Goal: Task Accomplishment & Management: Use online tool/utility

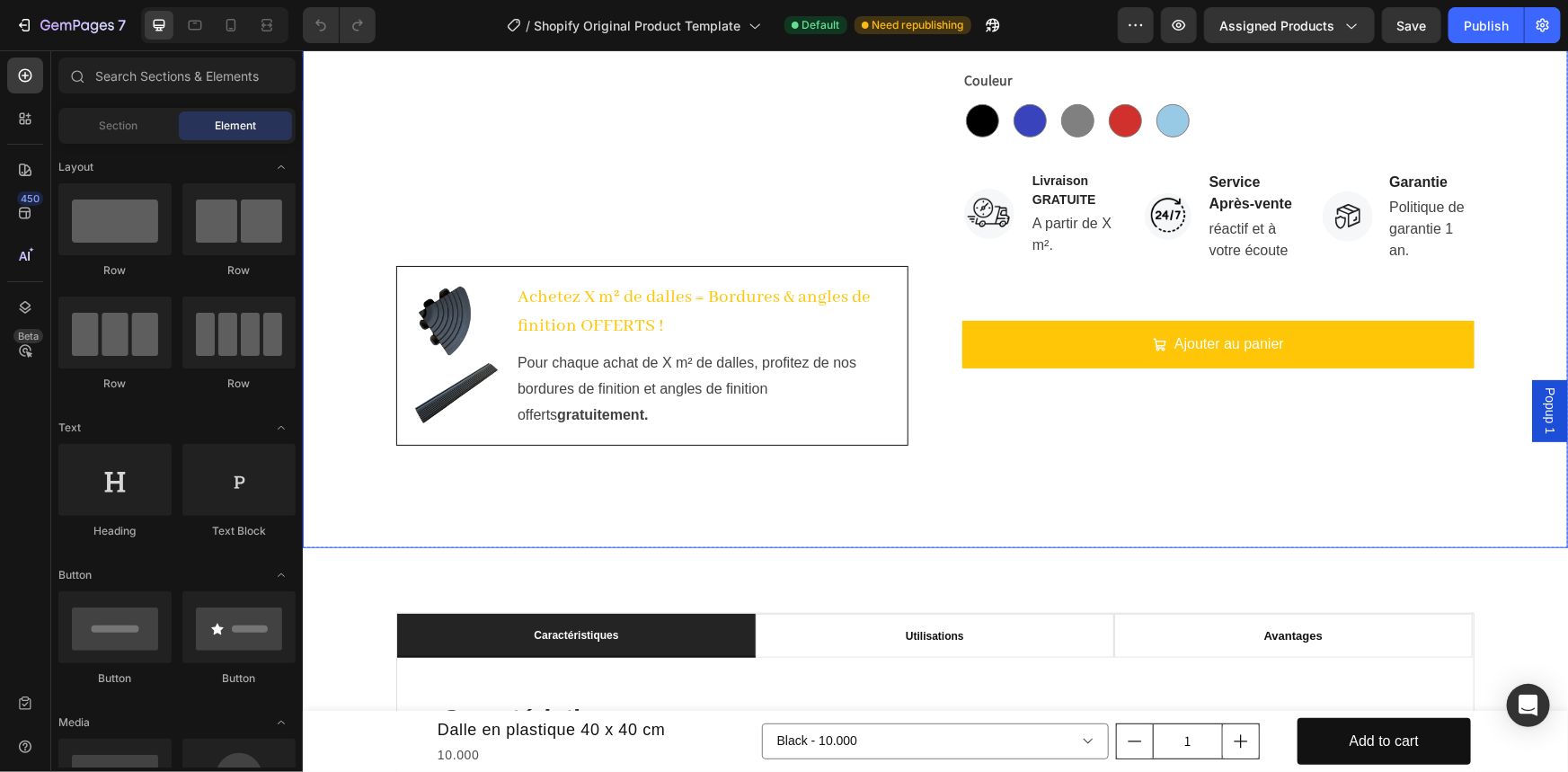
scroll to position [490, 0]
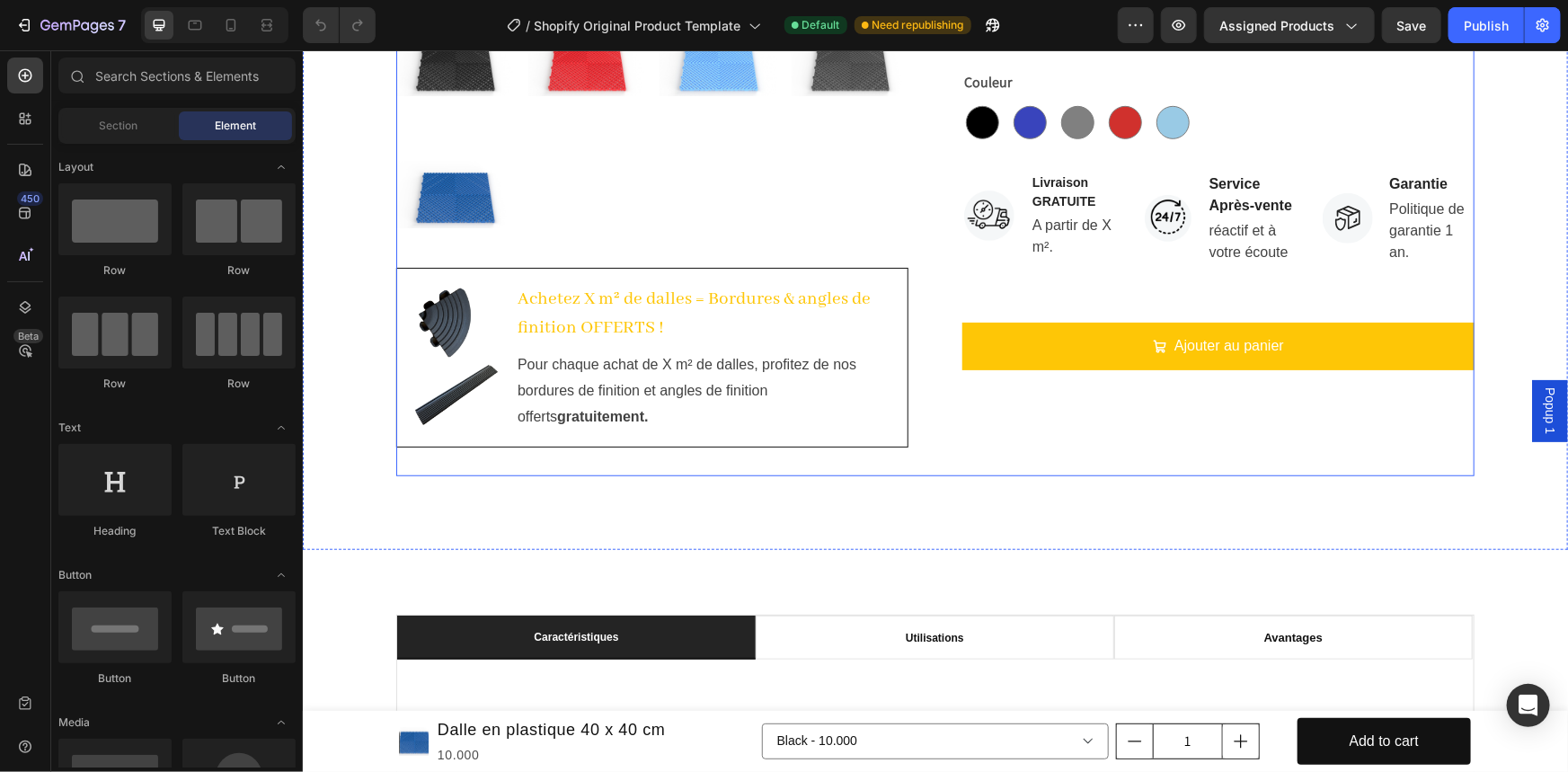
click at [1204, 418] on div "Dalle en plastique 40 x 40 cm Product Title Icon Icon Icon Icon Icon Icon List …" at bounding box center [1217, 88] width 512 height 773
click at [1191, 392] on div "Ajouter au panier Add to Cart" at bounding box center [1217, 360] width 512 height 76
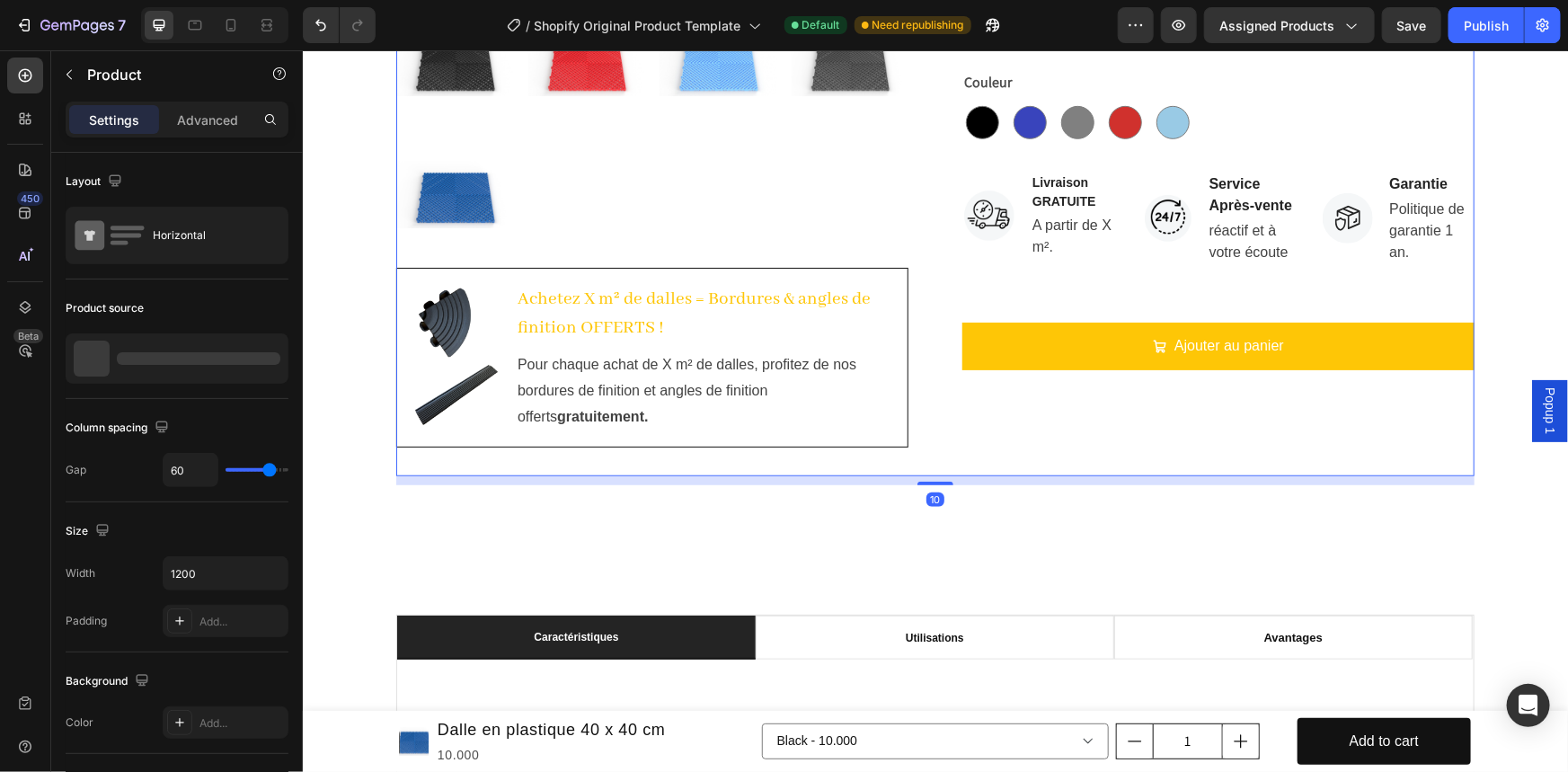
click at [1191, 392] on div "Ajouter au panier Add to Cart" at bounding box center [1217, 360] width 512 height 76
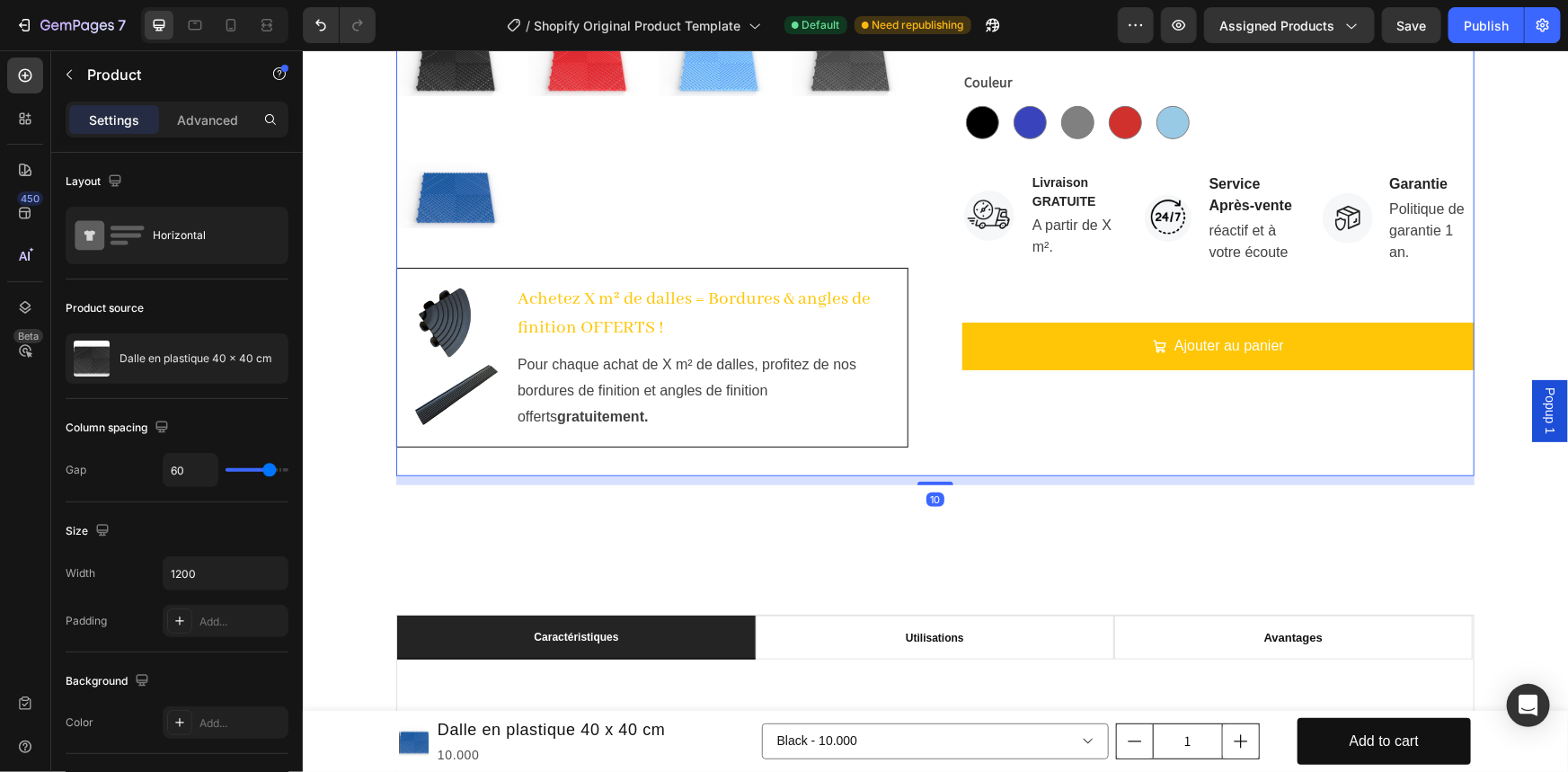
click at [1191, 392] on div "Ajouter au panier Add to Cart" at bounding box center [1217, 360] width 512 height 76
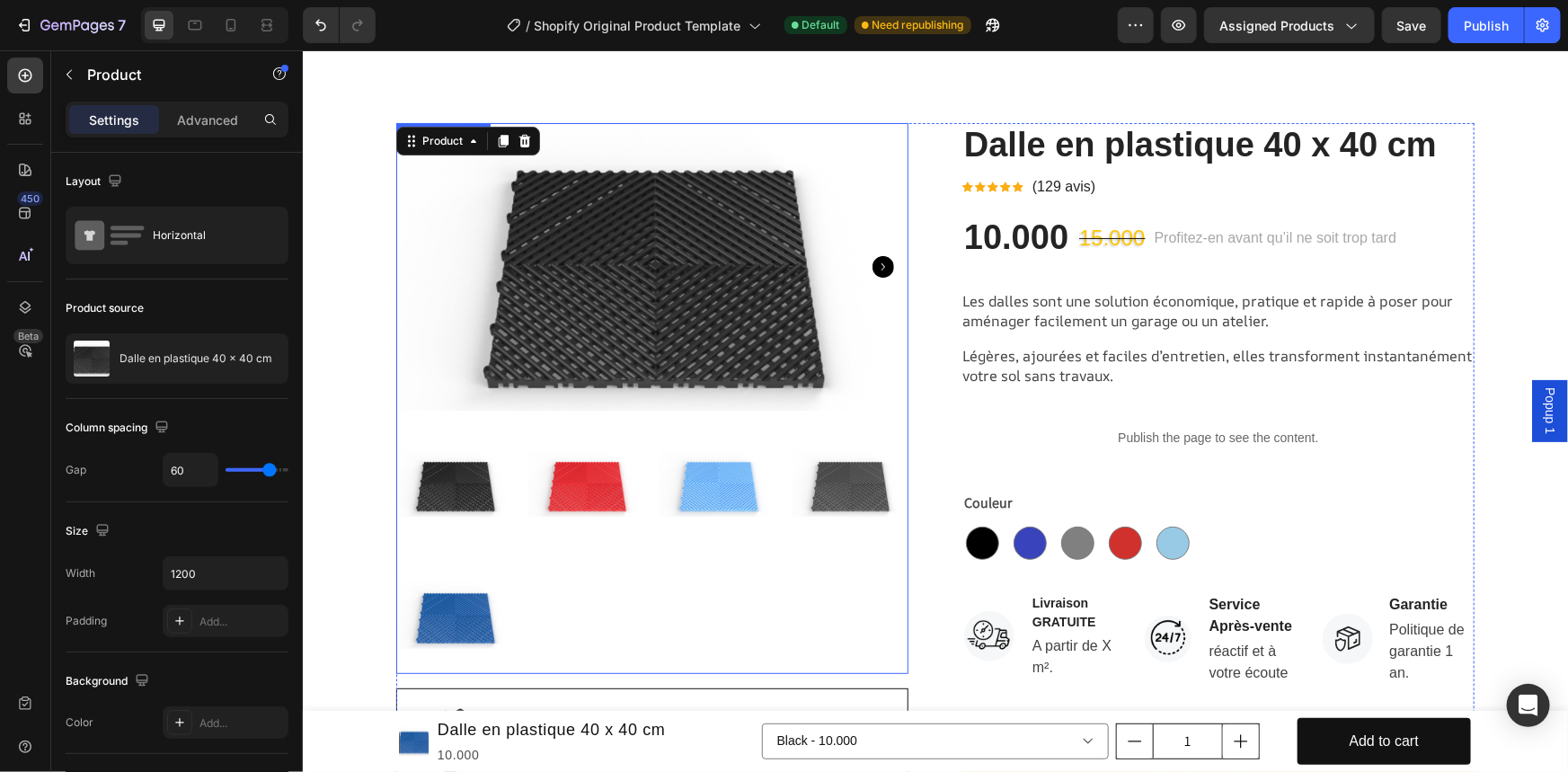
scroll to position [0, 0]
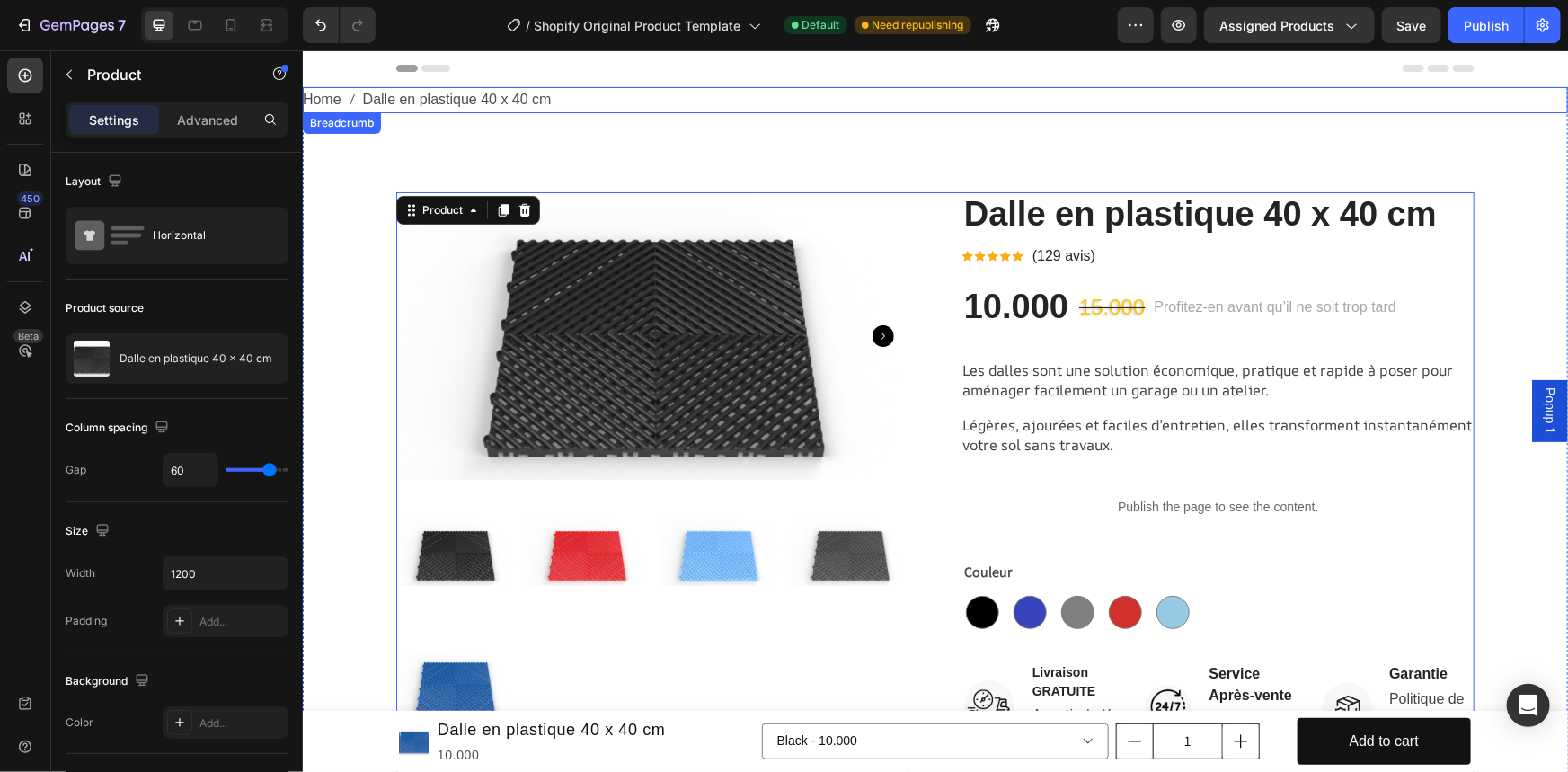
click at [450, 94] on span "Dalle en plastique 40 x 40 cm" at bounding box center [456, 99] width 189 height 26
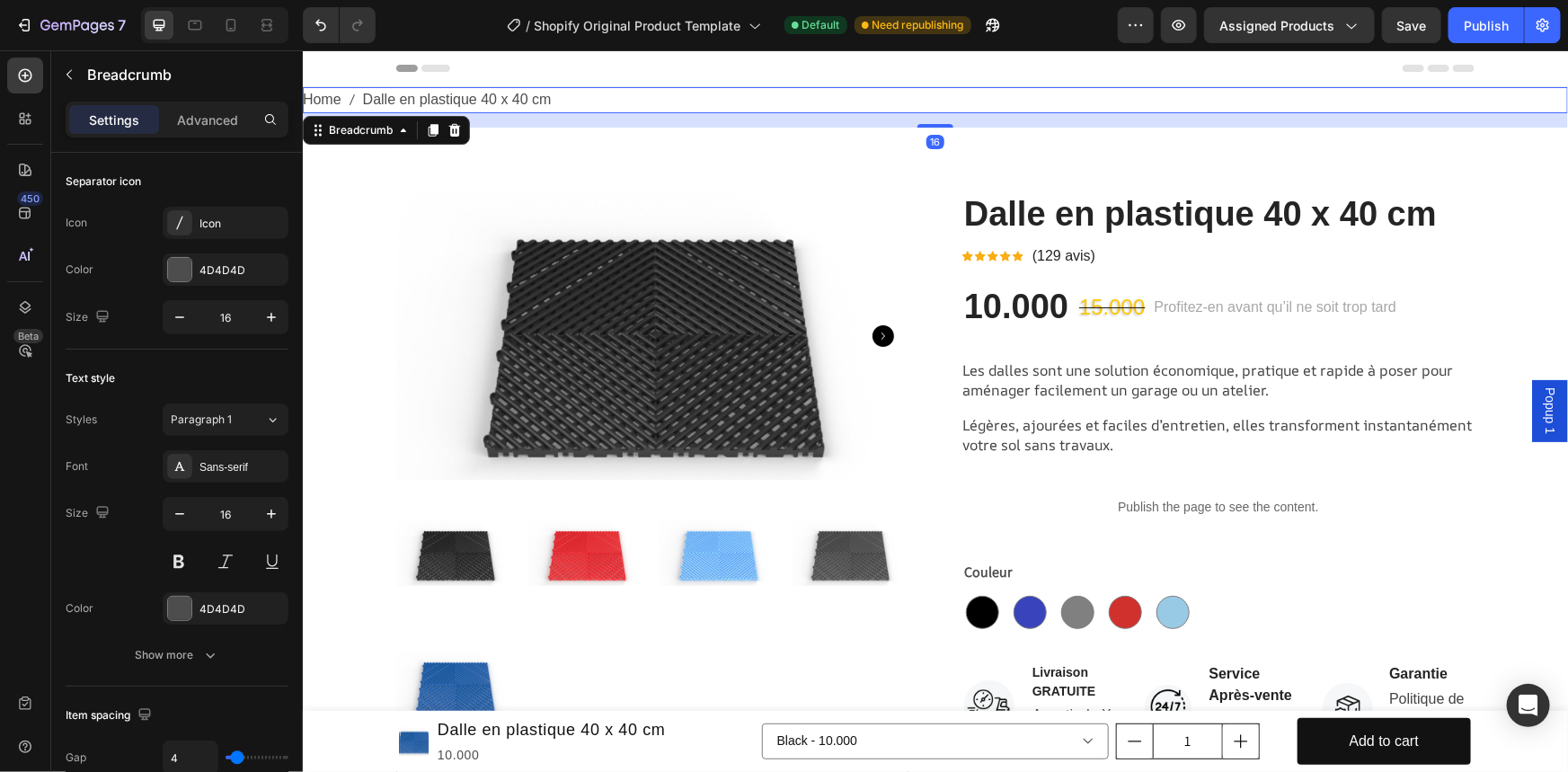
click at [449, 128] on icon at bounding box center [454, 129] width 15 height 15
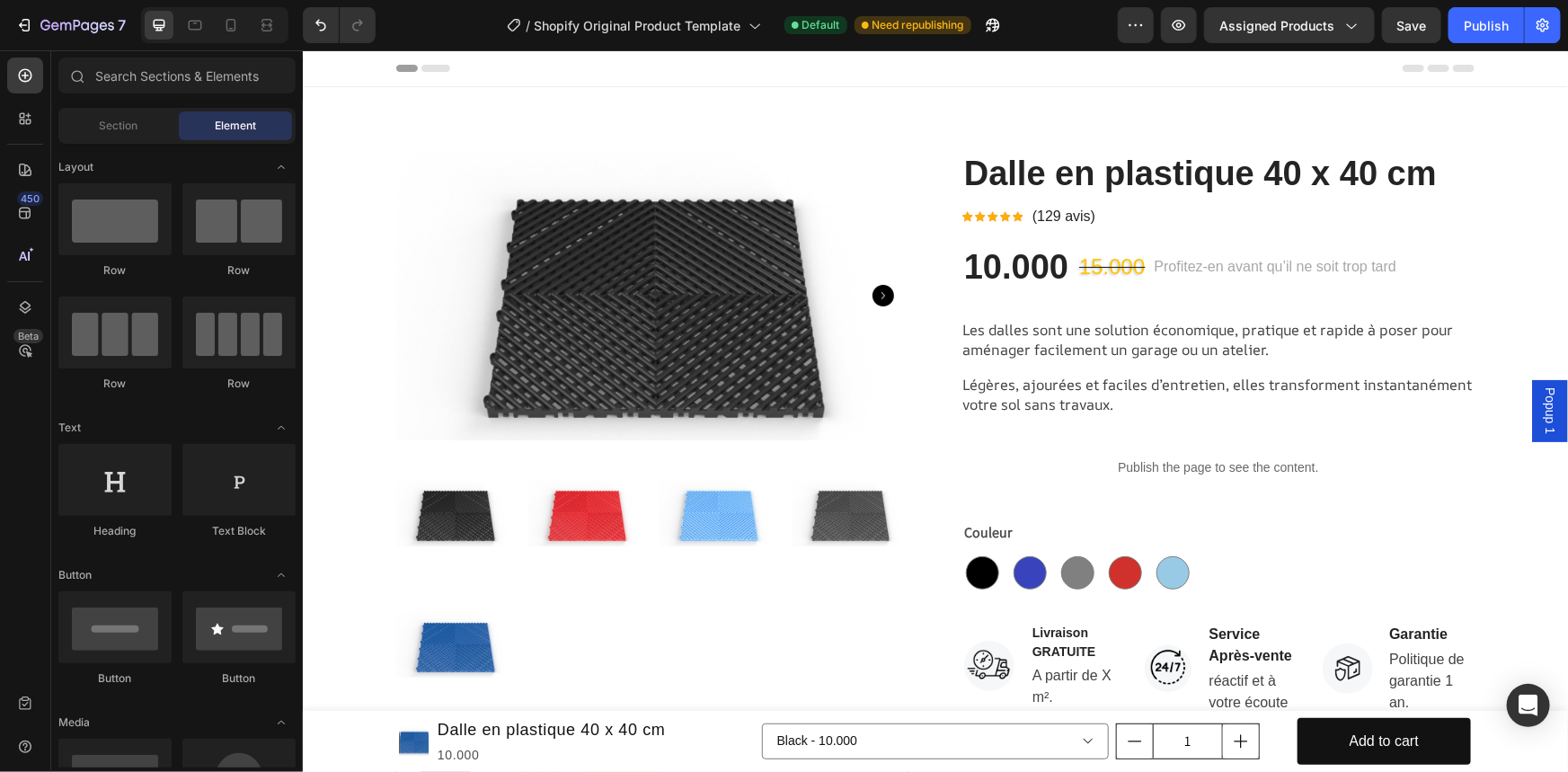
click at [1540, 430] on span "Popup 1" at bounding box center [1548, 409] width 18 height 47
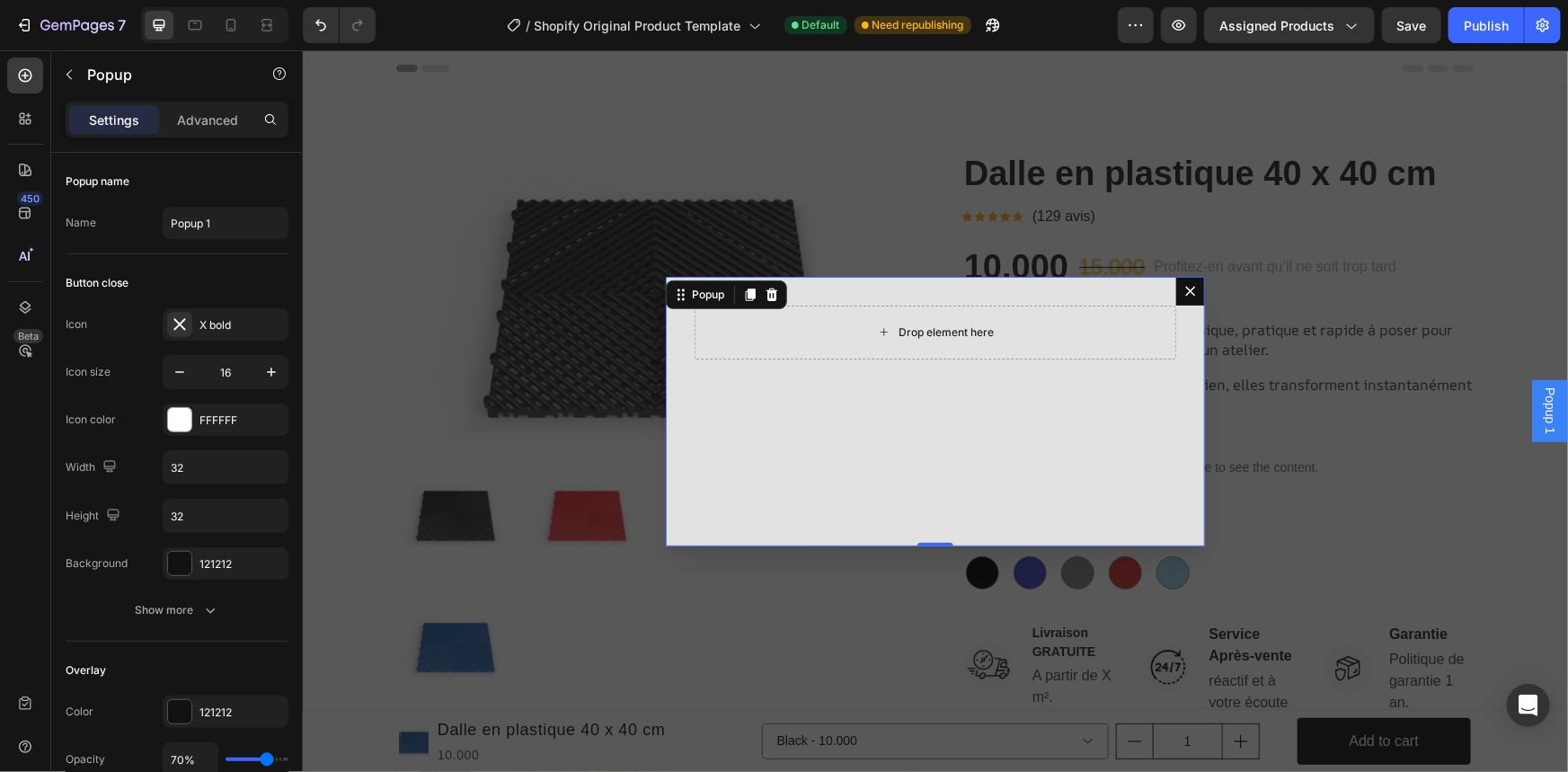
click at [972, 328] on div "Drop element here" at bounding box center [944, 331] width 95 height 15
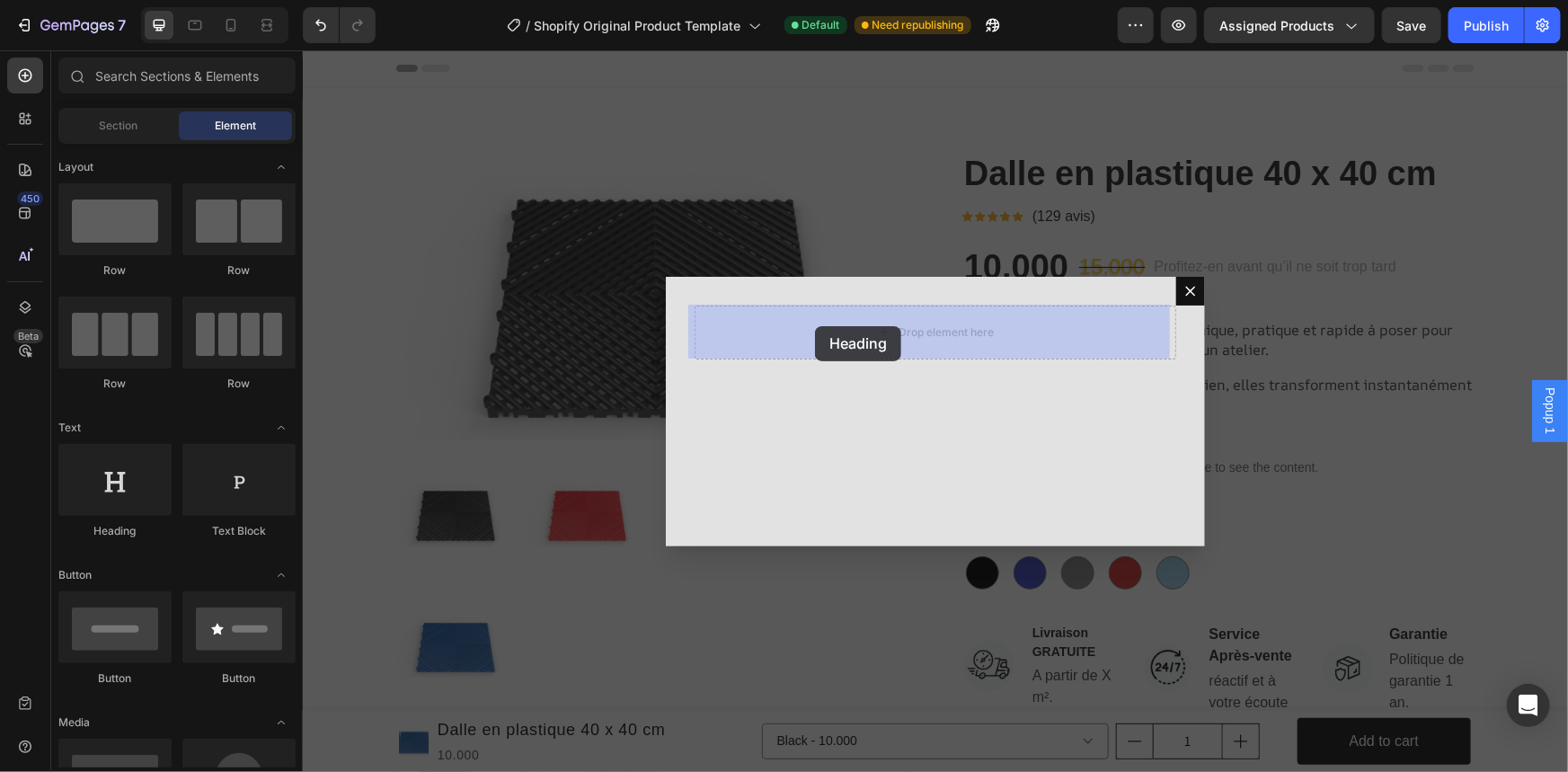
drag, startPoint x: 414, startPoint y: 547, endPoint x: 789, endPoint y: 329, distance: 433.8
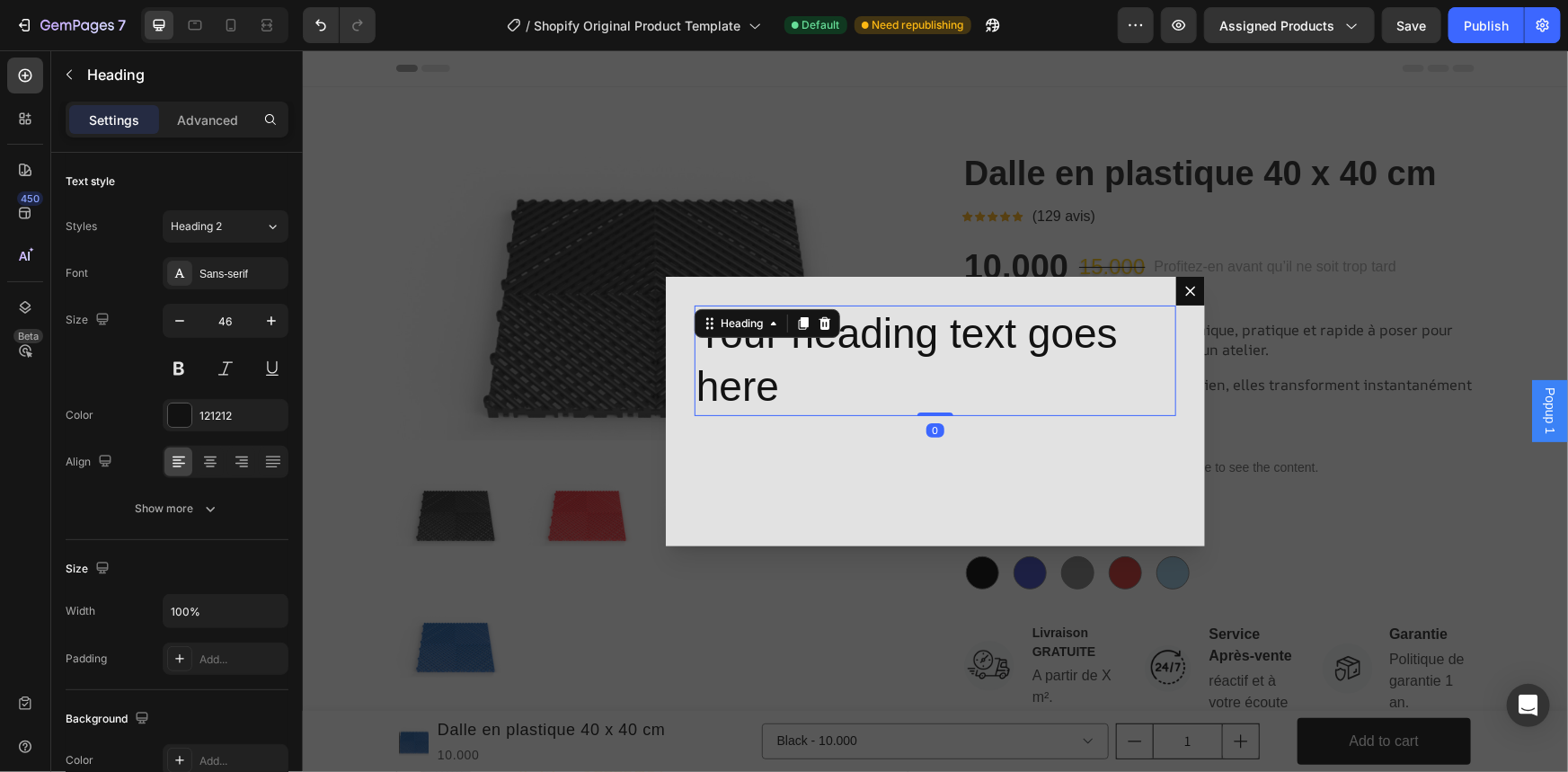
click at [800, 350] on h2 "Your heading text goes here" at bounding box center [935, 361] width 482 height 111
click at [800, 350] on p "Your heading text goes here" at bounding box center [934, 360] width 478 height 107
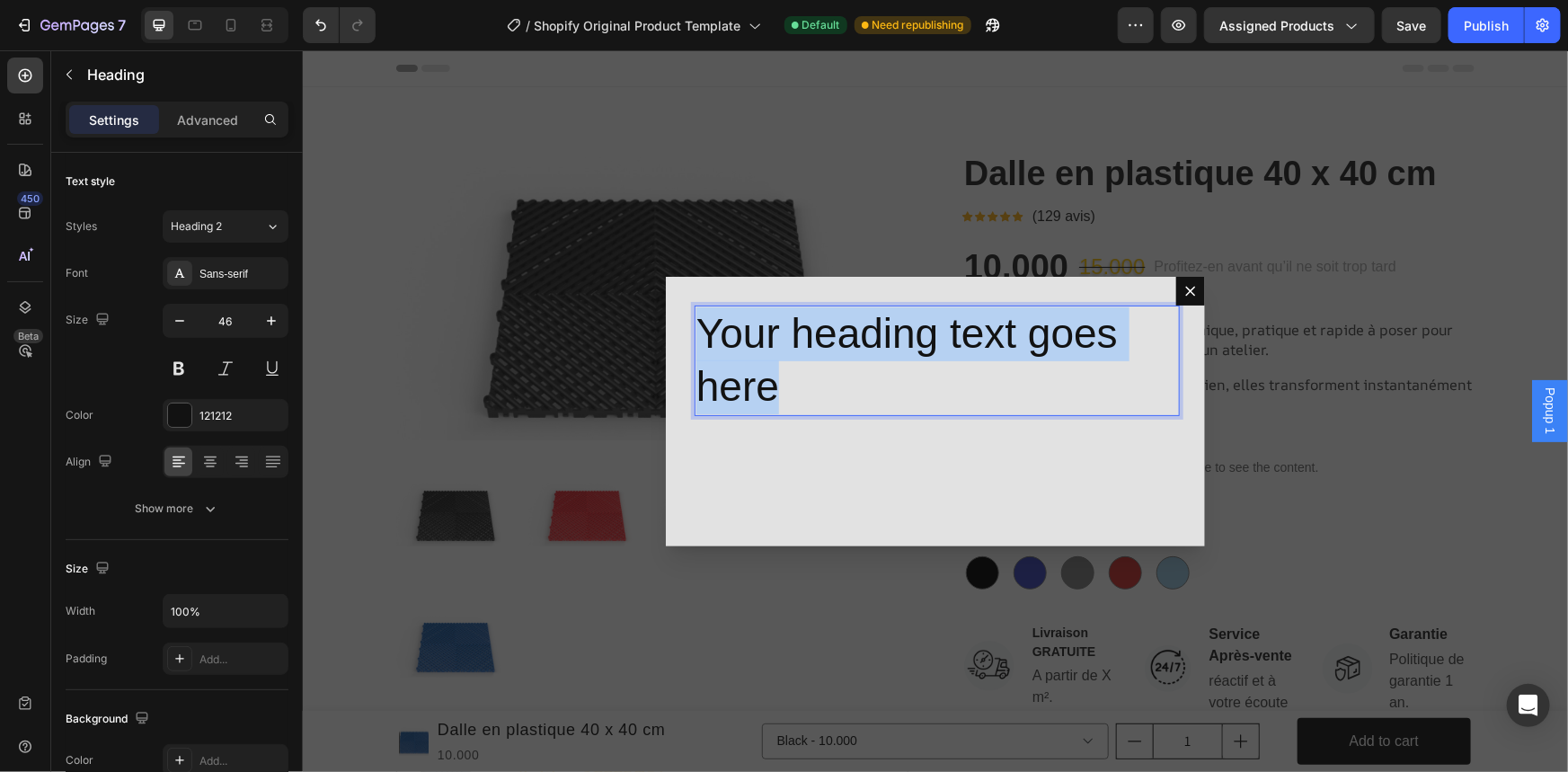
click at [800, 350] on p "Your heading text goes here" at bounding box center [934, 360] width 478 height 107
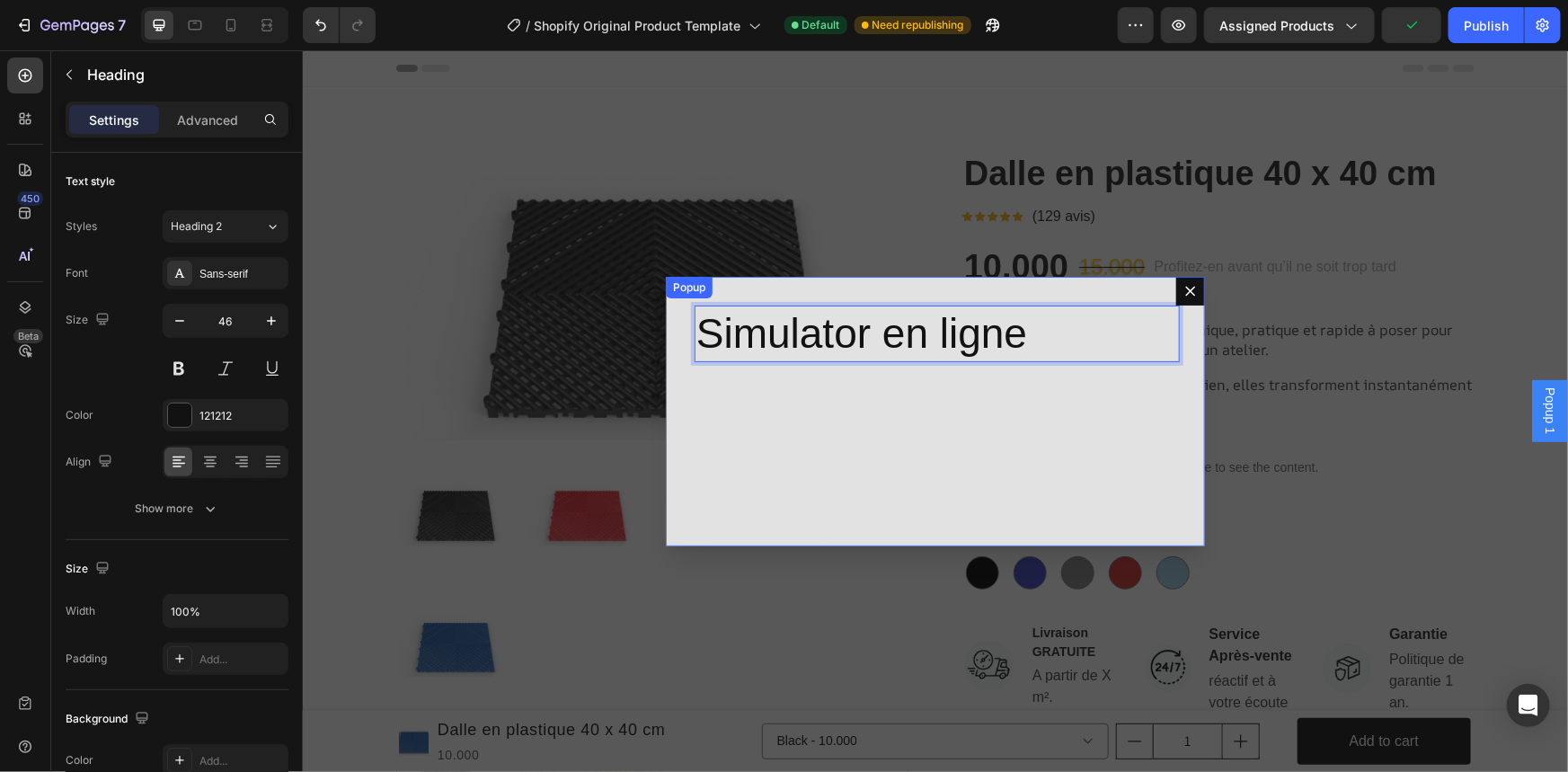
click at [1133, 425] on div "Simulator en ligne Heading 0" at bounding box center [934, 410] width 539 height 270
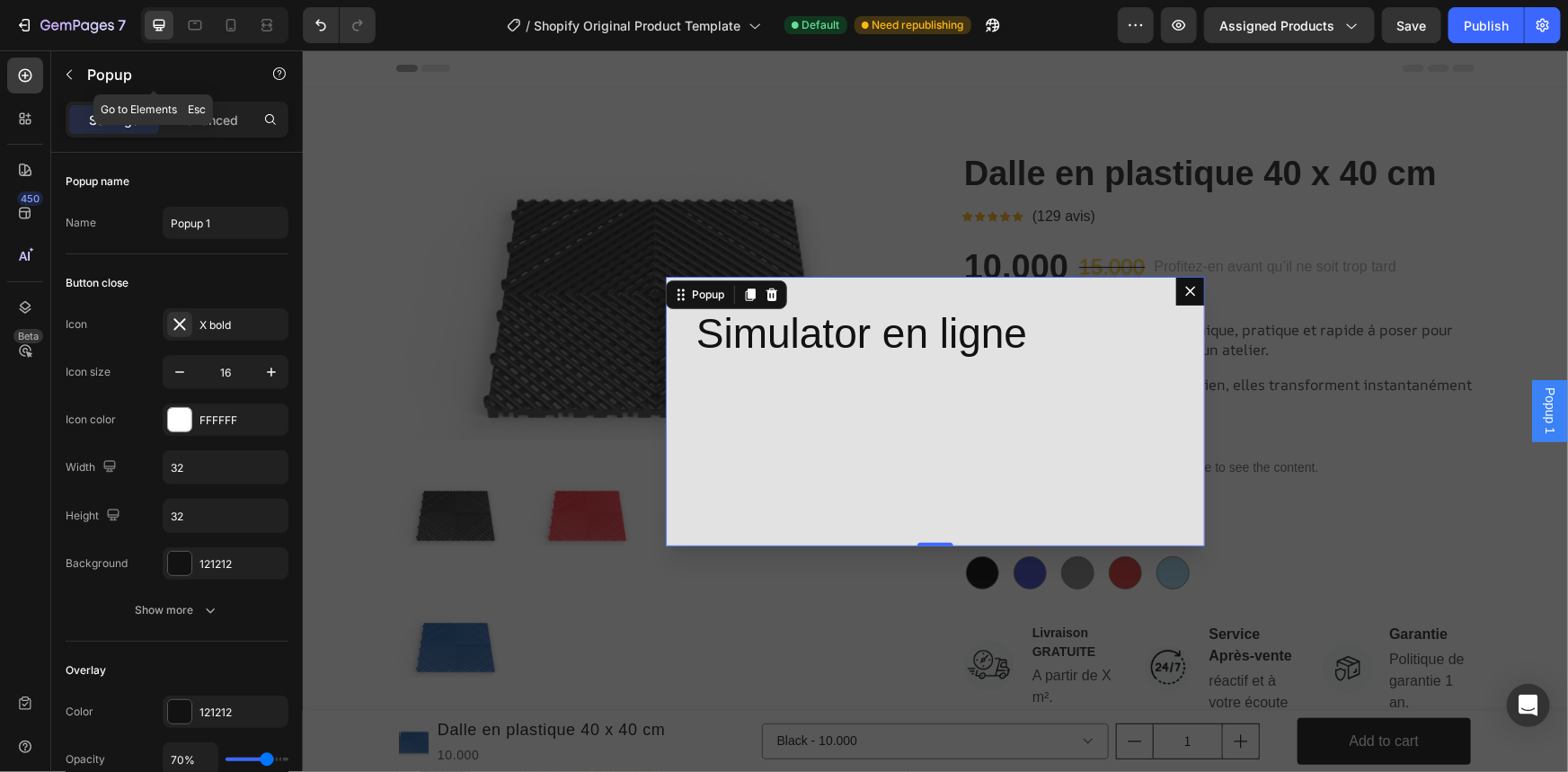
click at [74, 71] on icon "button" at bounding box center [68, 74] width 15 height 15
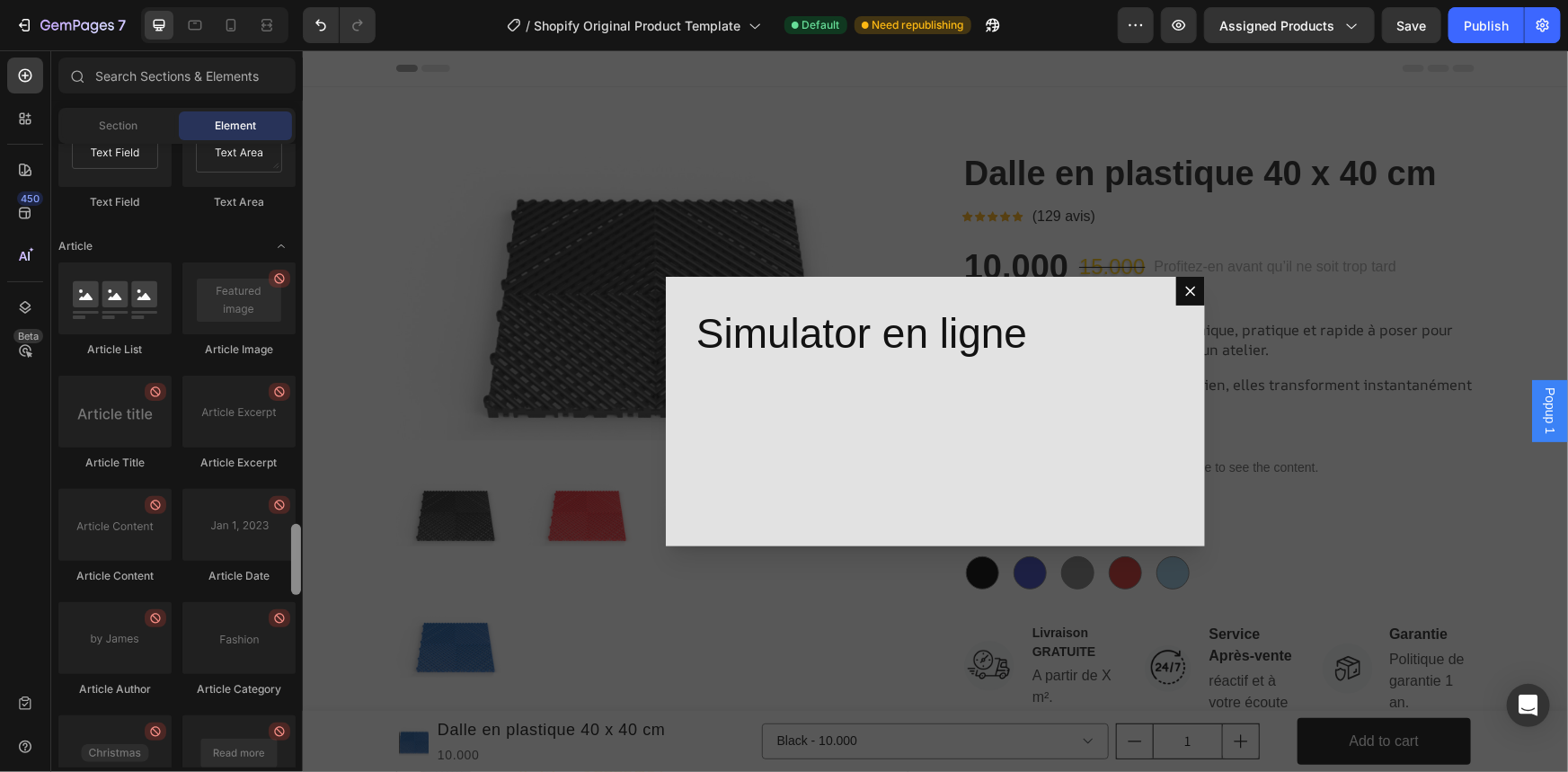
scroll to position [4819, 0]
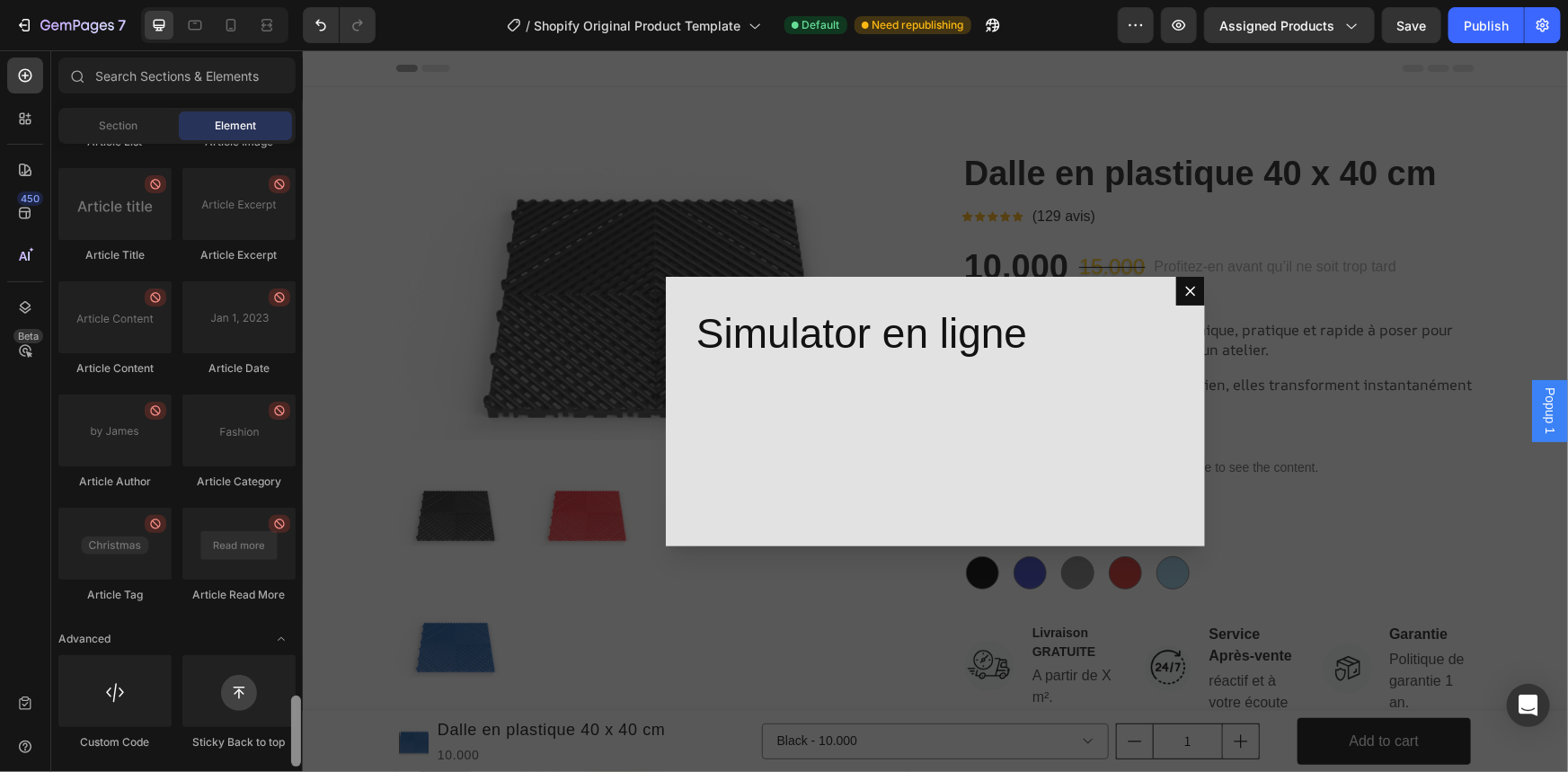
drag, startPoint x: 301, startPoint y: 528, endPoint x: 276, endPoint y: 799, distance: 272.2
click at [276, 0] on html "7 / Shopify Original Product Template Default Need republishing Preview Assigne…" at bounding box center [784, 0] width 1568 height 0
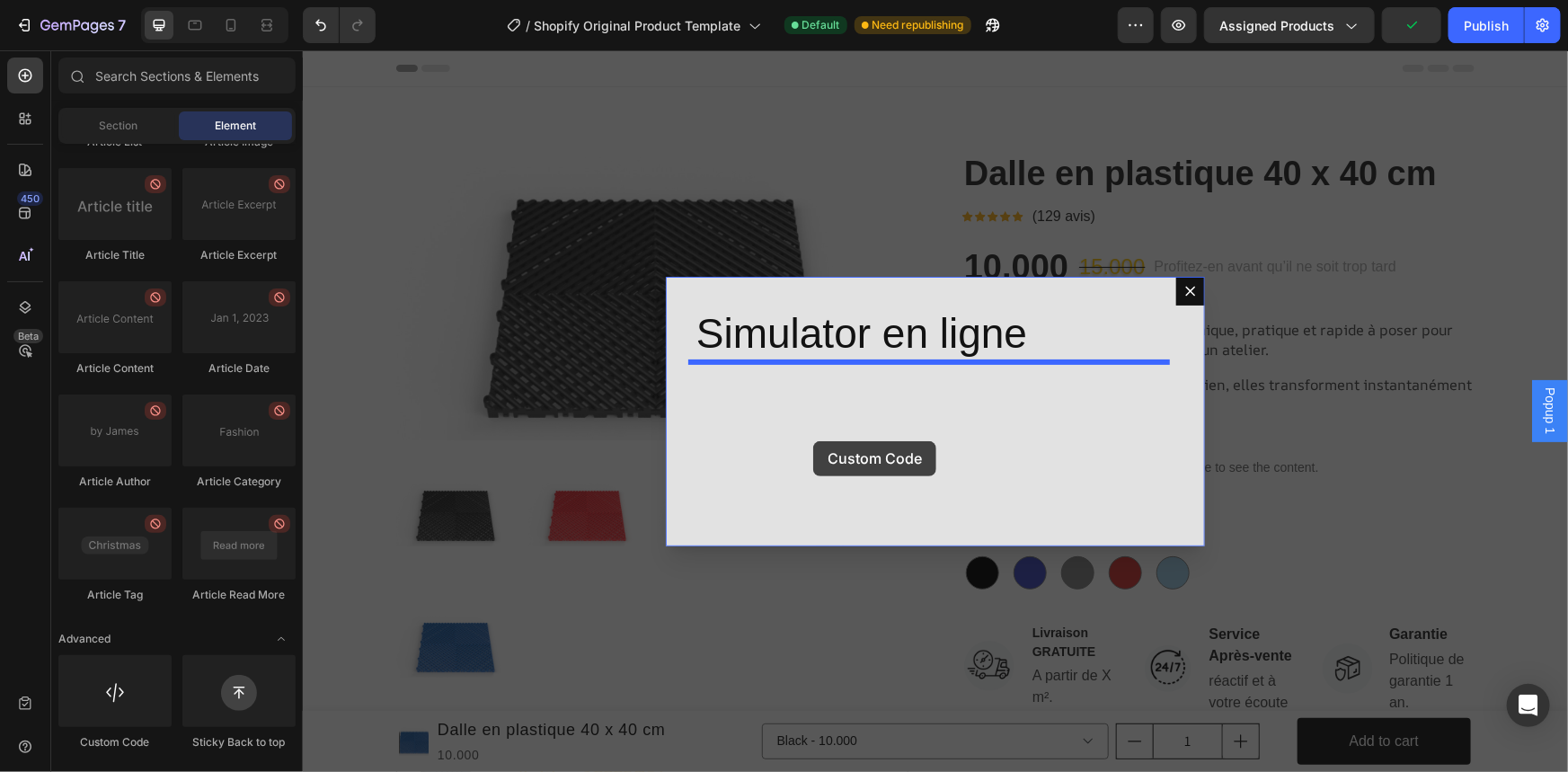
drag, startPoint x: 425, startPoint y: 755, endPoint x: 812, endPoint y: 440, distance: 499.0
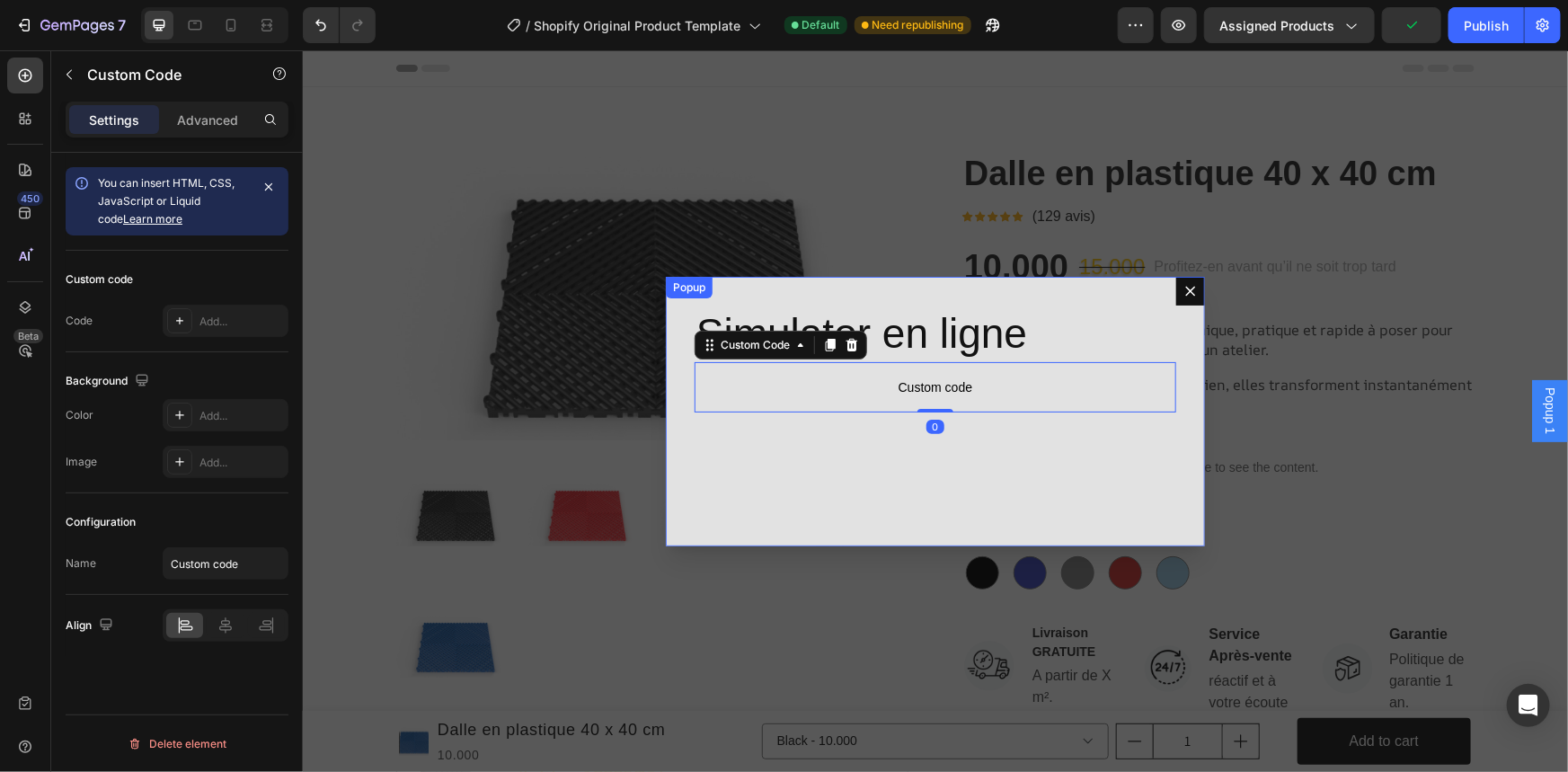
click at [1181, 303] on button "Dialog content" at bounding box center [1189, 289] width 28 height 28
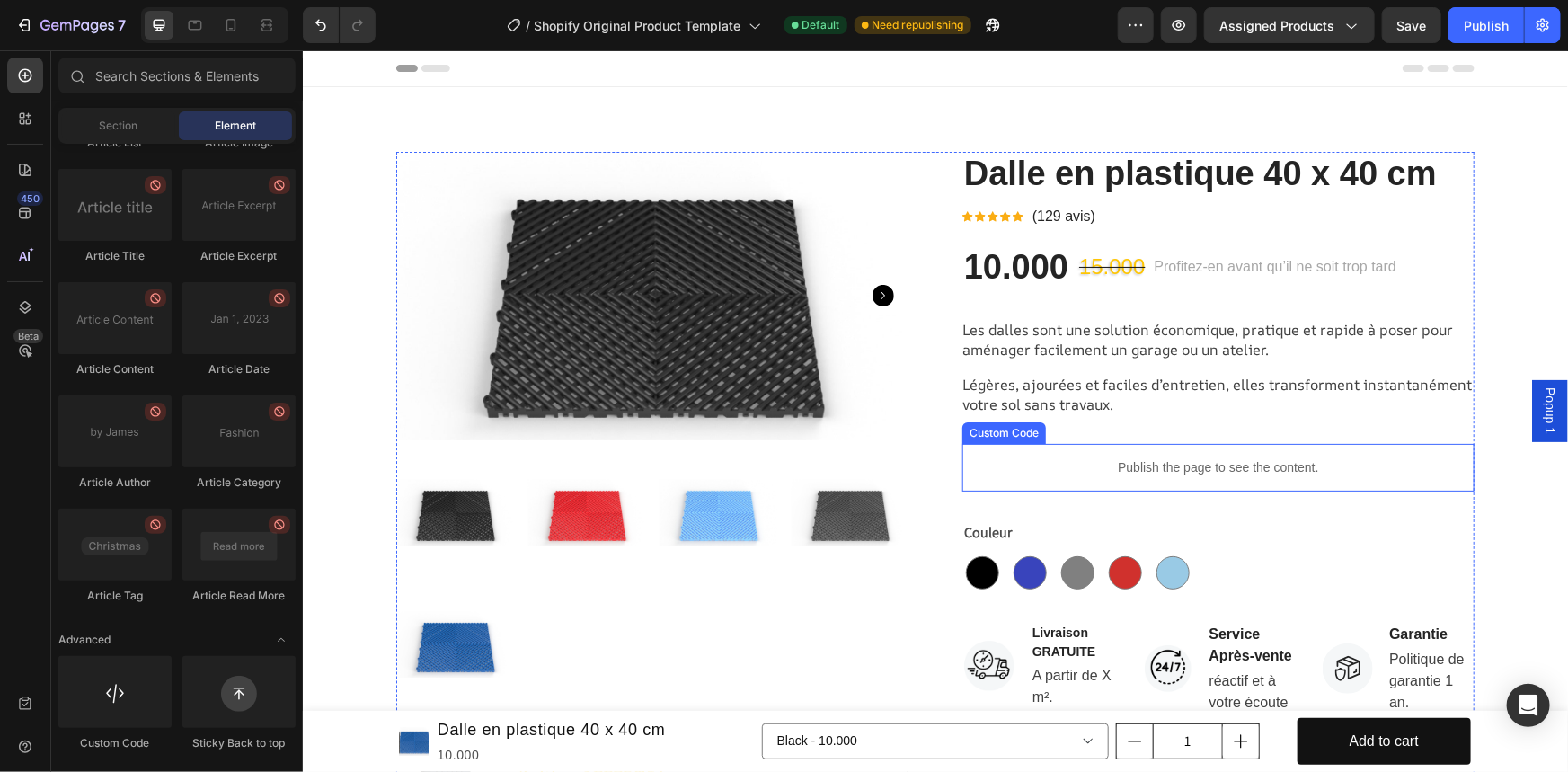
click at [1166, 465] on p "Publish the page to see the content." at bounding box center [1217, 466] width 512 height 19
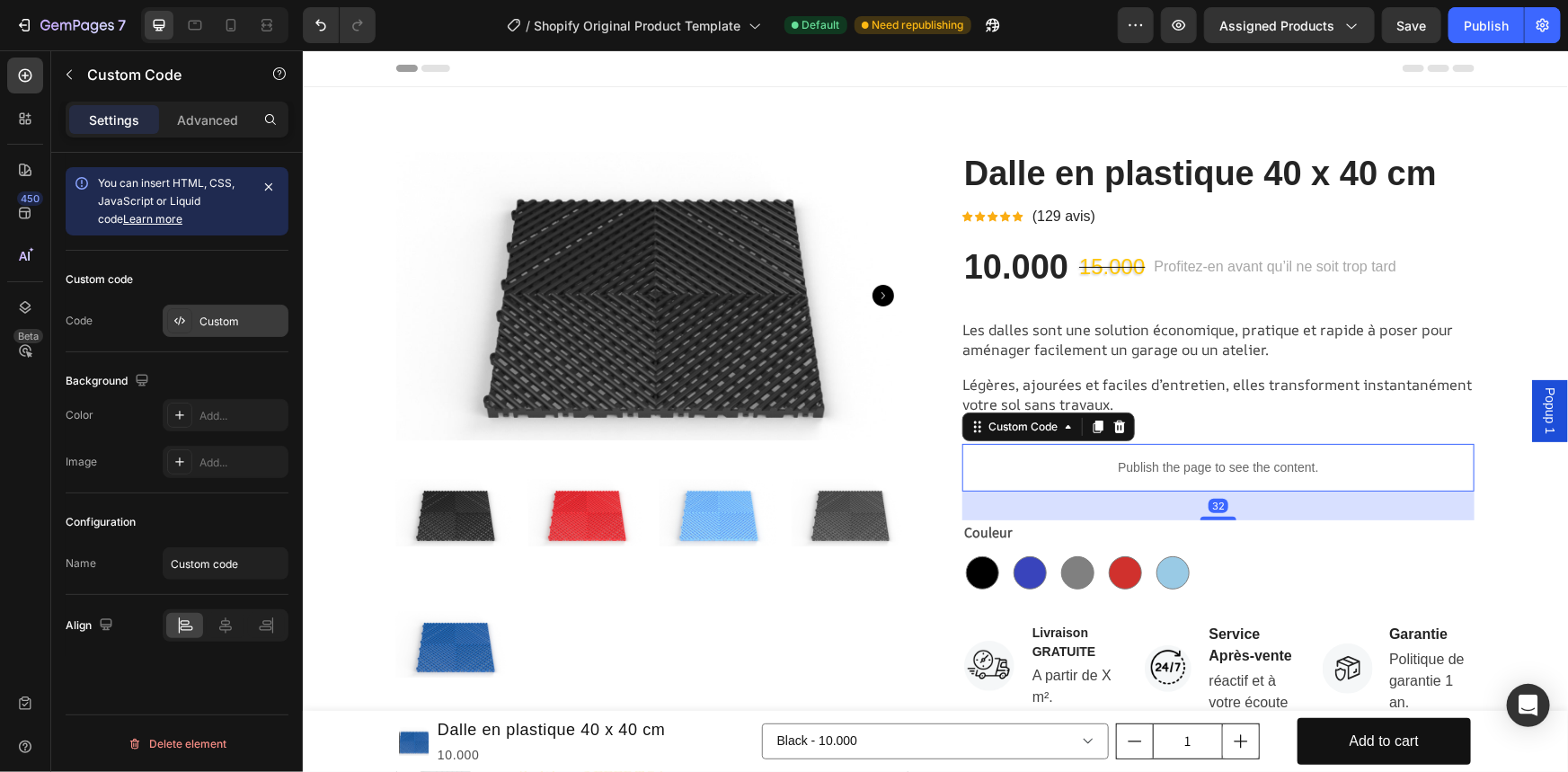
click at [261, 310] on div "Custom" at bounding box center [225, 321] width 126 height 32
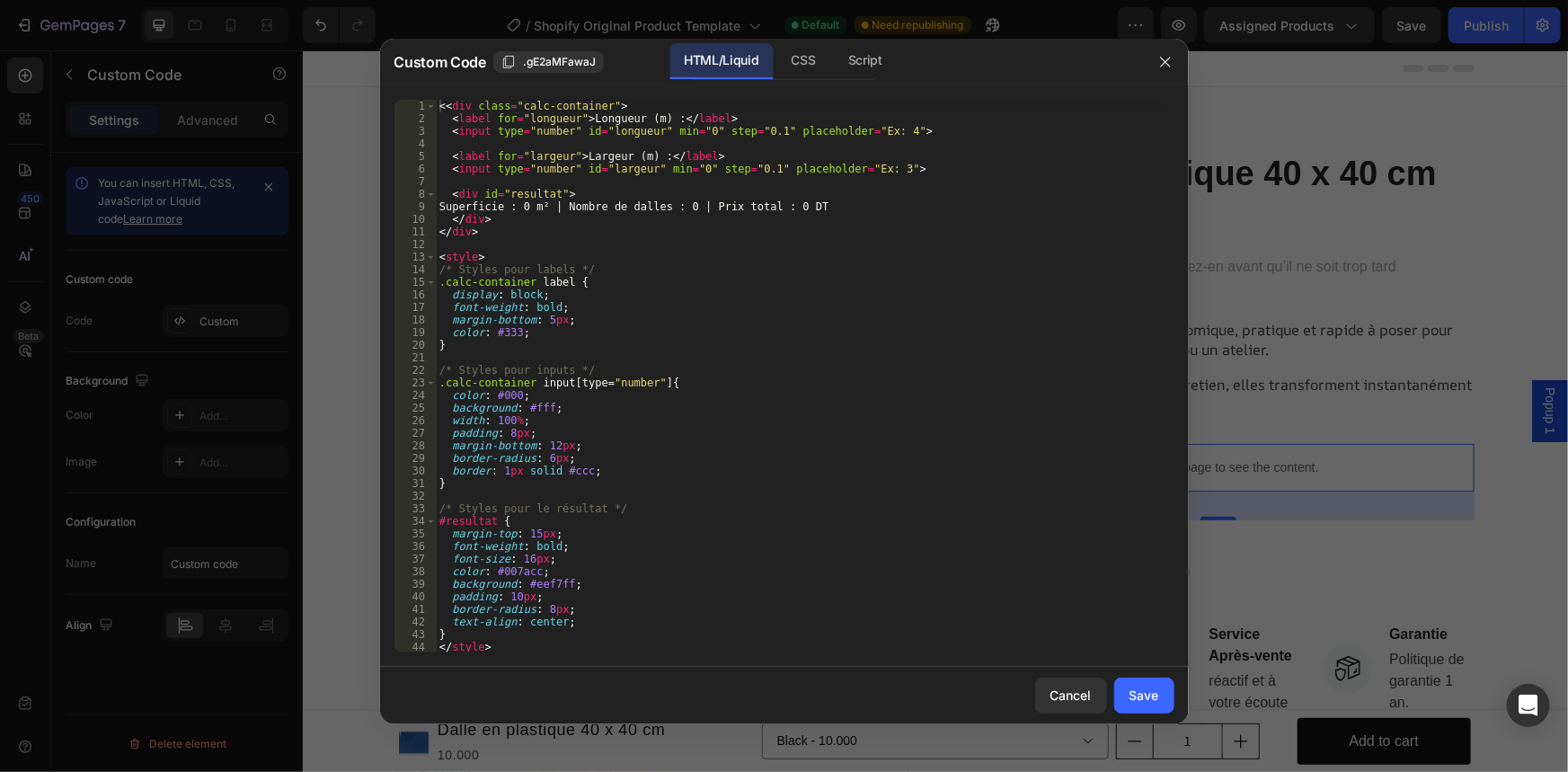
scroll to position [0, 0]
click at [635, 280] on div "< < div class = "calc-container" > < label for = "longueur" > Longueur (m) : </…" at bounding box center [799, 388] width 726 height 578
click at [455, 107] on div "< < div class = "calc-container" > < label for = "longueur" > Longueur (m) : </…" at bounding box center [799, 388] width 726 height 578
click at [454, 107] on div "< < div class = "calc-container" > < label for = "longueur" > Longueur (m) : </…" at bounding box center [799, 388] width 726 height 578
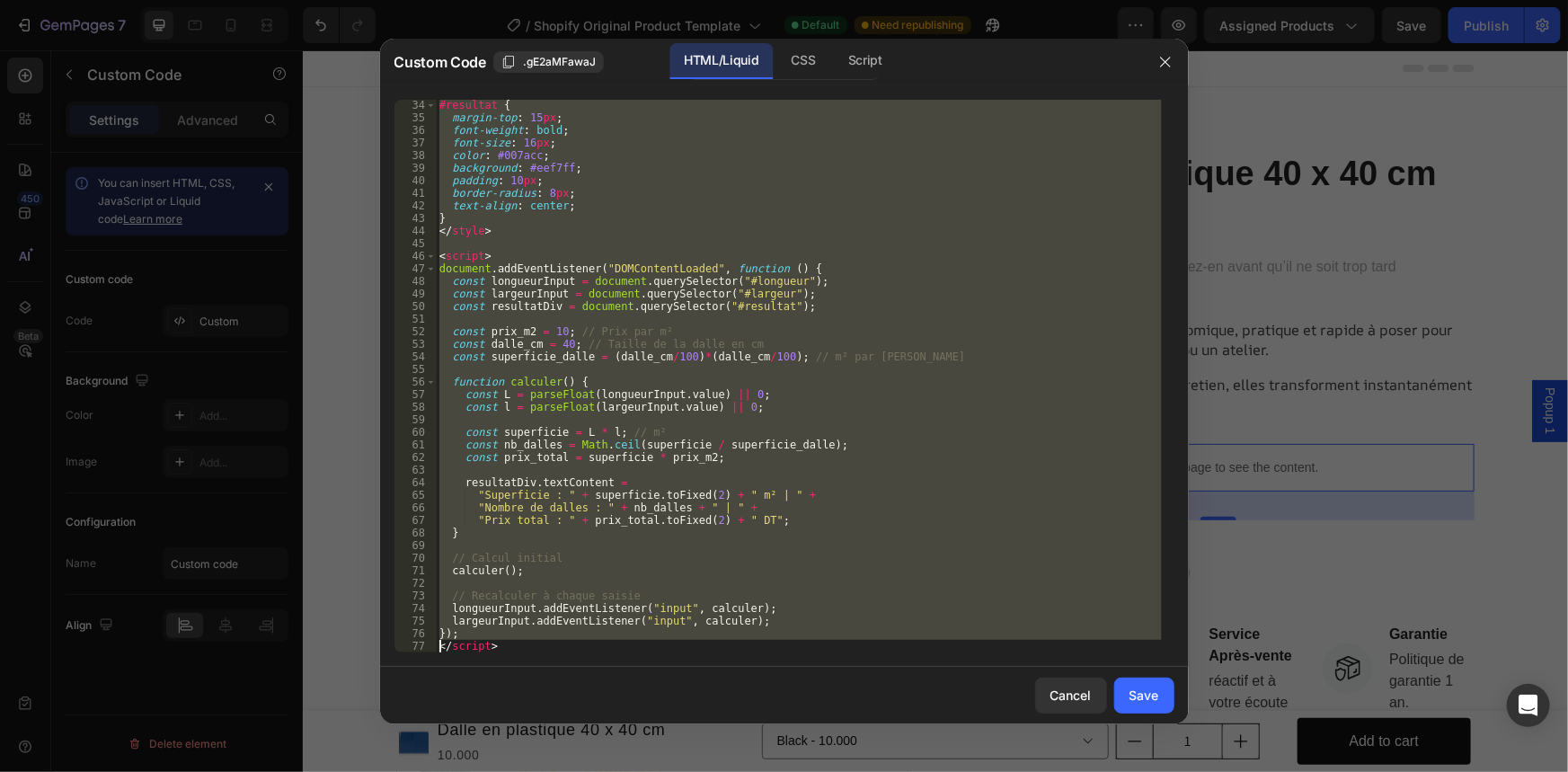
scroll to position [427, 0]
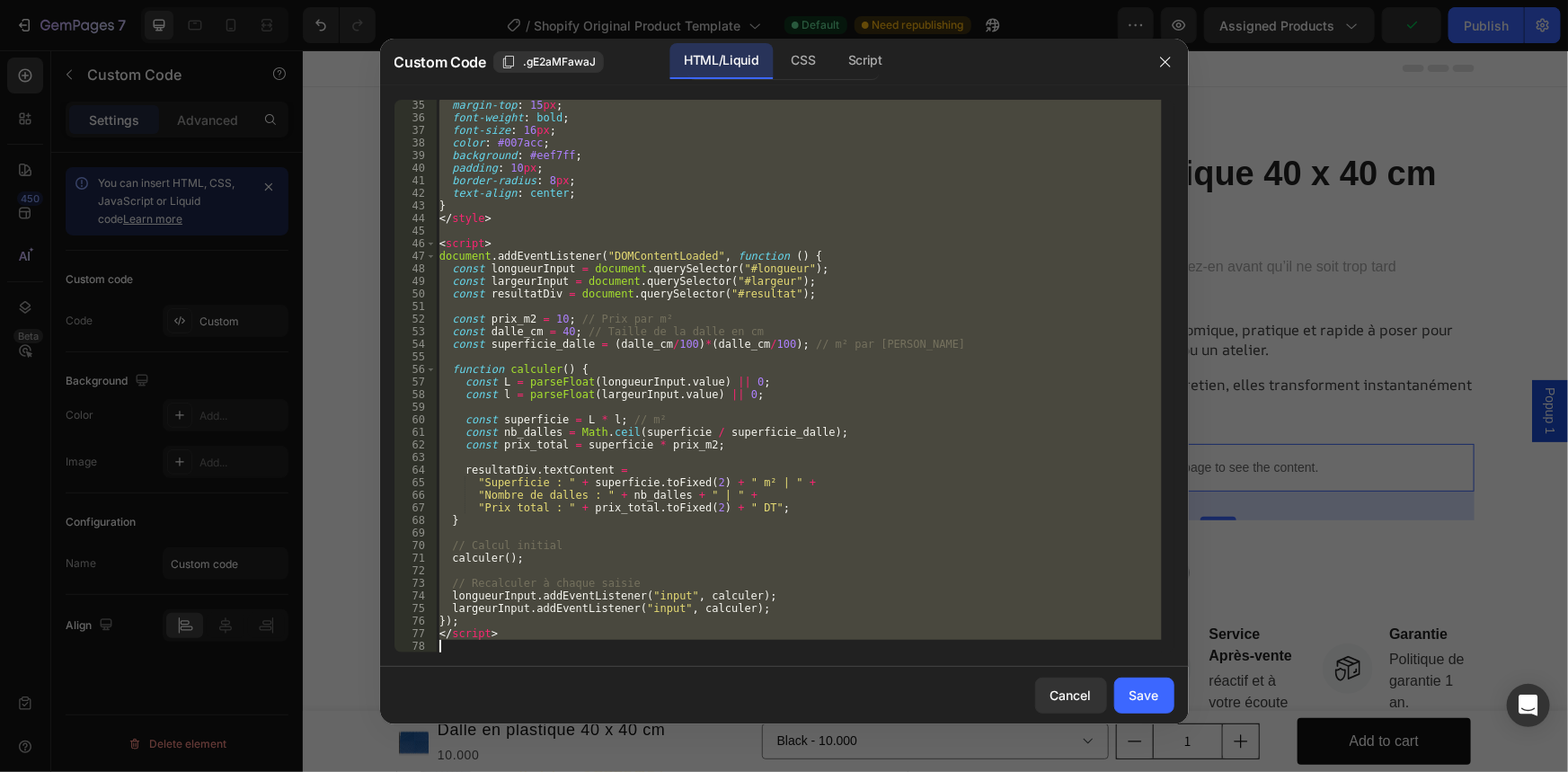
drag, startPoint x: 454, startPoint y: 107, endPoint x: 684, endPoint y: 654, distance: 593.4
click at [684, 654] on div "<<div class="calc-container"> 35 36 37 38 39 40 41 42 43 44 45 46 47 48 49 50 5…" at bounding box center [784, 375] width 808 height 581
type textarea "</script>"
click at [809, 72] on div "CSS" at bounding box center [804, 61] width 53 height 36
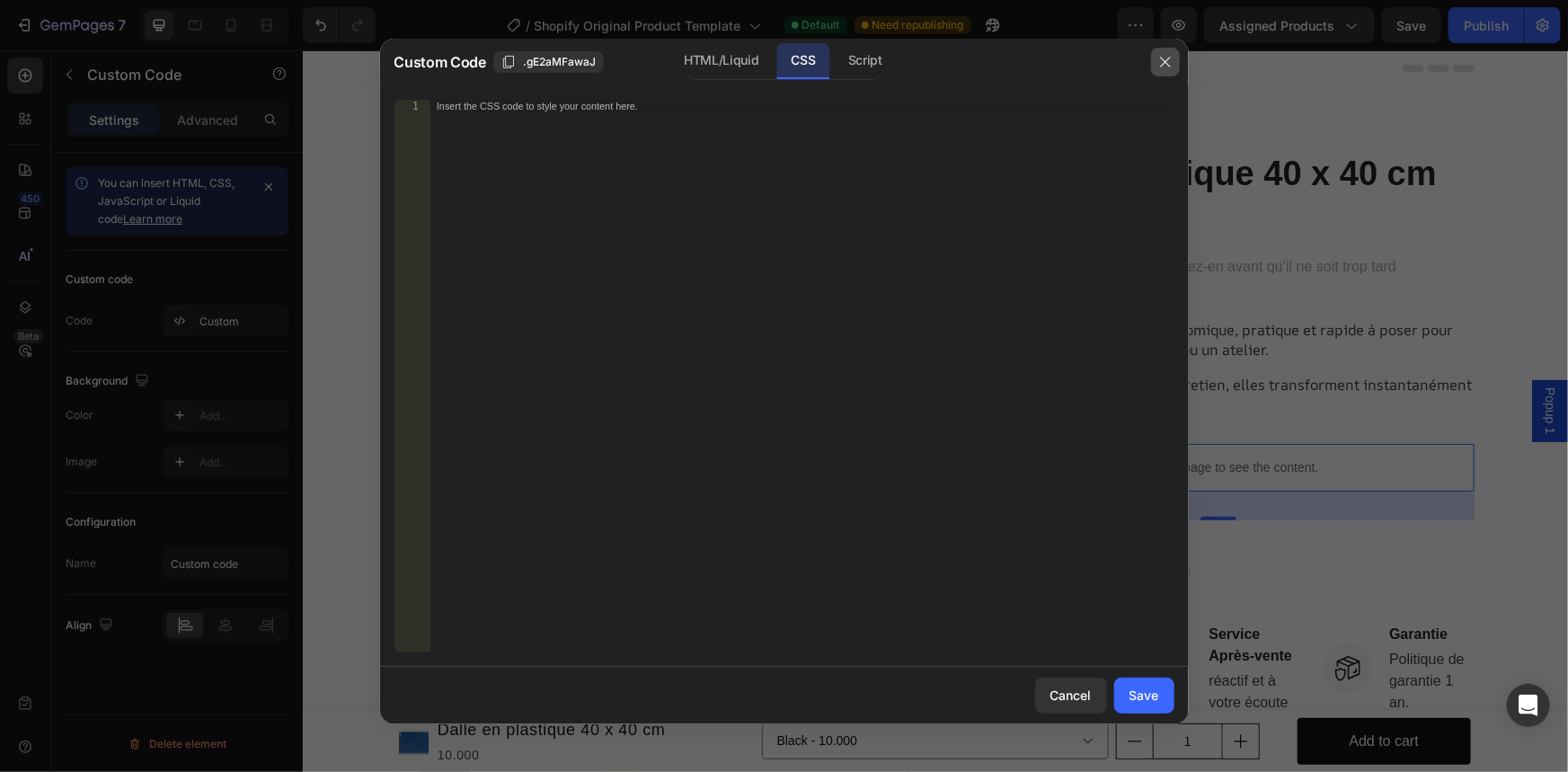
click at [1168, 61] on icon "button" at bounding box center [1165, 62] width 15 height 15
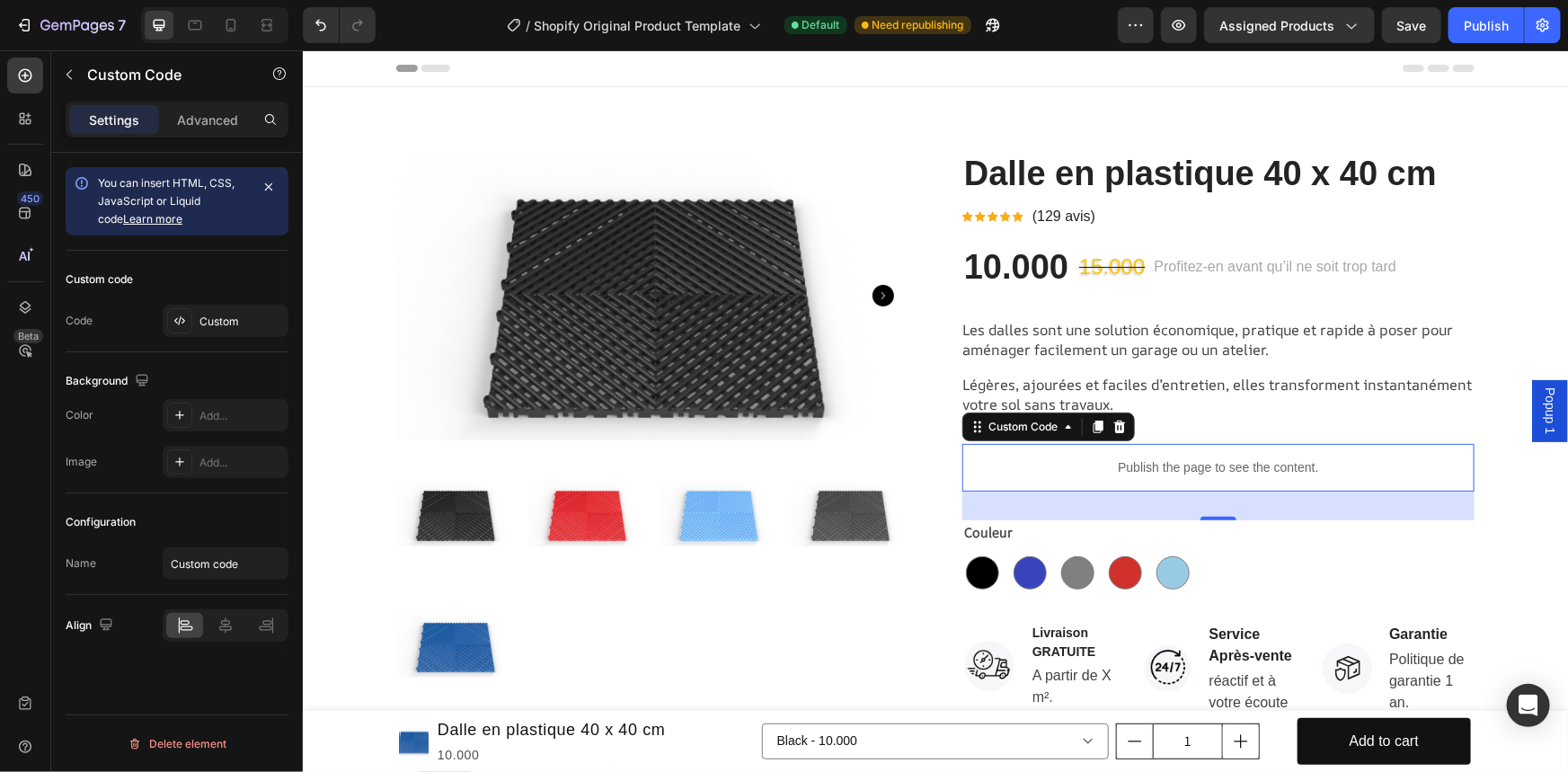
click at [1540, 419] on span "Popup 1" at bounding box center [1548, 409] width 18 height 47
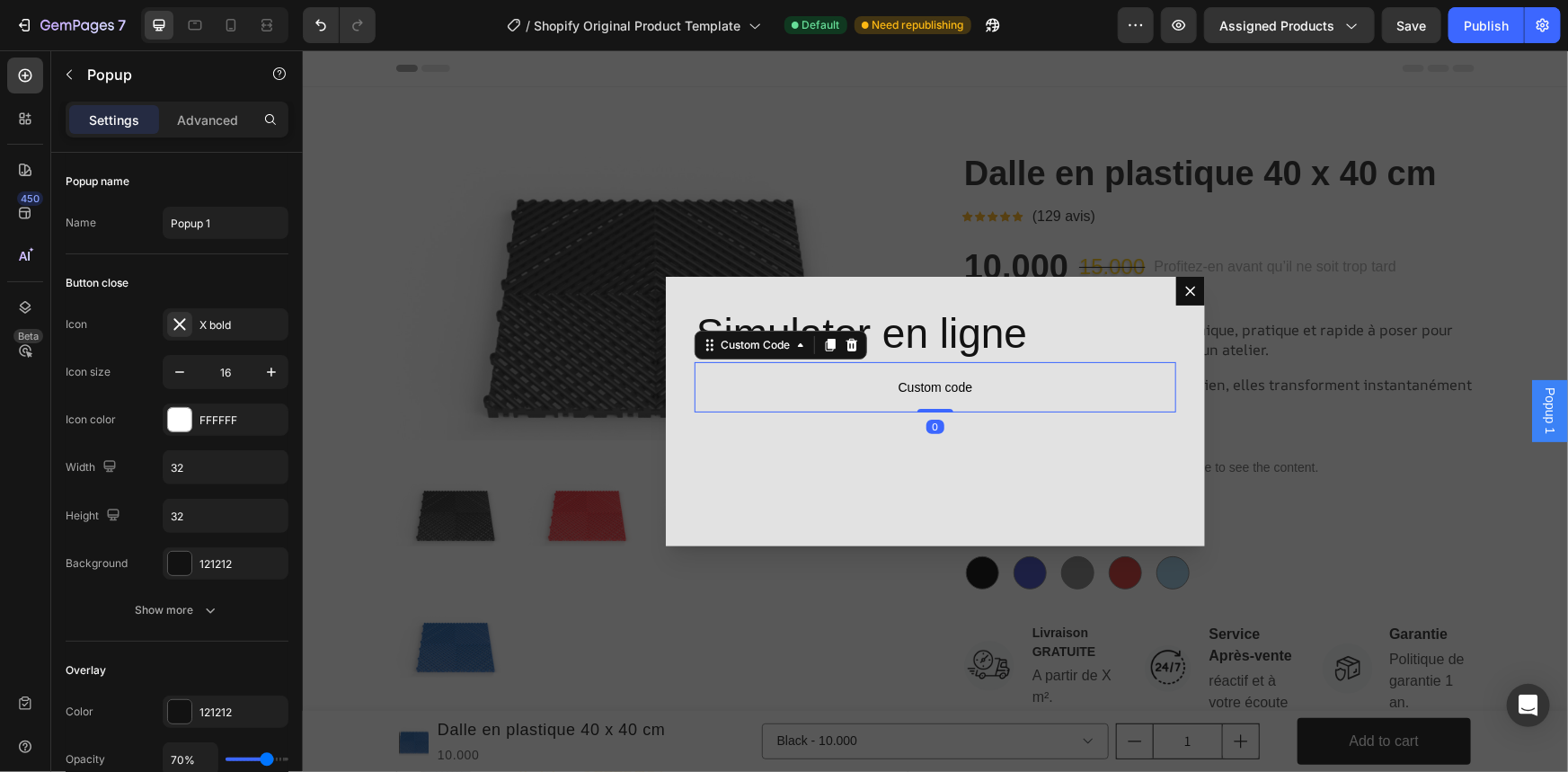
click at [901, 379] on span "Custom code" at bounding box center [935, 386] width 482 height 21
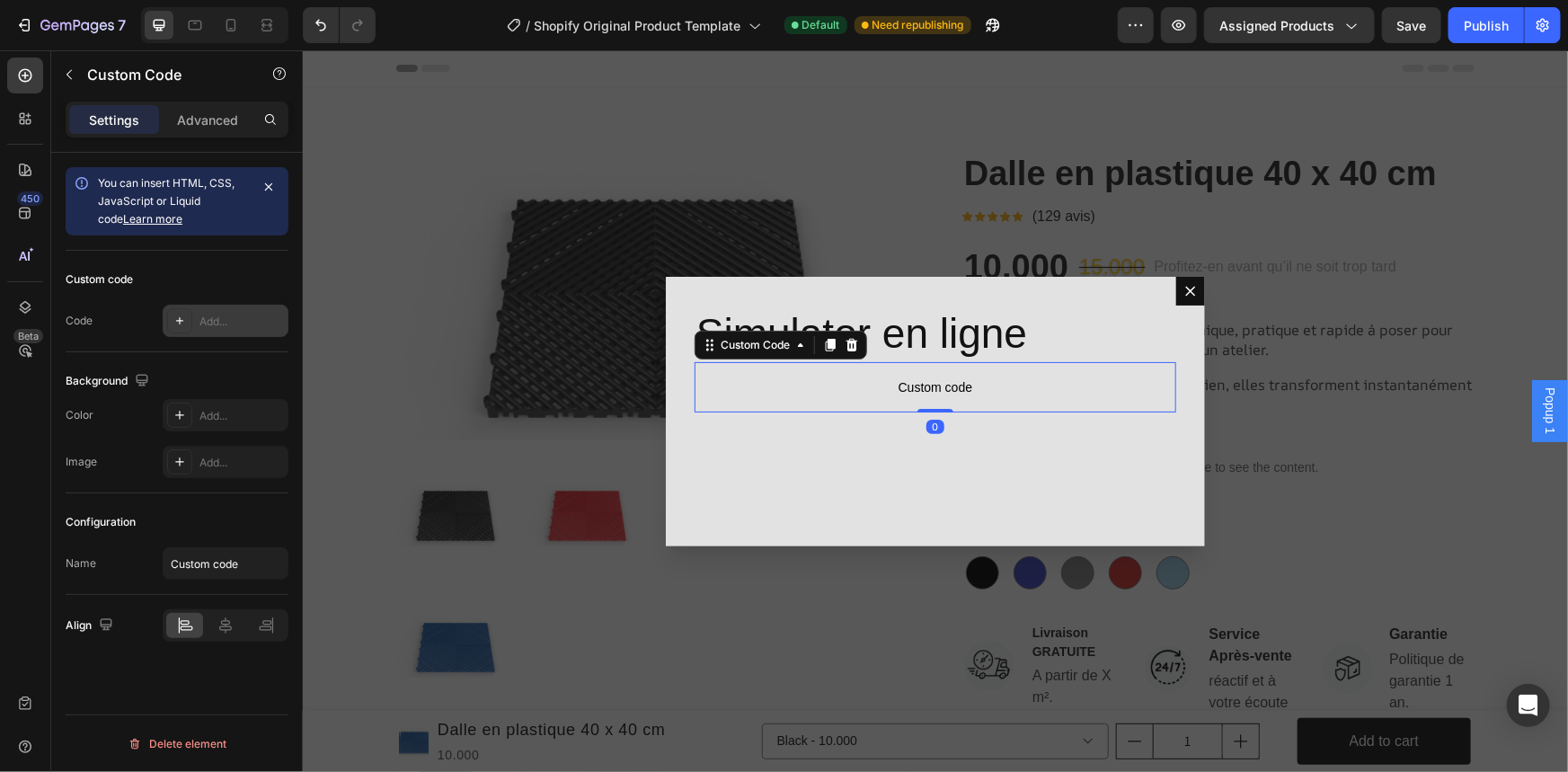
click at [249, 318] on div "Add..." at bounding box center [241, 322] width 84 height 17
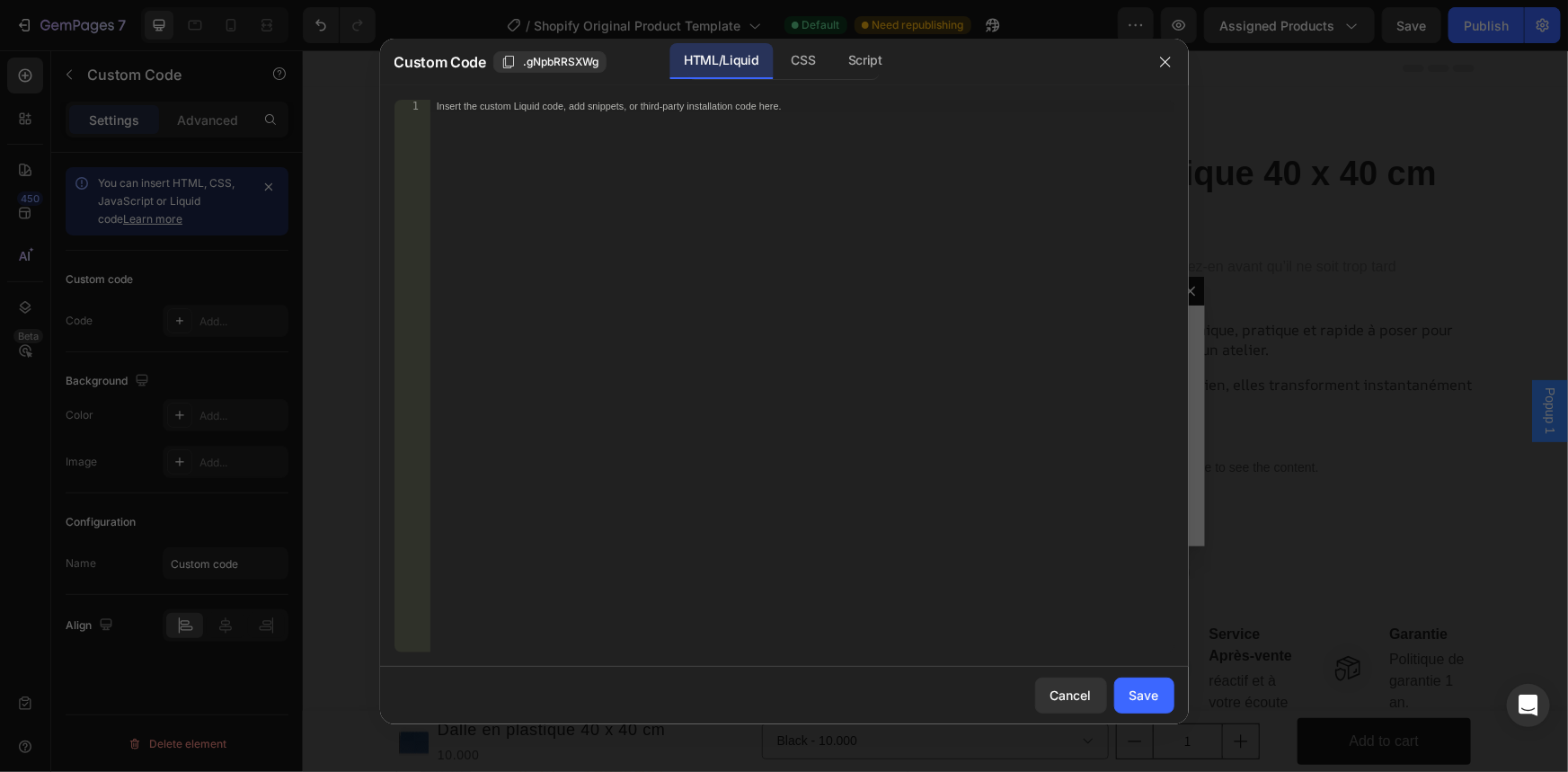
click at [701, 144] on div "Insert the custom Liquid code, add snippets, or third-party installation code h…" at bounding box center [801, 388] width 744 height 578
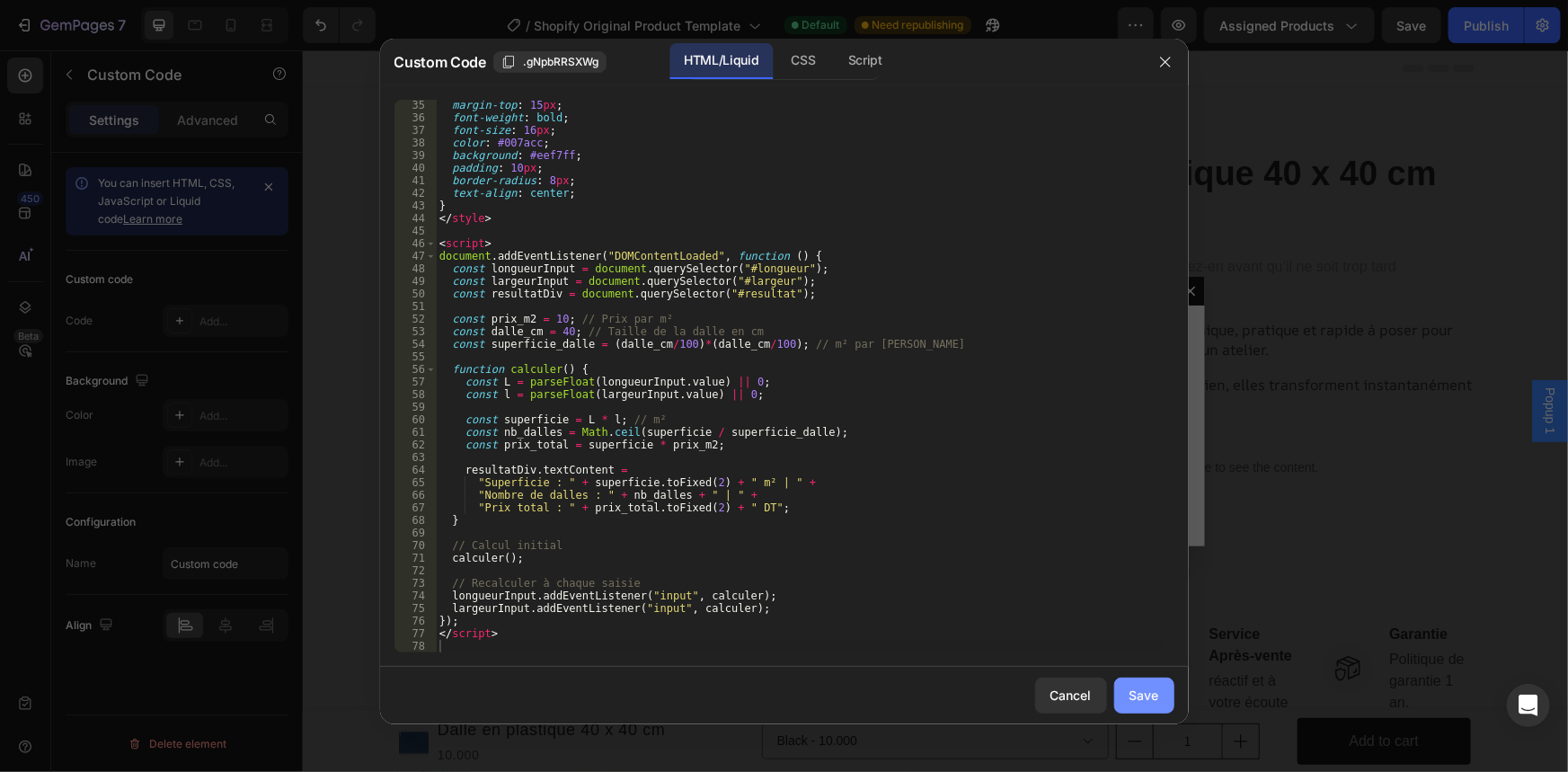
click at [1136, 699] on div "Save" at bounding box center [1144, 694] width 29 height 19
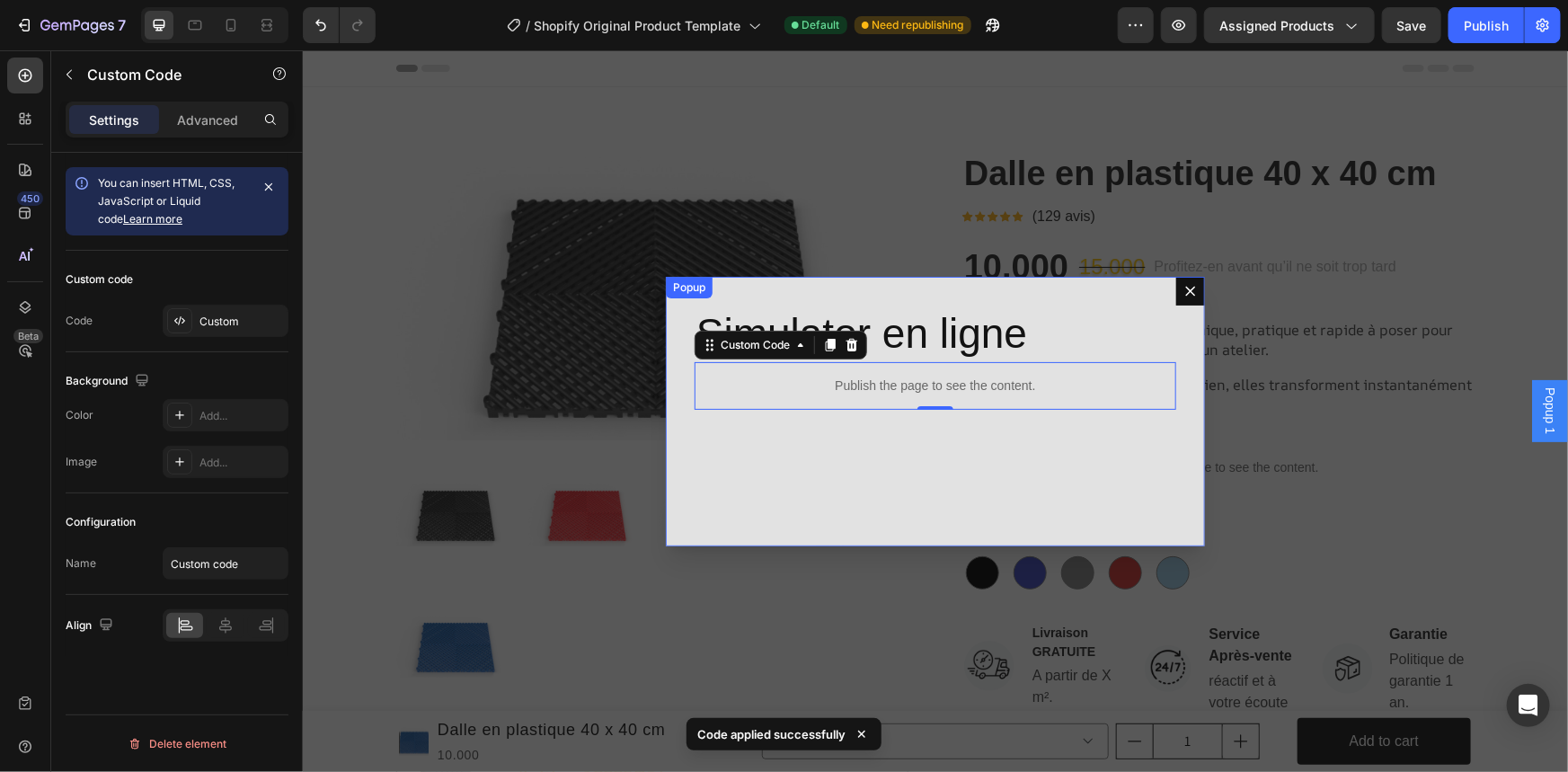
click at [1005, 294] on div "Simulator en ligne Heading Publish the page to see the content. Custom Code 0" at bounding box center [934, 410] width 539 height 270
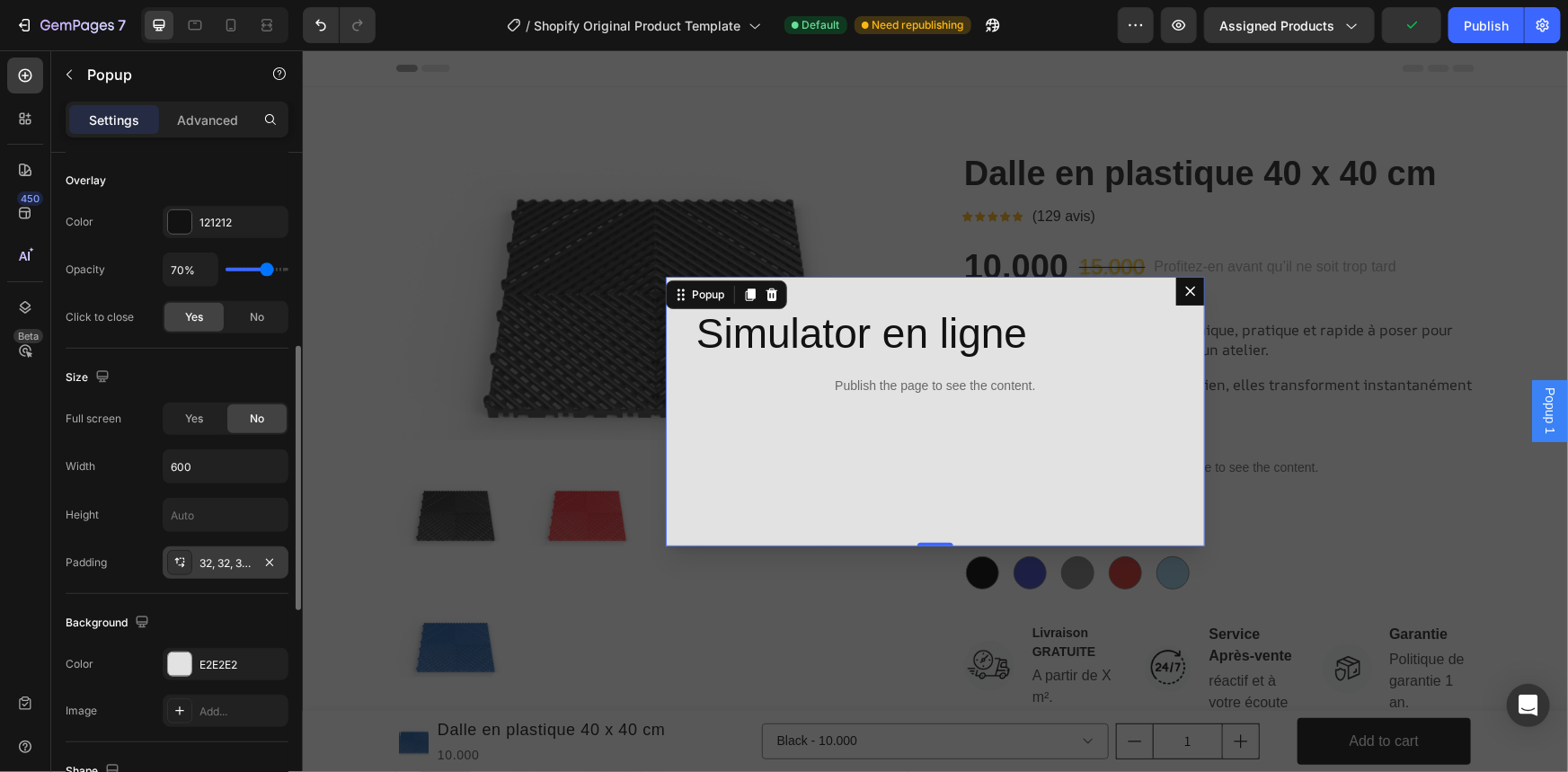
scroll to position [653, 0]
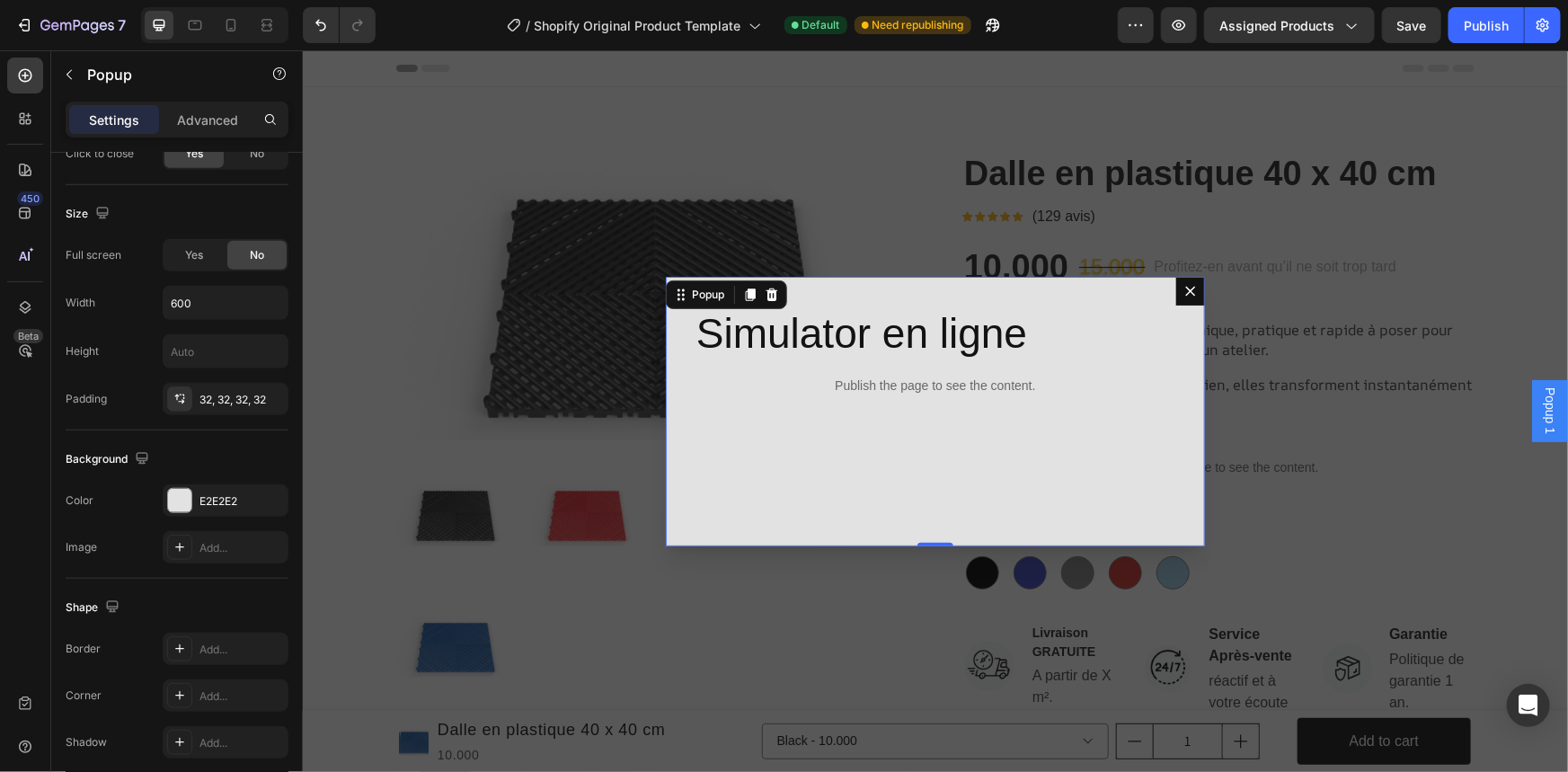
click at [1192, 295] on button "Dialog content" at bounding box center [1189, 289] width 28 height 28
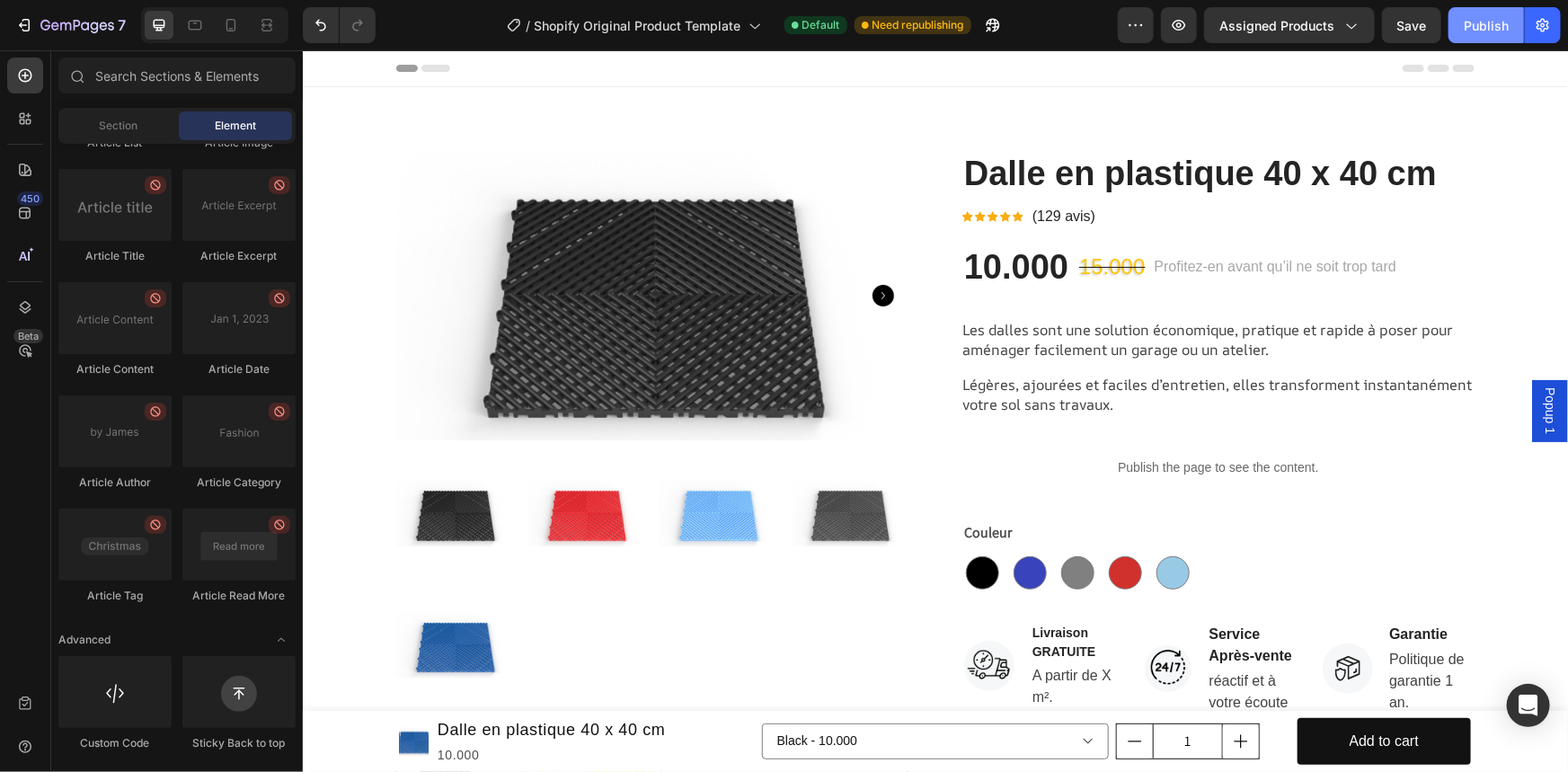
click at [1492, 39] on button "Publish" at bounding box center [1486, 24] width 75 height 36
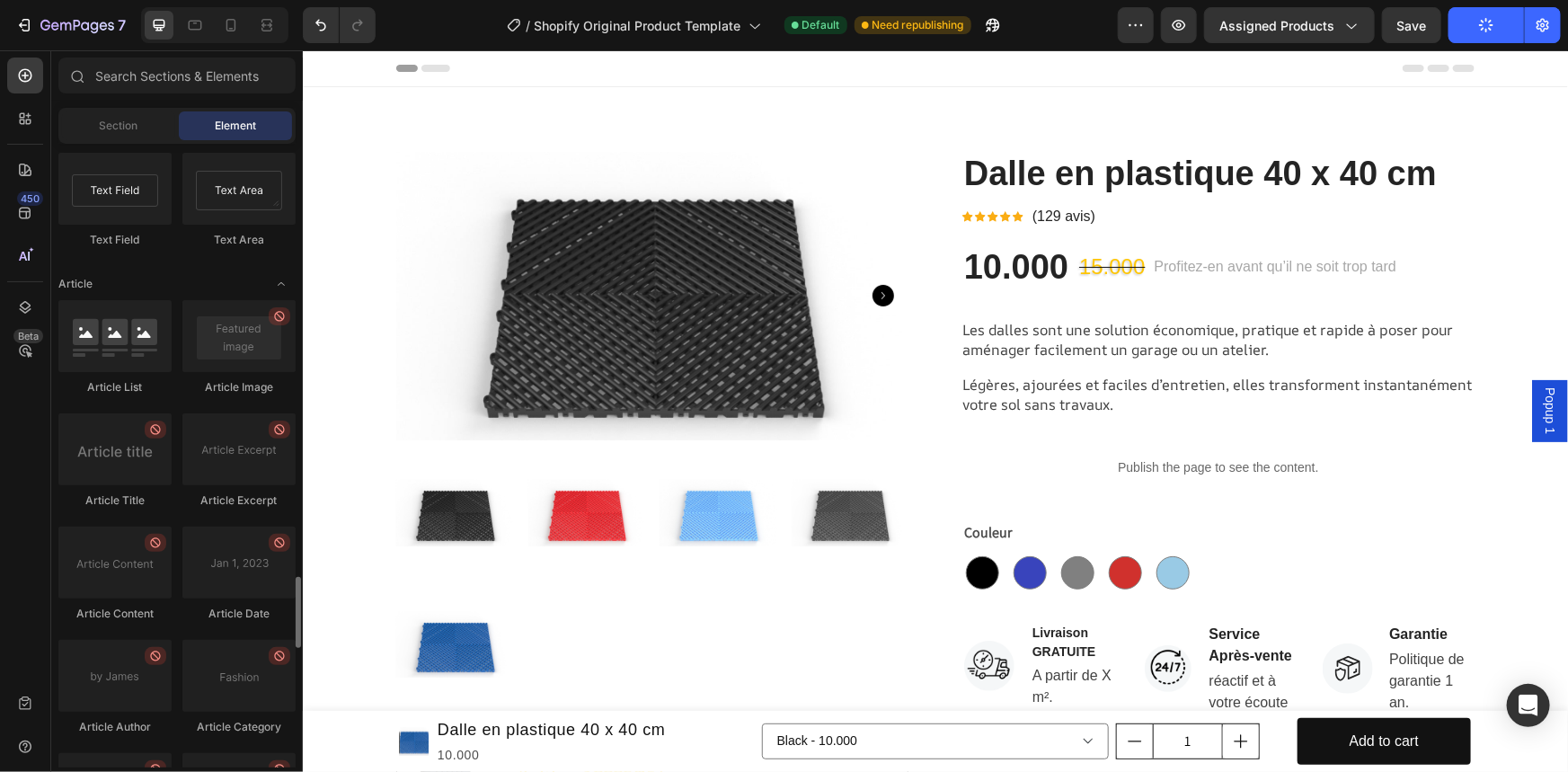
scroll to position [4491, 0]
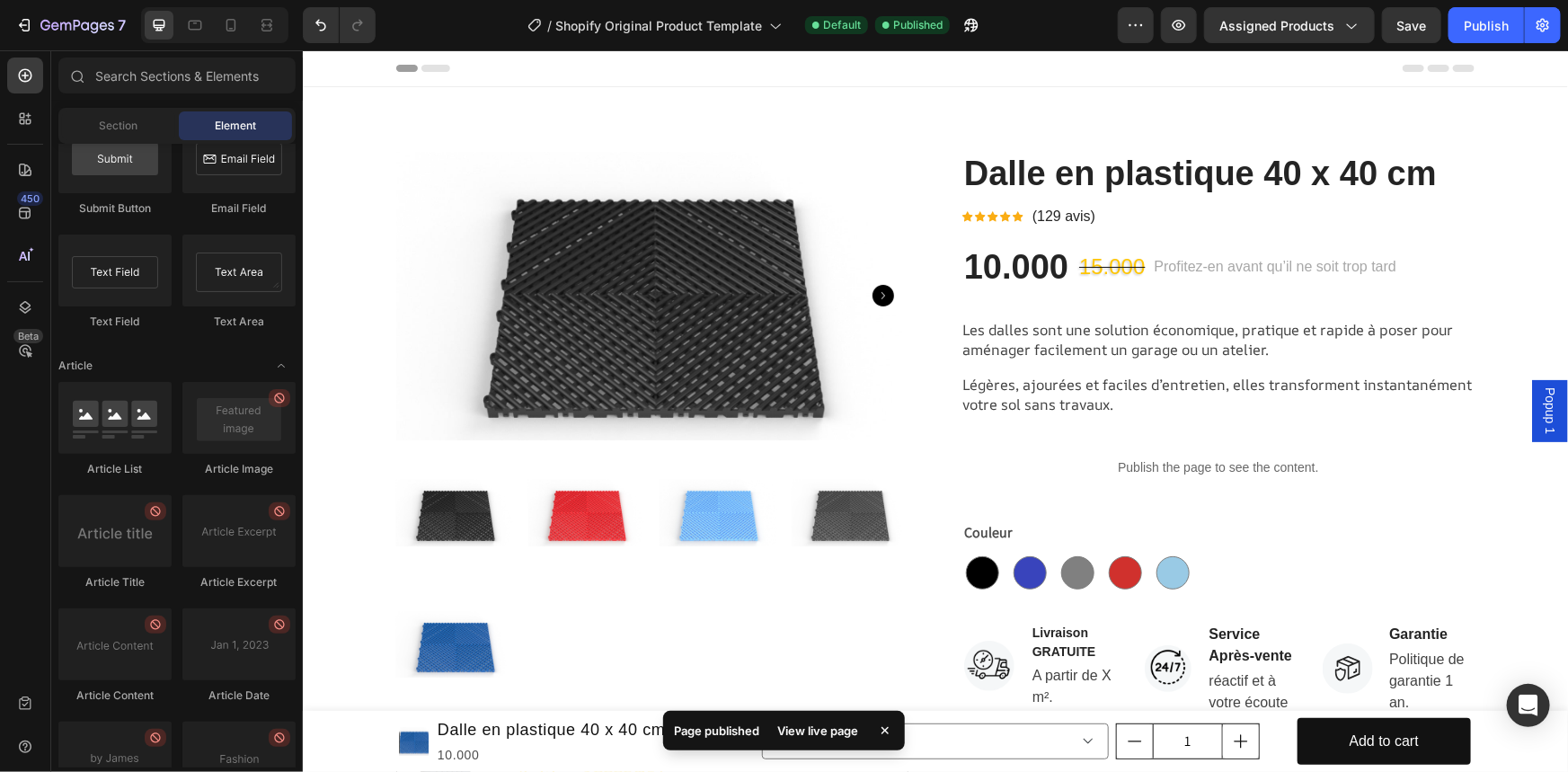
click at [811, 737] on div "View live page" at bounding box center [817, 730] width 103 height 25
click at [1540, 397] on span "Popup 1" at bounding box center [1548, 409] width 18 height 47
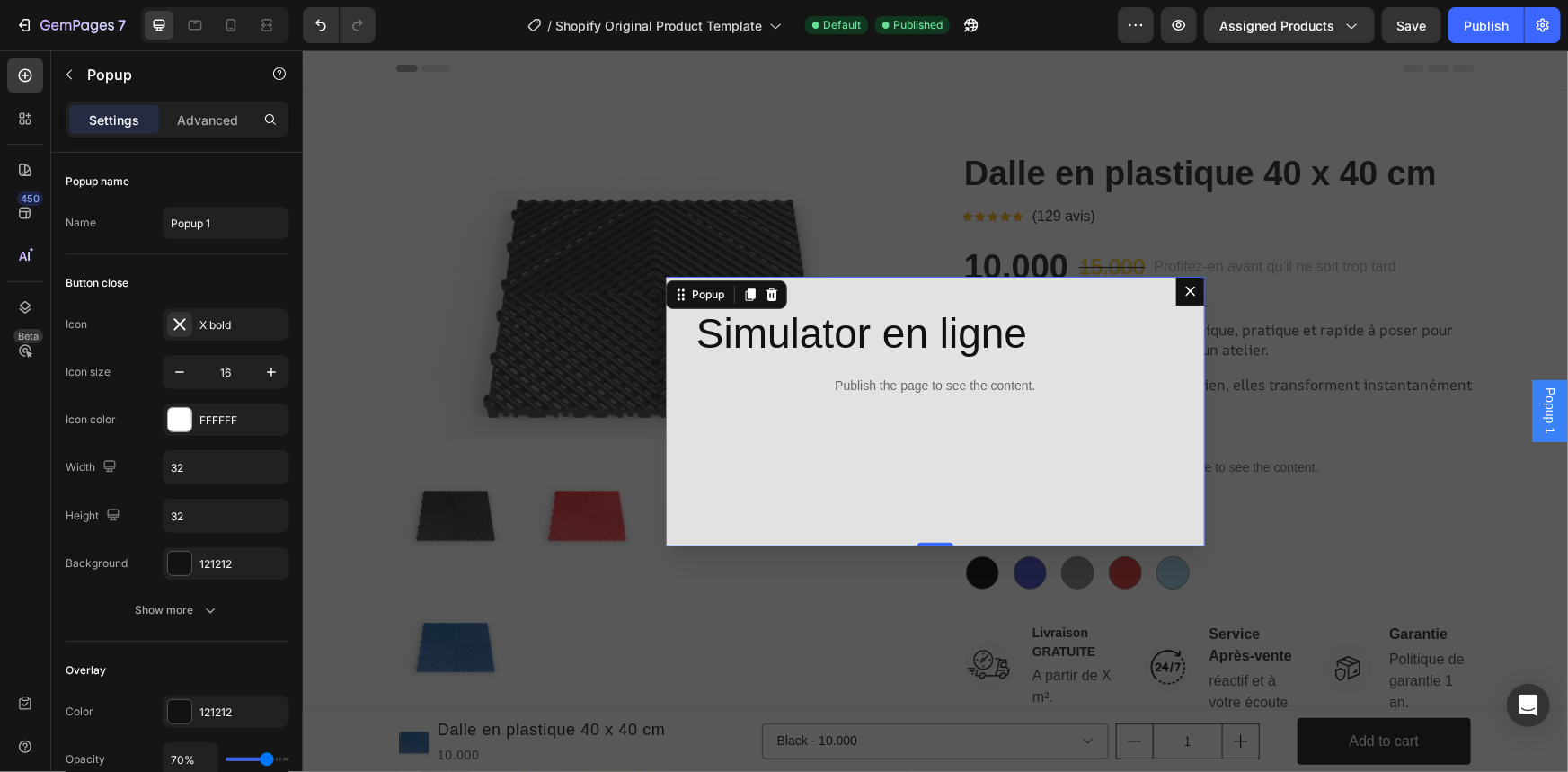
drag, startPoint x: 926, startPoint y: 540, endPoint x: 796, endPoint y: 323, distance: 253.0
click at [924, 421] on div "Simulator en ligne Heading Publish the page to see the content. Custom Code Pop…" at bounding box center [934, 410] width 539 height 270
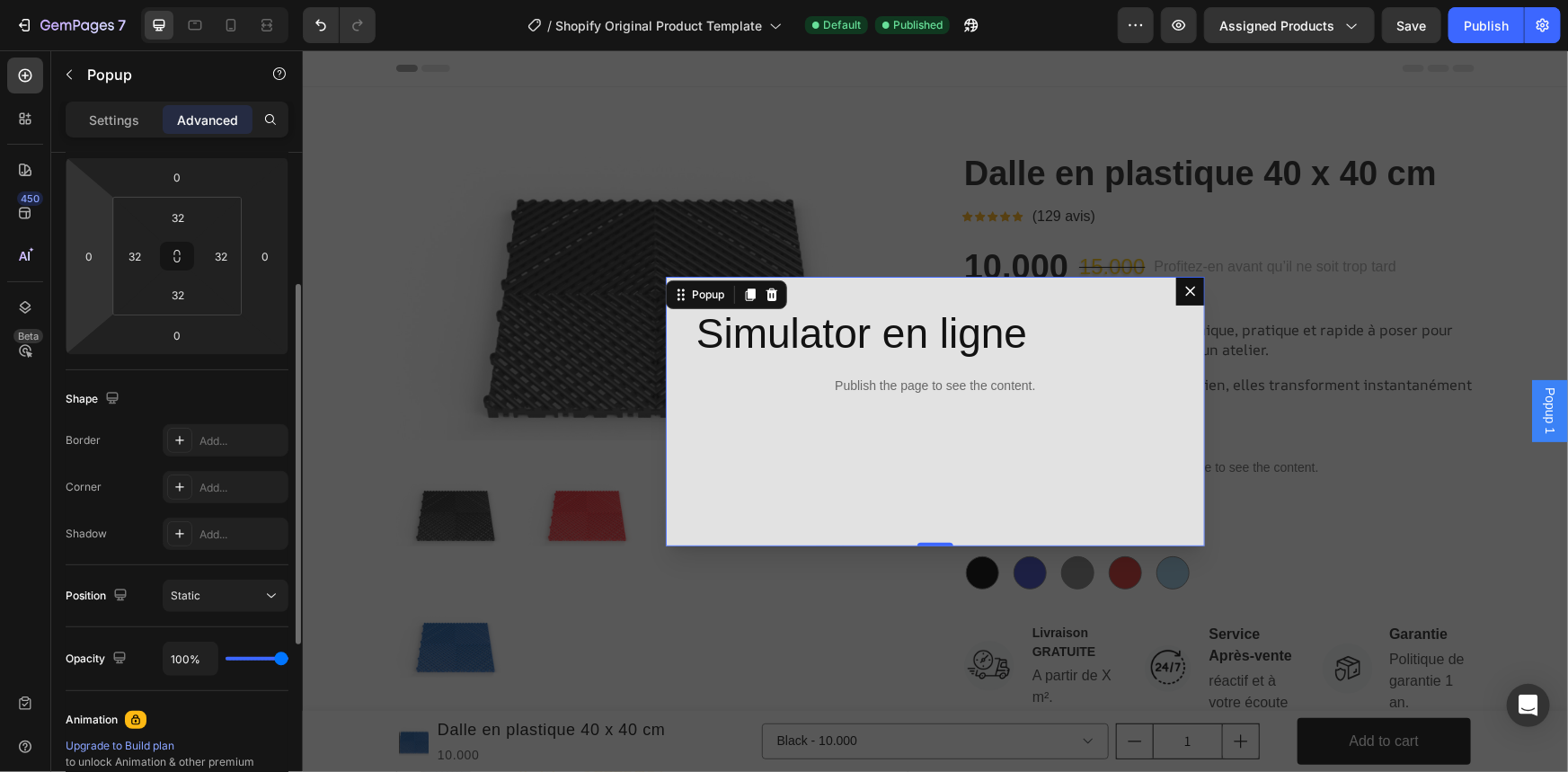
scroll to position [326, 0]
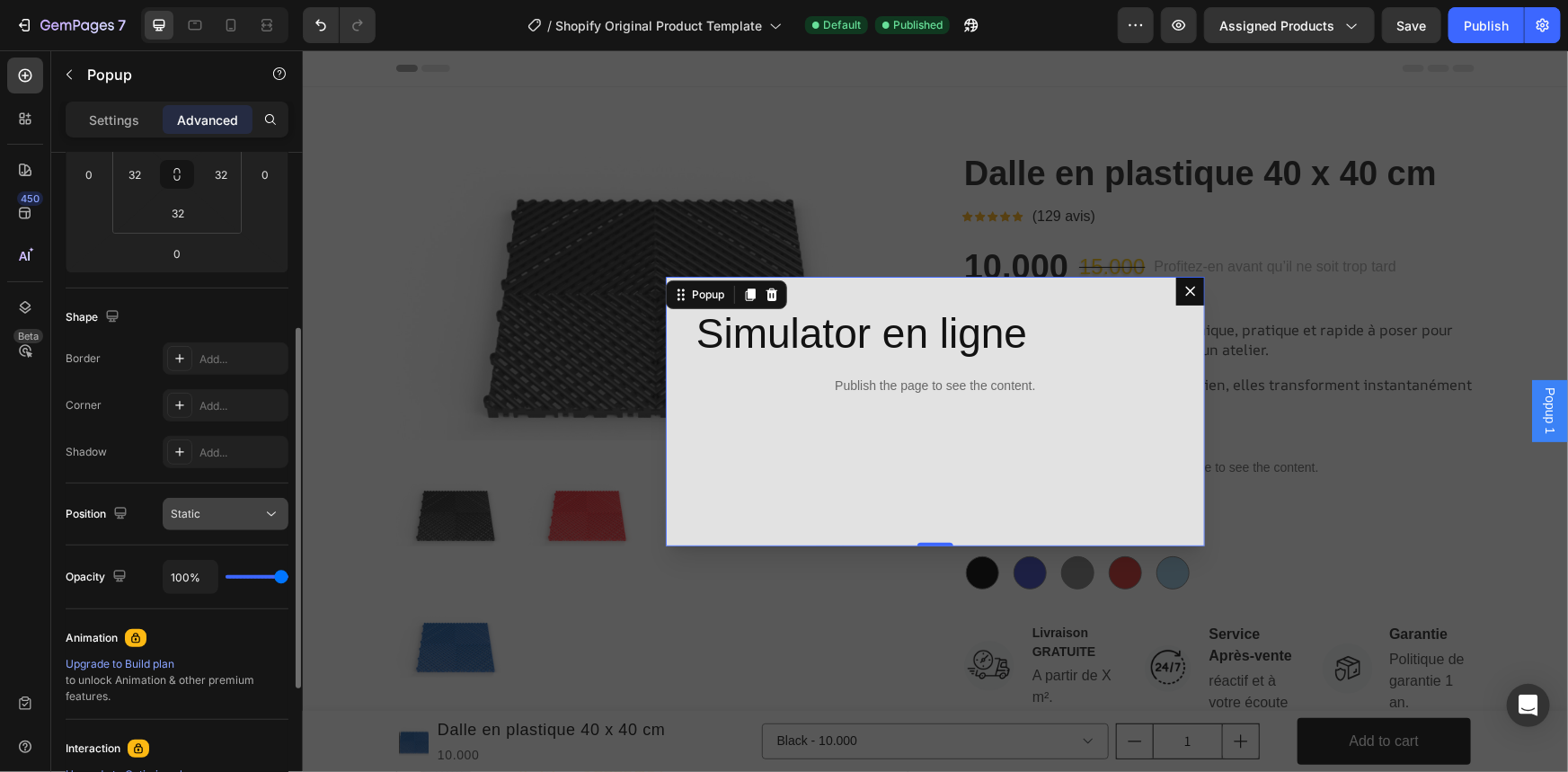
click at [199, 506] on div "Static" at bounding box center [217, 513] width 92 height 17
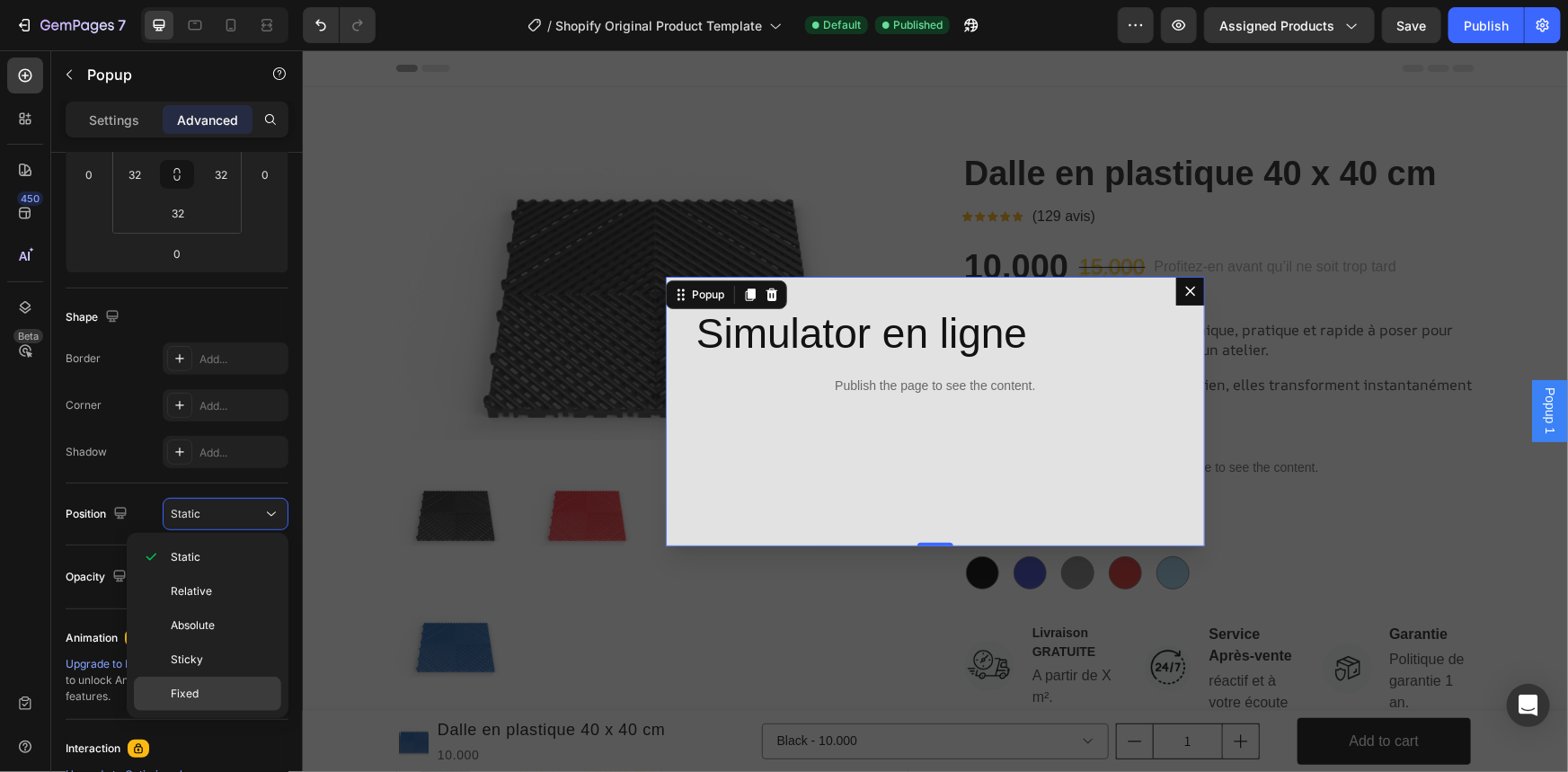
click at [196, 681] on div "Fixed" at bounding box center [207, 693] width 148 height 34
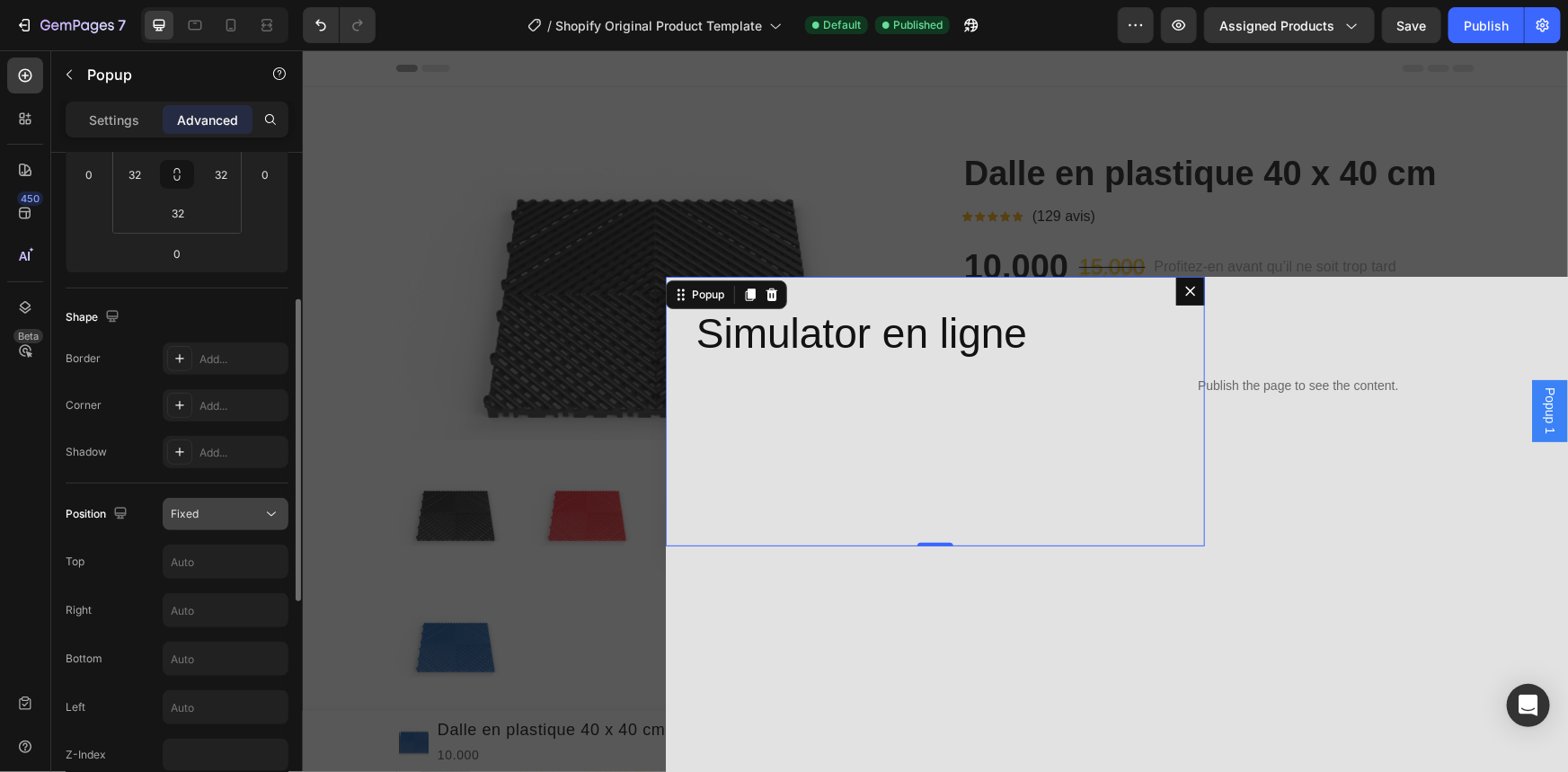
click at [245, 510] on div "Fixed" at bounding box center [217, 513] width 92 height 17
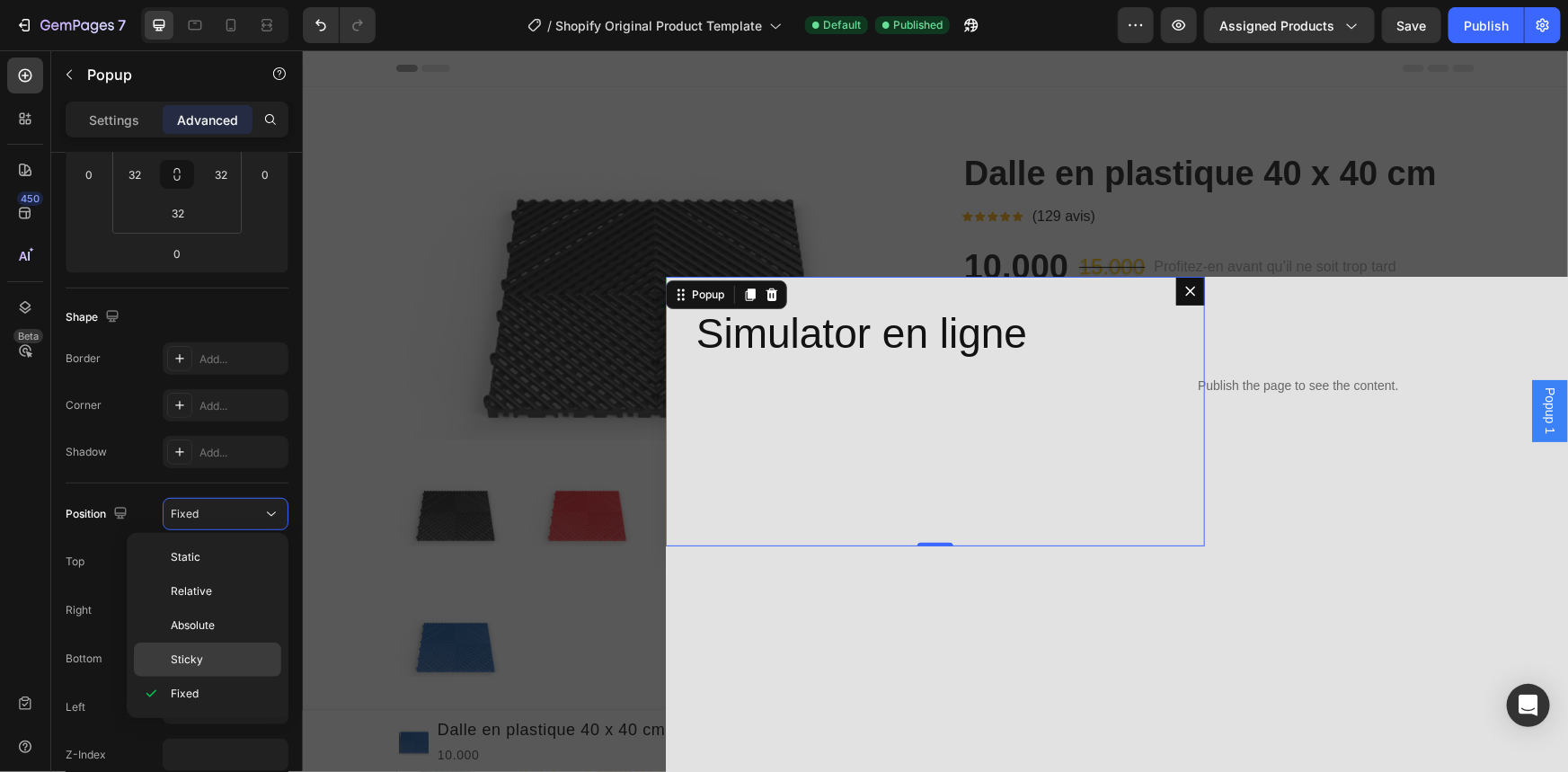
click at [233, 651] on p "Sticky" at bounding box center [222, 659] width 103 height 17
type input "0"
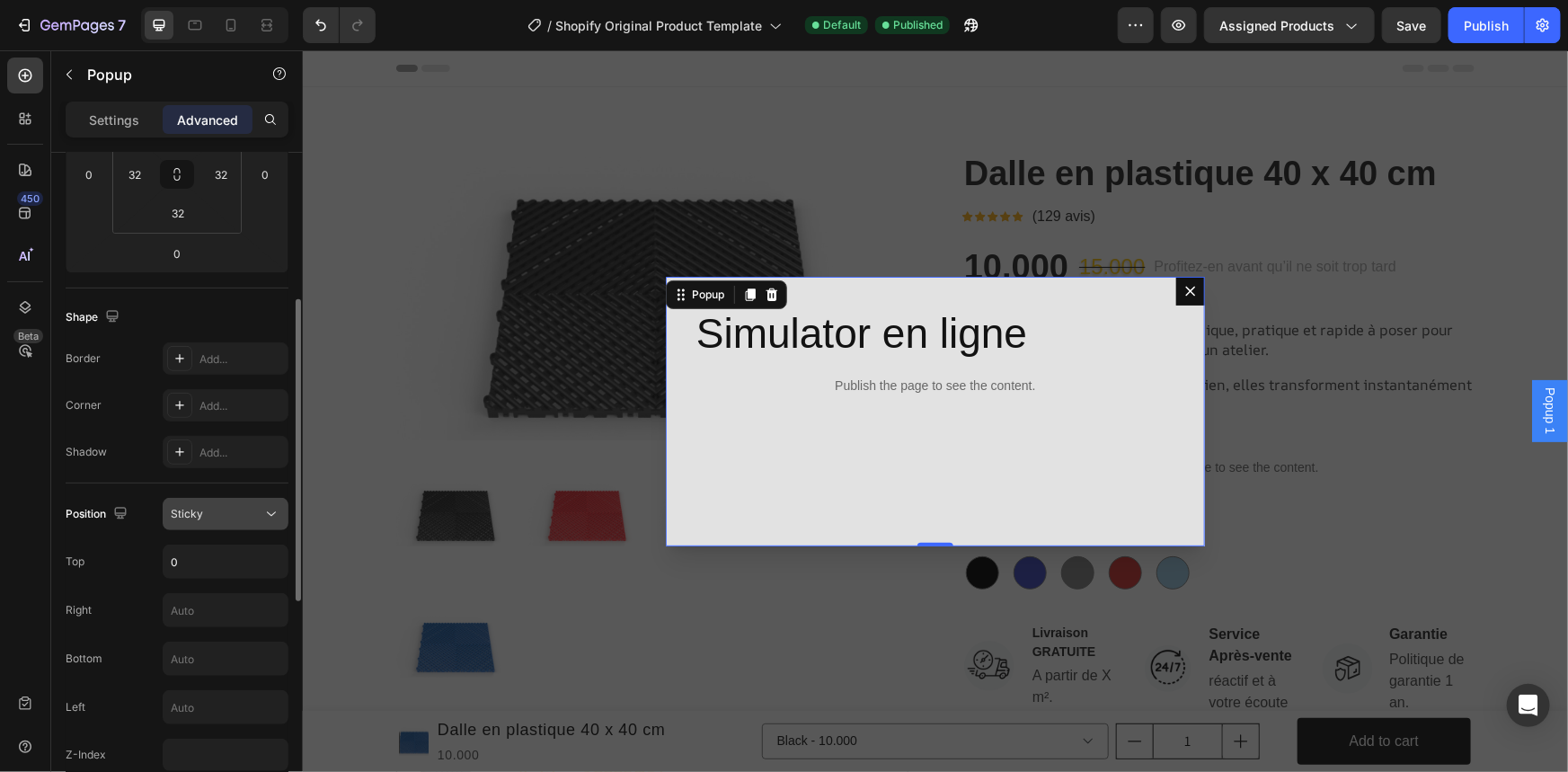
click at [246, 521] on div "Sticky" at bounding box center [226, 514] width 109 height 18
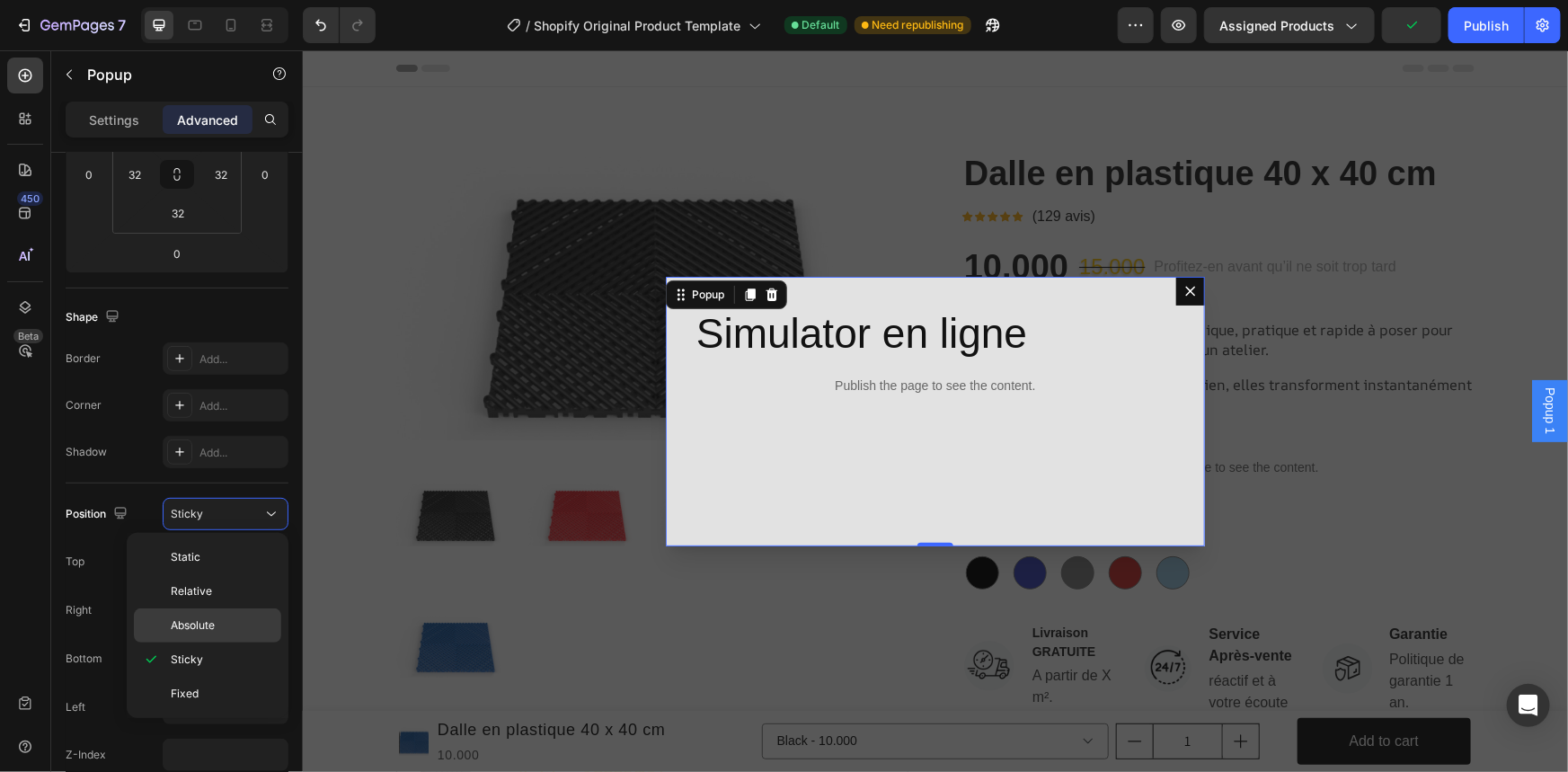
click at [242, 627] on p "Absolute" at bounding box center [222, 624] width 103 height 17
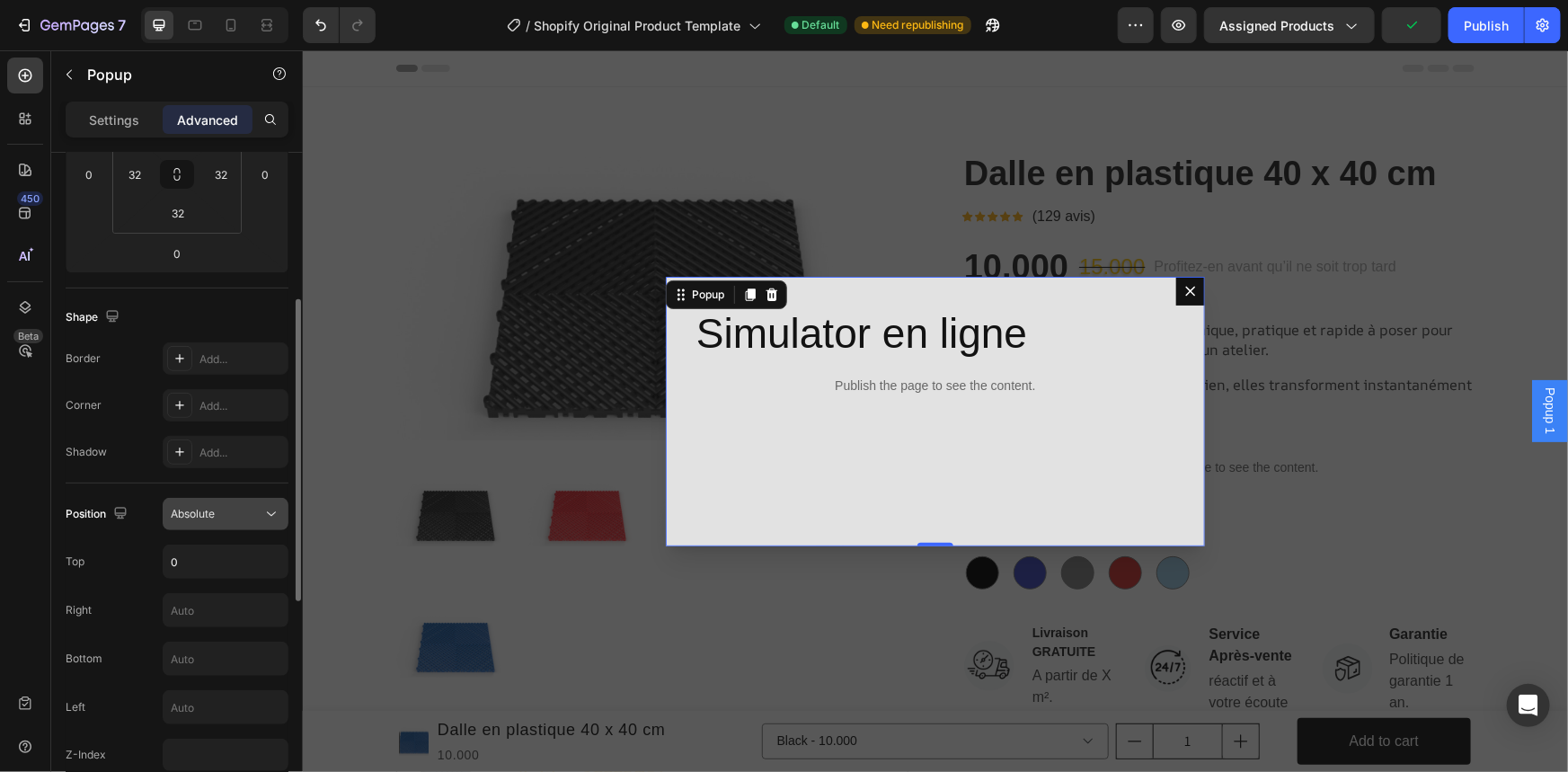
click at [239, 519] on div "Absolute" at bounding box center [217, 513] width 92 height 17
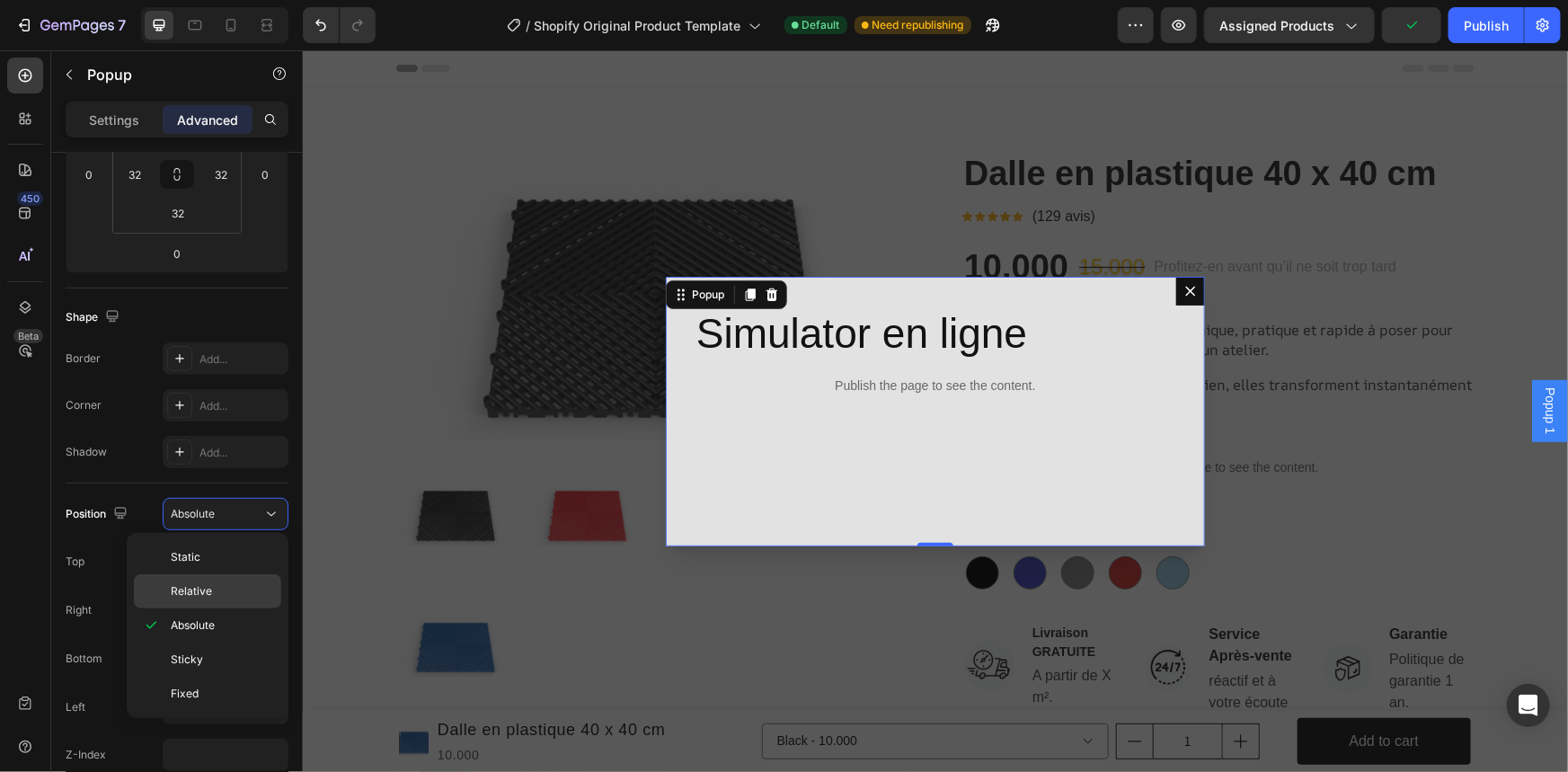
click at [237, 583] on p "Relative" at bounding box center [222, 591] width 103 height 17
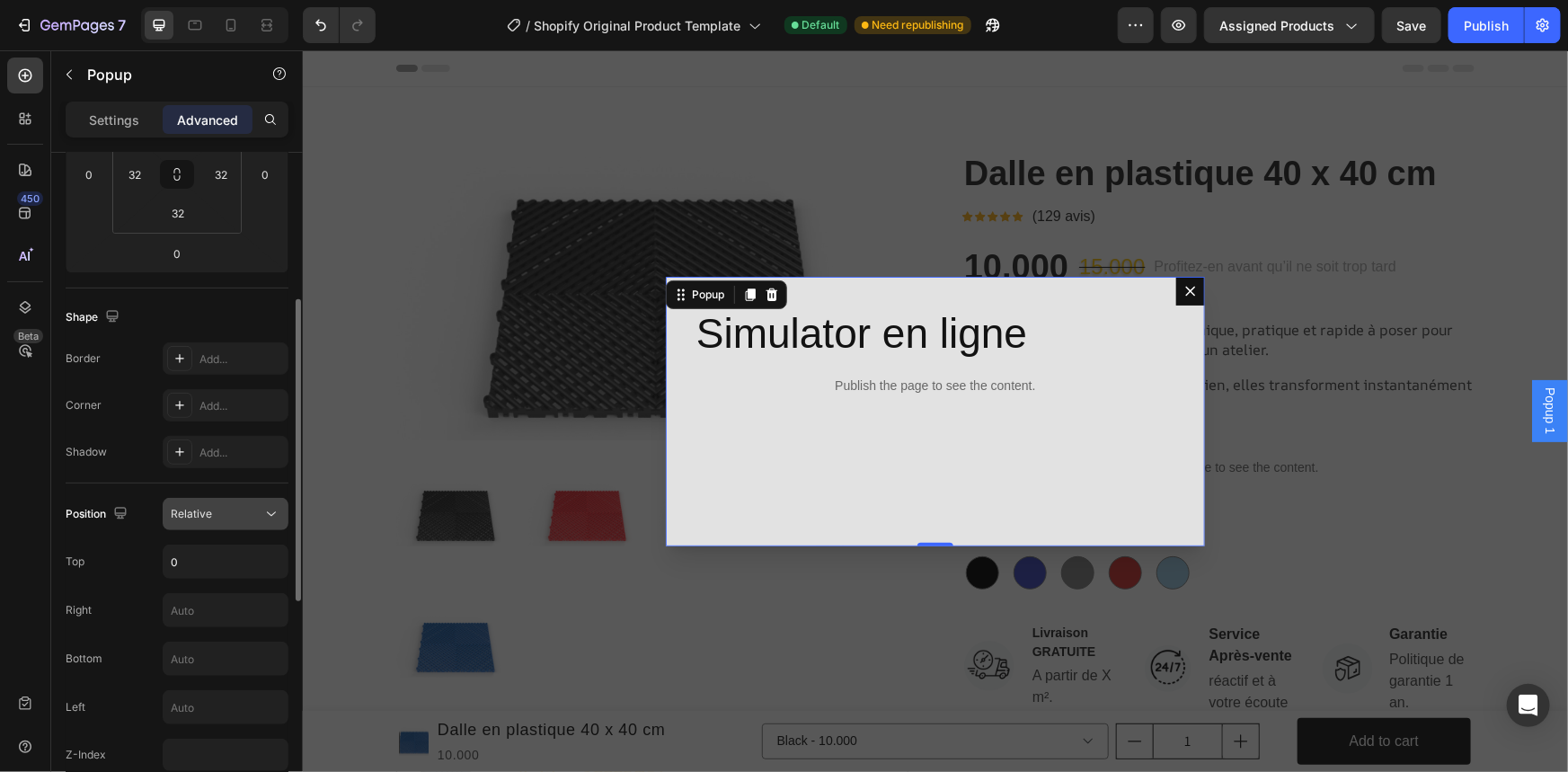
click at [251, 524] on button "Relative" at bounding box center [225, 513] width 126 height 32
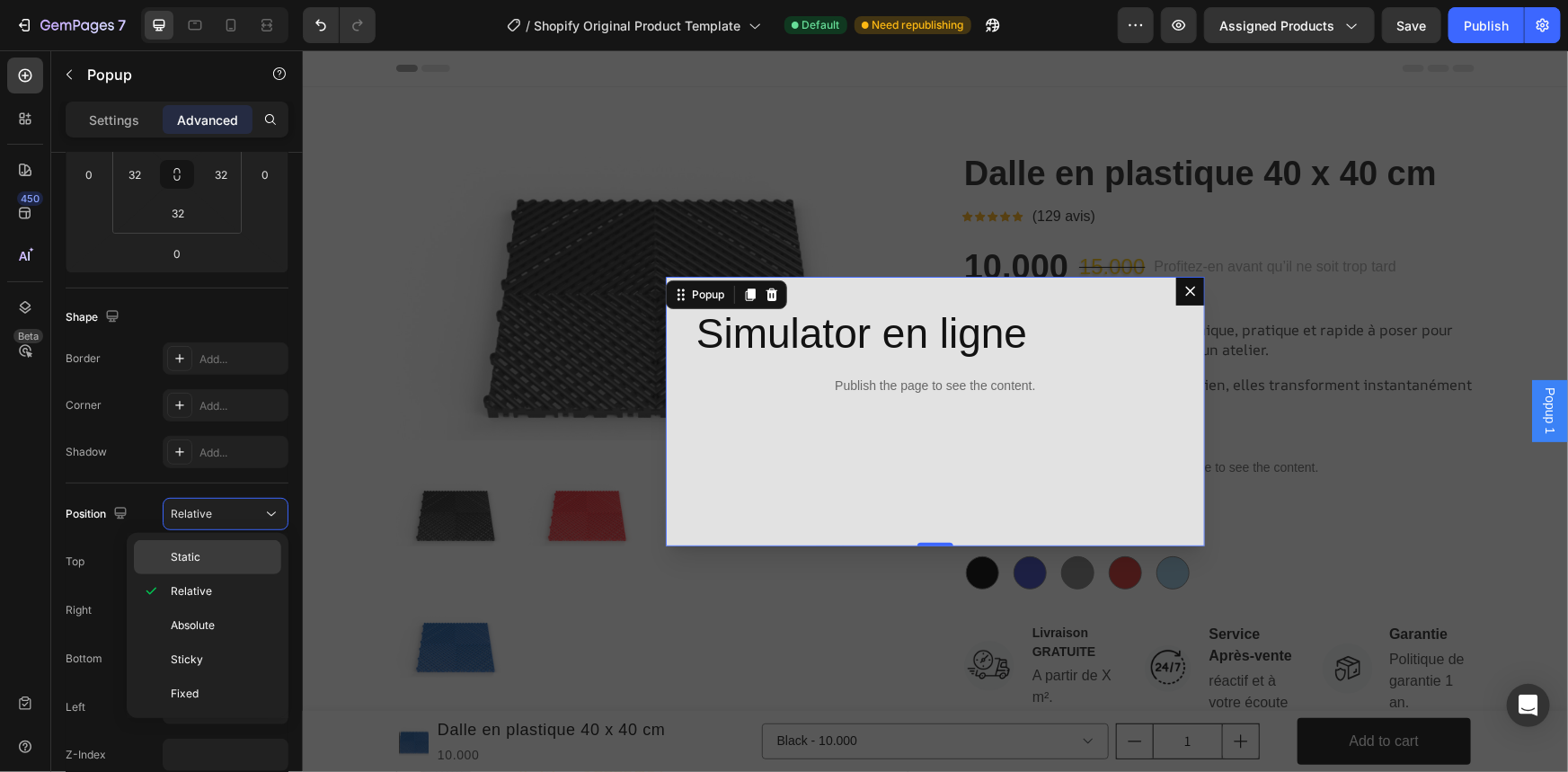
click at [235, 561] on p "Static" at bounding box center [222, 557] width 103 height 17
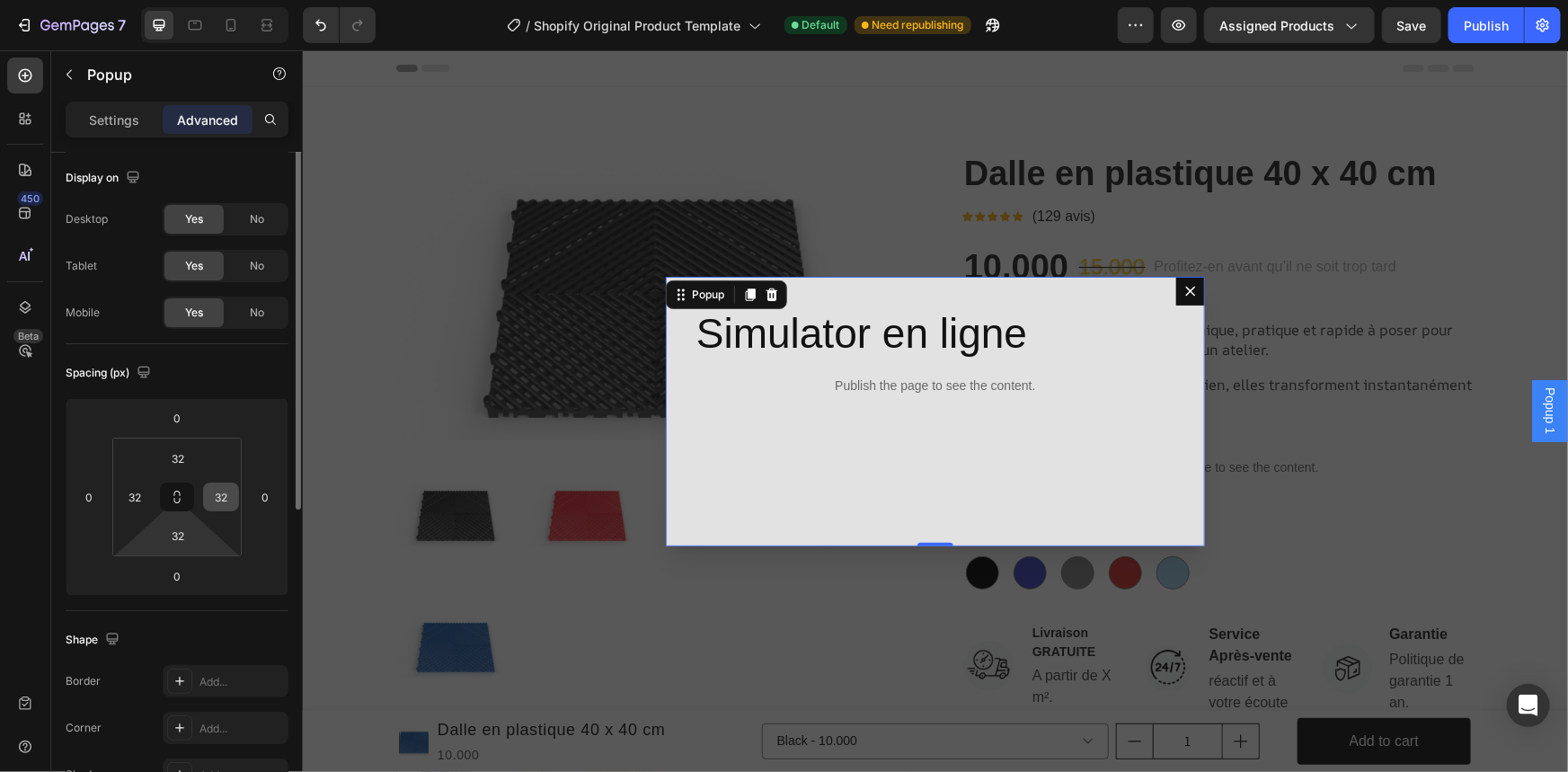
scroll to position [0, 0]
click at [140, 119] on div "Settings" at bounding box center [114, 119] width 90 height 28
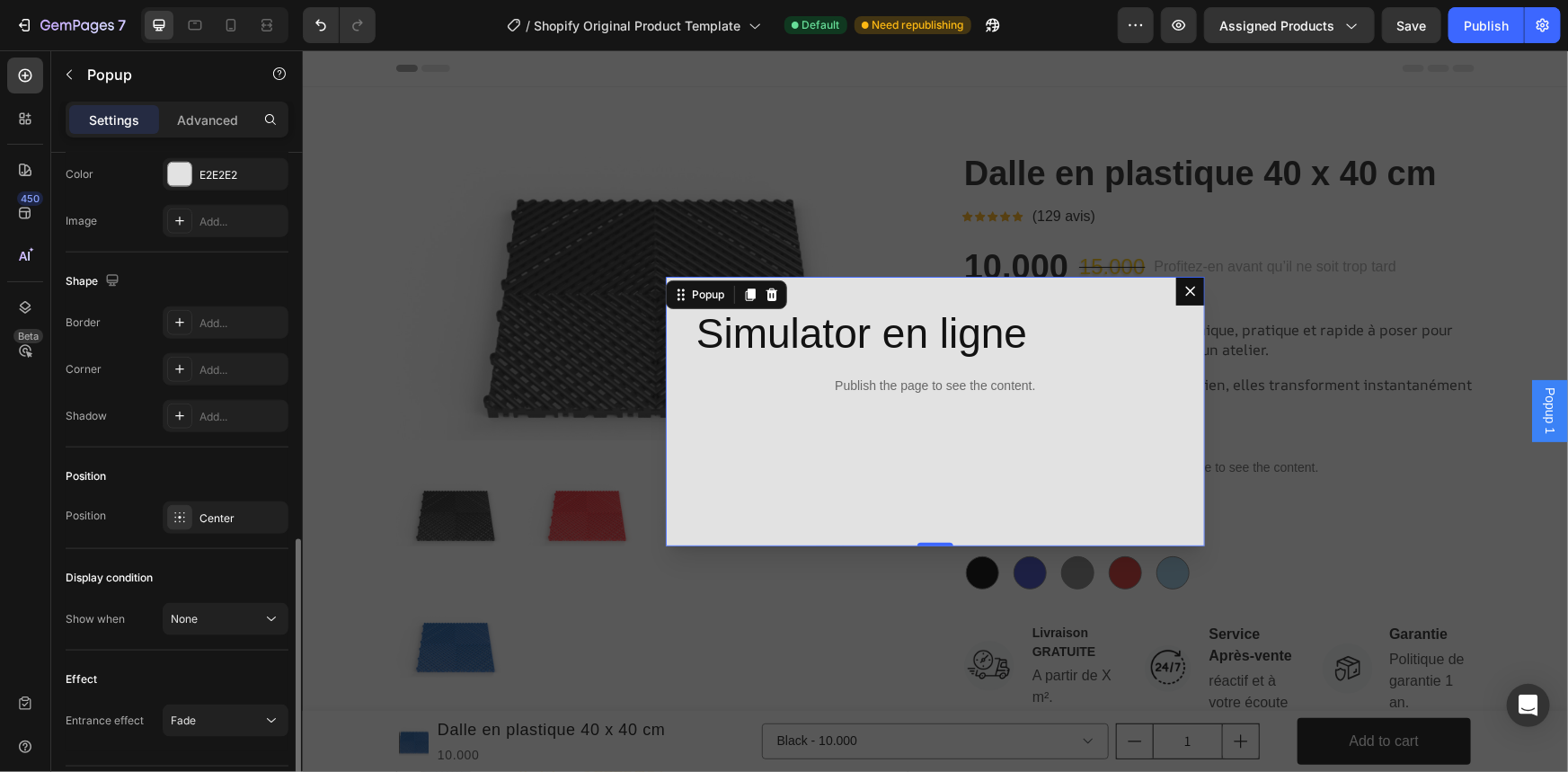
scroll to position [1027, 0]
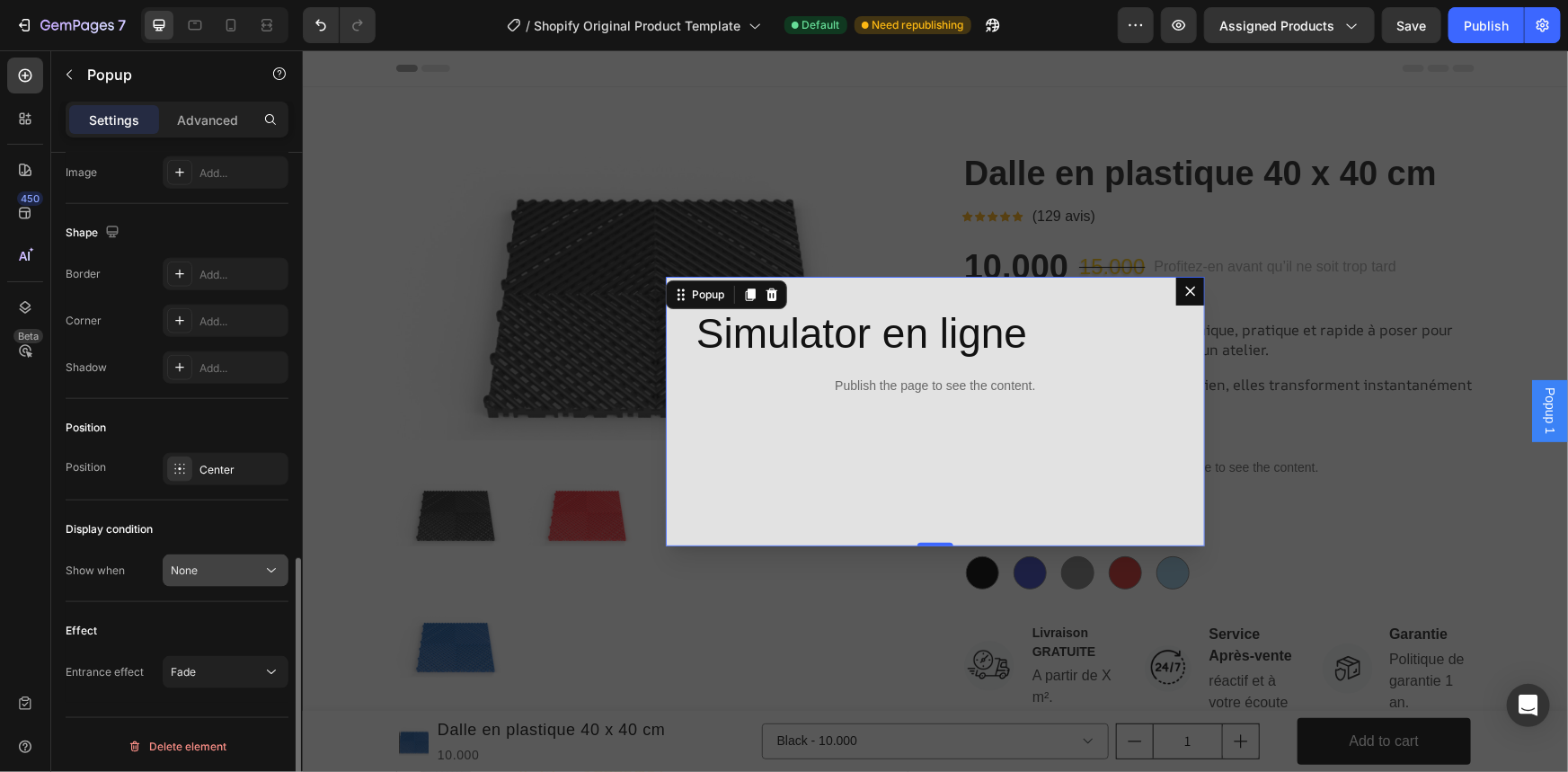
click at [209, 580] on button "None" at bounding box center [225, 570] width 126 height 32
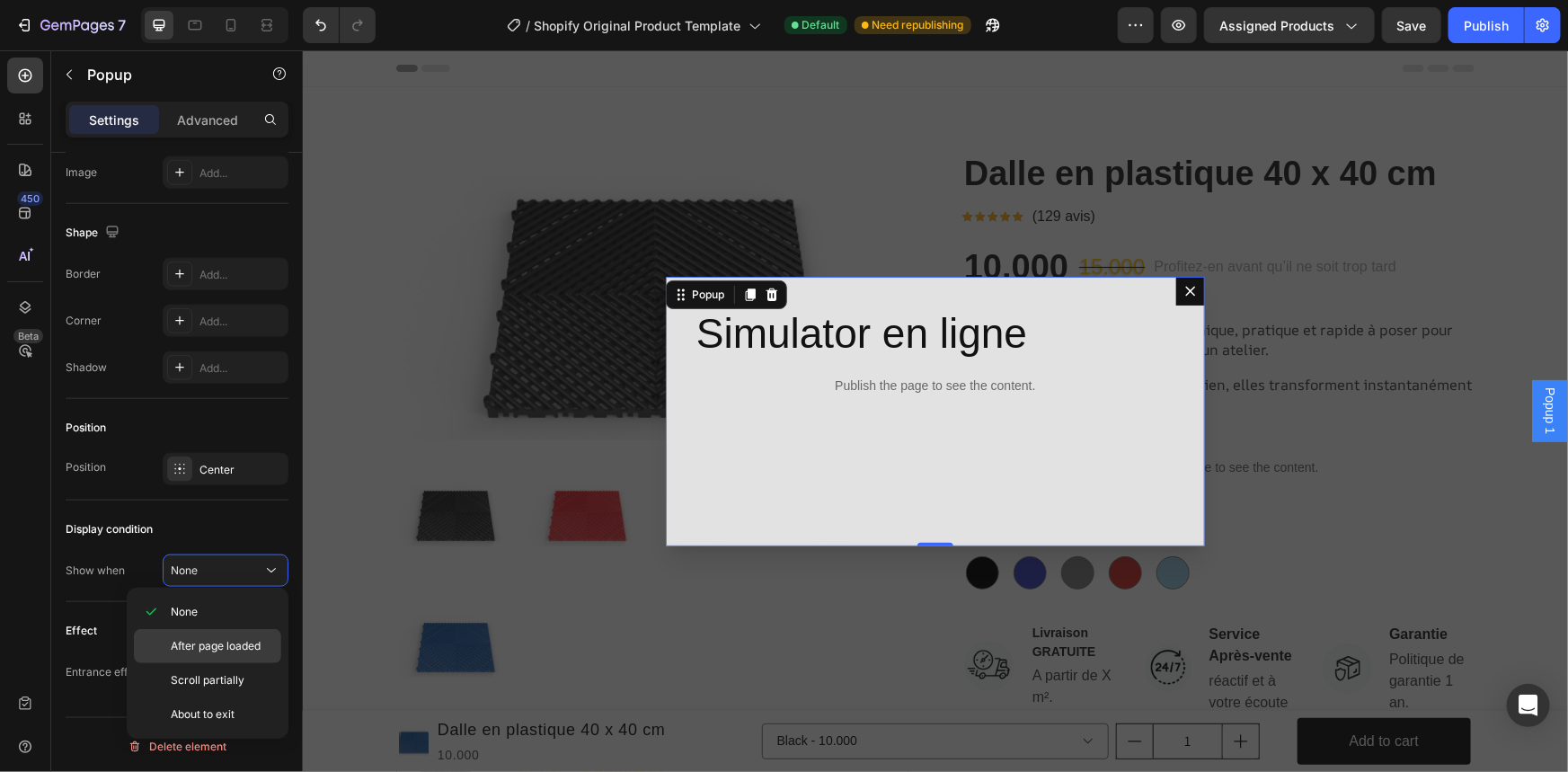
click at [251, 638] on span "After page loaded" at bounding box center [216, 646] width 90 height 17
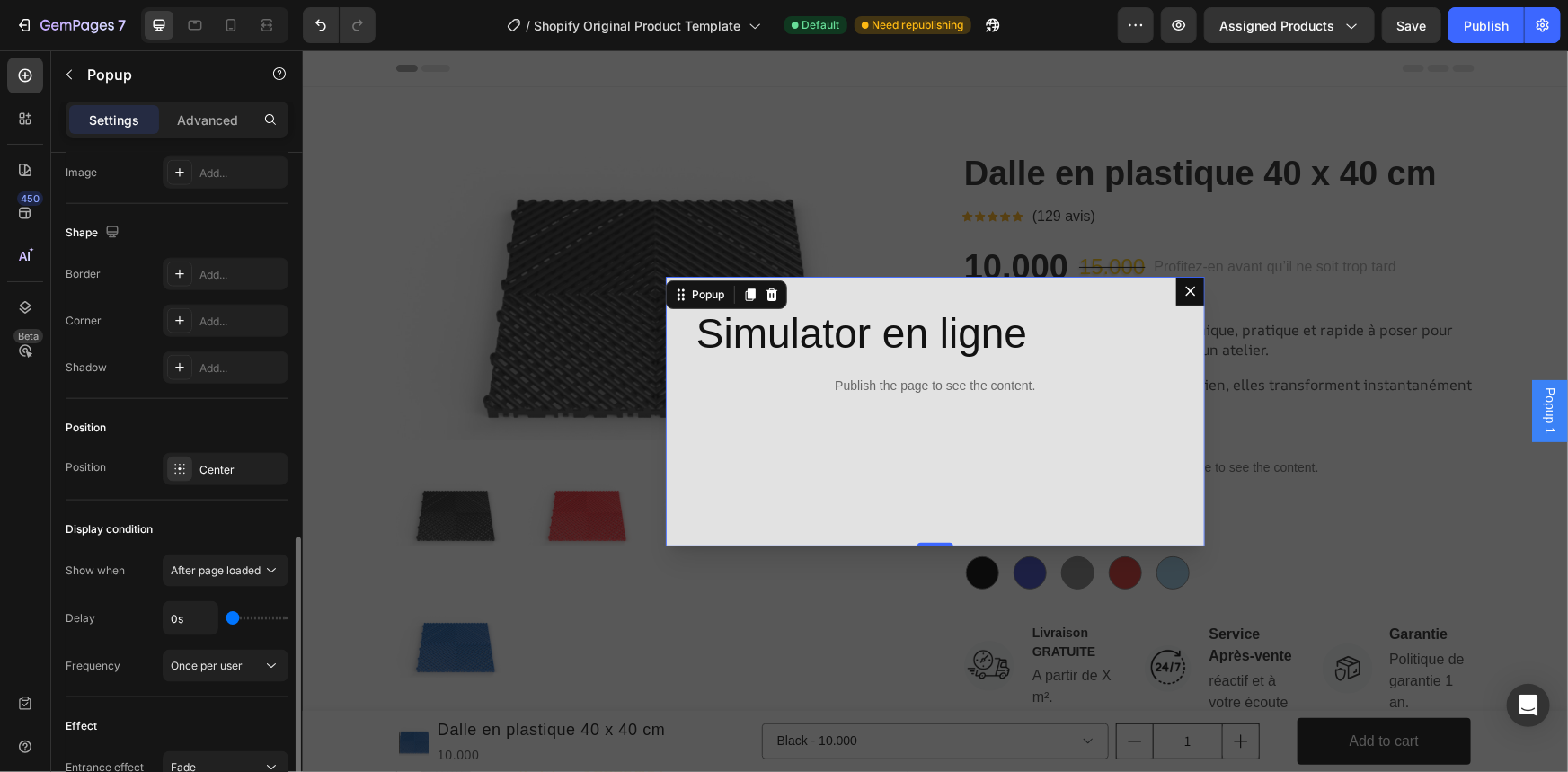
click at [250, 618] on div "0s" at bounding box center [225, 618] width 126 height 34
click at [246, 619] on div "0s" at bounding box center [225, 618] width 126 height 34
drag, startPoint x: 227, startPoint y: 621, endPoint x: 241, endPoint y: 618, distance: 14.3
click at [241, 618] on div "0s" at bounding box center [225, 618] width 126 height 34
type input "9s"
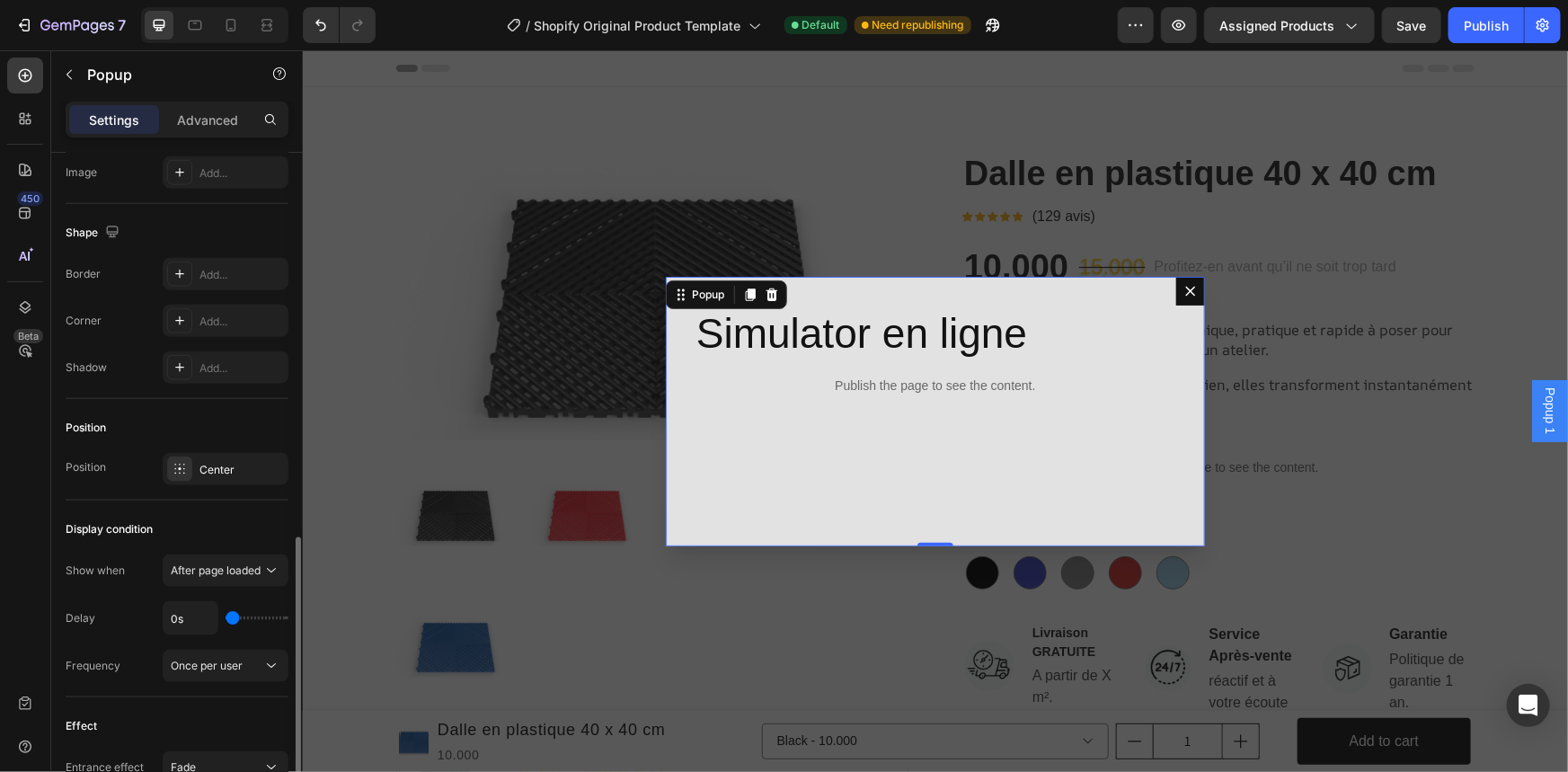
type input "9"
type input "42s"
type input "42"
type input "44s"
type input "44"
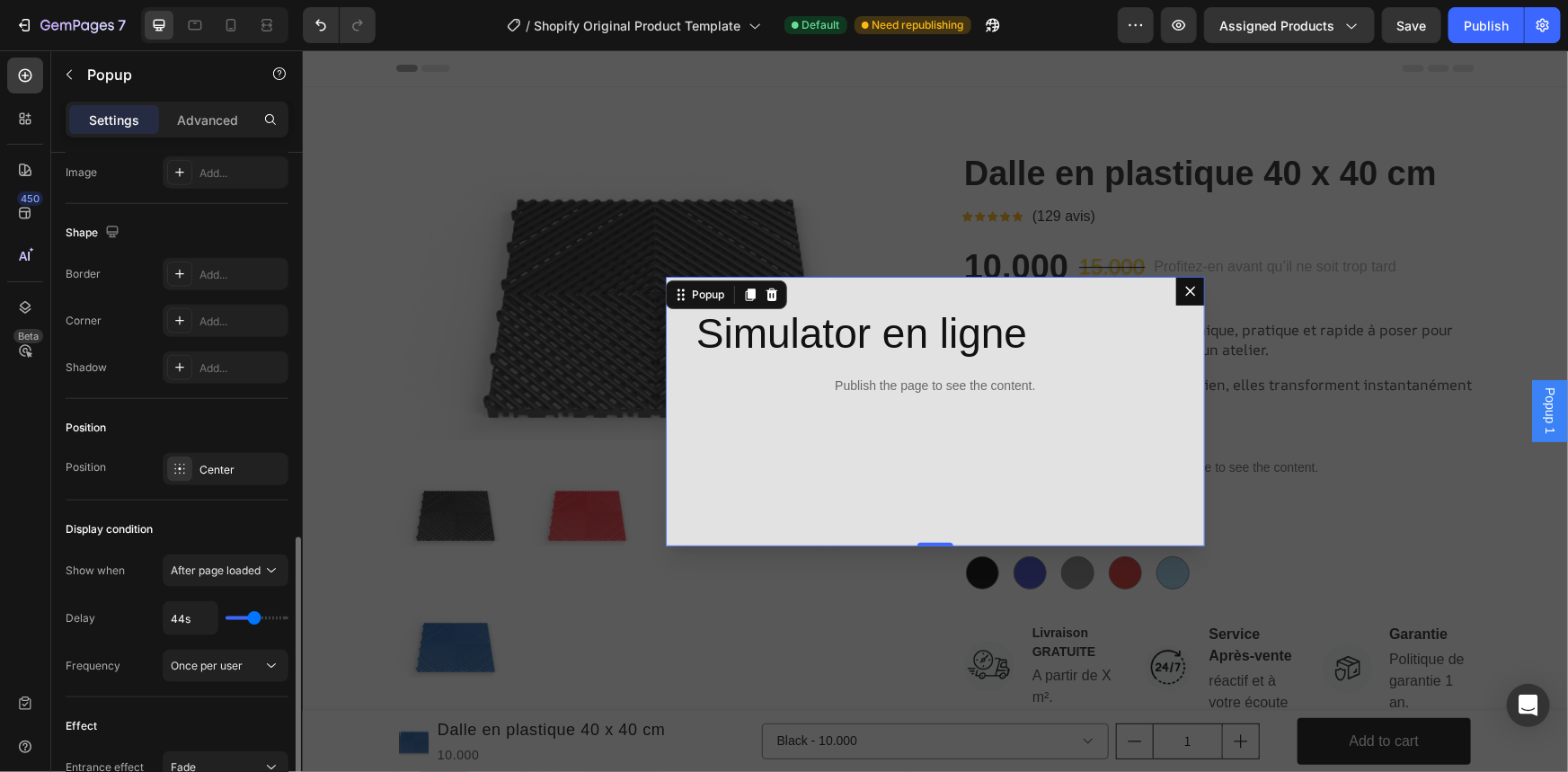
type input "47s"
type input "47"
type input "49s"
type input "49"
type input "51s"
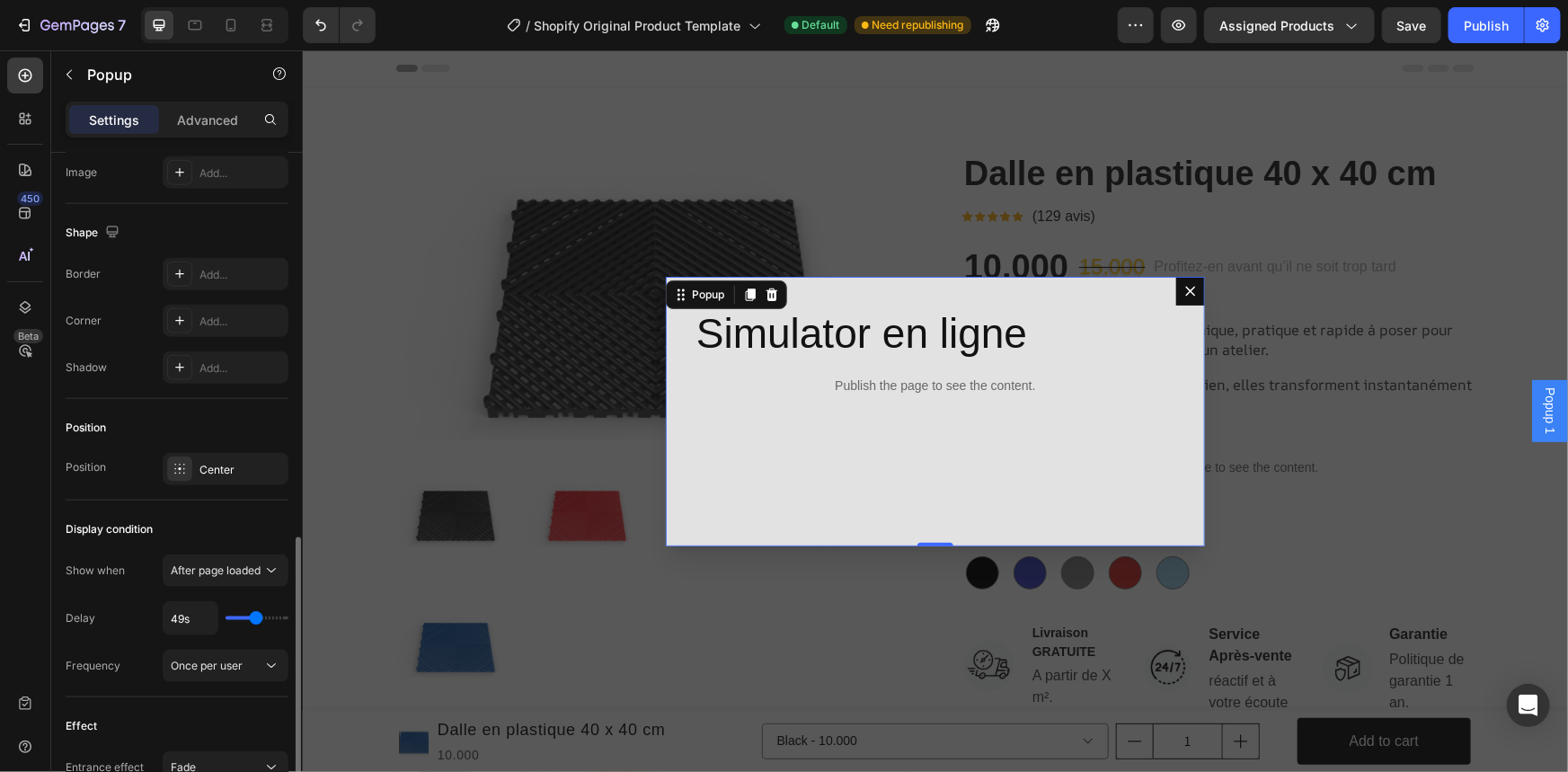
type input "51"
type input "52s"
type input "52"
type input "54s"
type input "54"
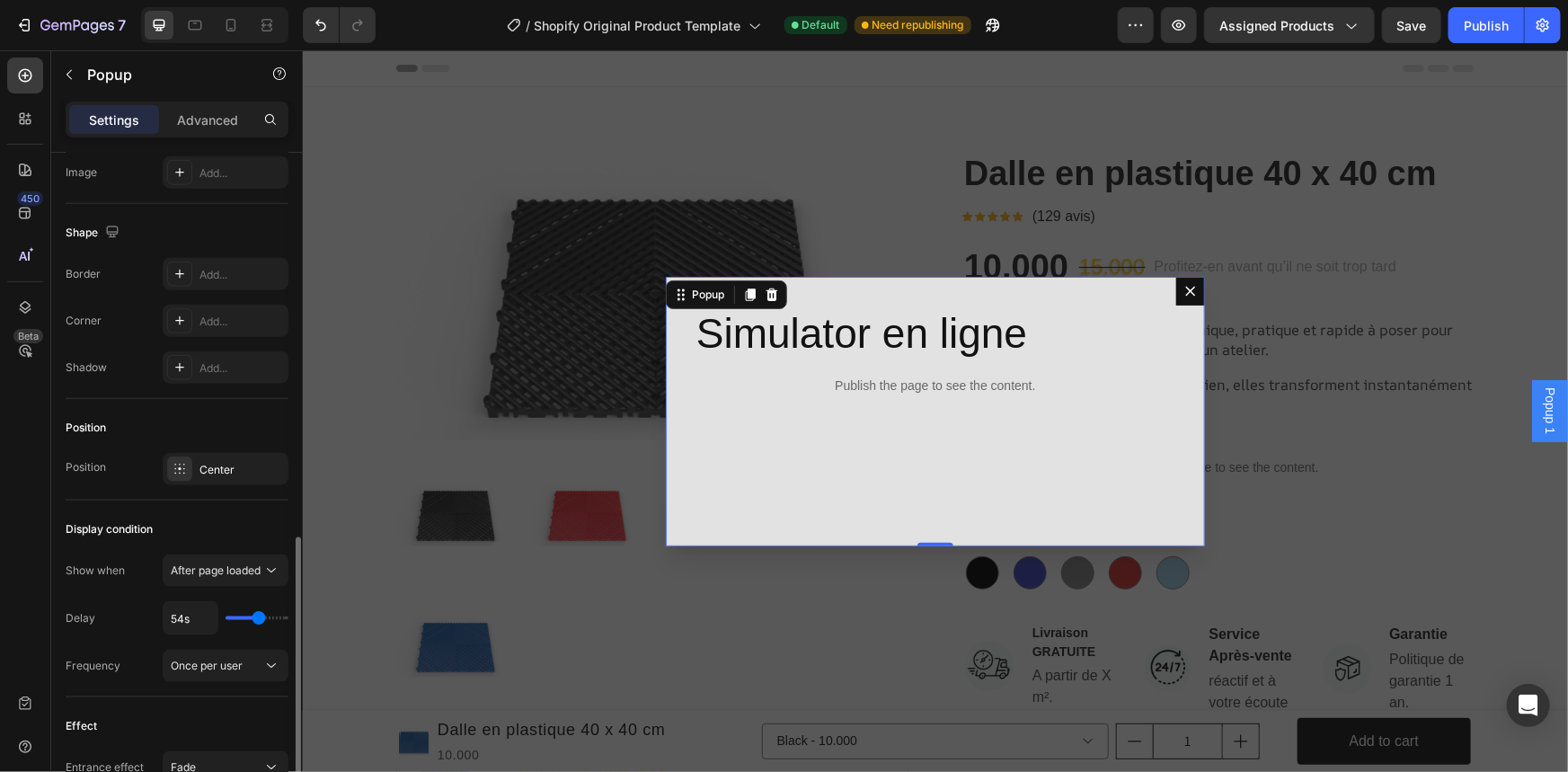
type input "56s"
type input "56"
click at [260, 617] on input "range" at bounding box center [257, 619] width 63 height 4
type input "49s"
type input "49"
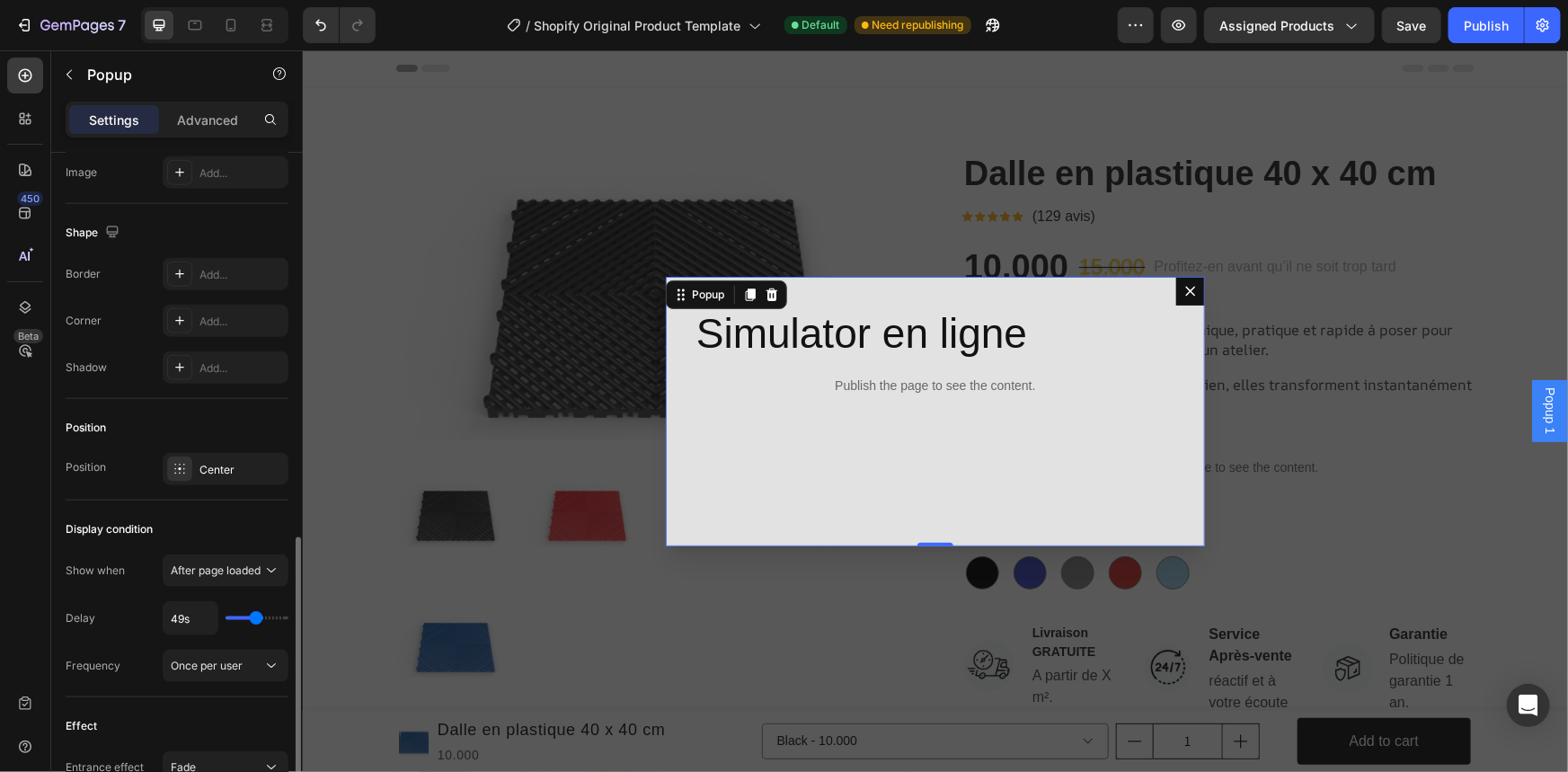
type input "39s"
type input "39"
type input "36s"
type input "36"
type input "34s"
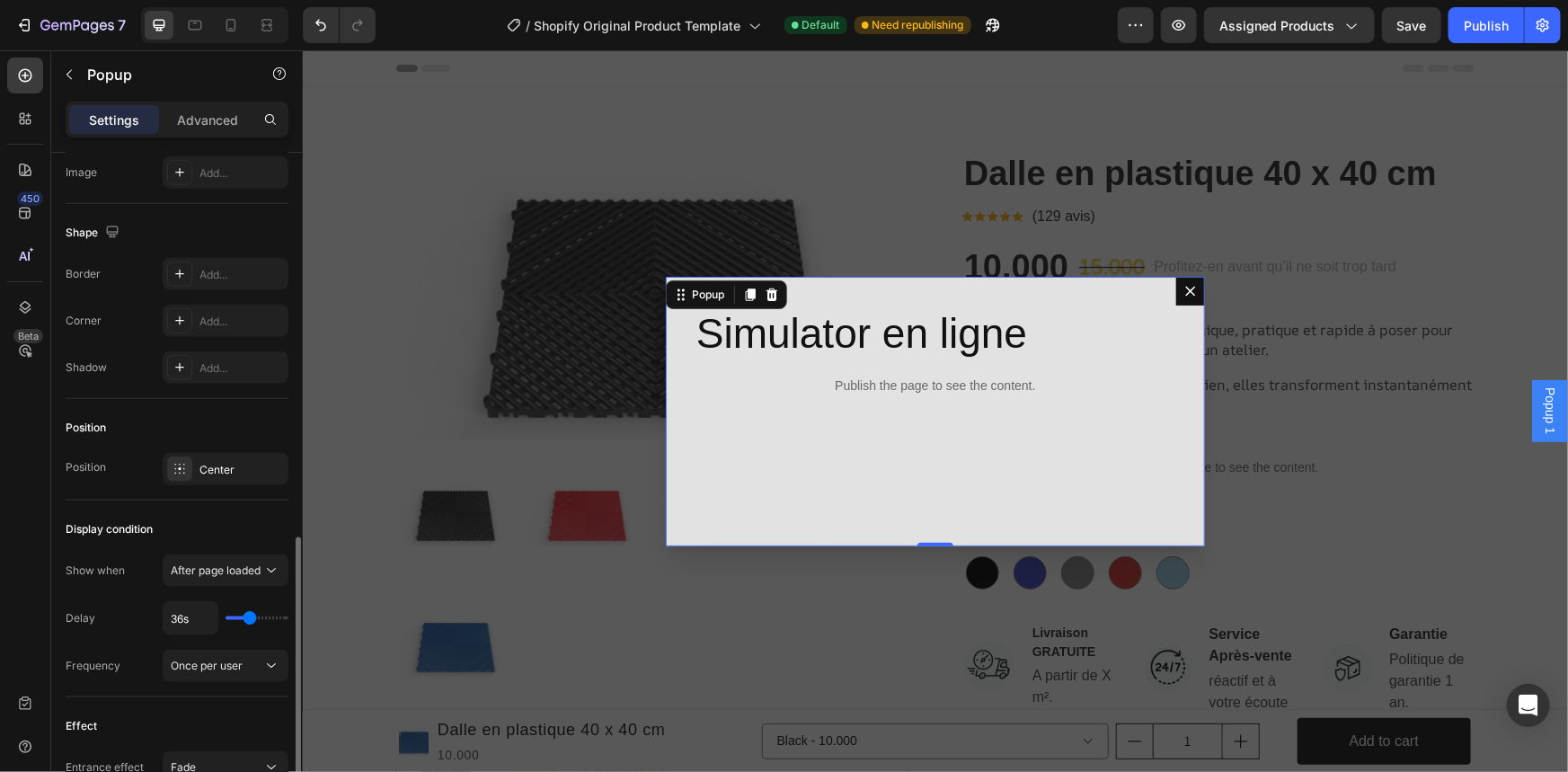
type input "34"
type input "32s"
type input "32"
type input "31s"
type input "31"
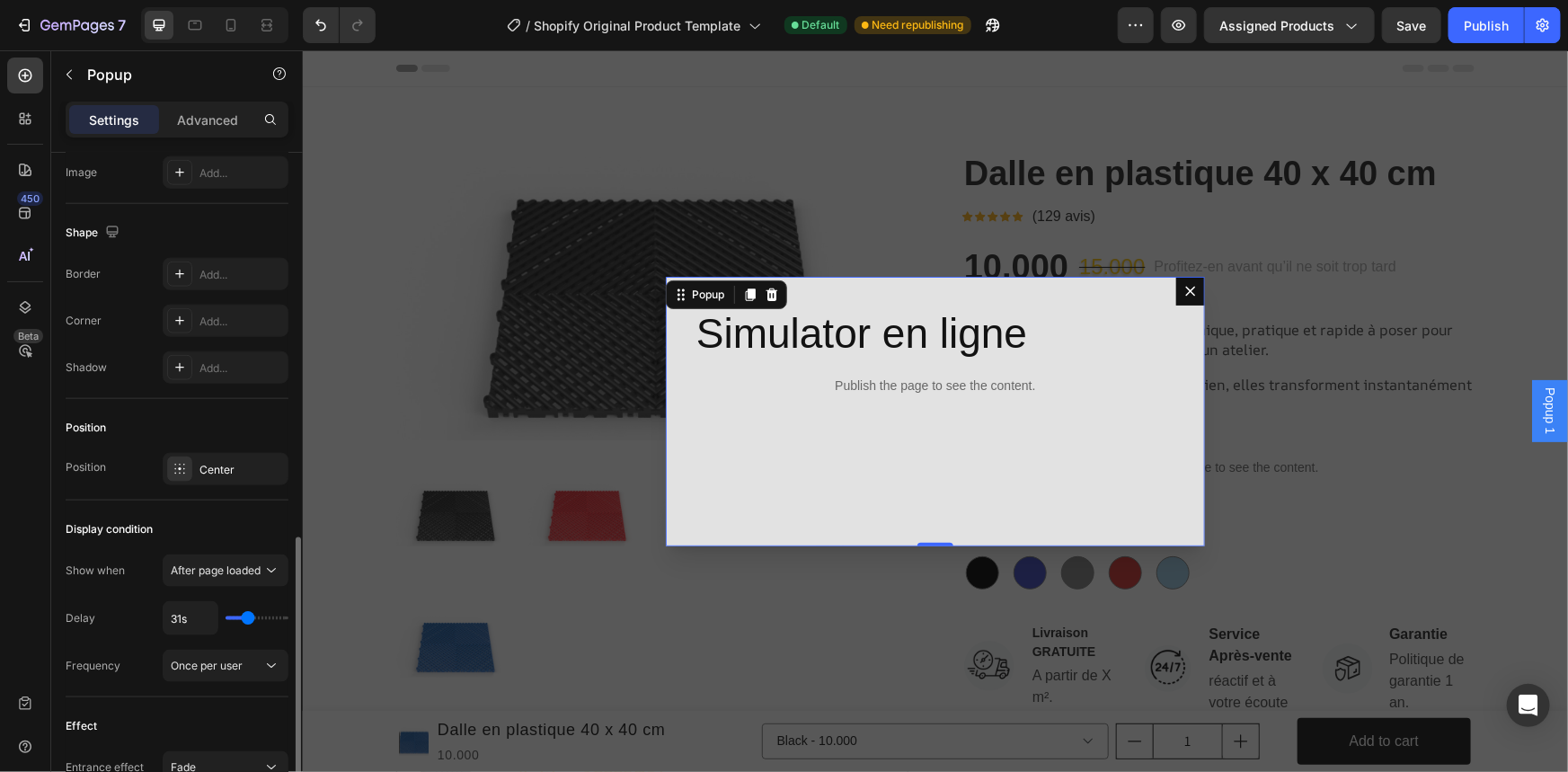
type input "29s"
type input "29"
type input "27s"
type input "27"
type input "25s"
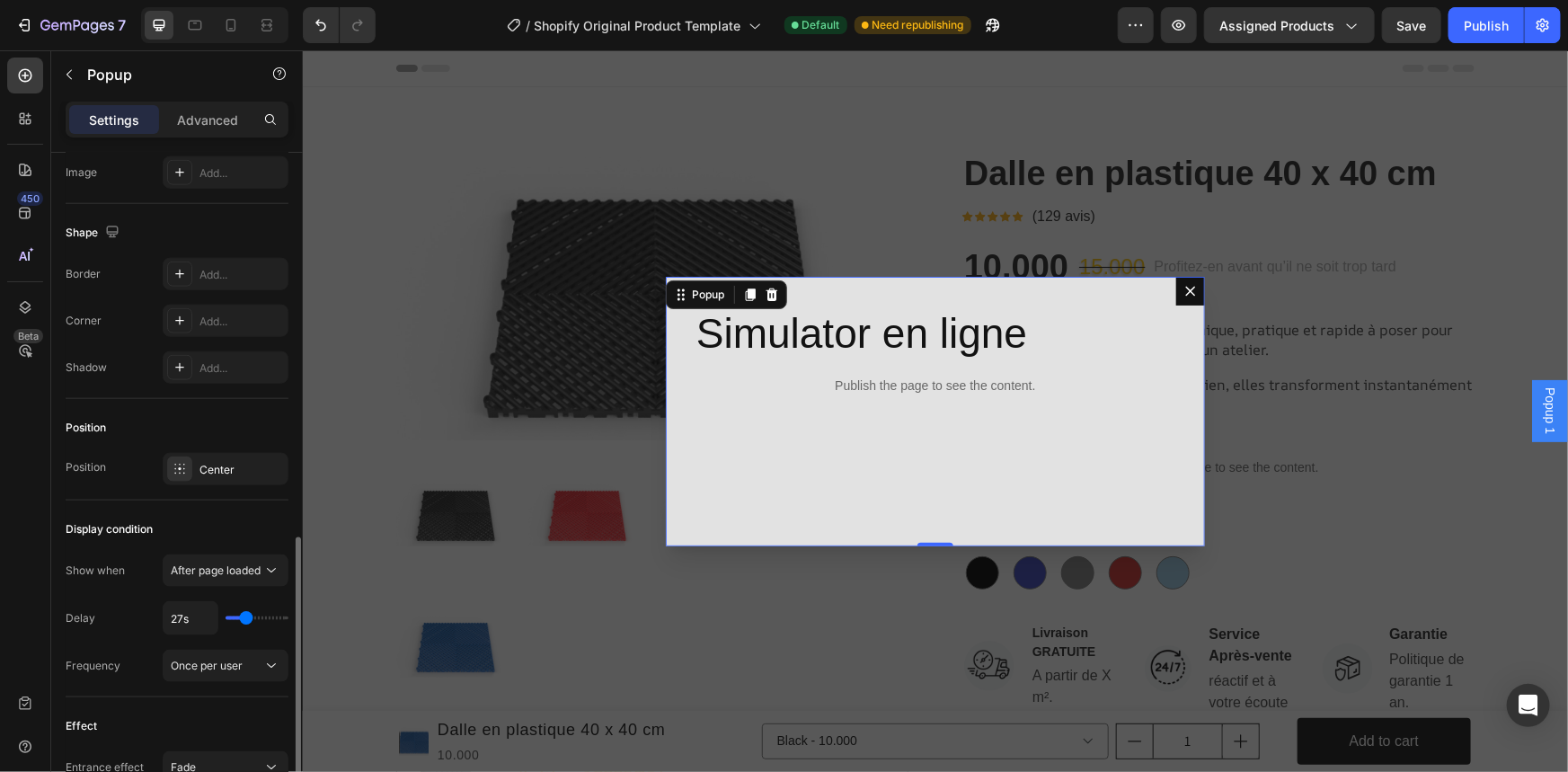
type input "25"
type input "24s"
drag, startPoint x: 260, startPoint y: 613, endPoint x: 243, endPoint y: 611, distance: 17.1
type input "24"
click at [243, 617] on input "range" at bounding box center [257, 619] width 63 height 4
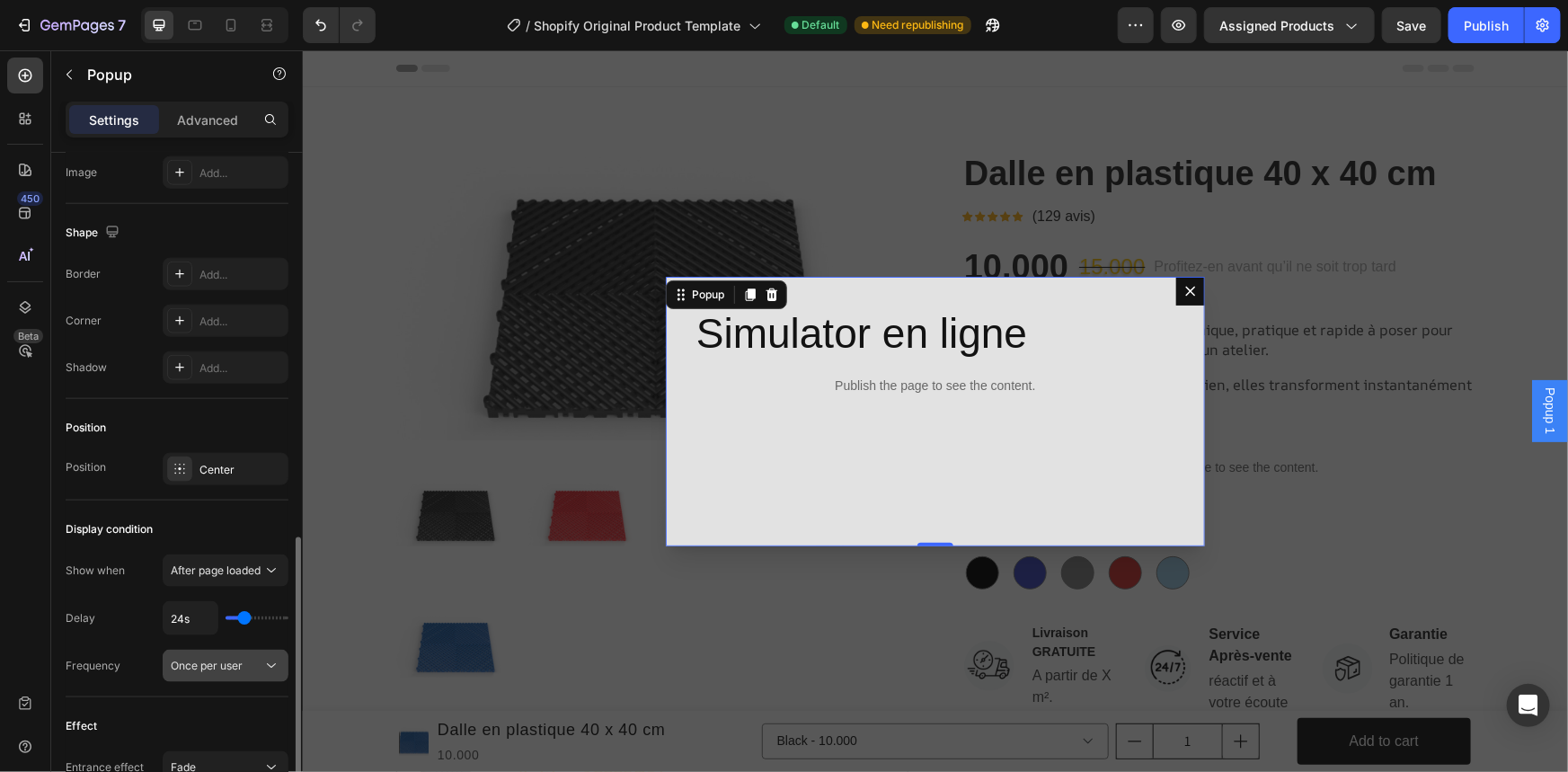
click at [250, 664] on div "Once per user" at bounding box center [217, 665] width 92 height 17
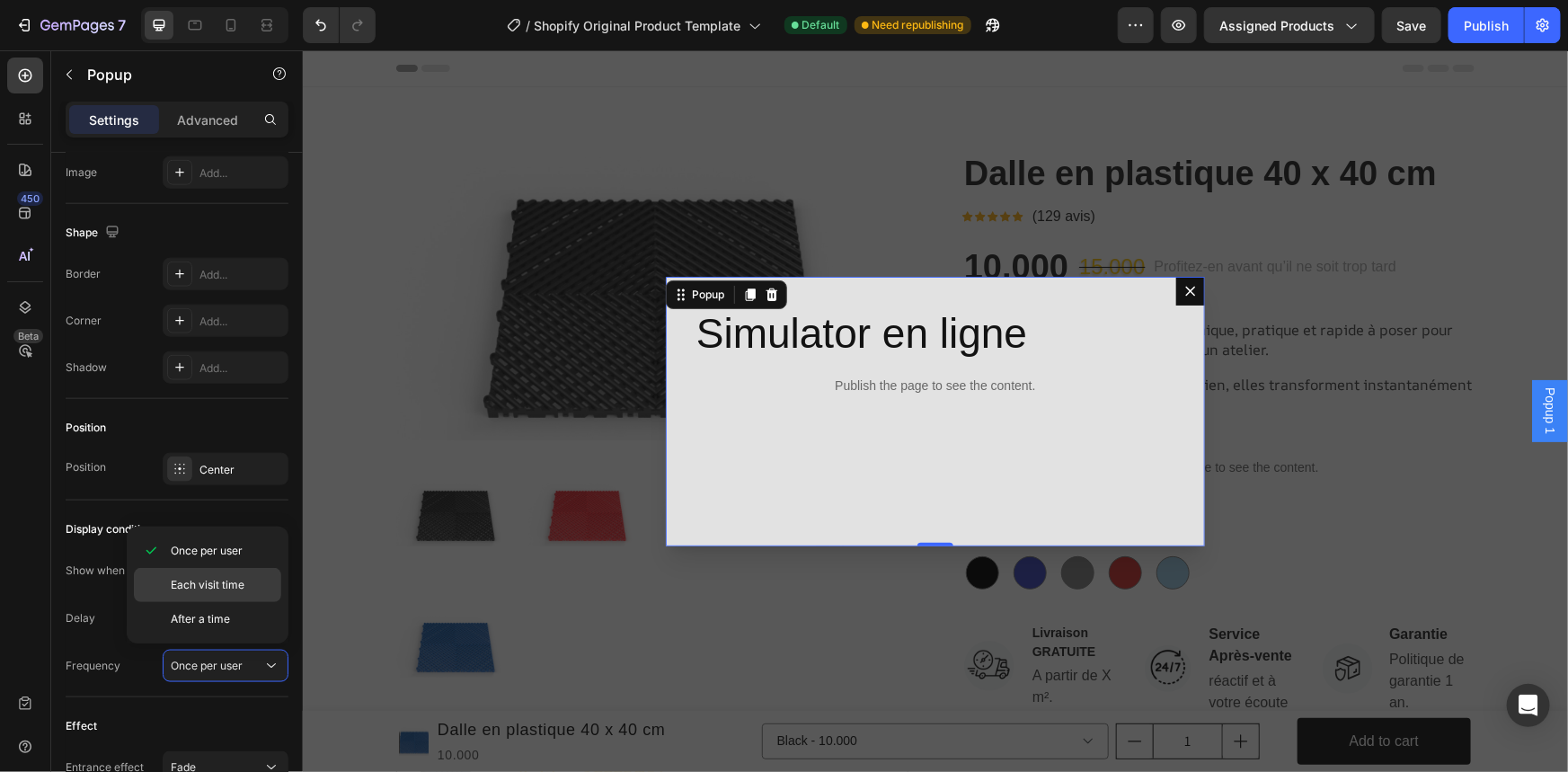
click at [249, 593] on div "Each visit time" at bounding box center [207, 584] width 148 height 34
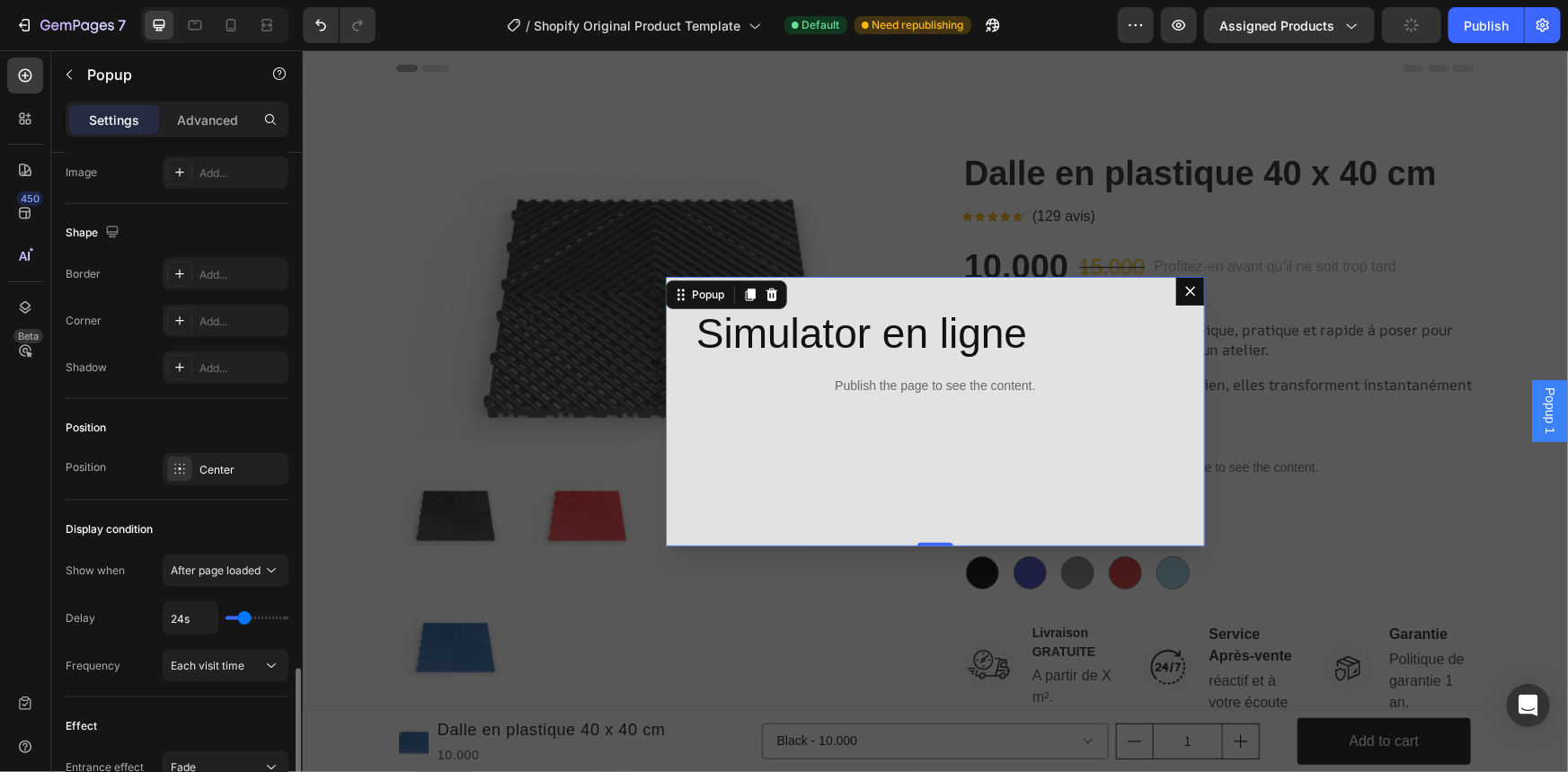
scroll to position [1123, 0]
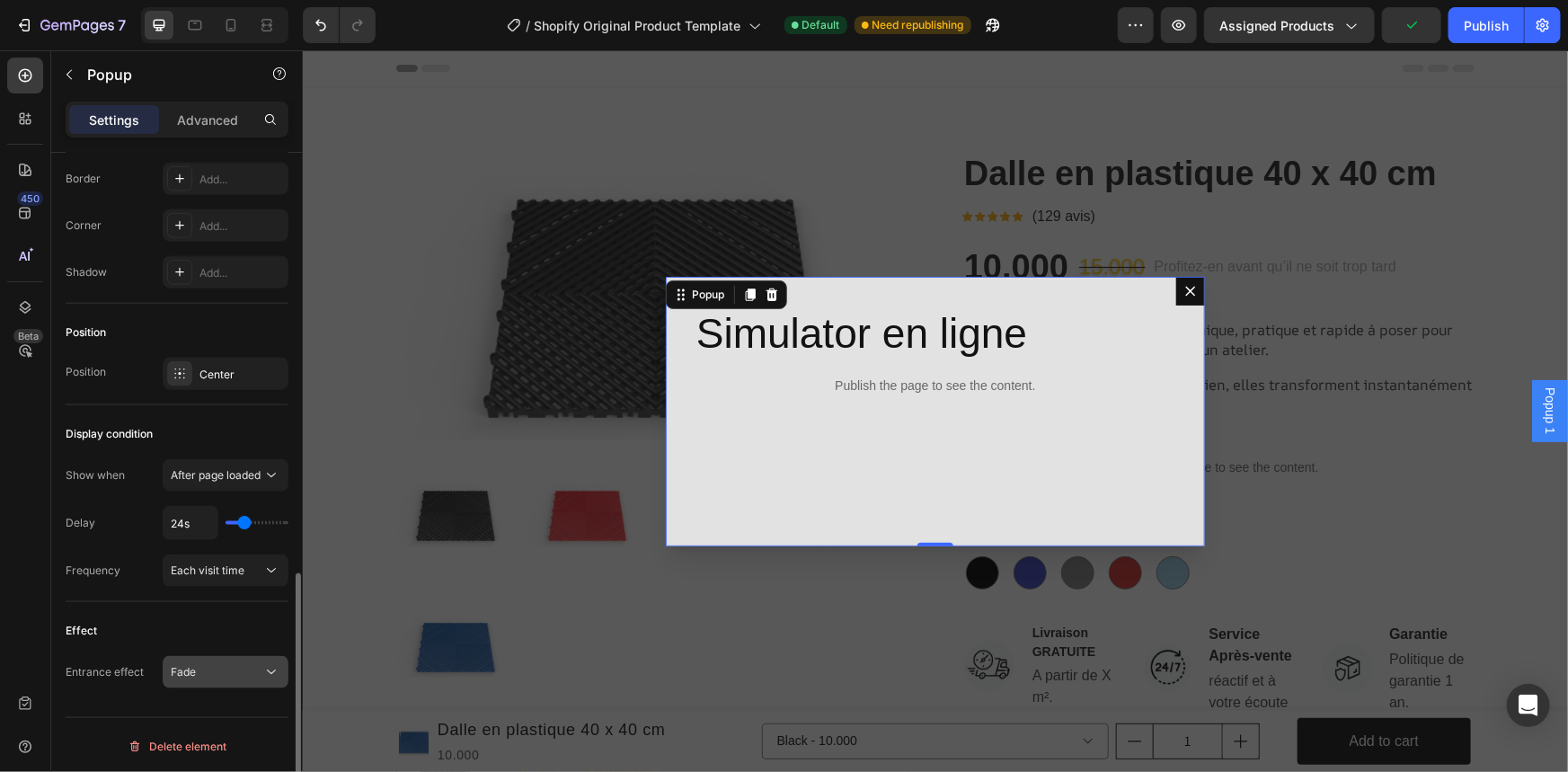
click at [219, 678] on button "Fade" at bounding box center [225, 671] width 126 height 32
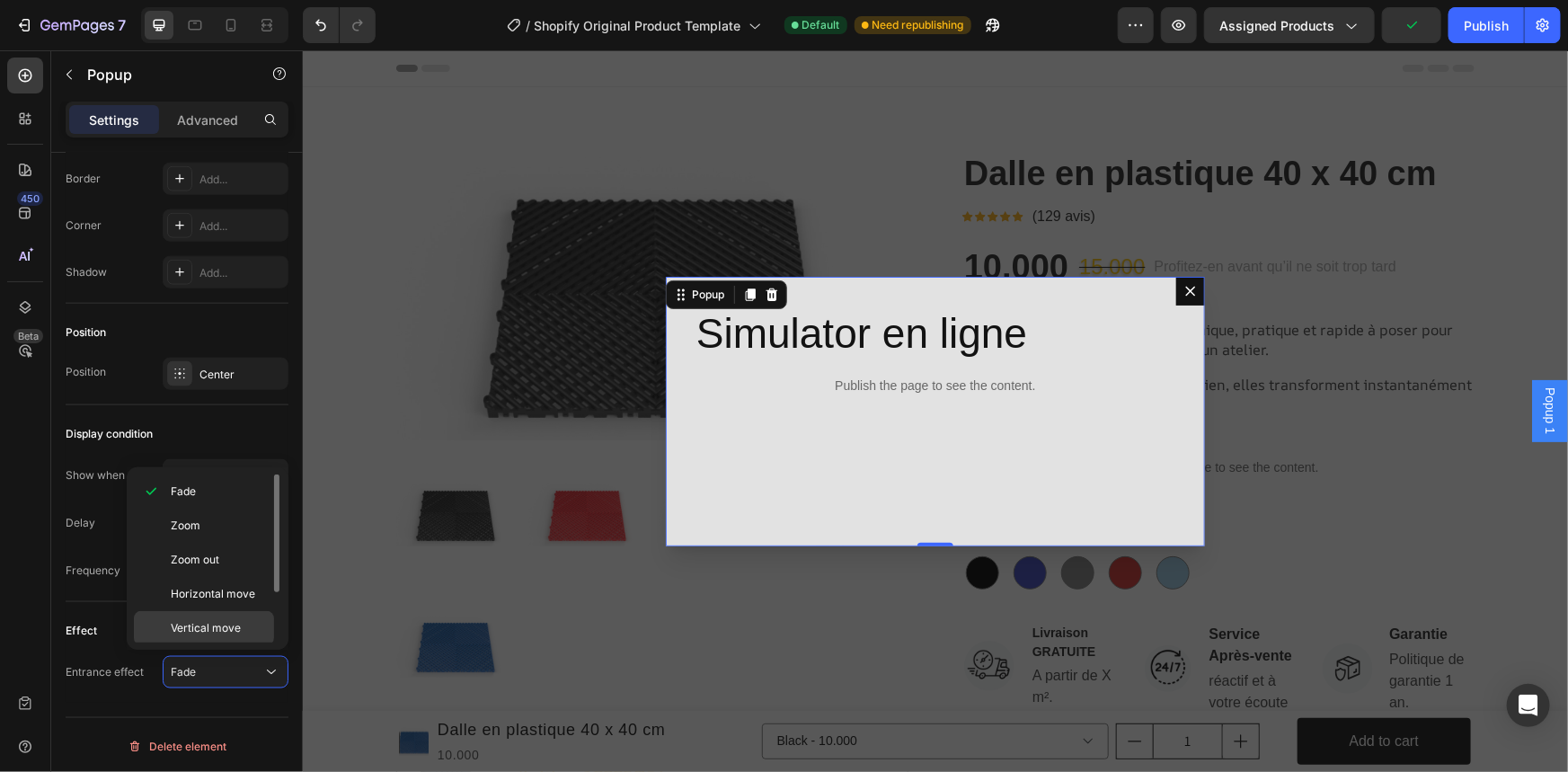
click at [222, 628] on span "Vertical move" at bounding box center [206, 627] width 70 height 17
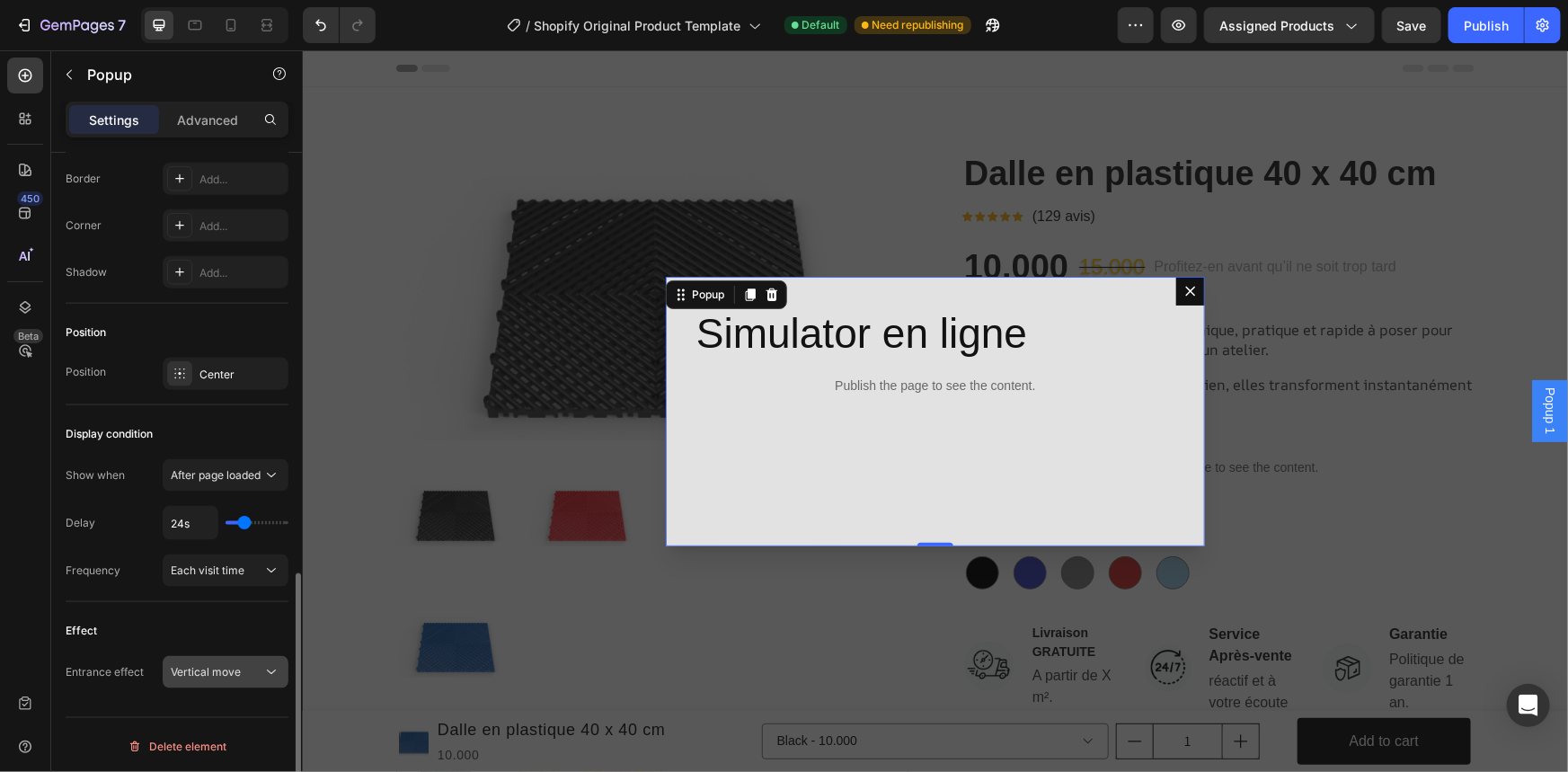
click at [215, 666] on span "Vertical move" at bounding box center [206, 671] width 70 height 14
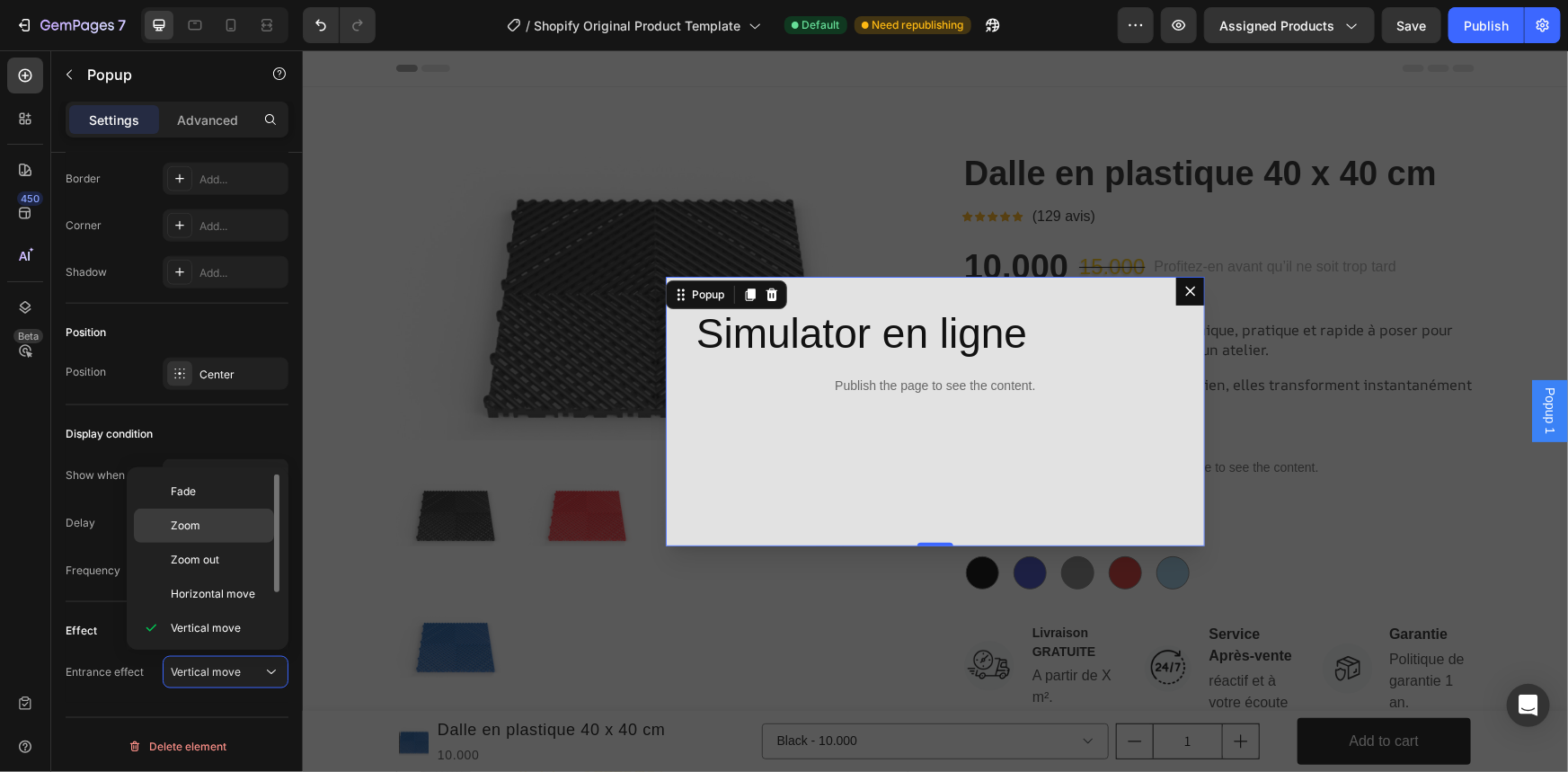
click at [208, 511] on div "Zoom" at bounding box center [203, 525] width 140 height 34
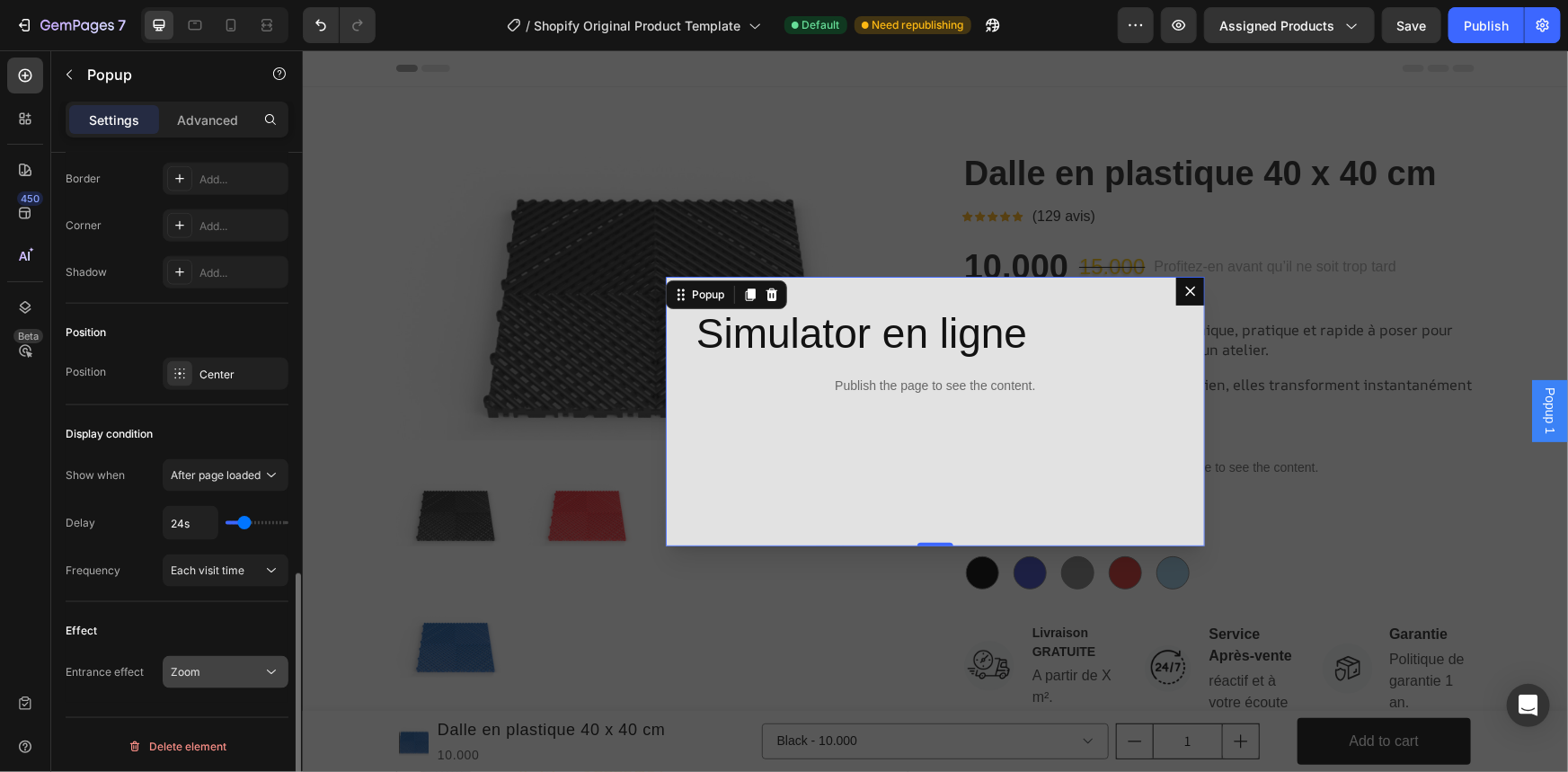
click at [213, 665] on div "Zoom" at bounding box center [217, 671] width 92 height 17
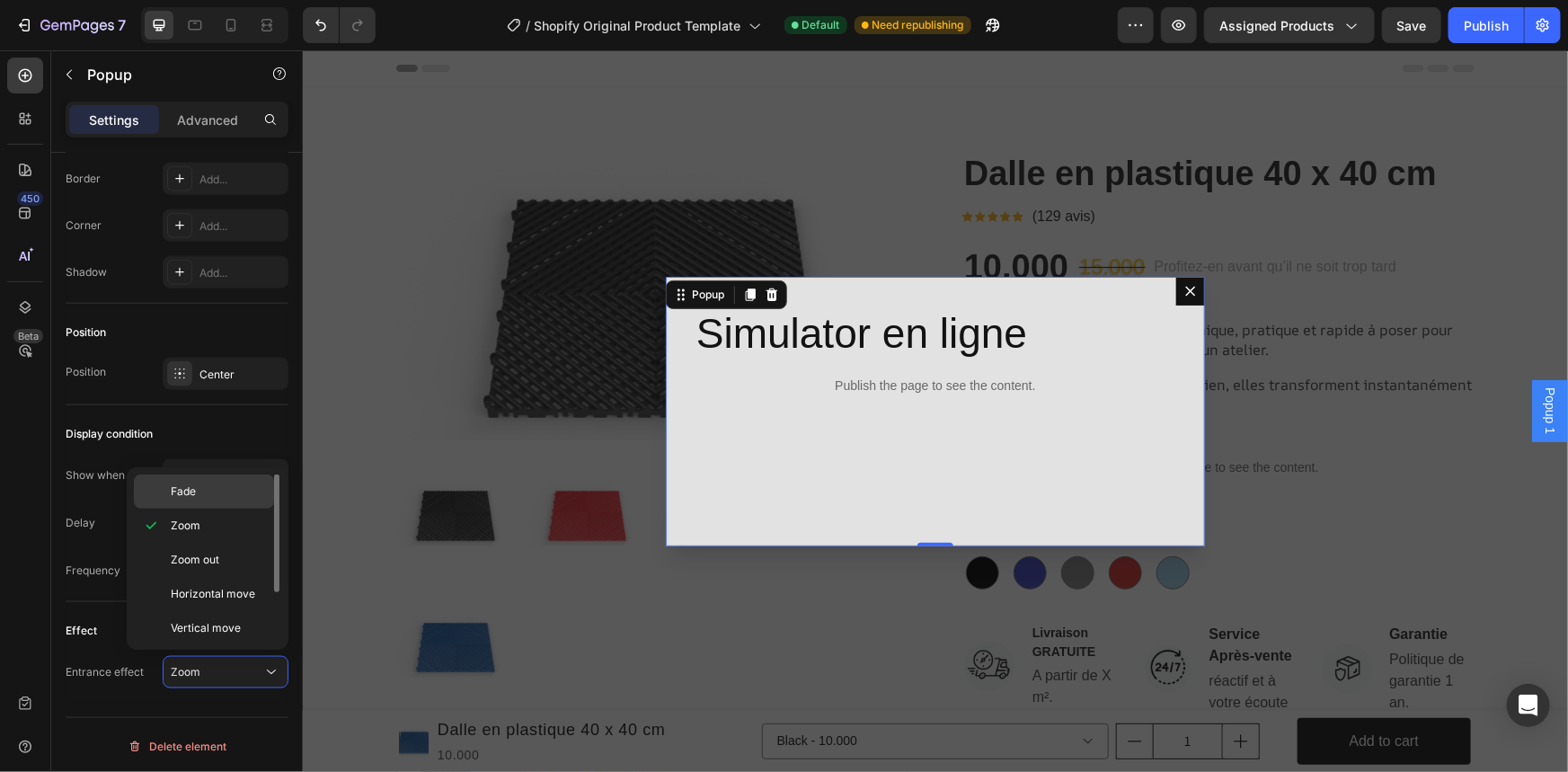
click at [210, 493] on p "Fade" at bounding box center [218, 491] width 95 height 17
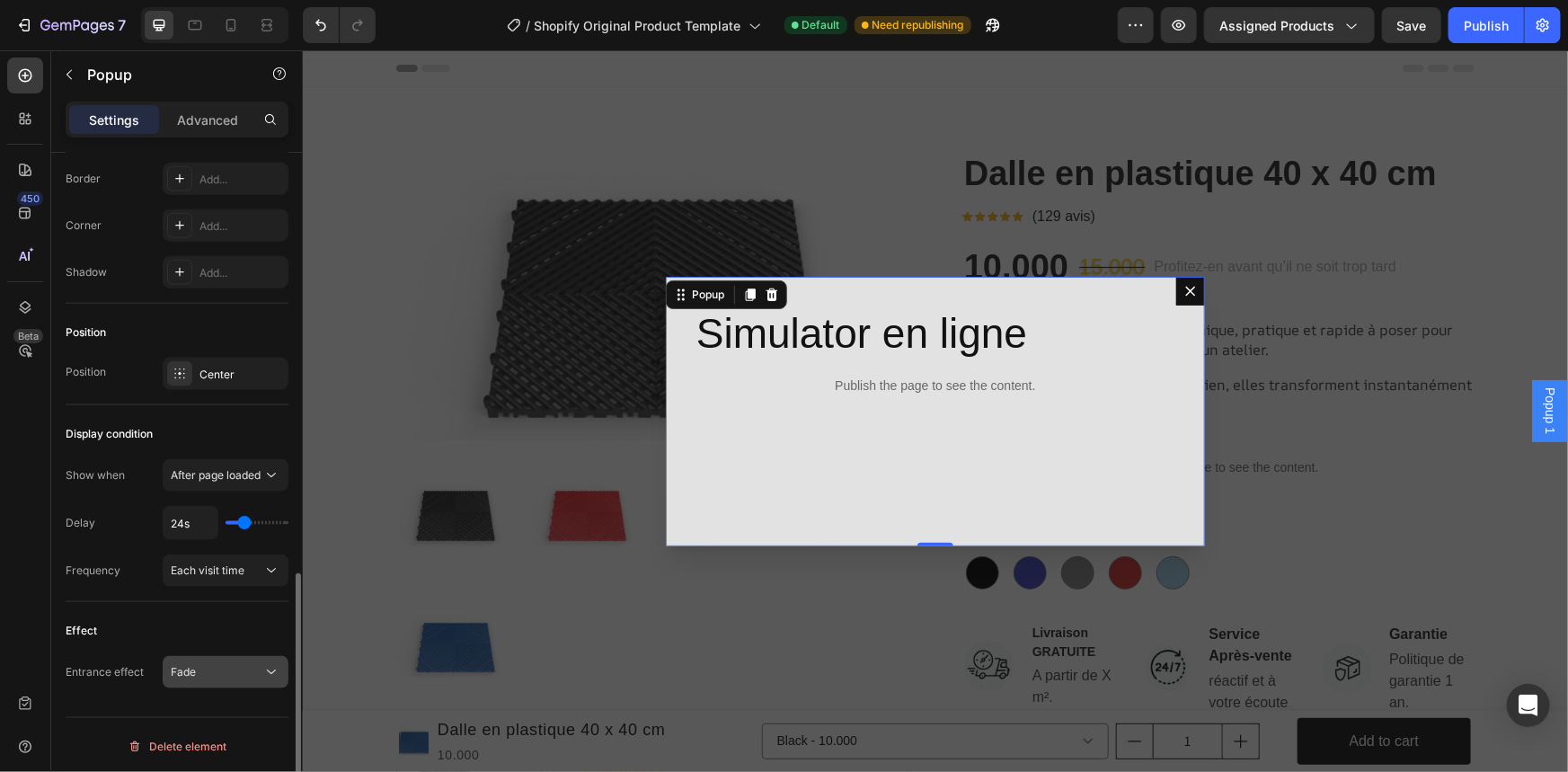
click at [217, 674] on div "Fade" at bounding box center [217, 671] width 92 height 17
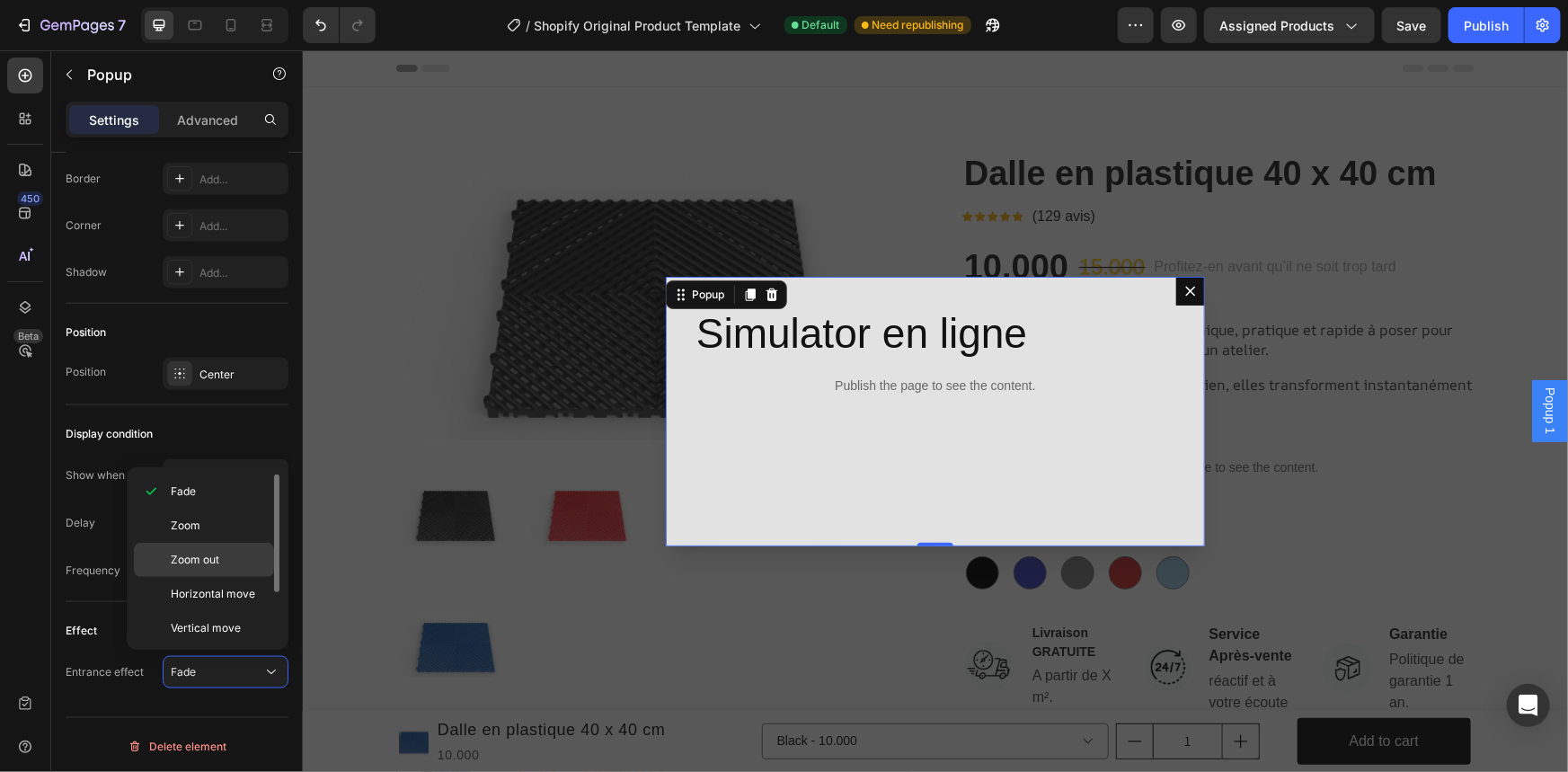
click at [230, 563] on p "Zoom out" at bounding box center [218, 559] width 95 height 17
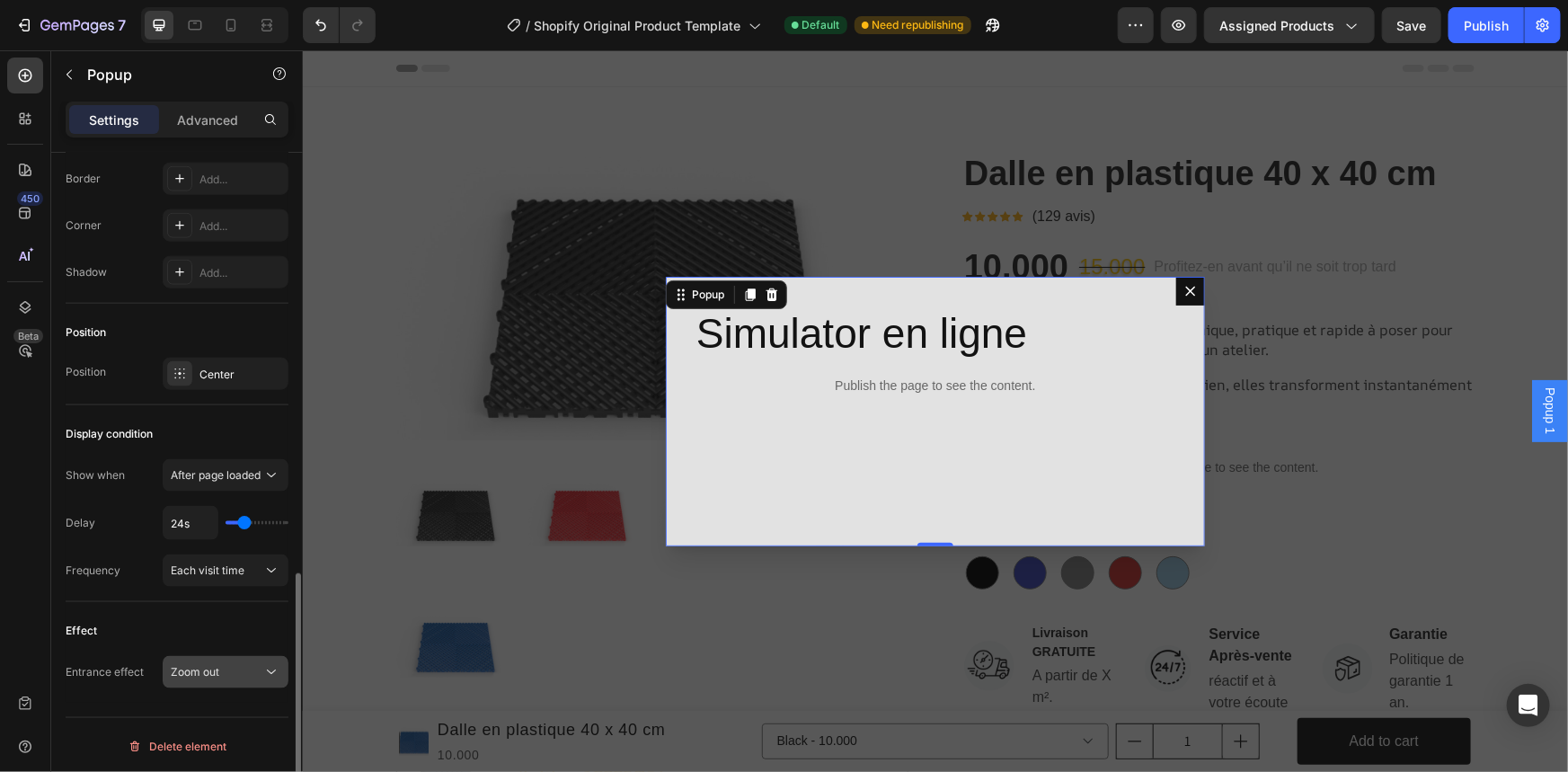
click at [224, 664] on div "Zoom out" at bounding box center [217, 671] width 92 height 17
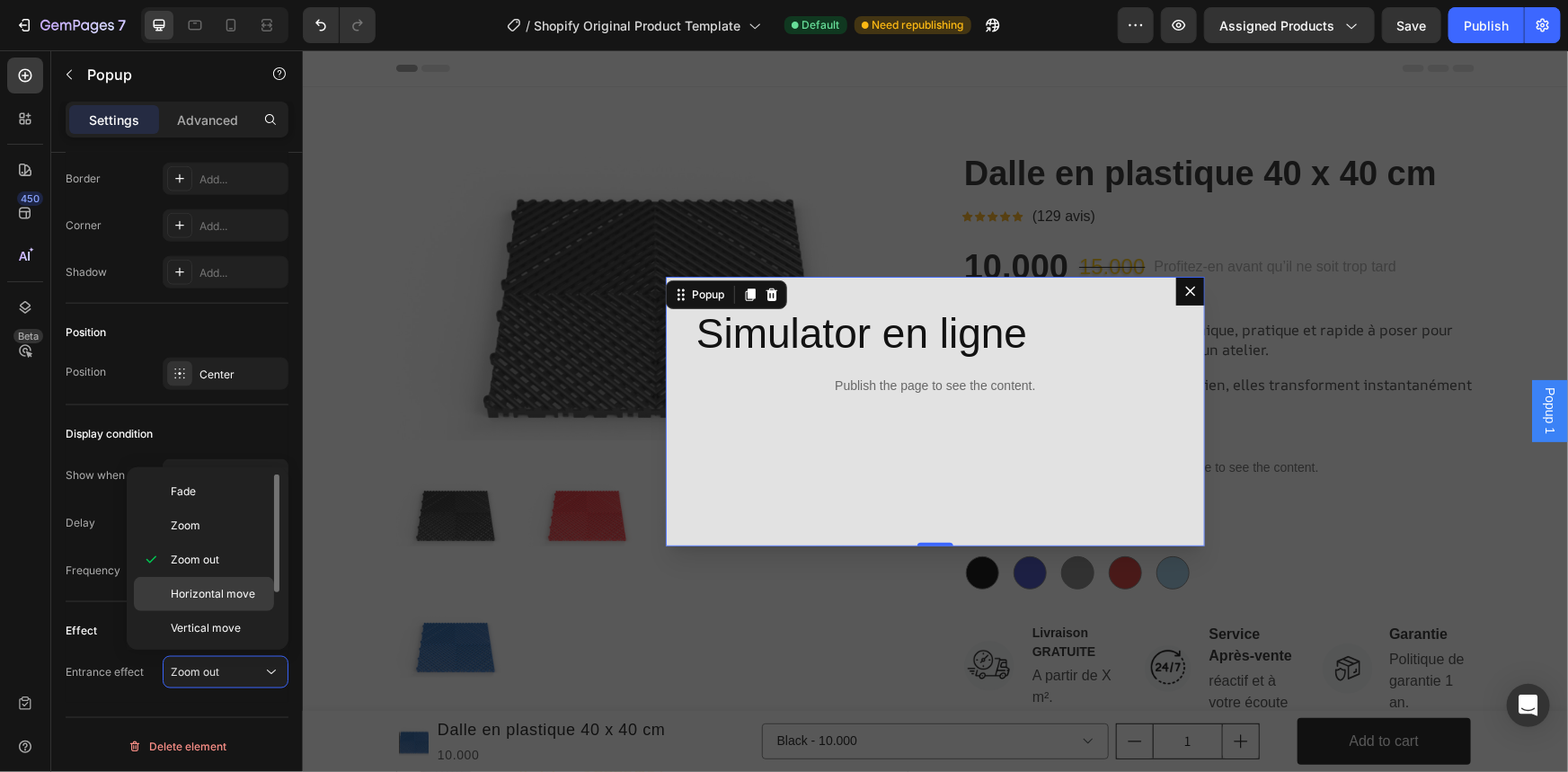
click at [236, 593] on span "Horizontal move" at bounding box center [213, 593] width 84 height 17
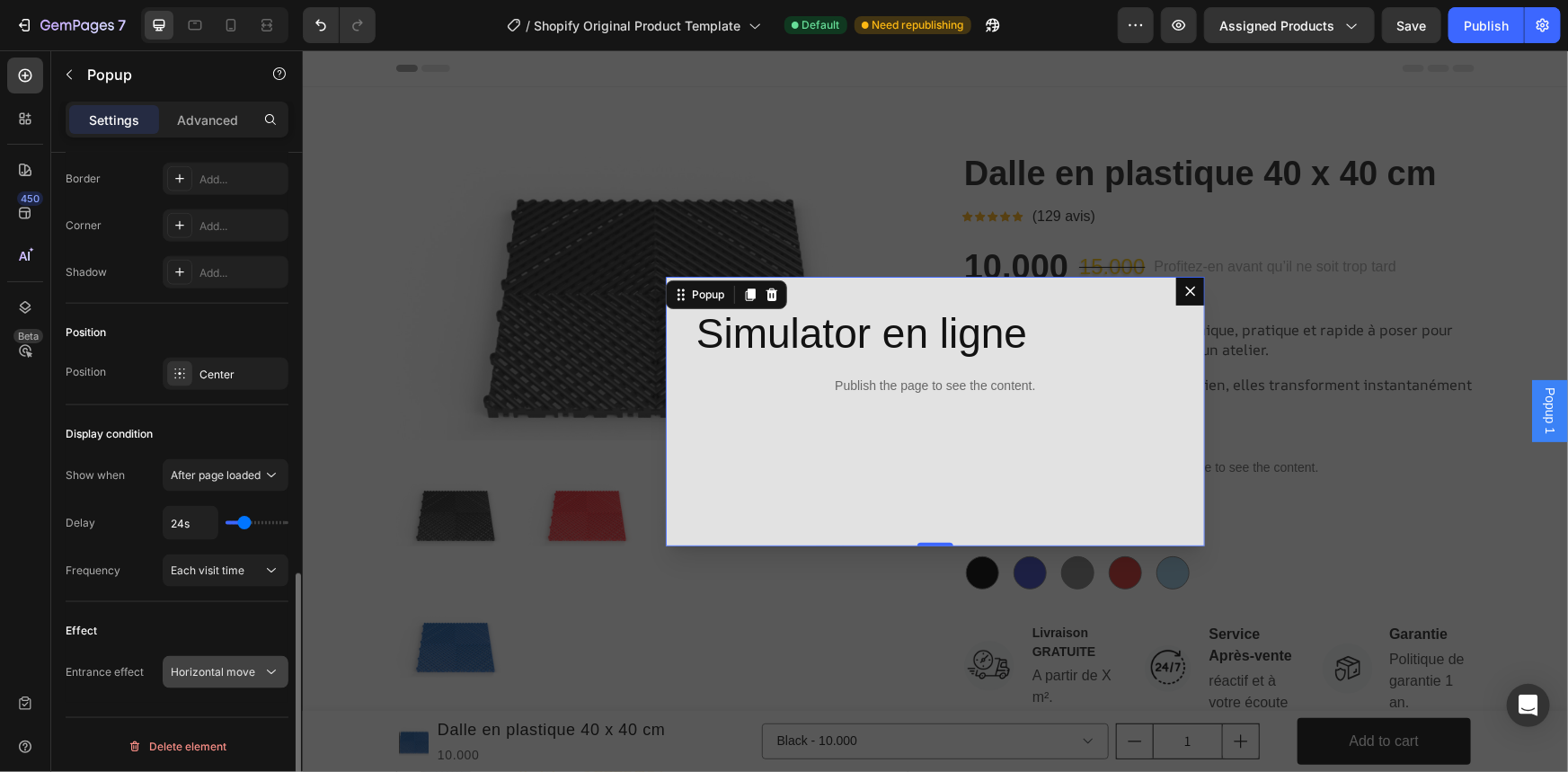
click at [233, 667] on span "Horizontal move" at bounding box center [213, 671] width 84 height 14
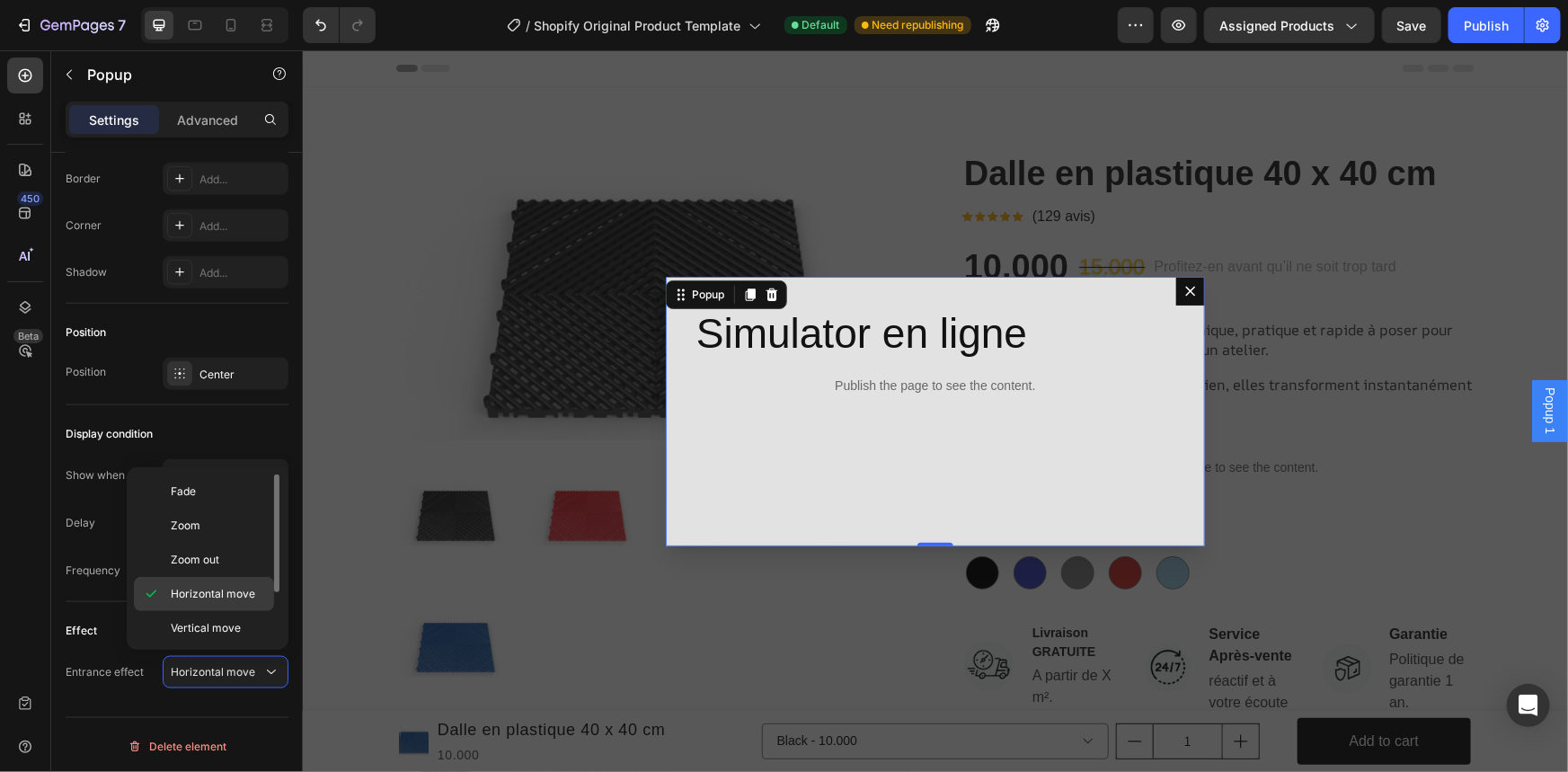
click at [213, 589] on span "Horizontal move" at bounding box center [213, 593] width 84 height 17
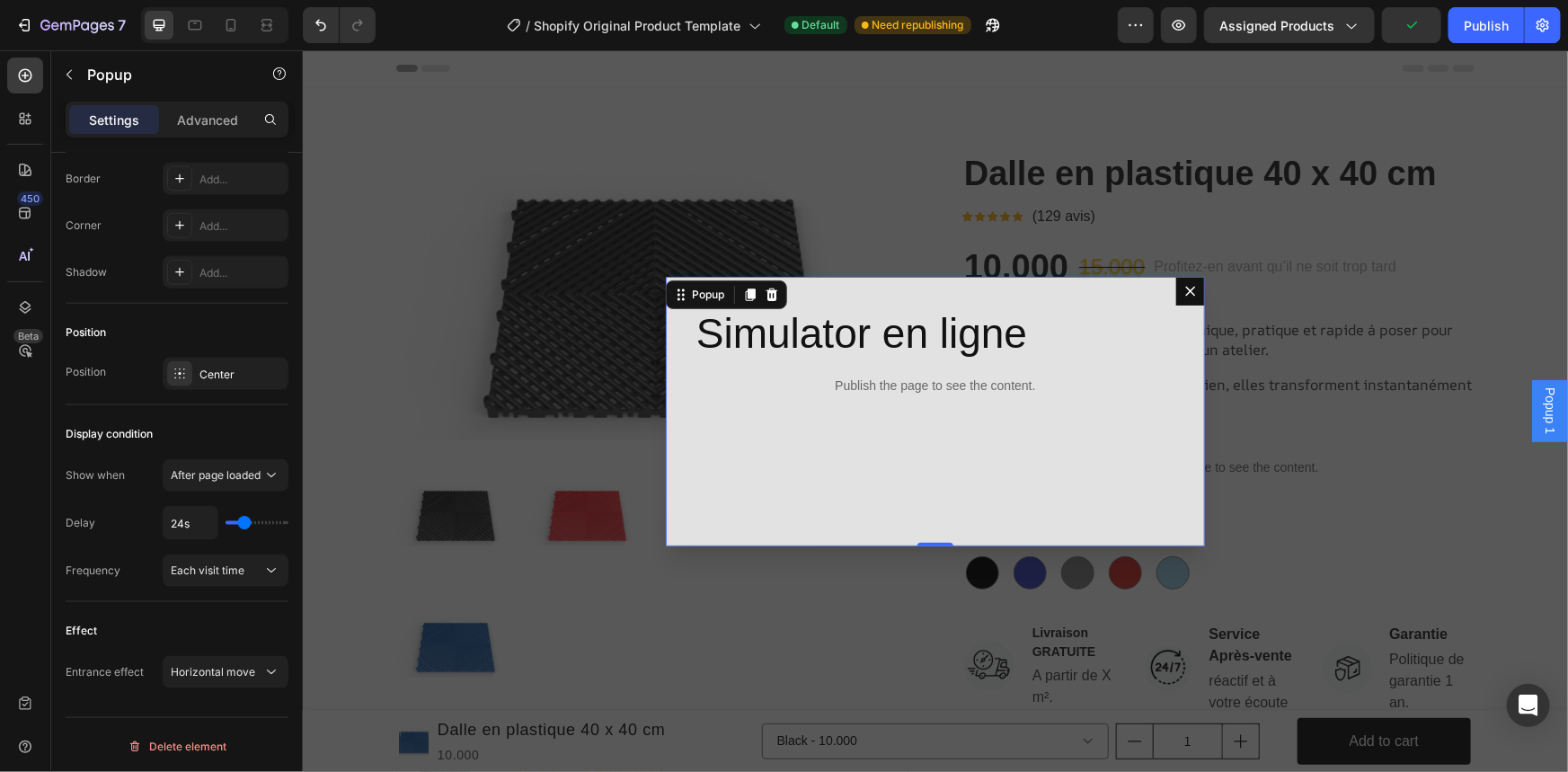
click at [1412, 137] on div "Backdrop" at bounding box center [935, 410] width 1265 height 721
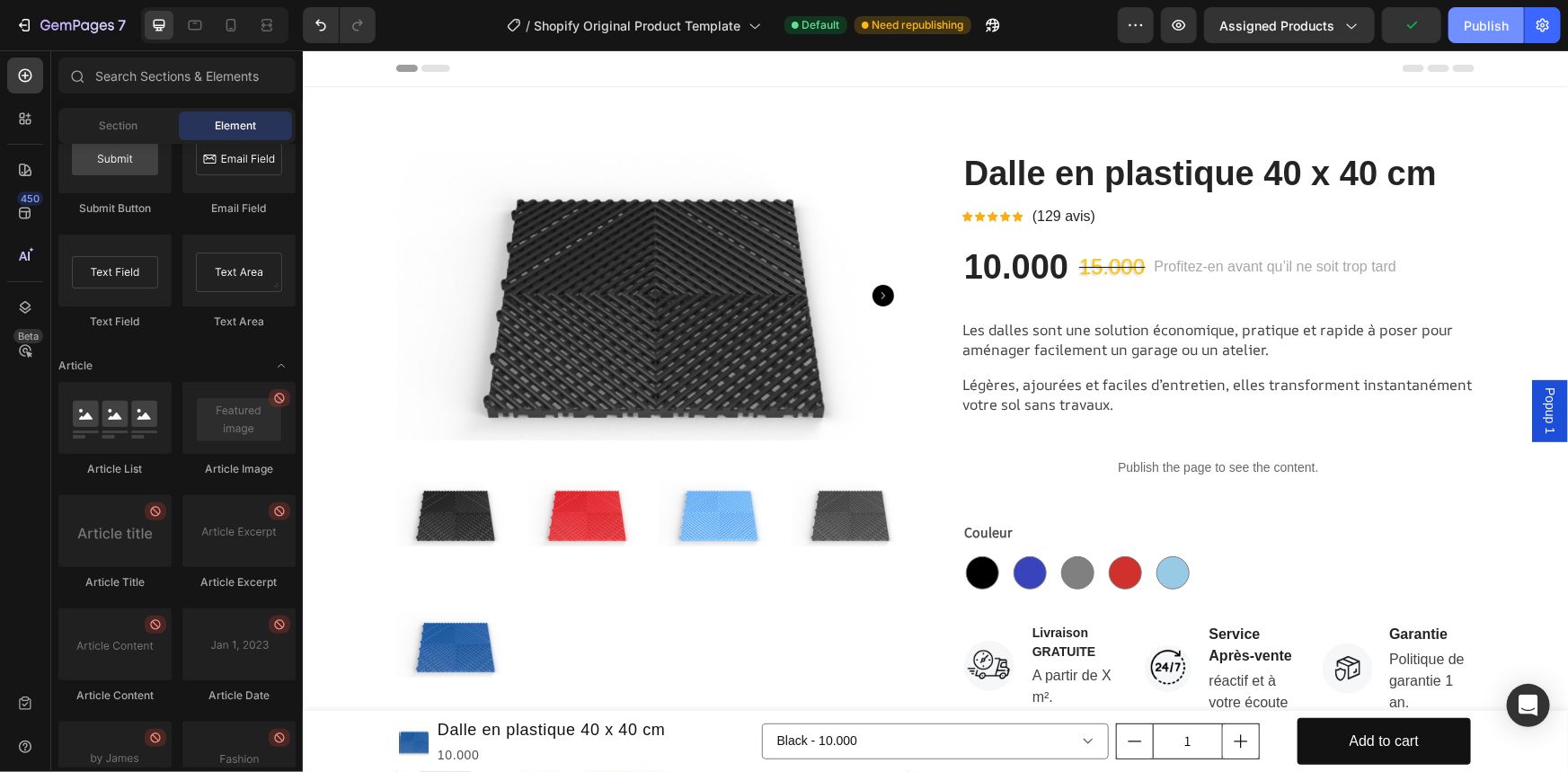
click at [1492, 19] on div "Publish" at bounding box center [1486, 25] width 45 height 19
click at [1527, 709] on icon "Open Intercom Messenger" at bounding box center [1528, 706] width 23 height 23
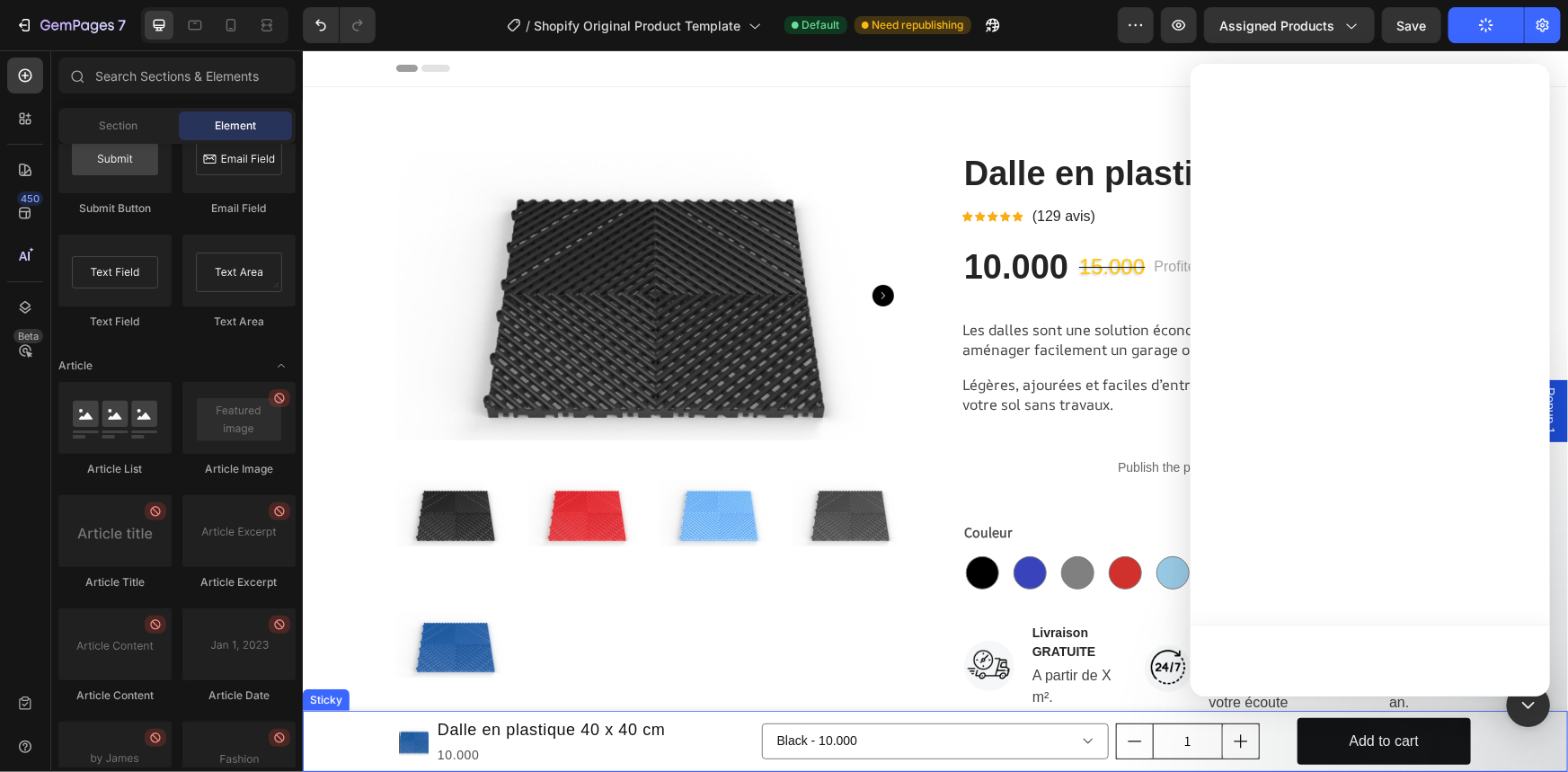
scroll to position [0, 0]
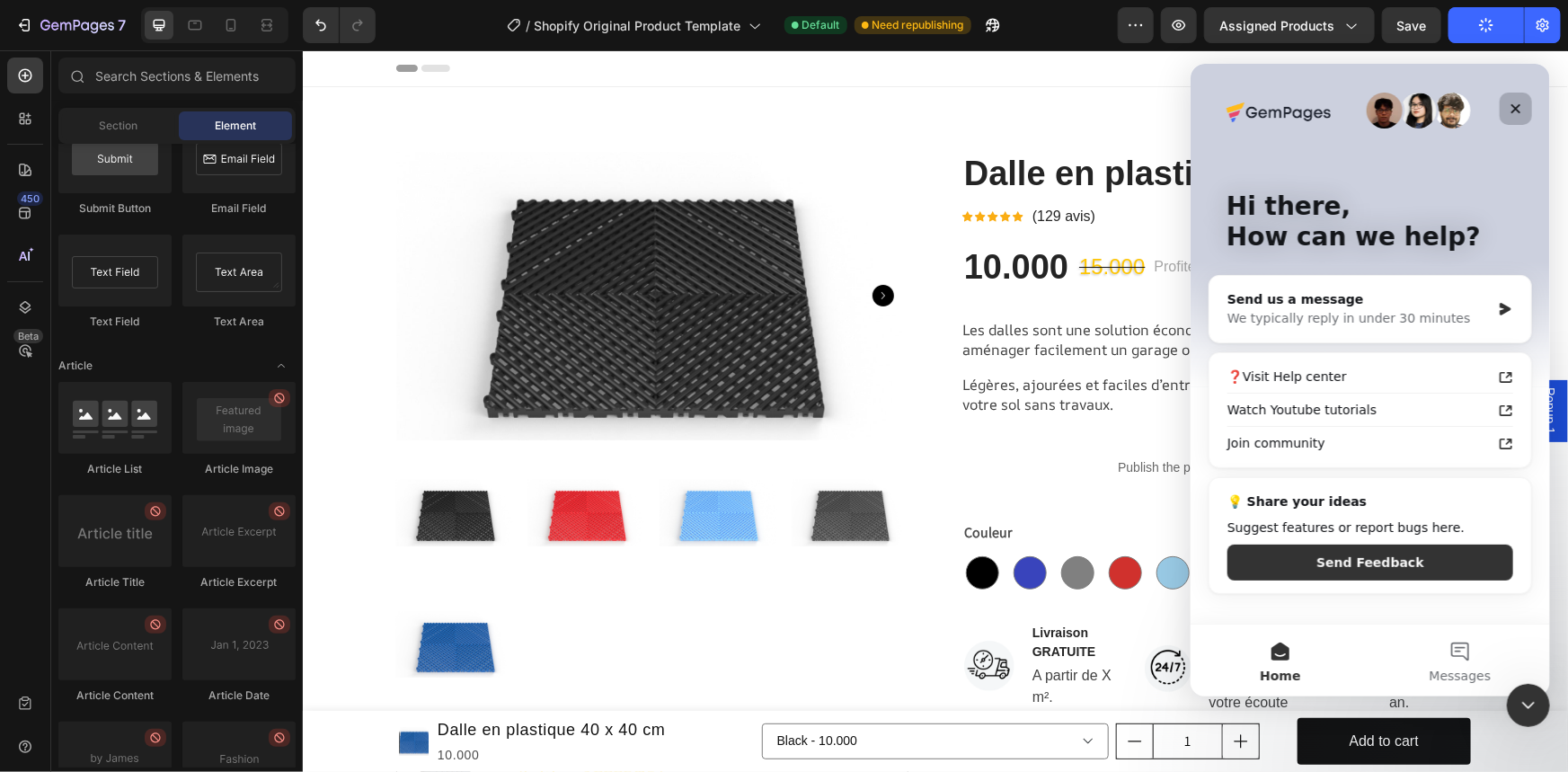
click at [1512, 101] on icon "Close" at bounding box center [1514, 107] width 15 height 15
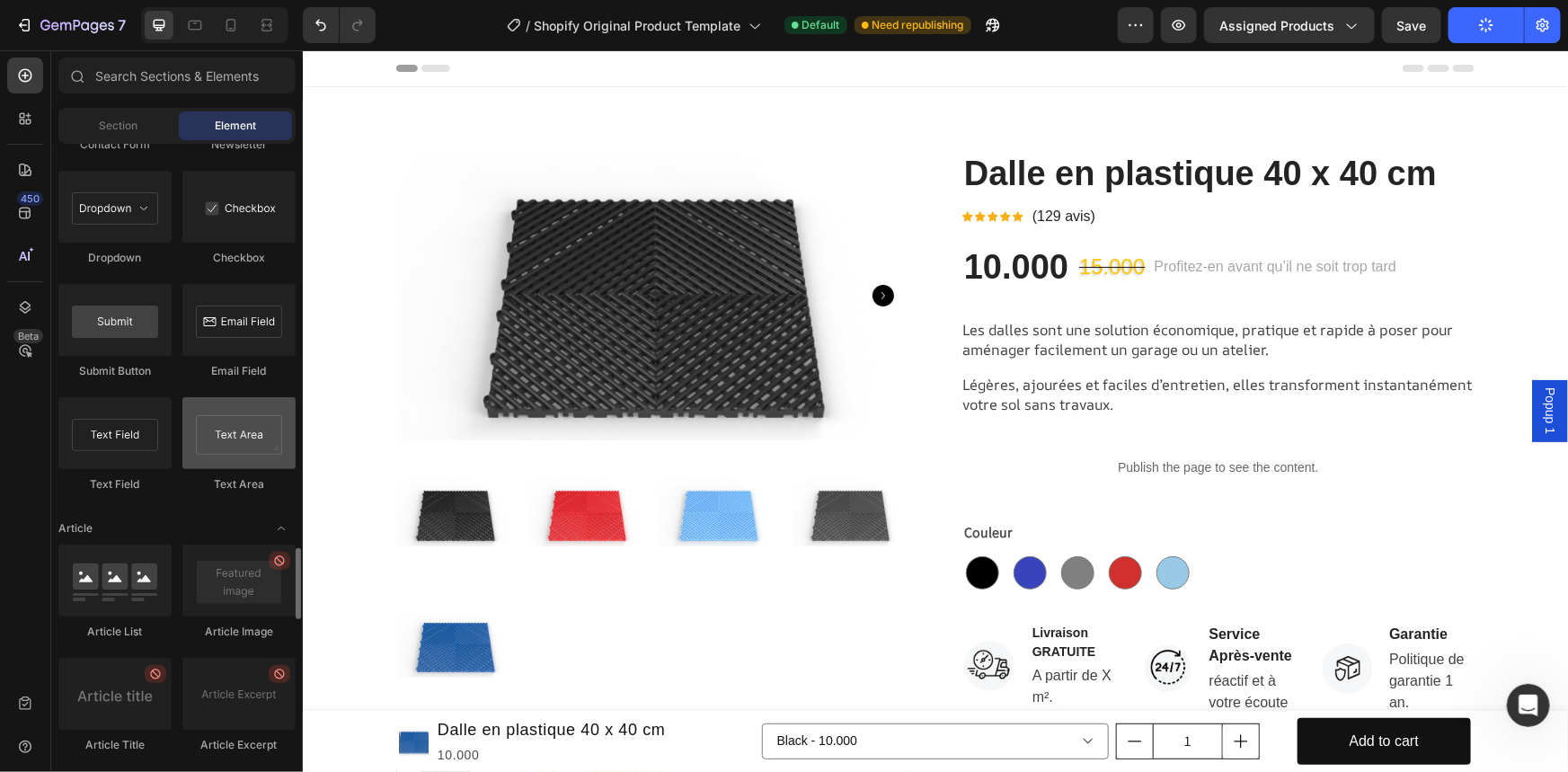
scroll to position [4247, 0]
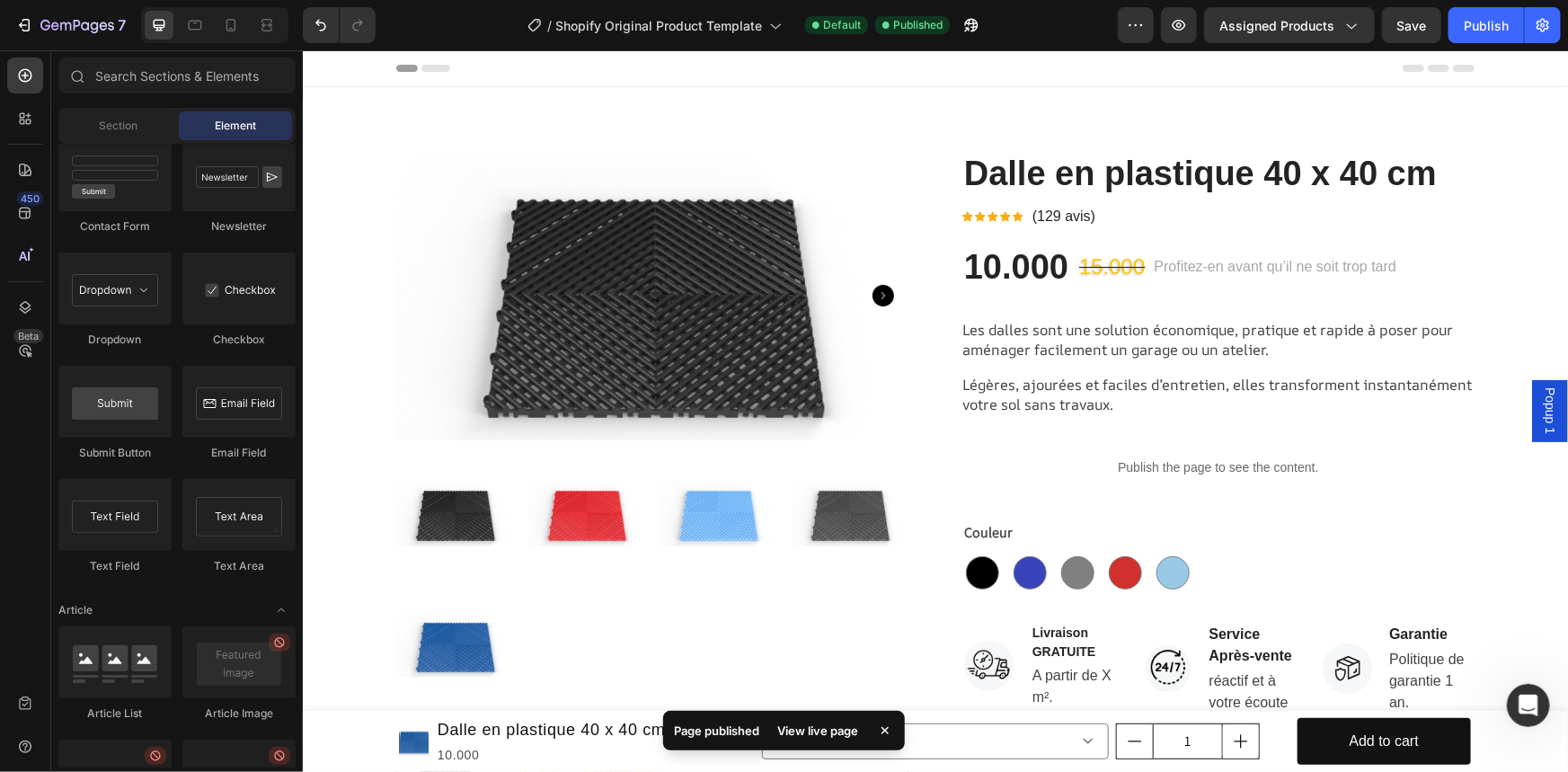
click at [815, 727] on div "View live page" at bounding box center [817, 730] width 103 height 25
click at [1540, 410] on span "Popup 1" at bounding box center [1548, 409] width 18 height 47
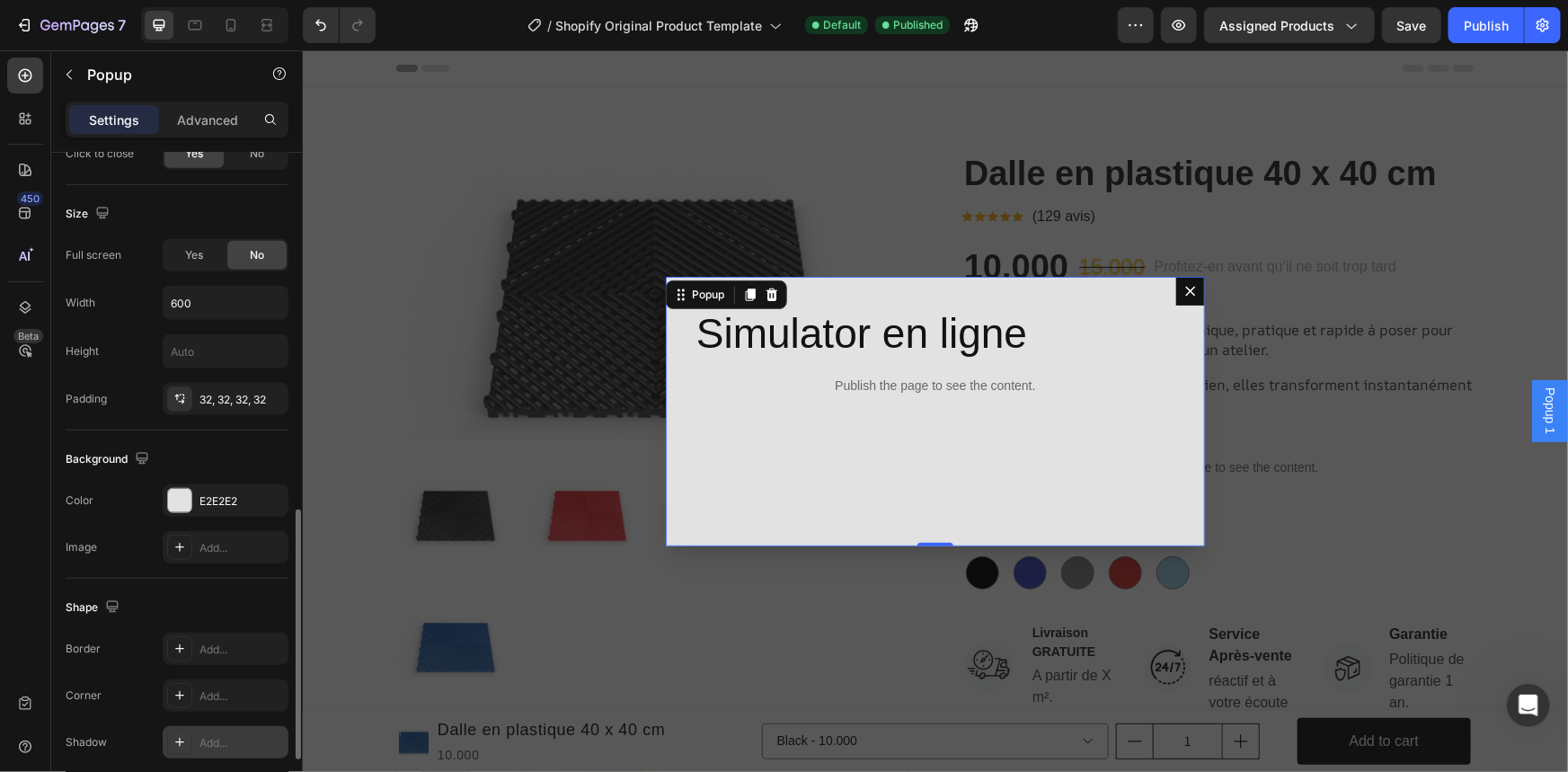
scroll to position [1123, 0]
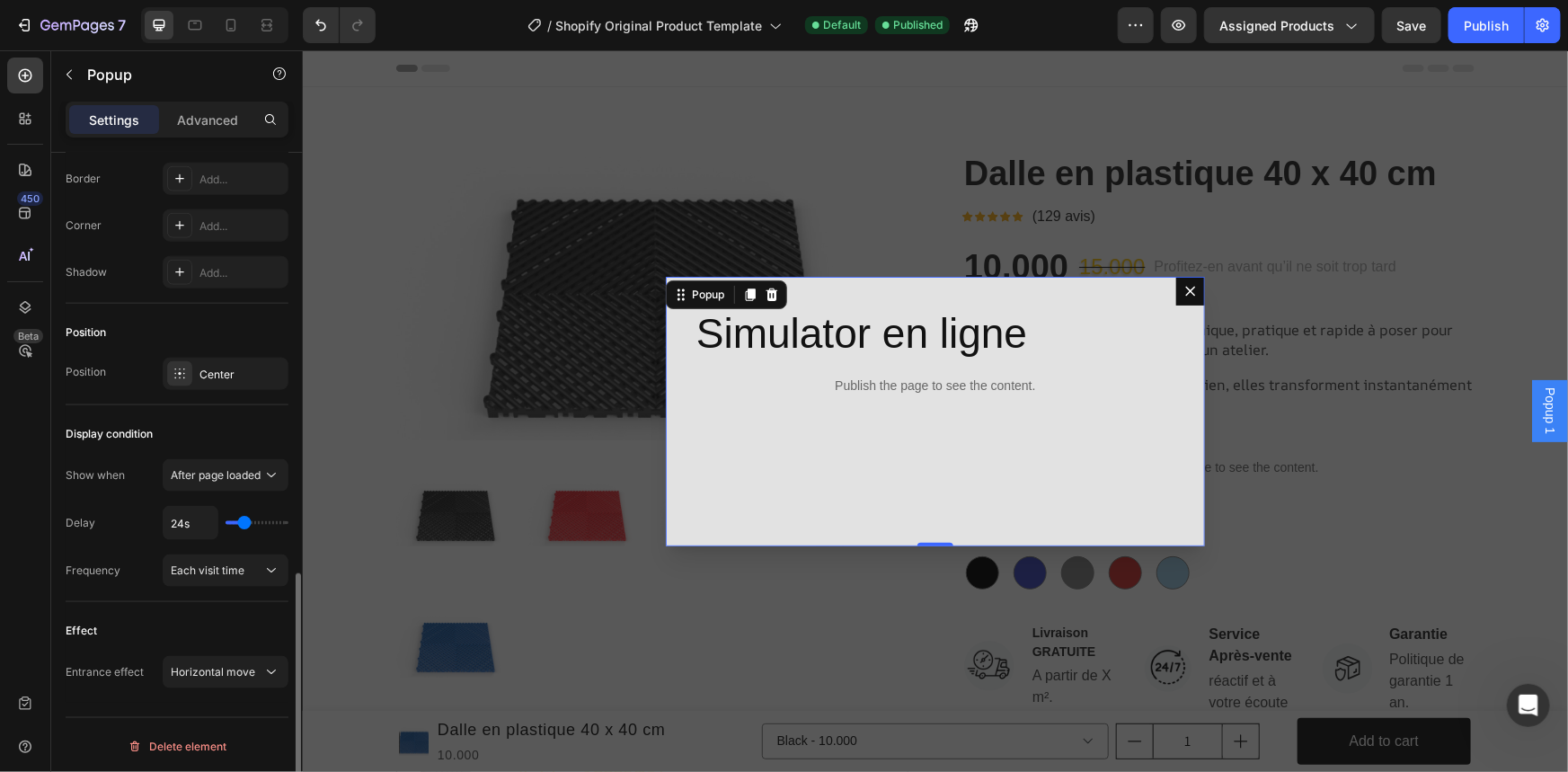
type input "25s"
type input "25"
type input "24s"
type input "24"
type input "22s"
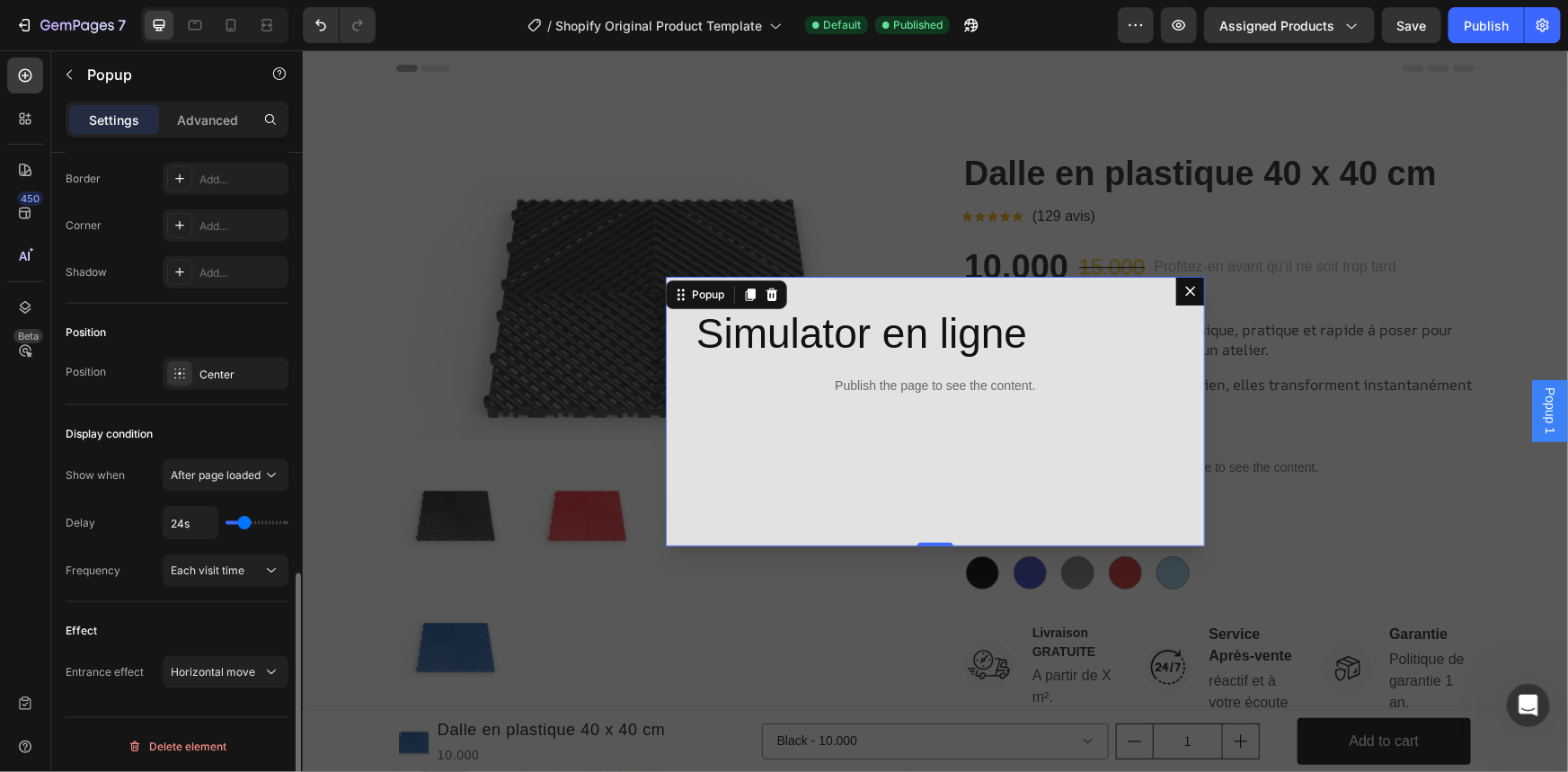
type input "22"
type input "20s"
type input "20"
type input "19s"
type input "19"
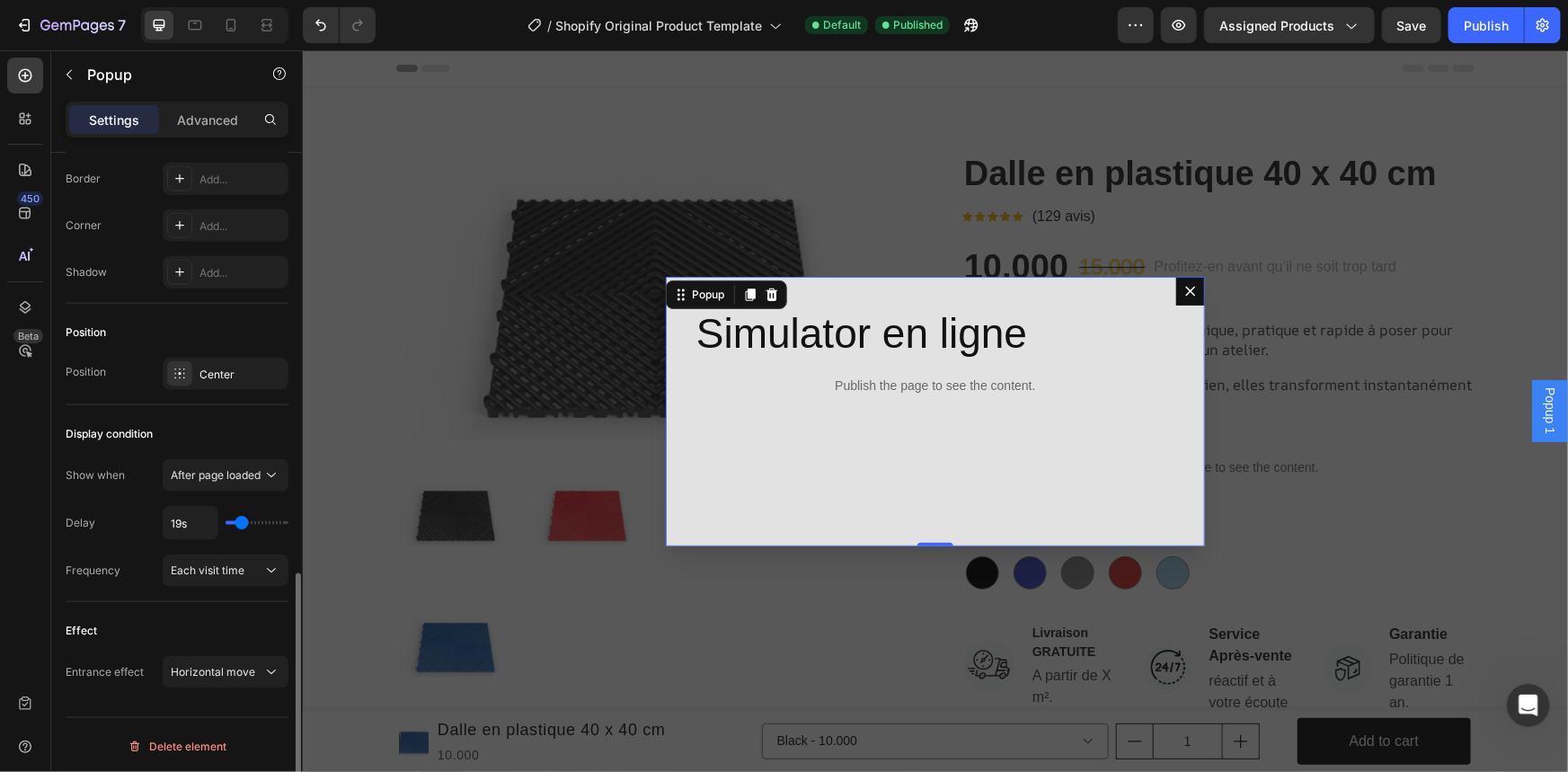
type input "17s"
type input "17"
type input "12s"
type input "12"
type input "10s"
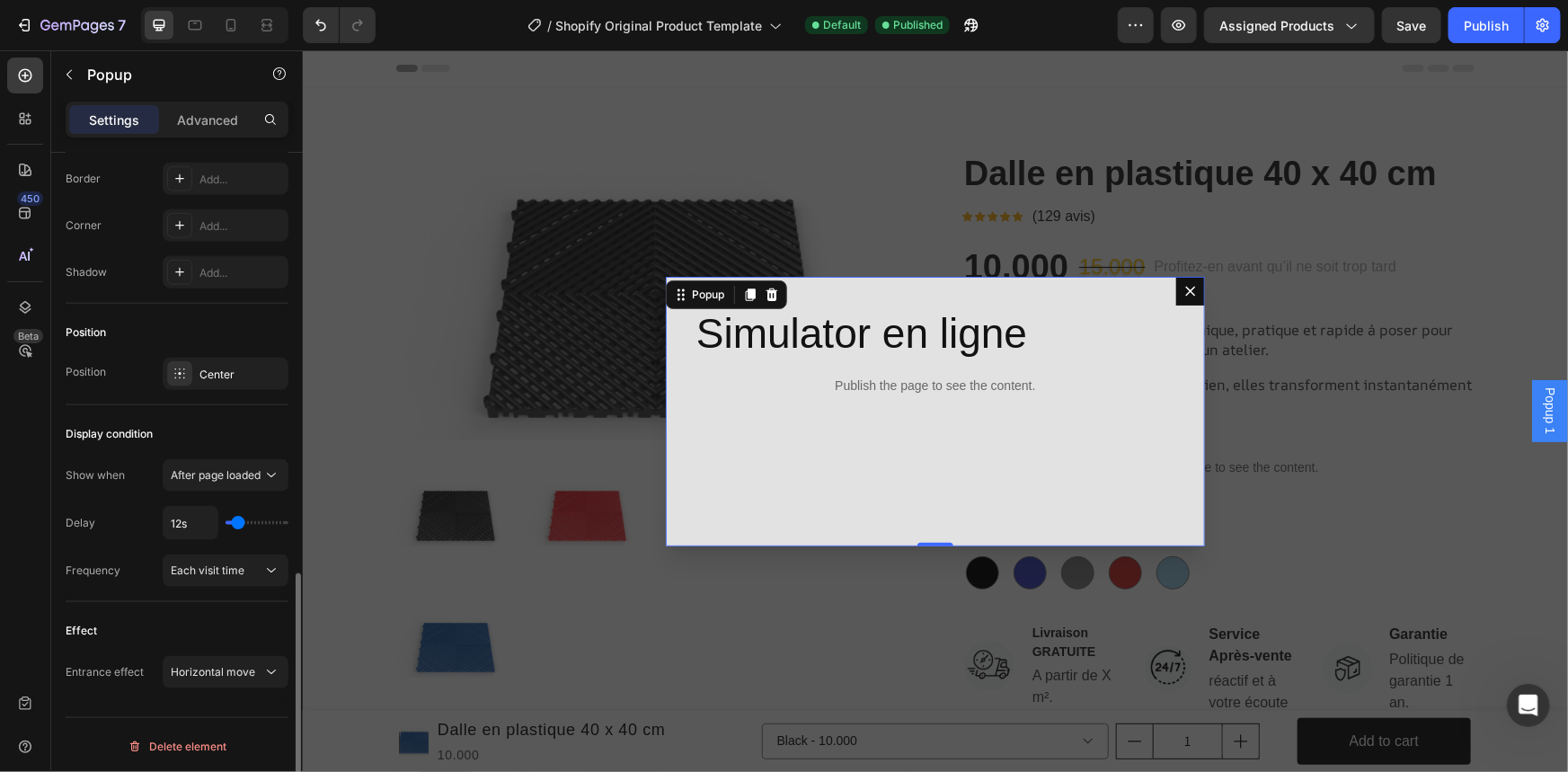
type input "10"
type input "9s"
type input "9"
type input "7s"
type input "7"
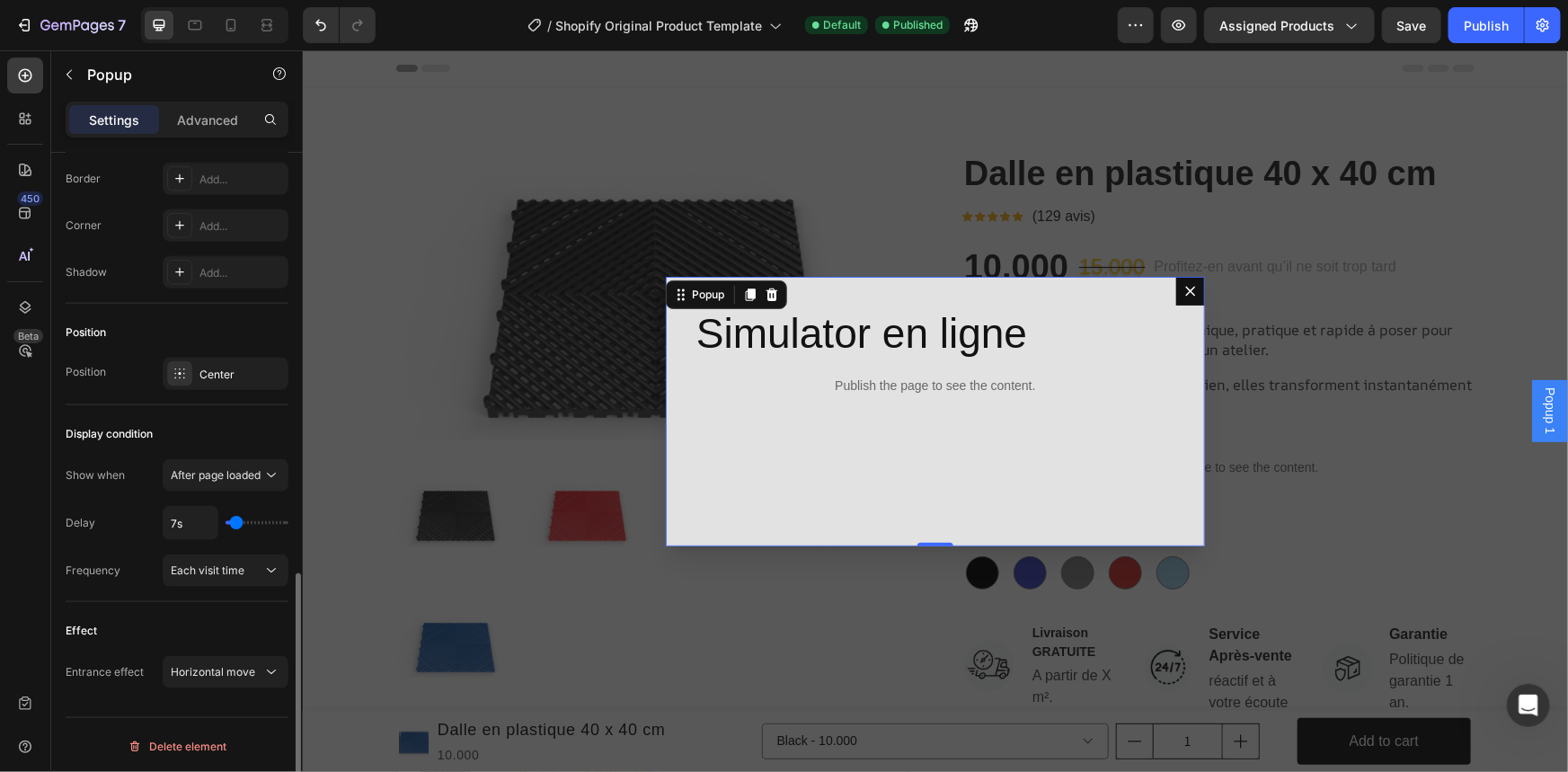
type input "4s"
type input "4"
type input "2s"
drag, startPoint x: 245, startPoint y: 521, endPoint x: 363, endPoint y: 369, distance: 192.4
type input "2"
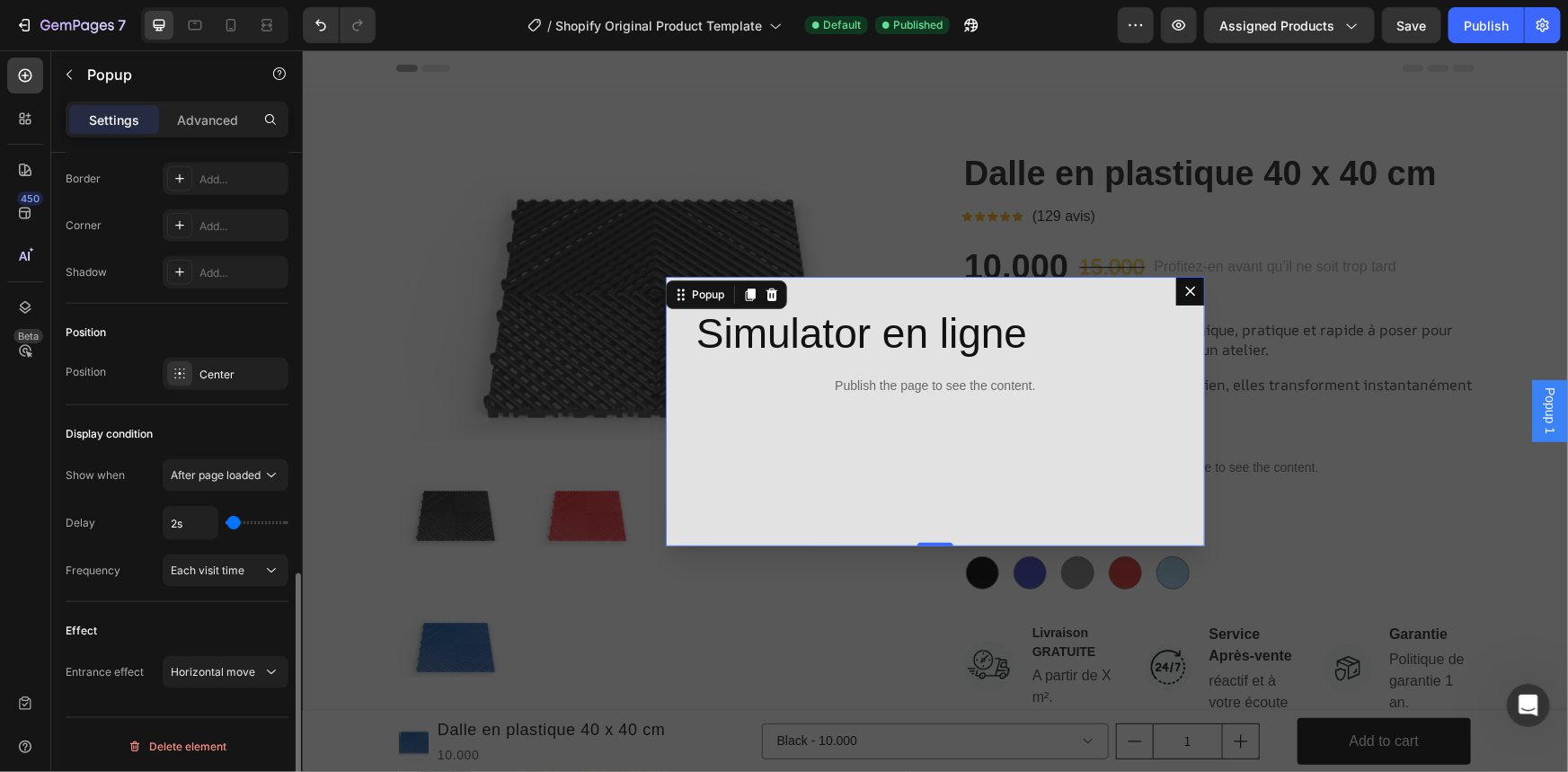
click at [234, 523] on input "range" at bounding box center [257, 523] width 63 height 4
click at [1460, 36] on button "Publish" at bounding box center [1486, 24] width 75 height 36
click at [1183, 293] on icon "Dialog content" at bounding box center [1190, 290] width 15 height 15
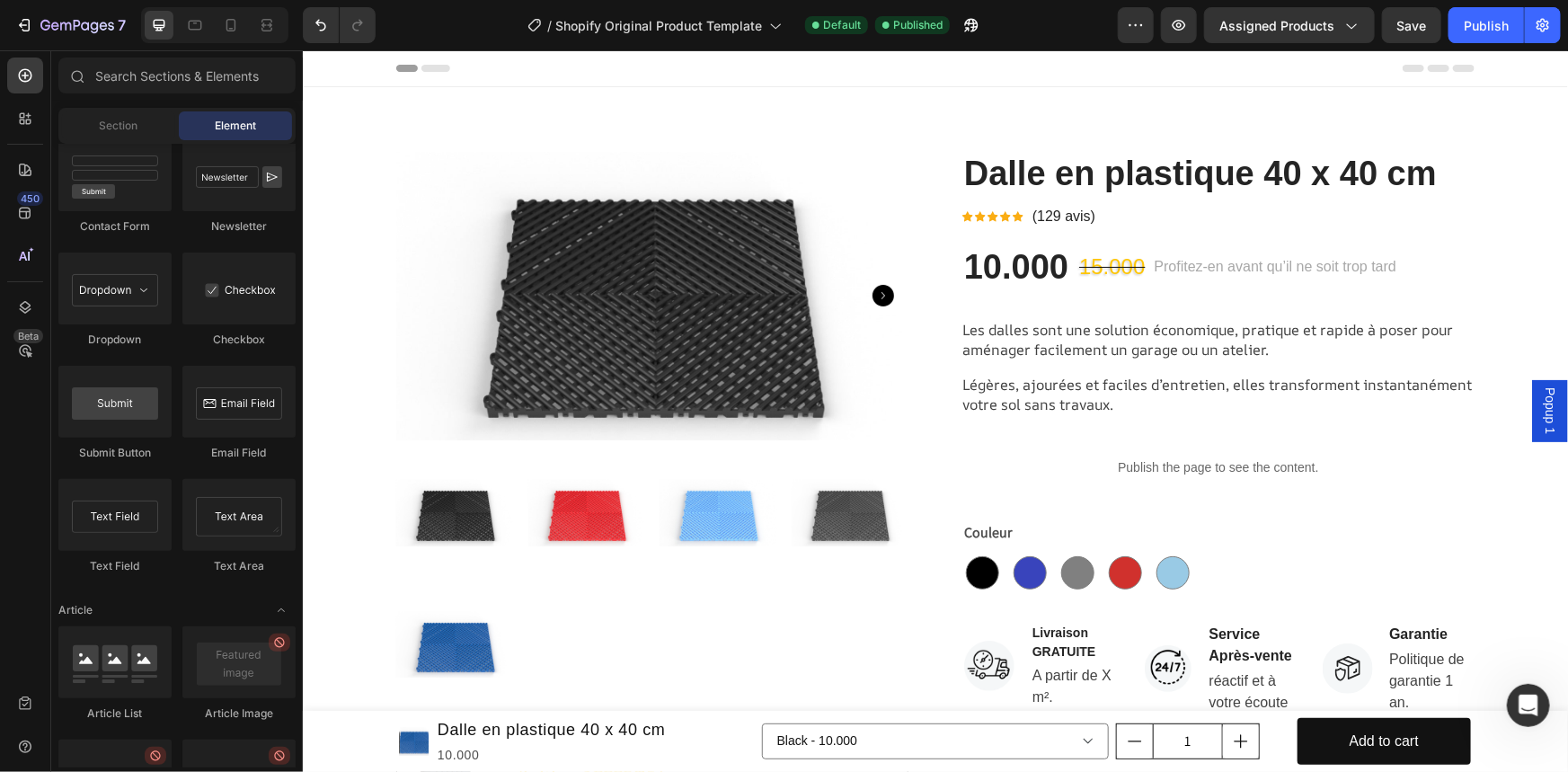
click at [1531, 425] on div "Popup 1" at bounding box center [1548, 409] width 36 height 61
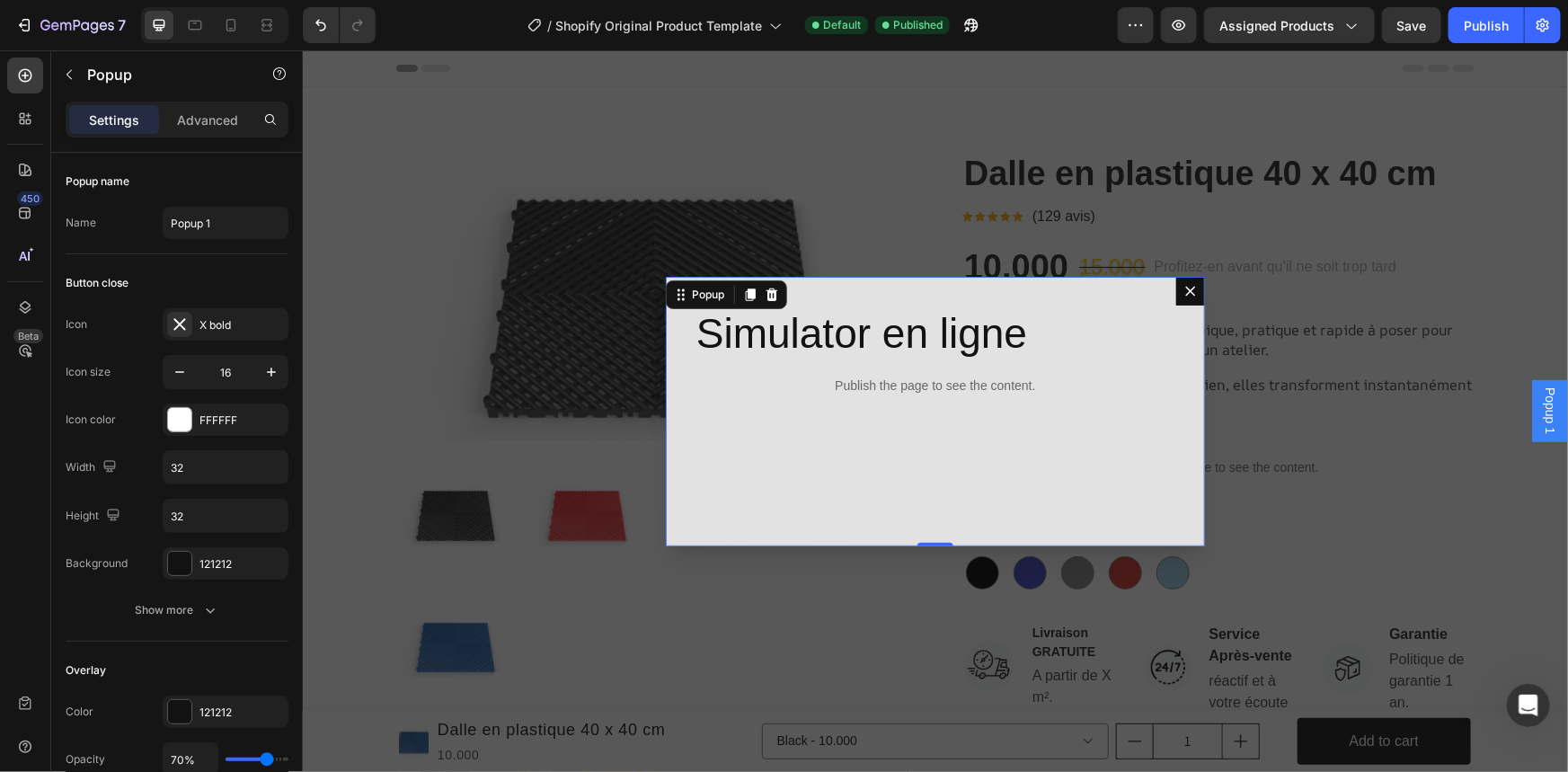
click at [1176, 300] on button "Dialog content" at bounding box center [1189, 289] width 28 height 28
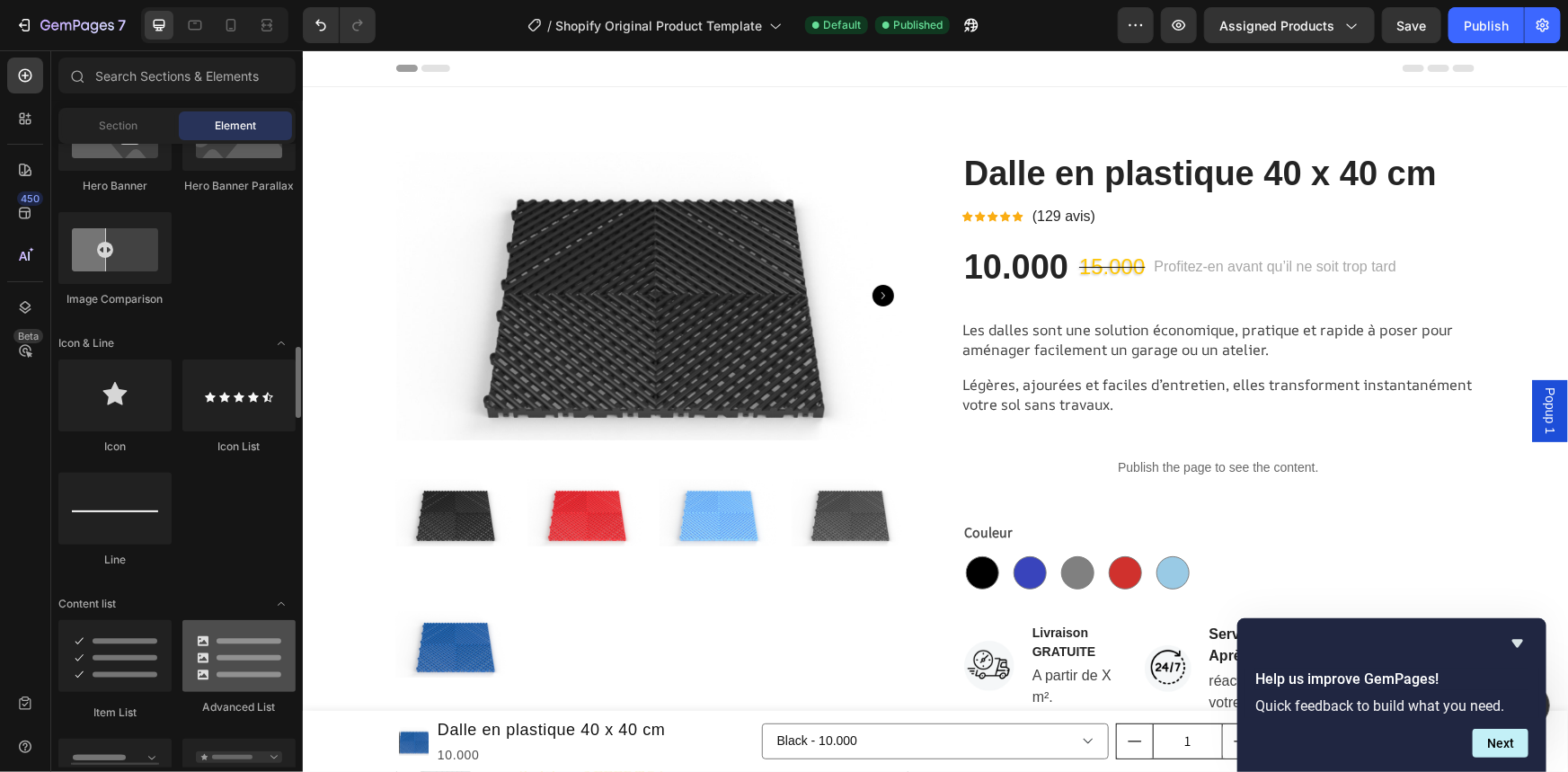
scroll to position [1060, 0]
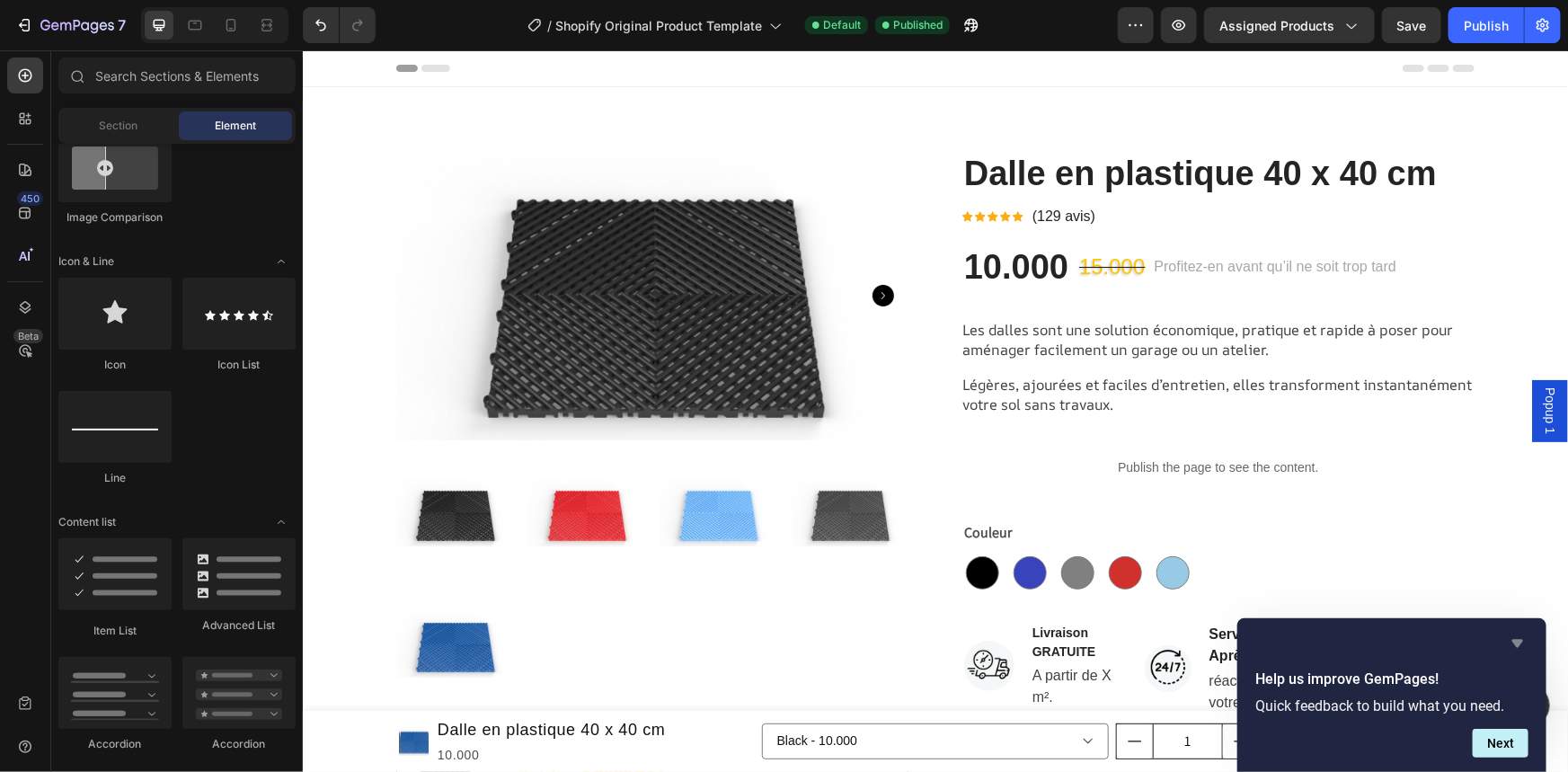
click at [1513, 641] on icon "Hide survey" at bounding box center [1517, 643] width 11 height 8
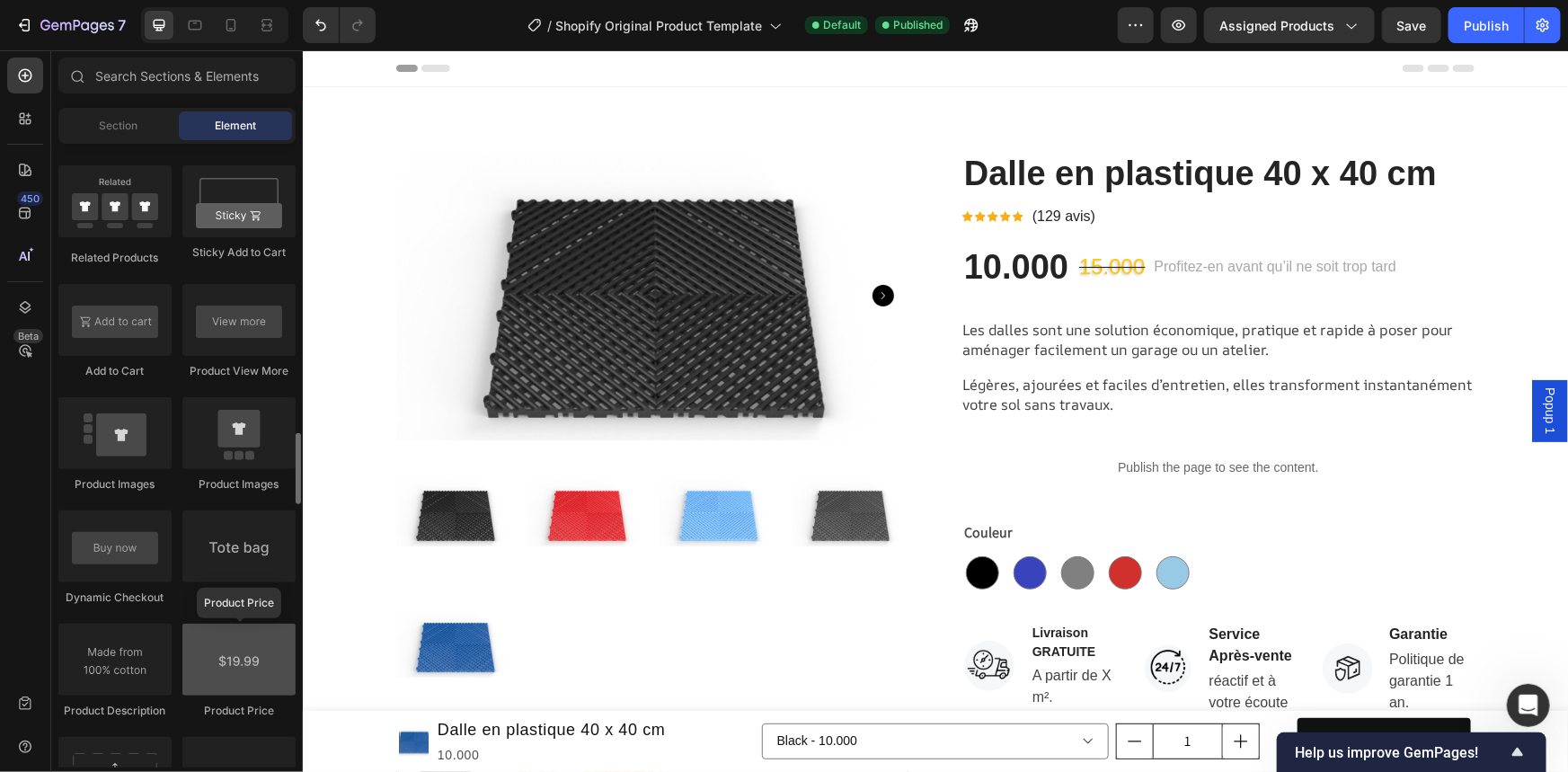
scroll to position [2775, 0]
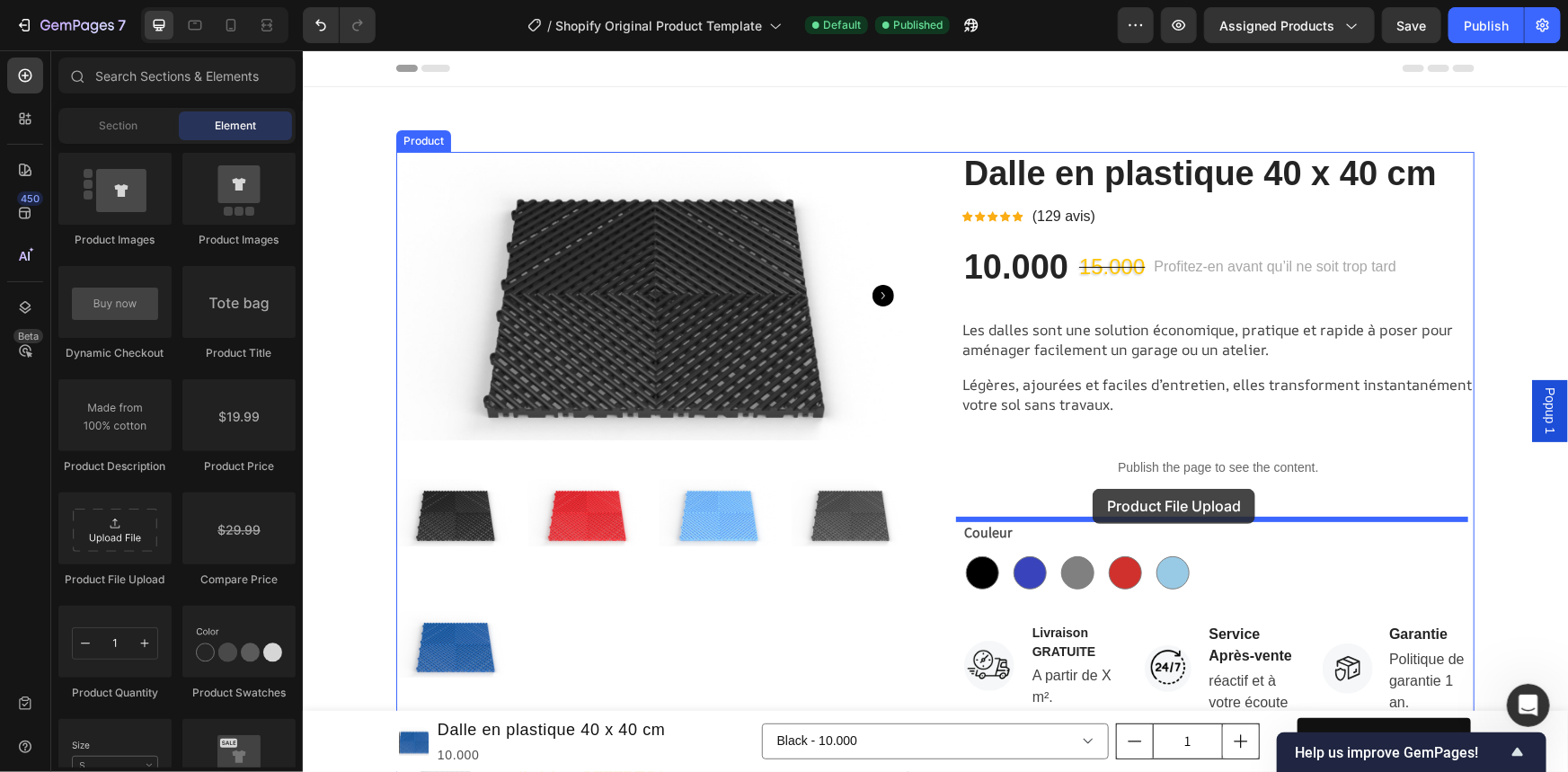
drag, startPoint x: 407, startPoint y: 606, endPoint x: 1092, endPoint y: 488, distance: 695.1
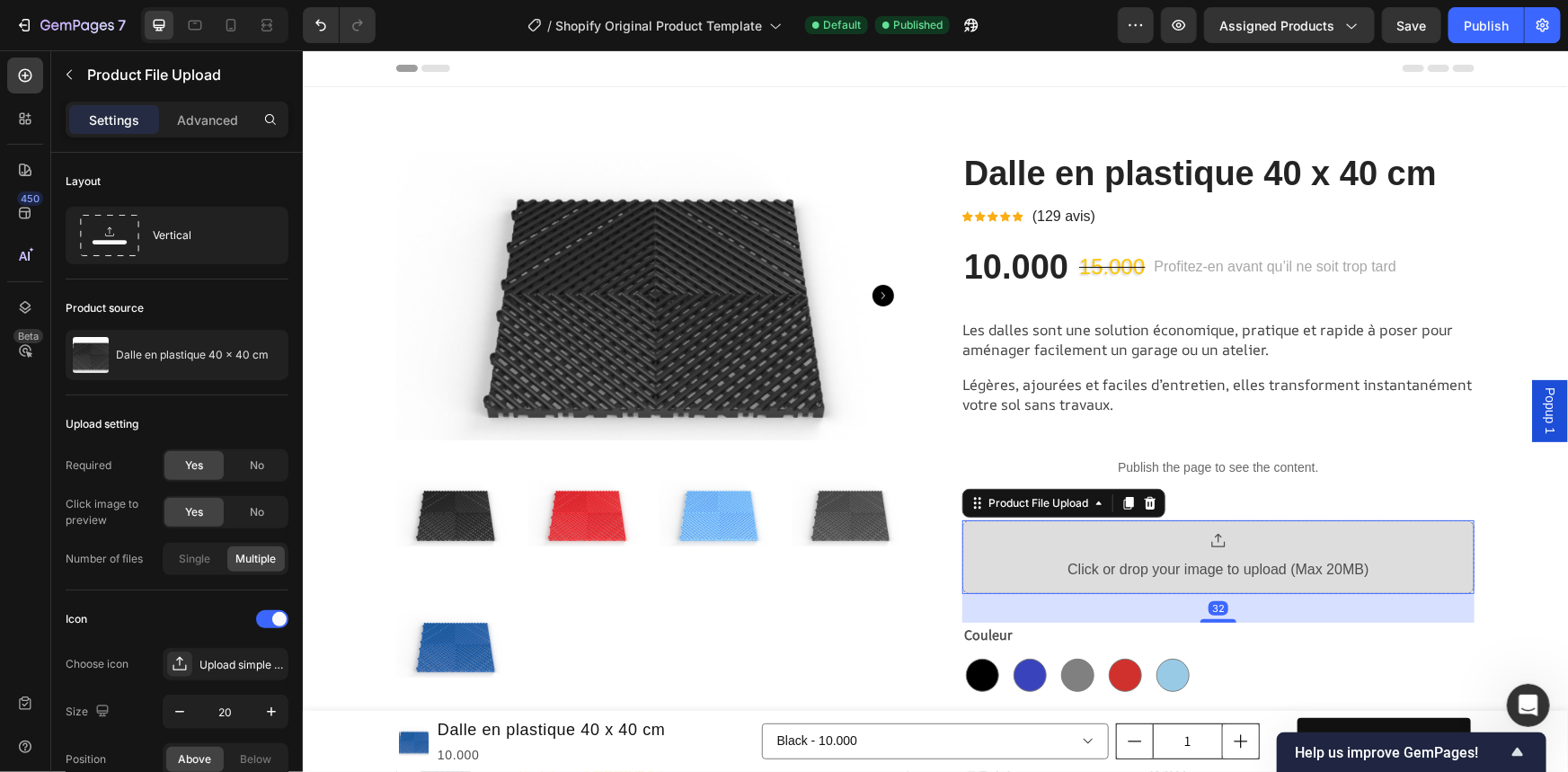
click at [1239, 544] on div at bounding box center [1217, 539] width 301 height 18
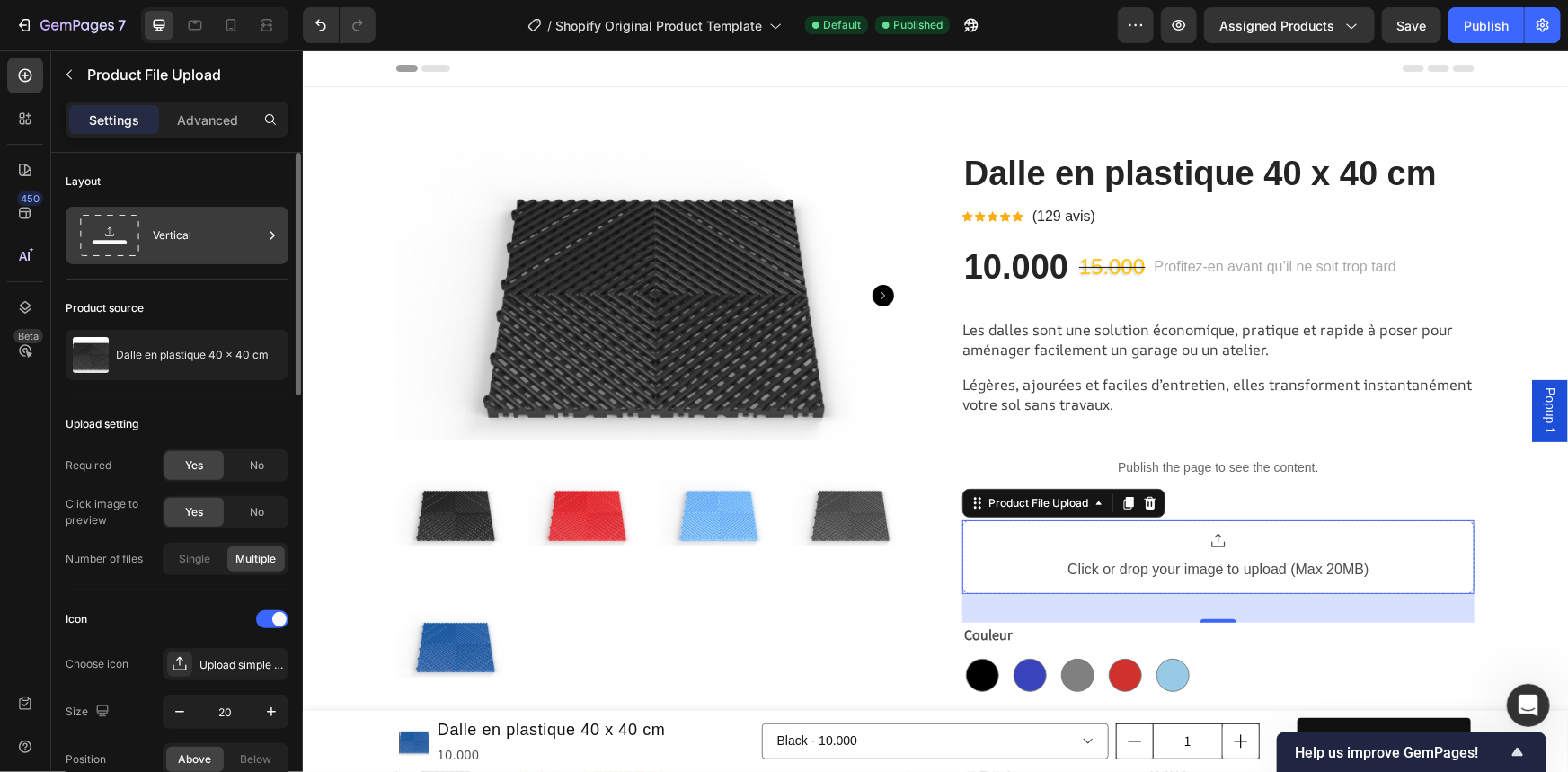
click at [231, 236] on div "Vertical" at bounding box center [207, 236] width 109 height 41
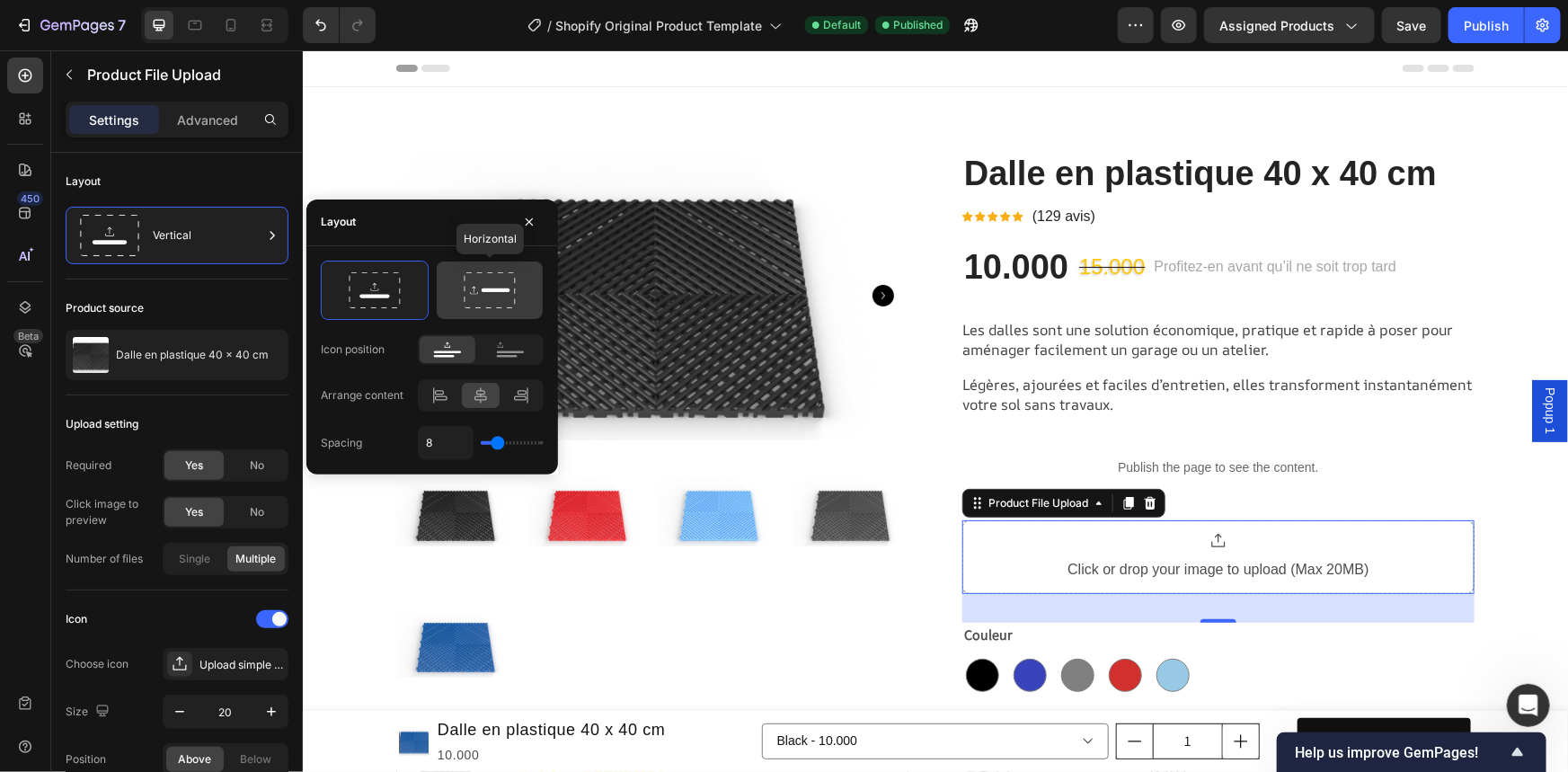
click at [496, 312] on div at bounding box center [490, 289] width 106 height 58
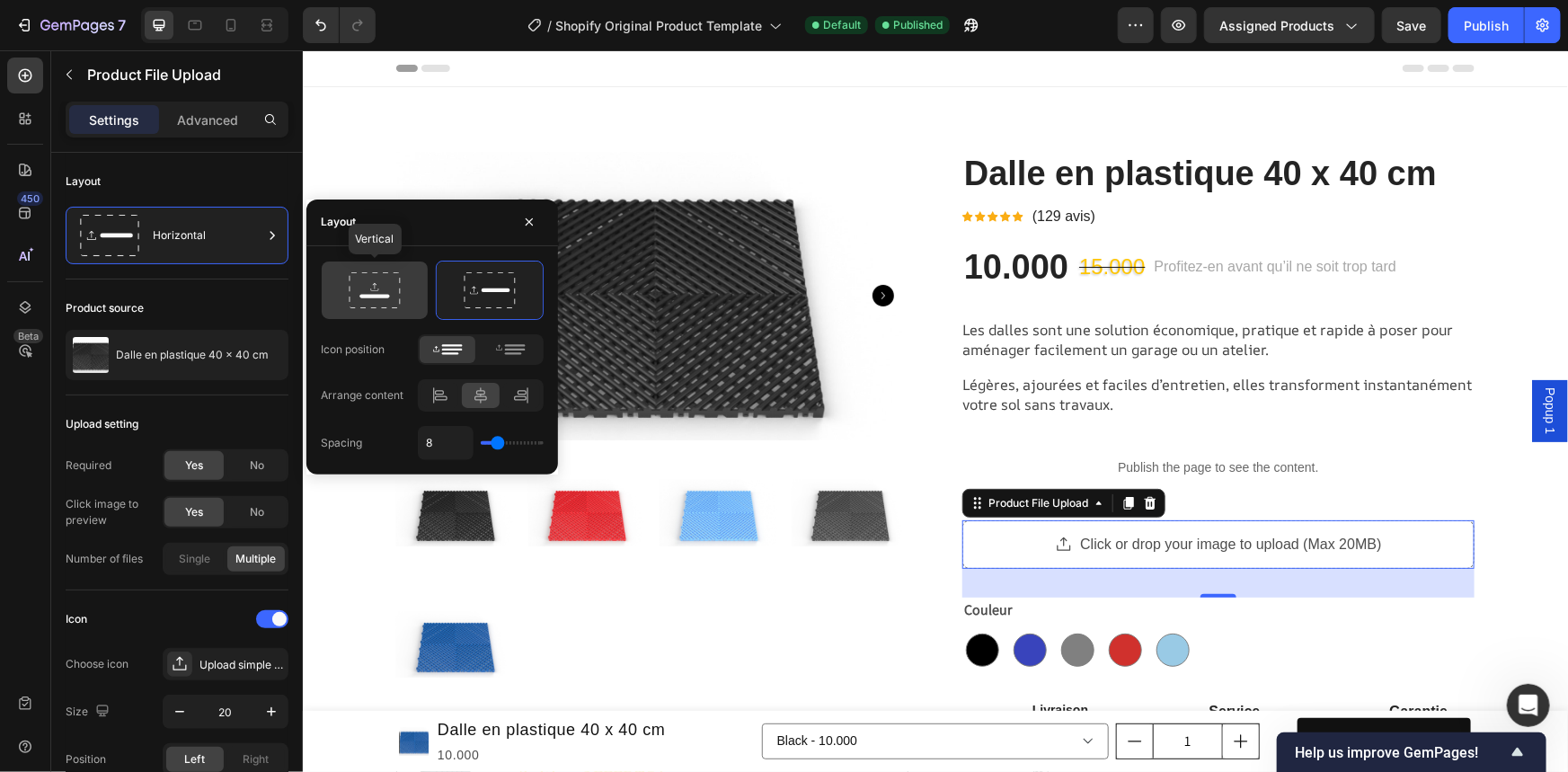
click at [417, 293] on div at bounding box center [374, 289] width 106 height 58
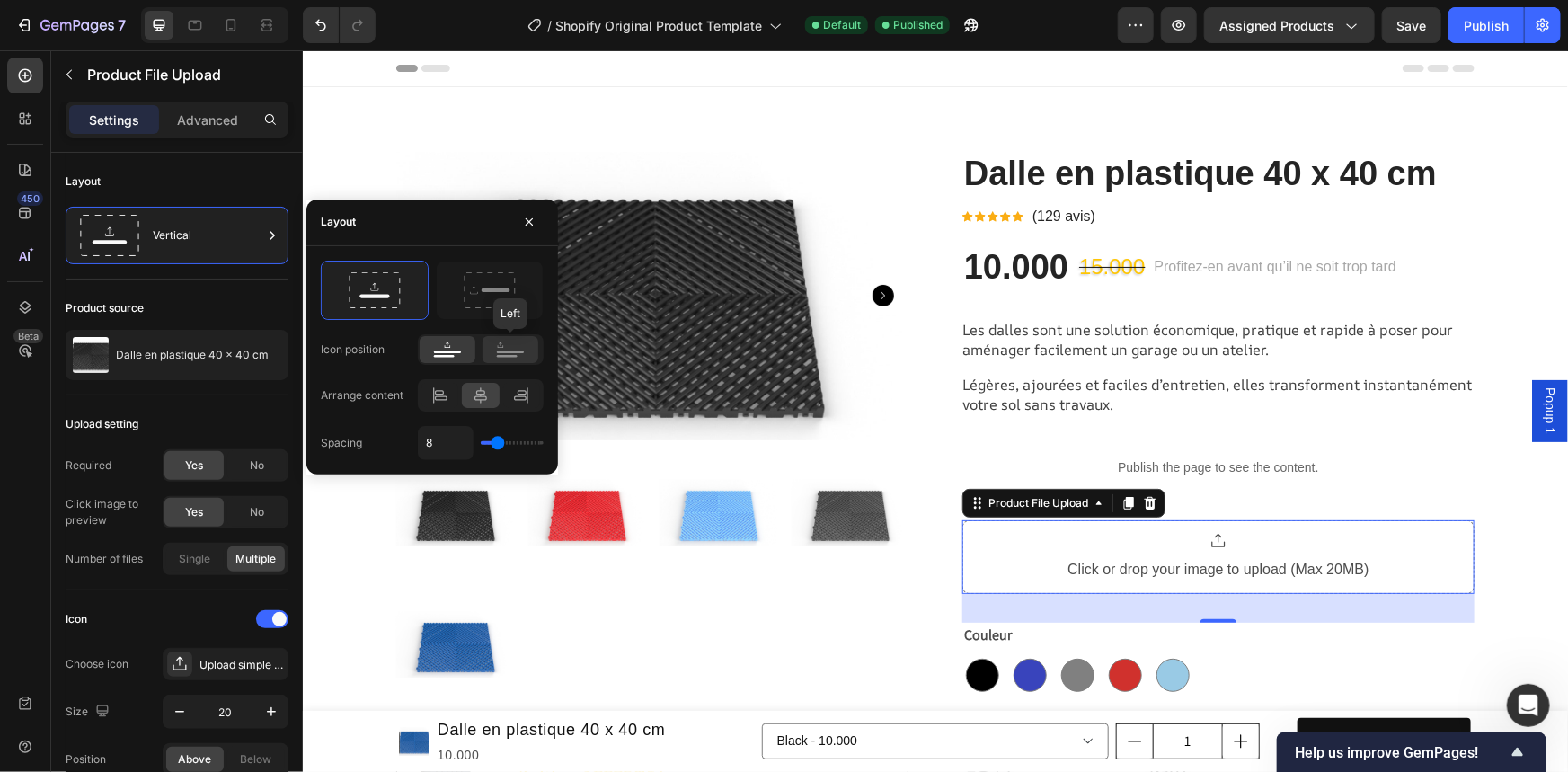
click at [506, 359] on icon at bounding box center [510, 349] width 41 height 20
click at [457, 350] on icon at bounding box center [448, 349] width 41 height 20
click at [520, 391] on icon at bounding box center [521, 395] width 18 height 18
click at [472, 391] on icon at bounding box center [481, 395] width 18 height 18
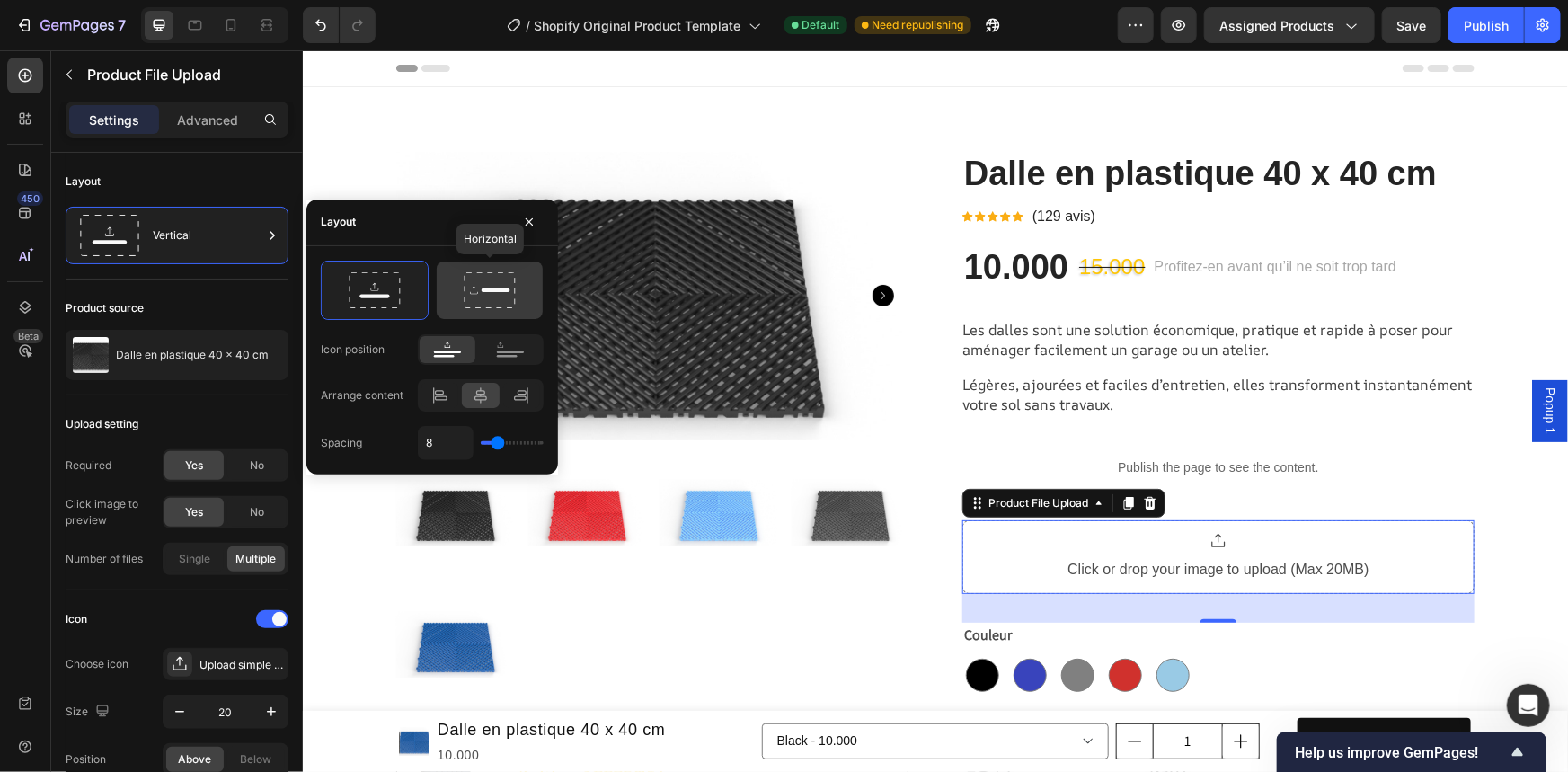
click at [500, 312] on div at bounding box center [490, 289] width 106 height 58
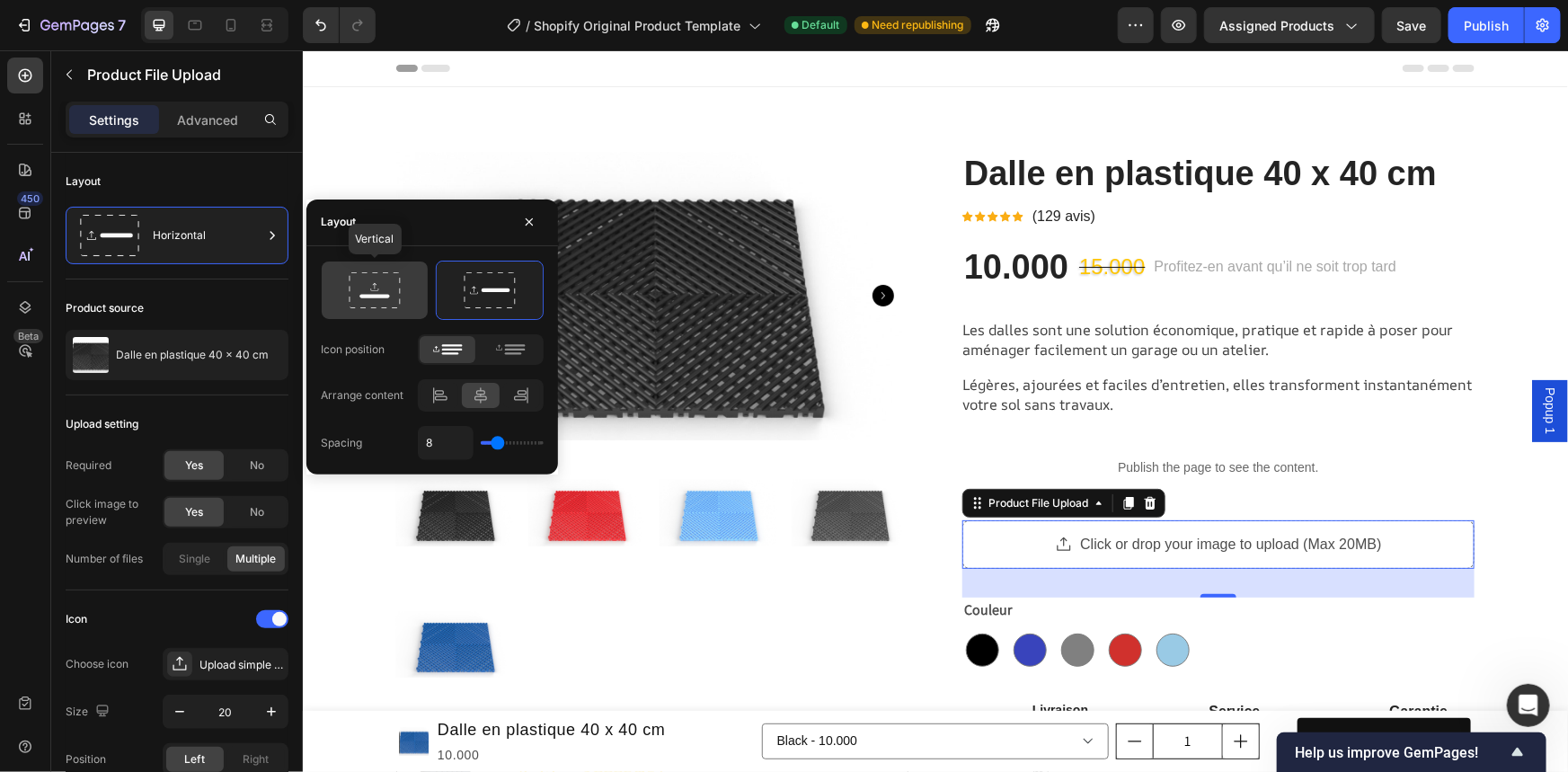
click at [395, 300] on icon at bounding box center [374, 289] width 84 height 36
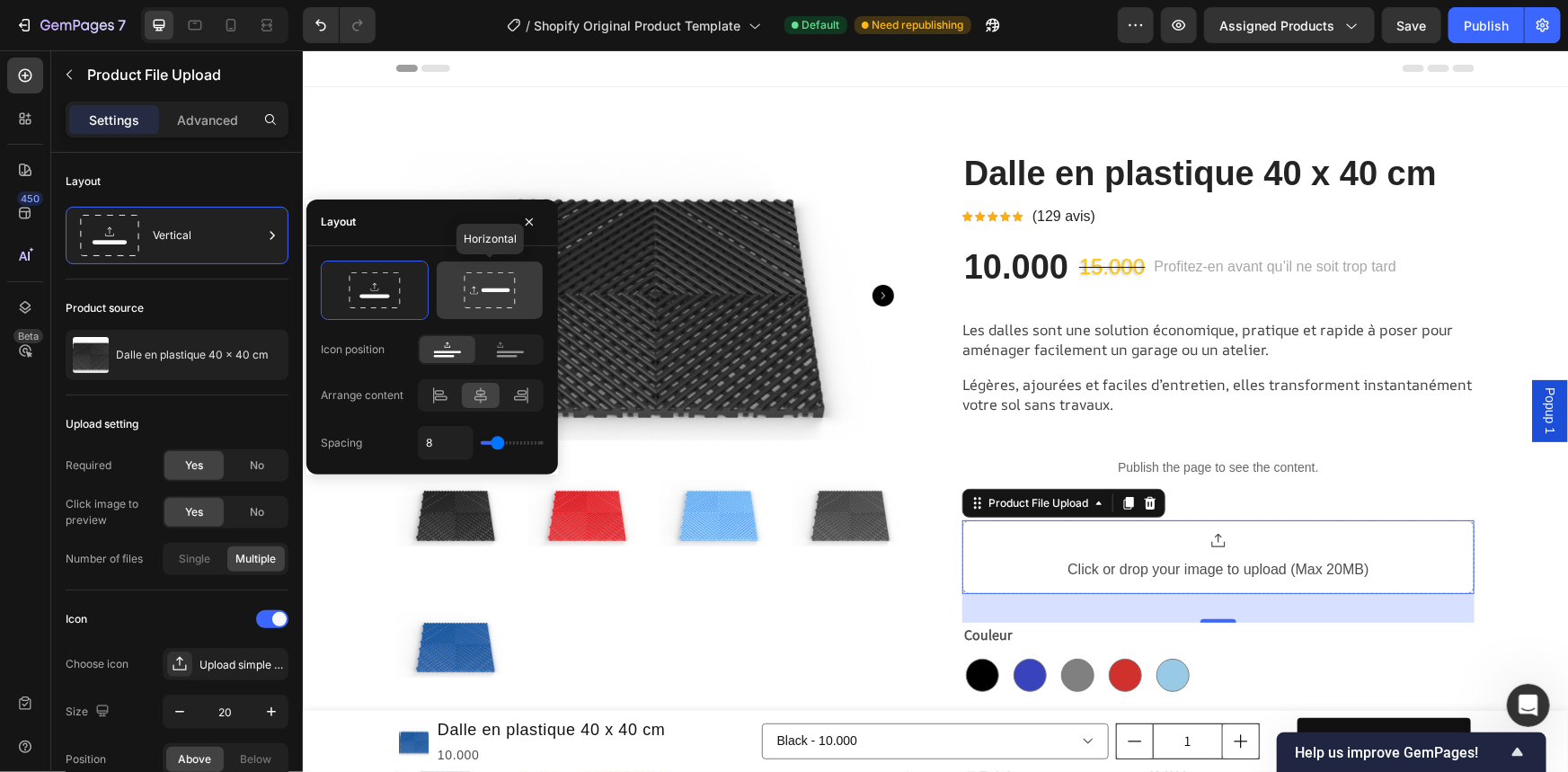
click at [507, 280] on icon at bounding box center [490, 289] width 84 height 36
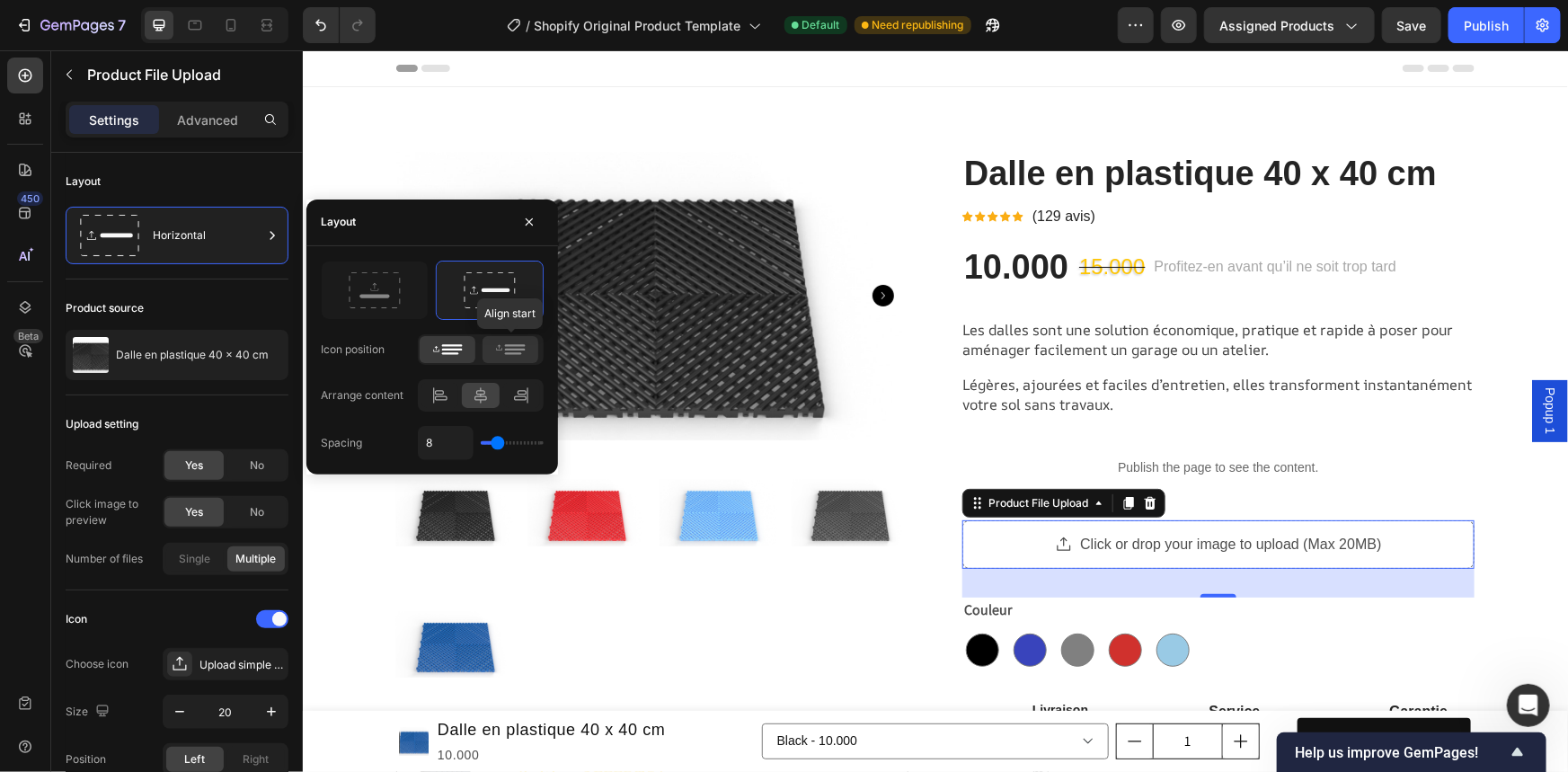
click at [515, 341] on icon at bounding box center [510, 349] width 41 height 20
click at [448, 341] on icon at bounding box center [448, 349] width 41 height 20
click at [74, 68] on icon "button" at bounding box center [68, 74] width 15 height 15
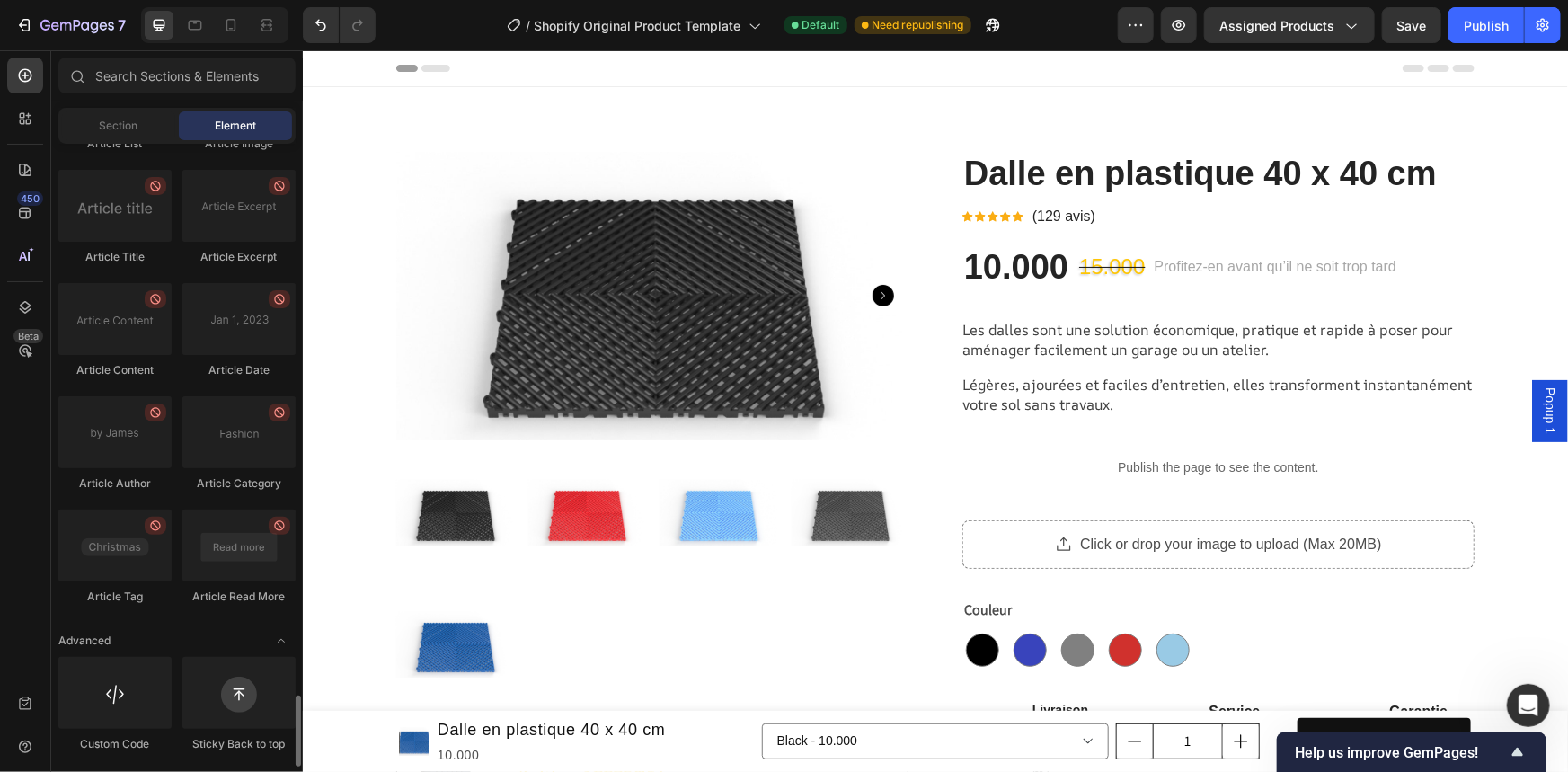
scroll to position [4819, 0]
click at [106, 144] on div "Article List" at bounding box center [115, 142] width 113 height 17
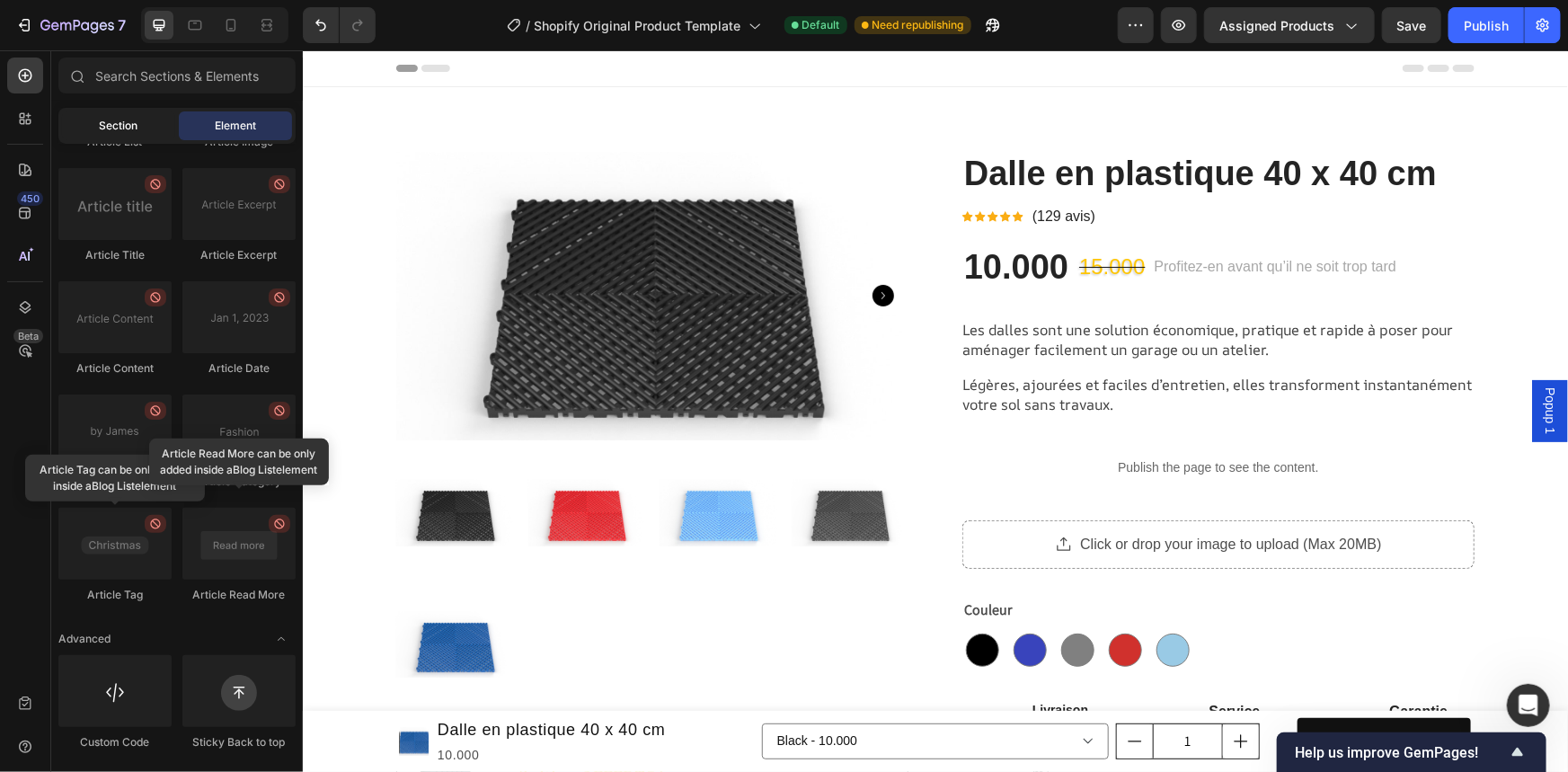
click at [95, 132] on div "Section" at bounding box center [118, 125] width 113 height 28
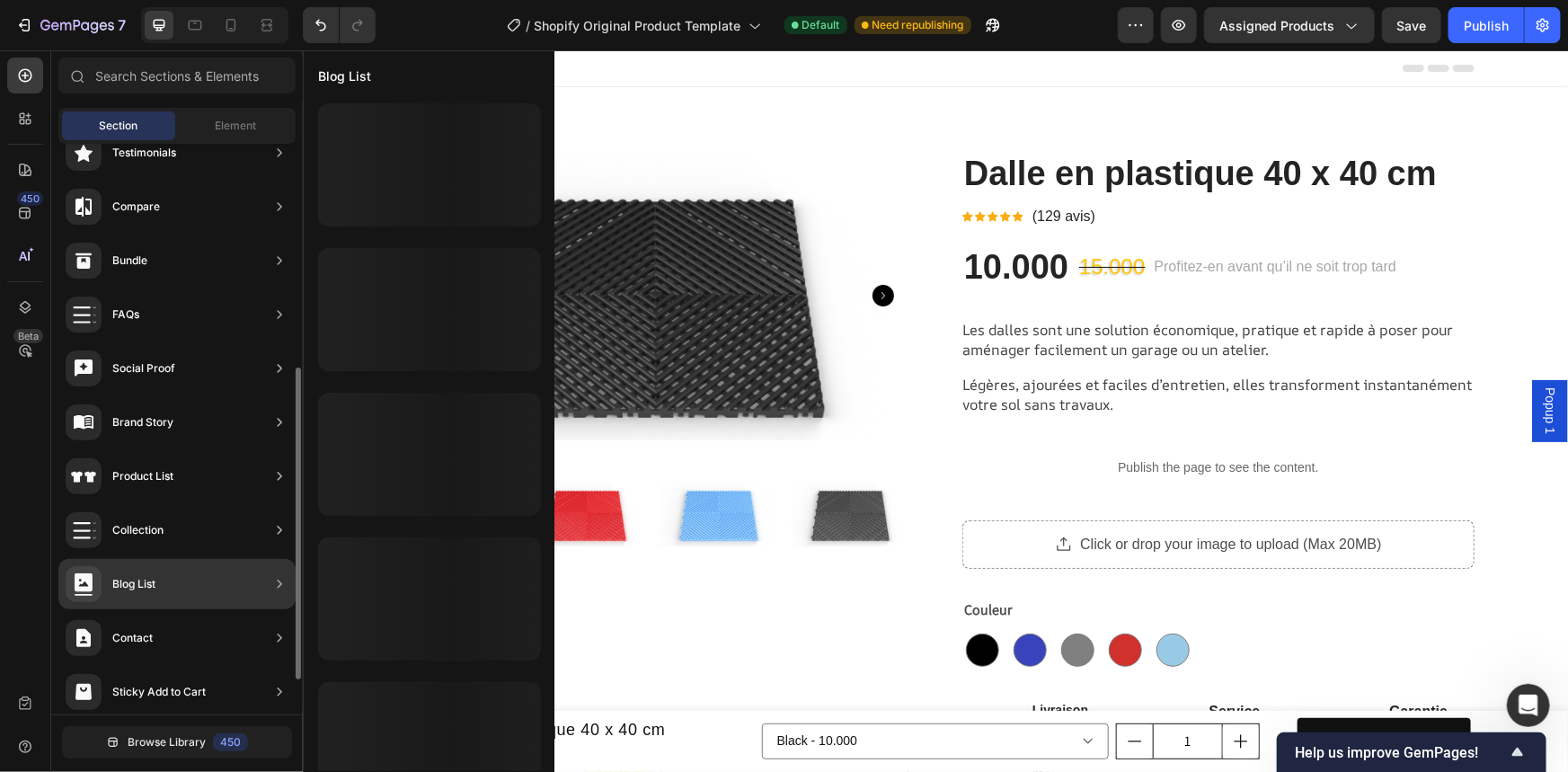
scroll to position [0, 0]
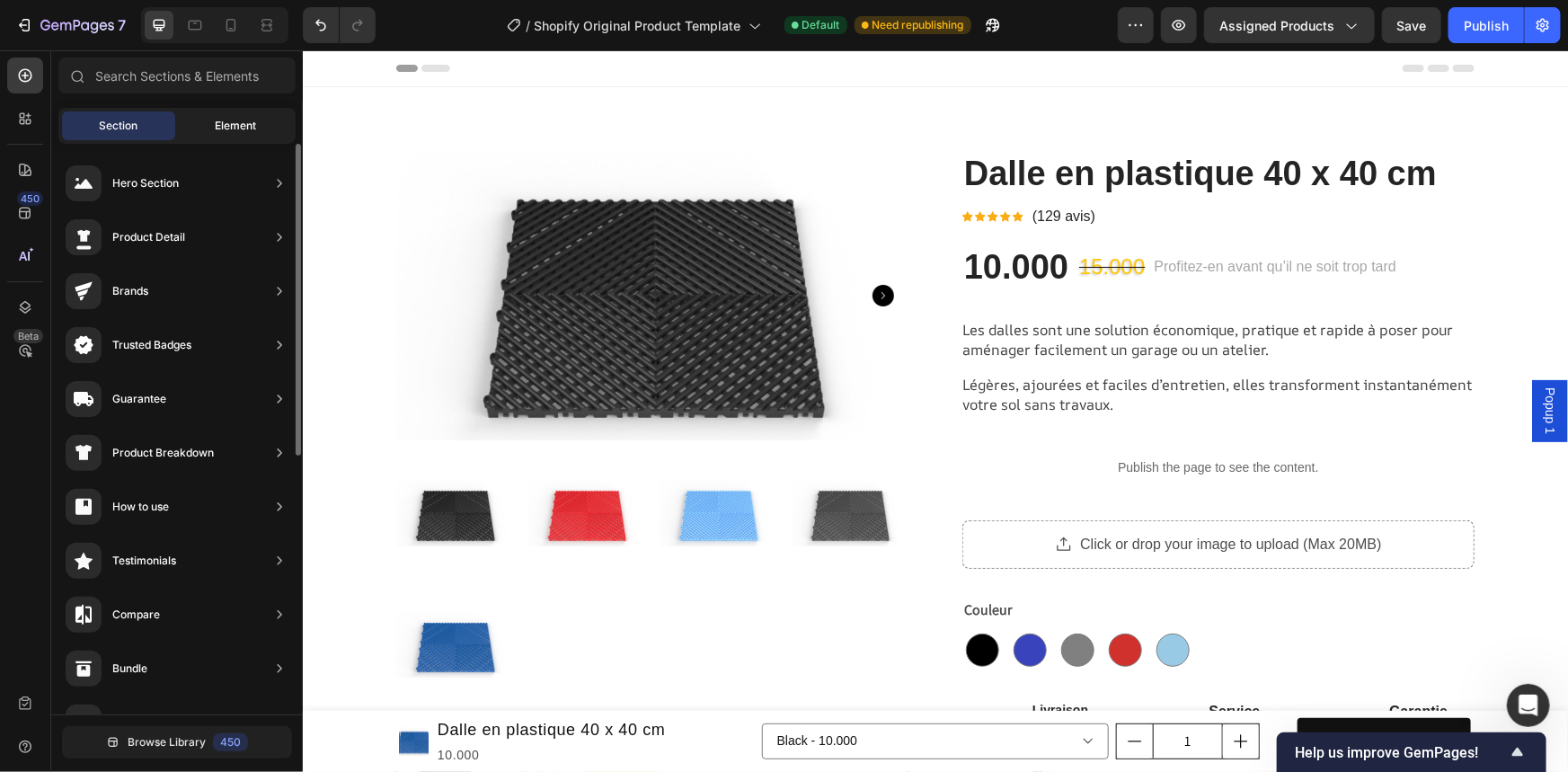
click at [227, 122] on span "Element" at bounding box center [236, 125] width 41 height 17
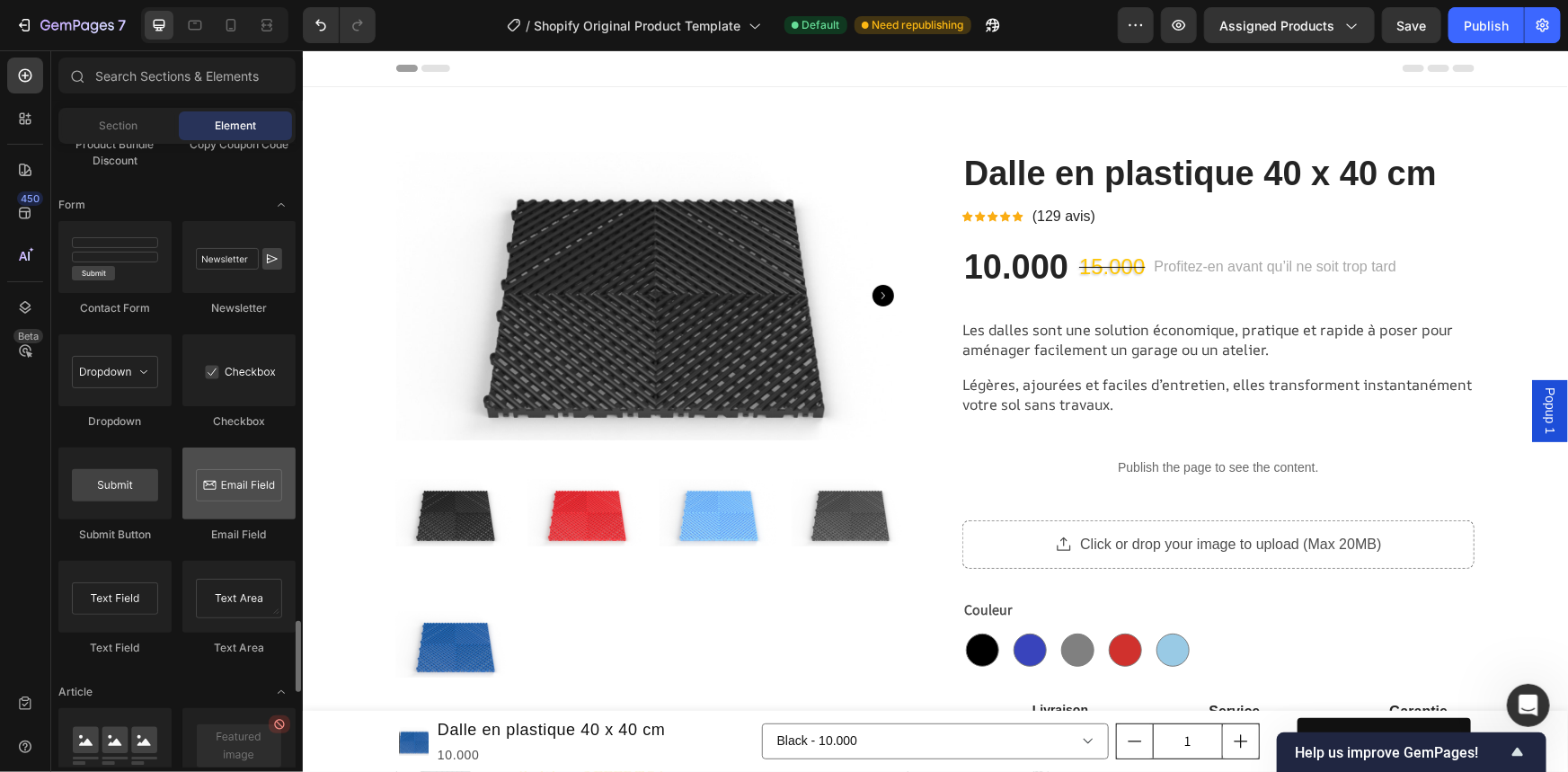
scroll to position [3839, 0]
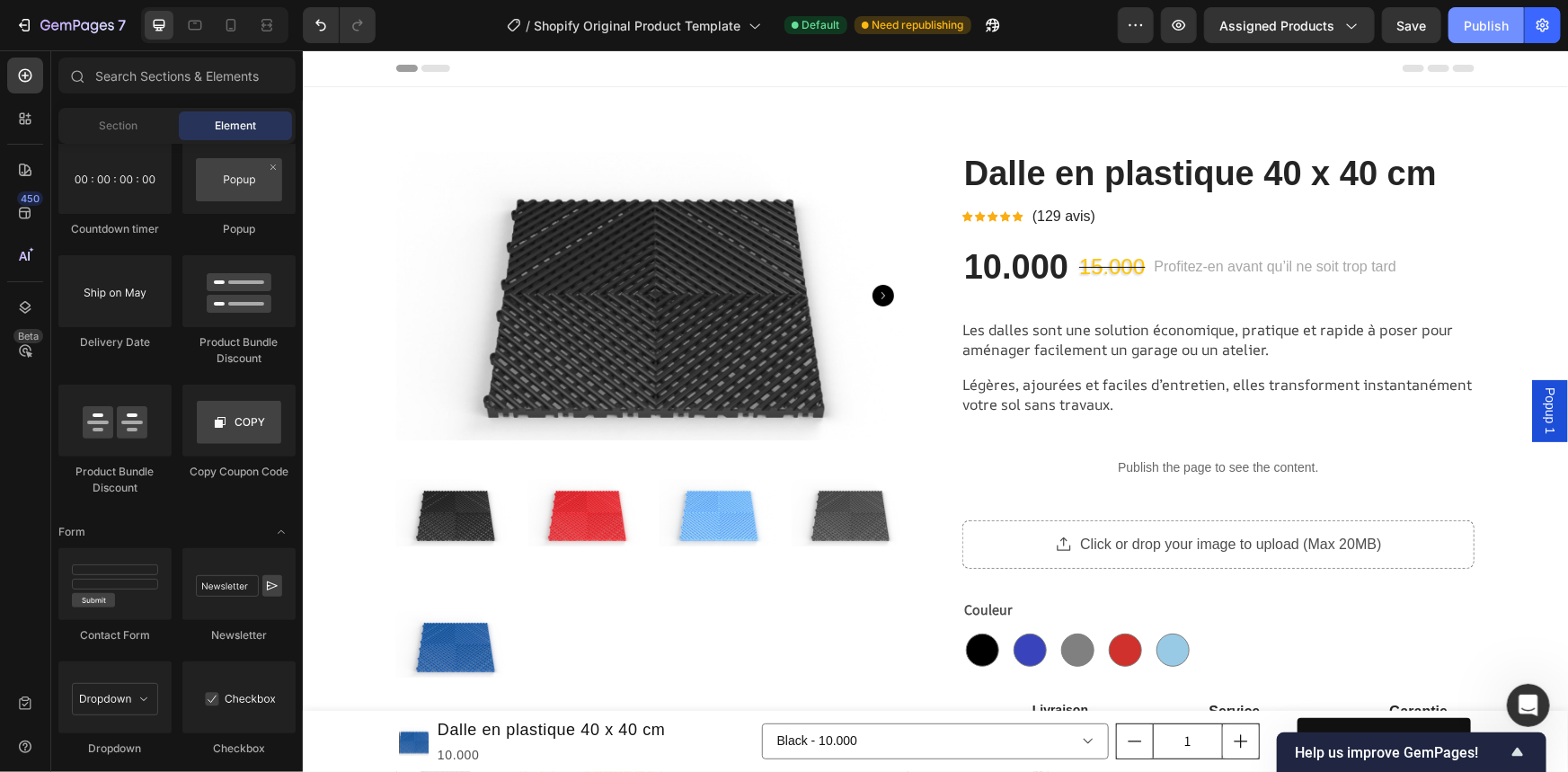
click at [1479, 33] on div "Publish" at bounding box center [1486, 25] width 45 height 19
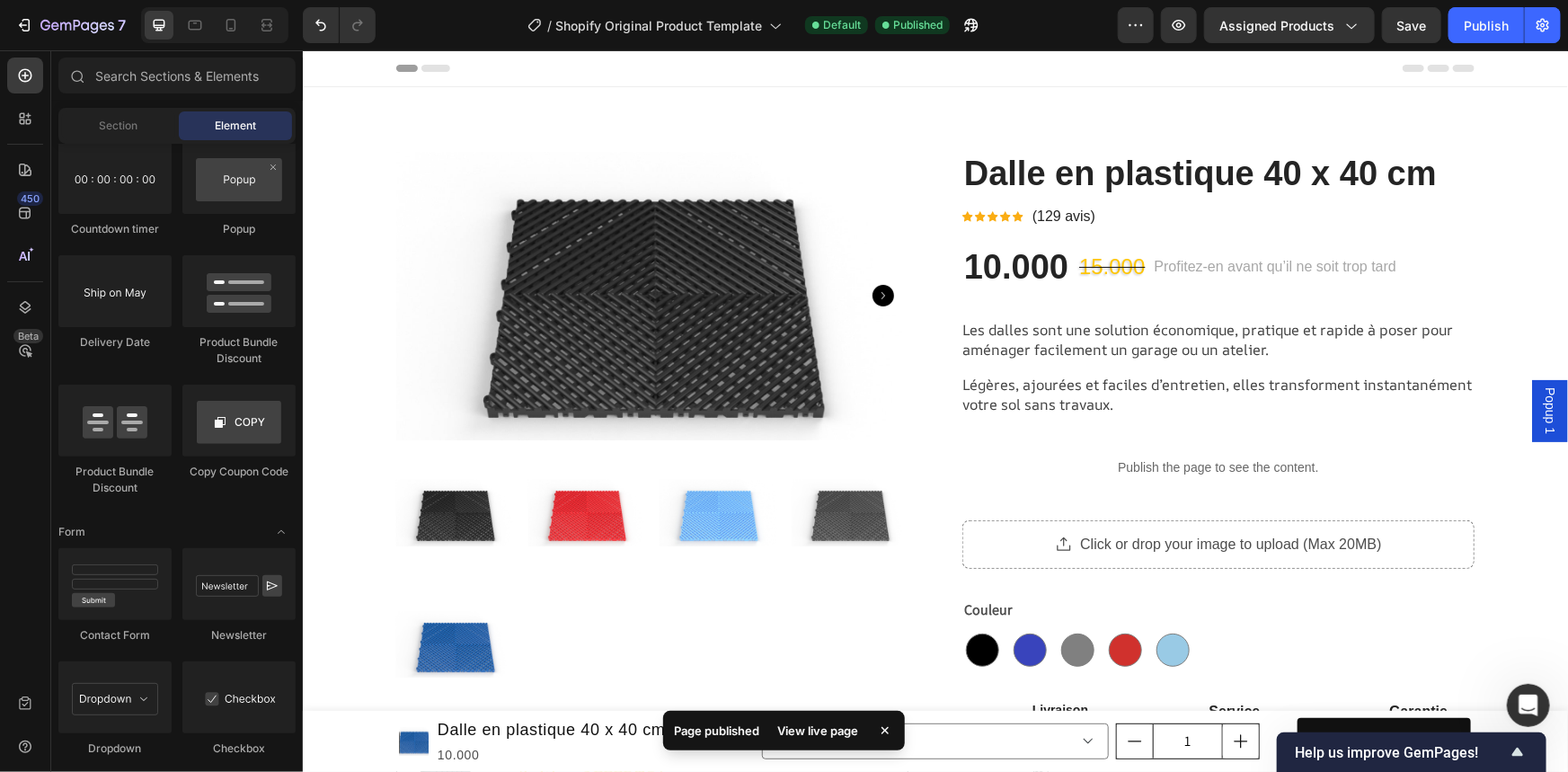
click at [839, 721] on div "View live page" at bounding box center [817, 730] width 103 height 25
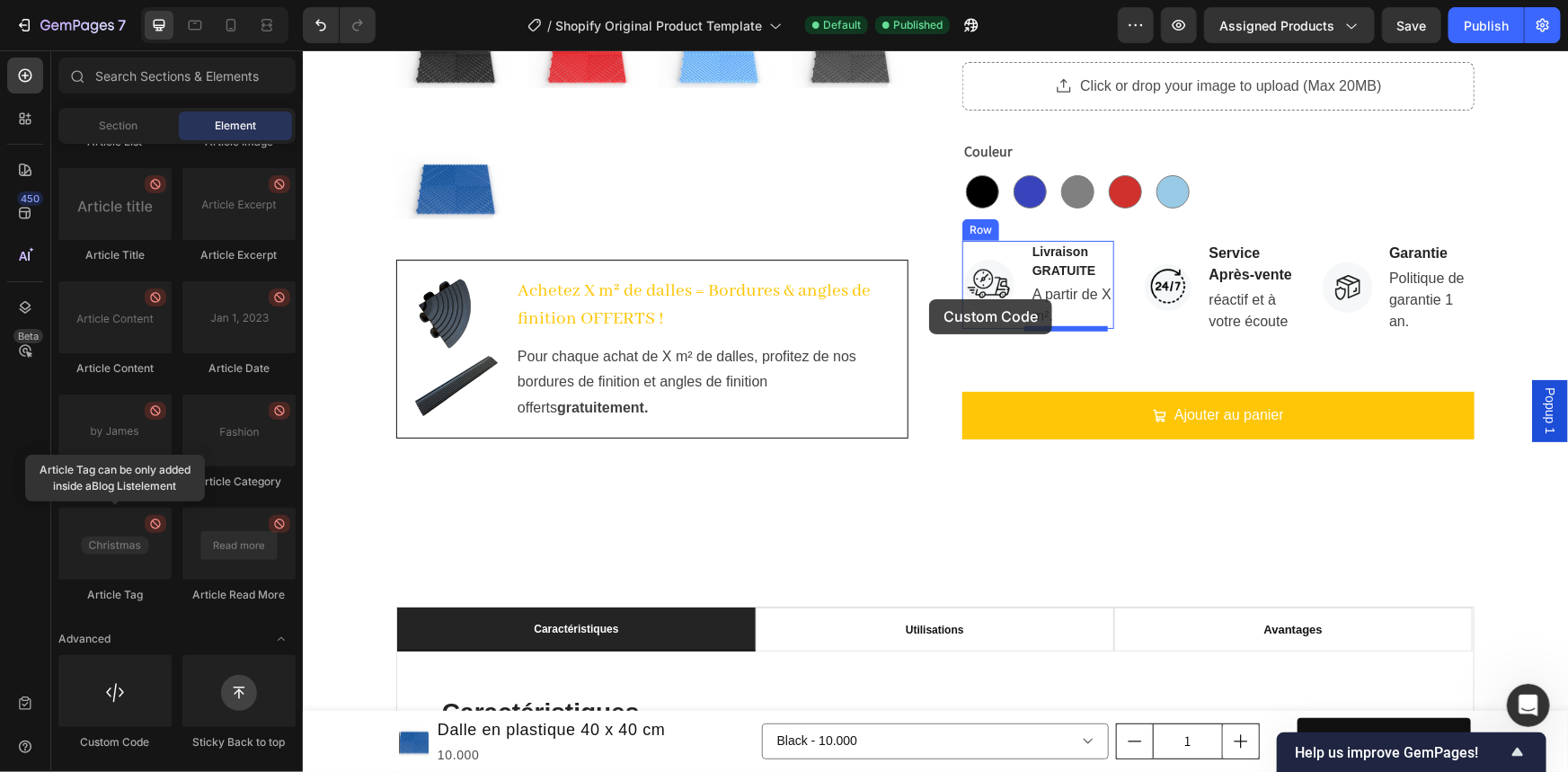
scroll to position [446, 0]
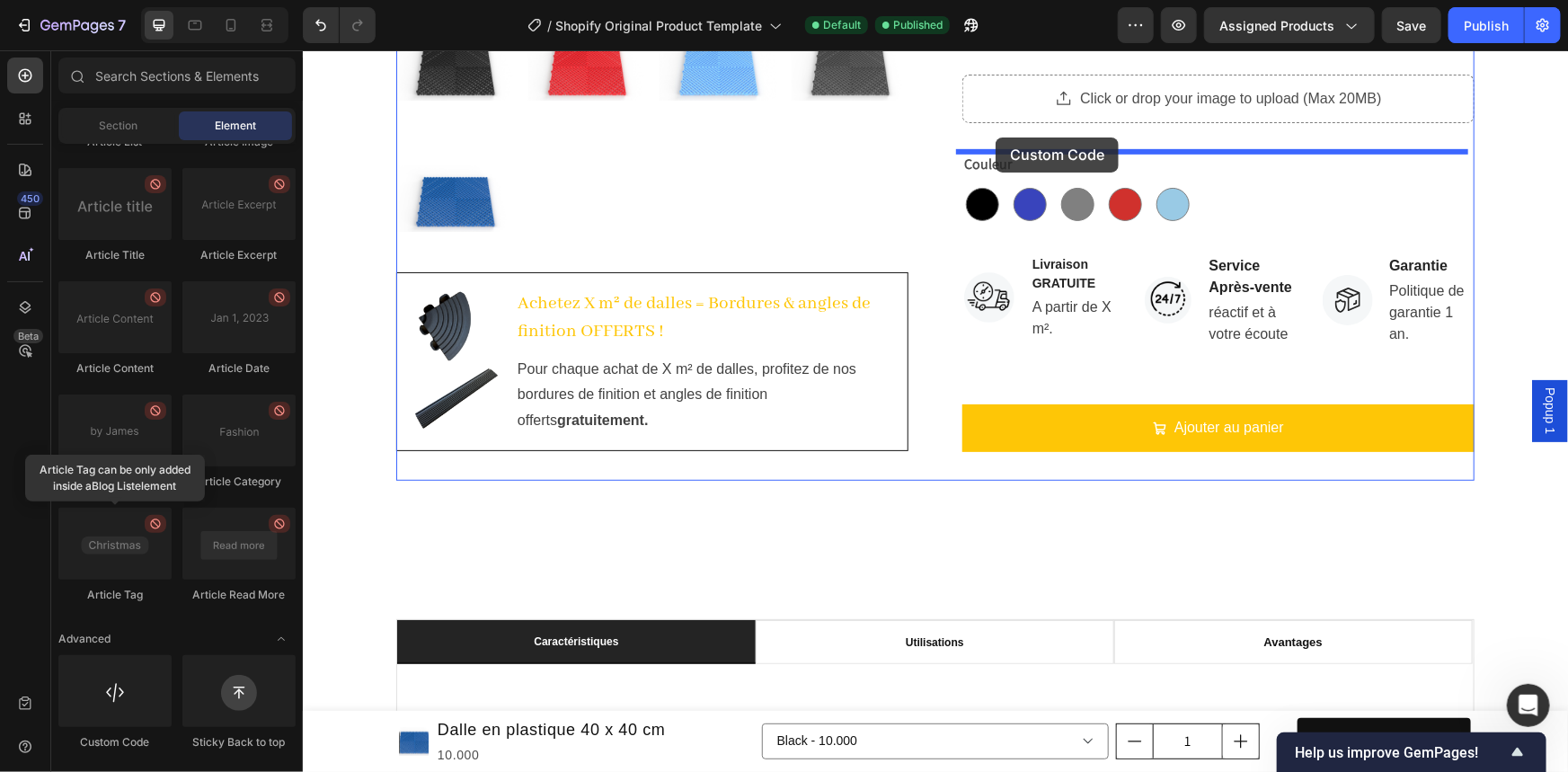
drag, startPoint x: 438, startPoint y: 739, endPoint x: 994, endPoint y: 137, distance: 819.5
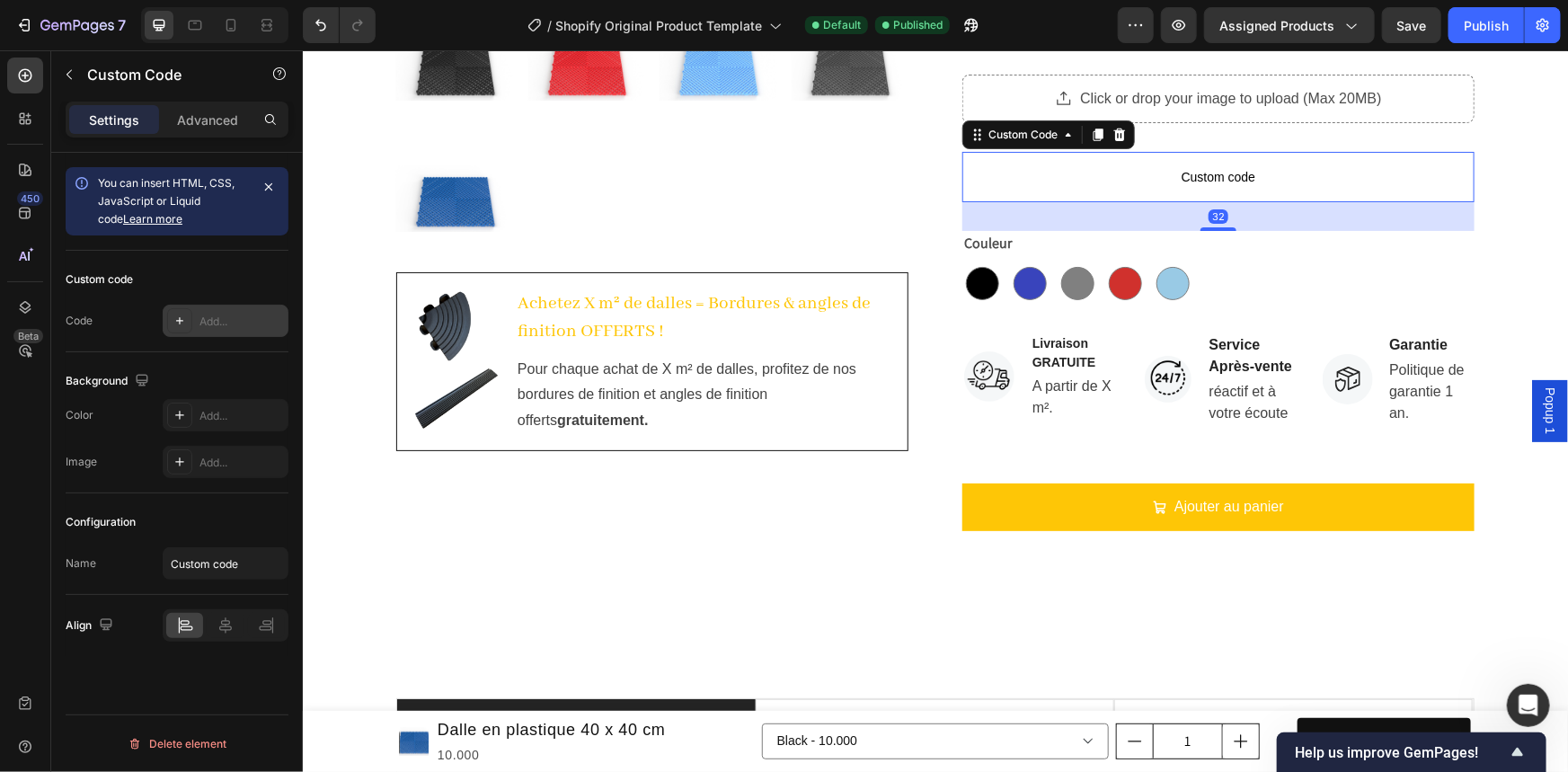
click at [189, 316] on div at bounding box center [180, 321] width 25 height 25
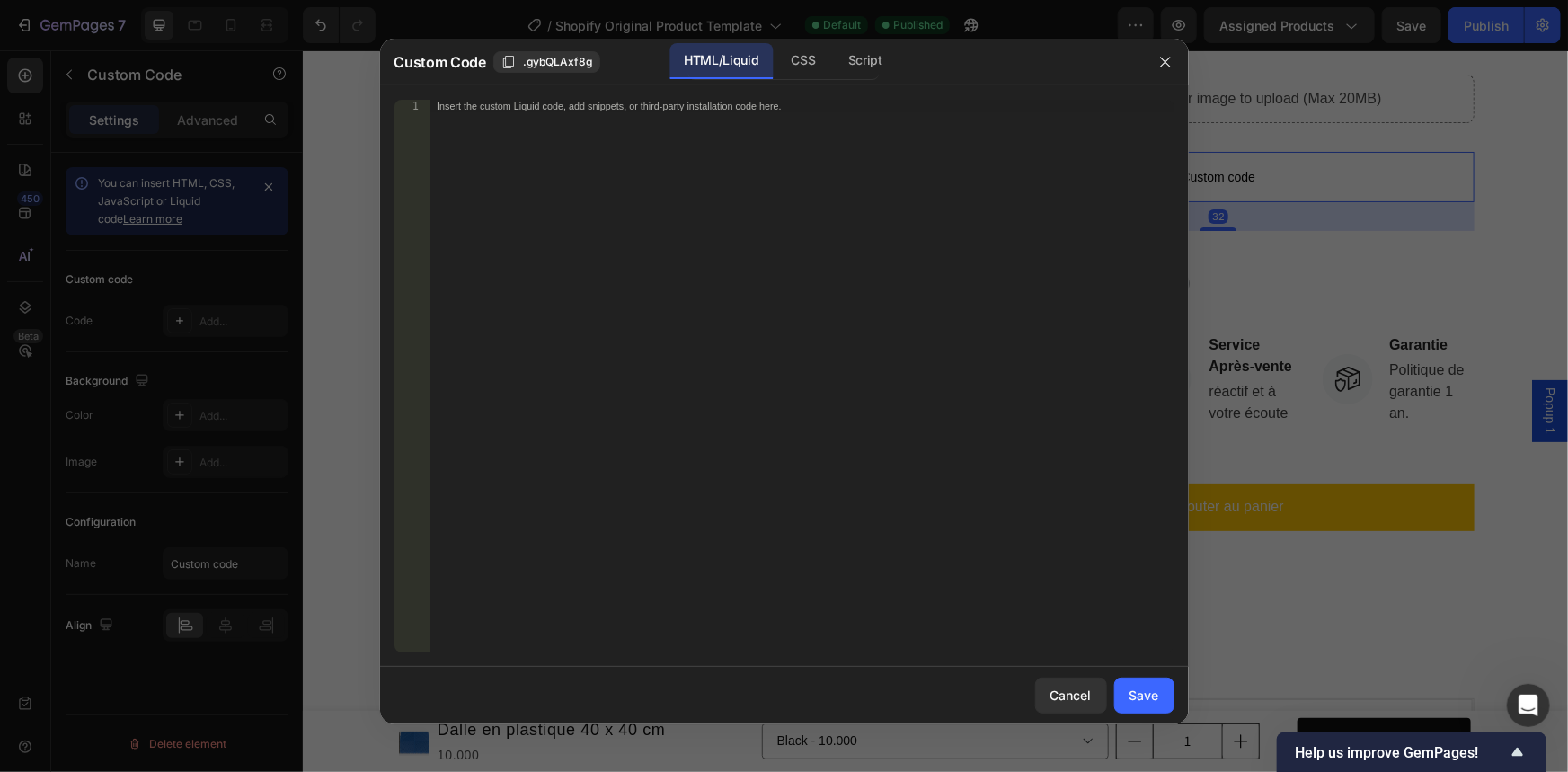
click at [552, 150] on div "Insert the custom Liquid code, add snippets, or third-party installation code h…" at bounding box center [801, 388] width 744 height 578
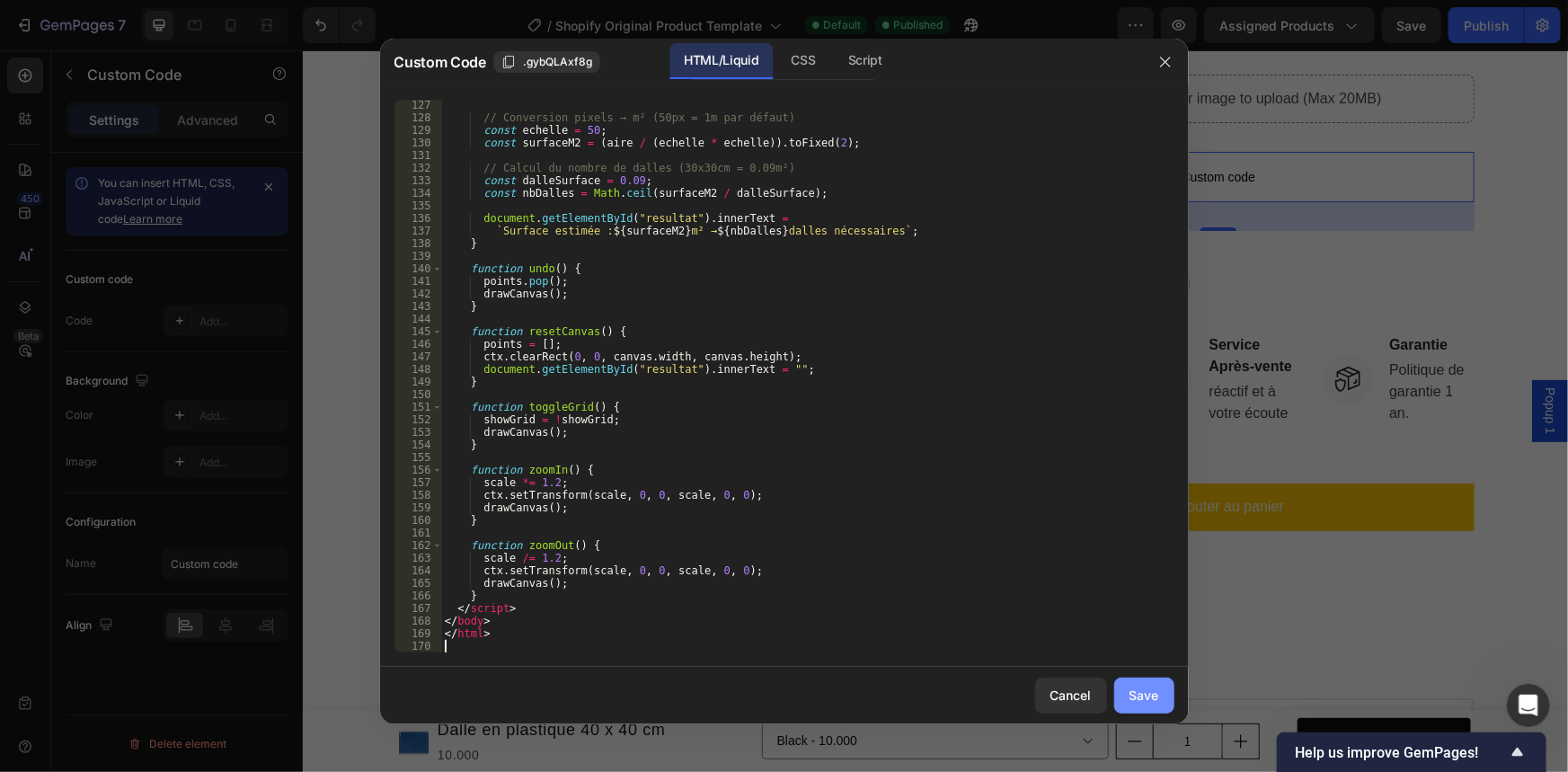
click at [1146, 706] on button "Save" at bounding box center [1145, 695] width 61 height 36
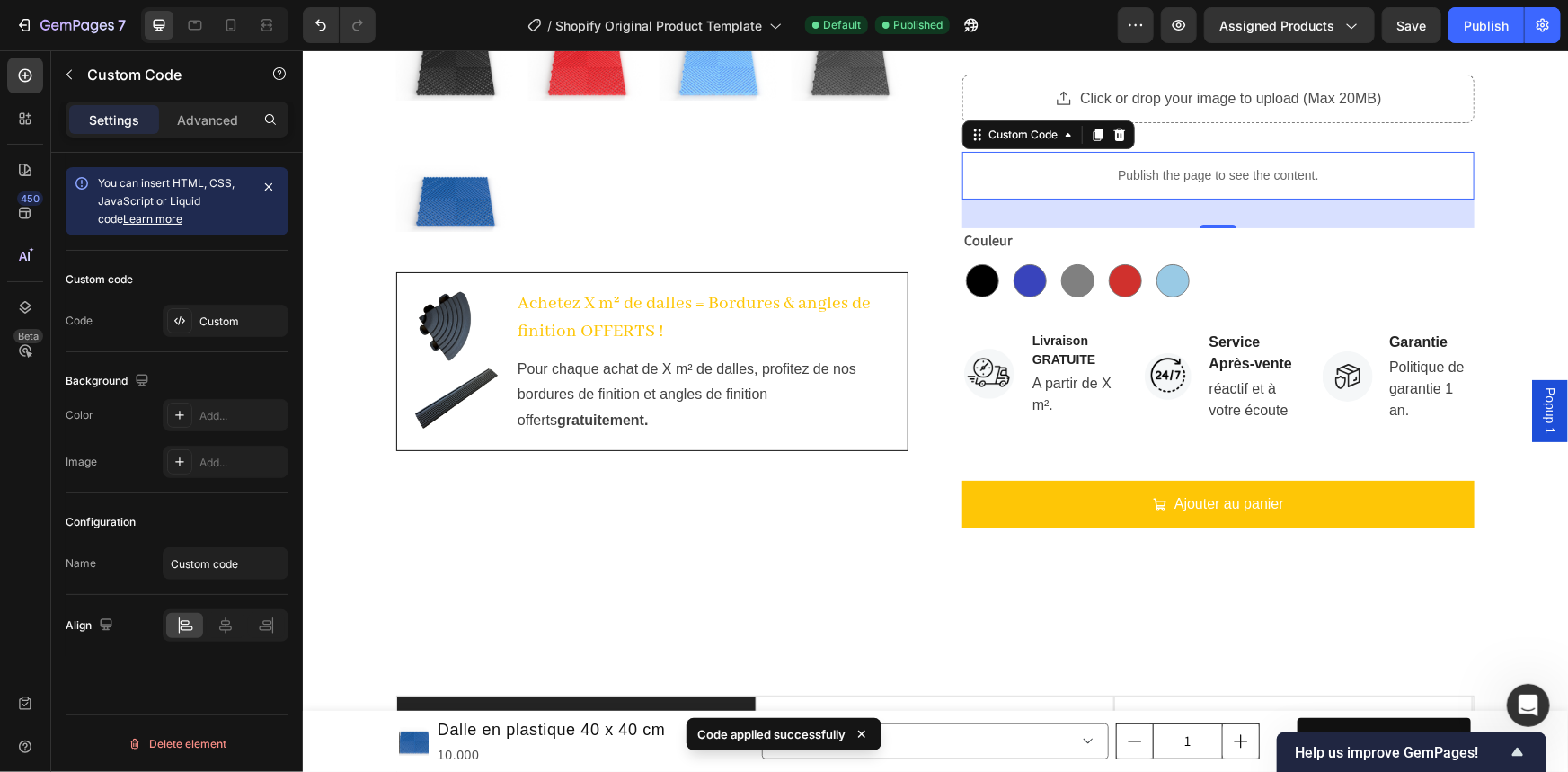
click at [1494, 3] on div "7 / Shopify Original Product Template Default Published Preview Assigned Produc…" at bounding box center [784, 25] width 1568 height 51
click at [1502, 24] on div "Publish" at bounding box center [1486, 25] width 45 height 19
click at [797, 735] on div "View live page" at bounding box center [817, 730] width 103 height 25
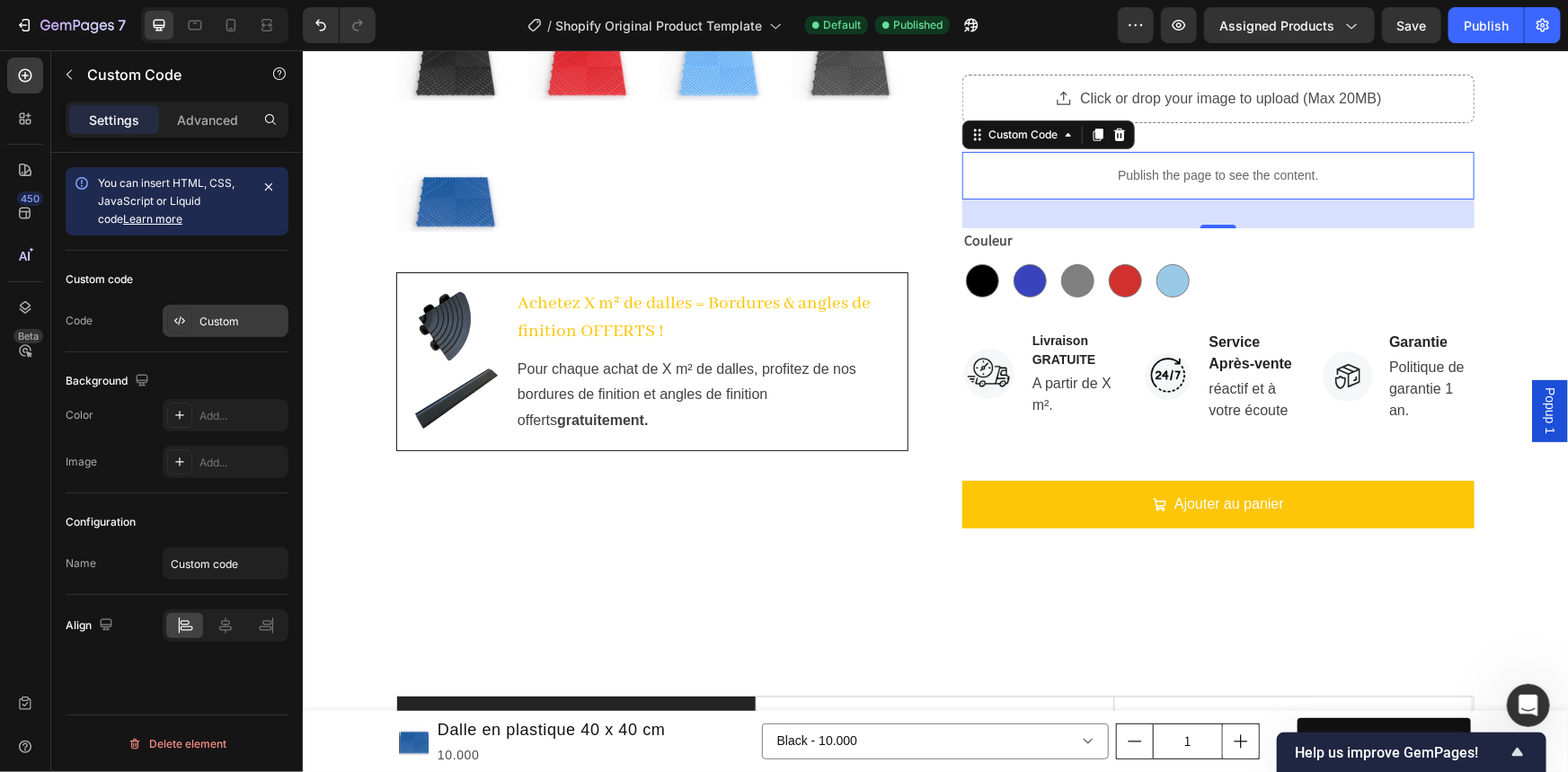
click at [246, 322] on div "Custom" at bounding box center [241, 322] width 84 height 17
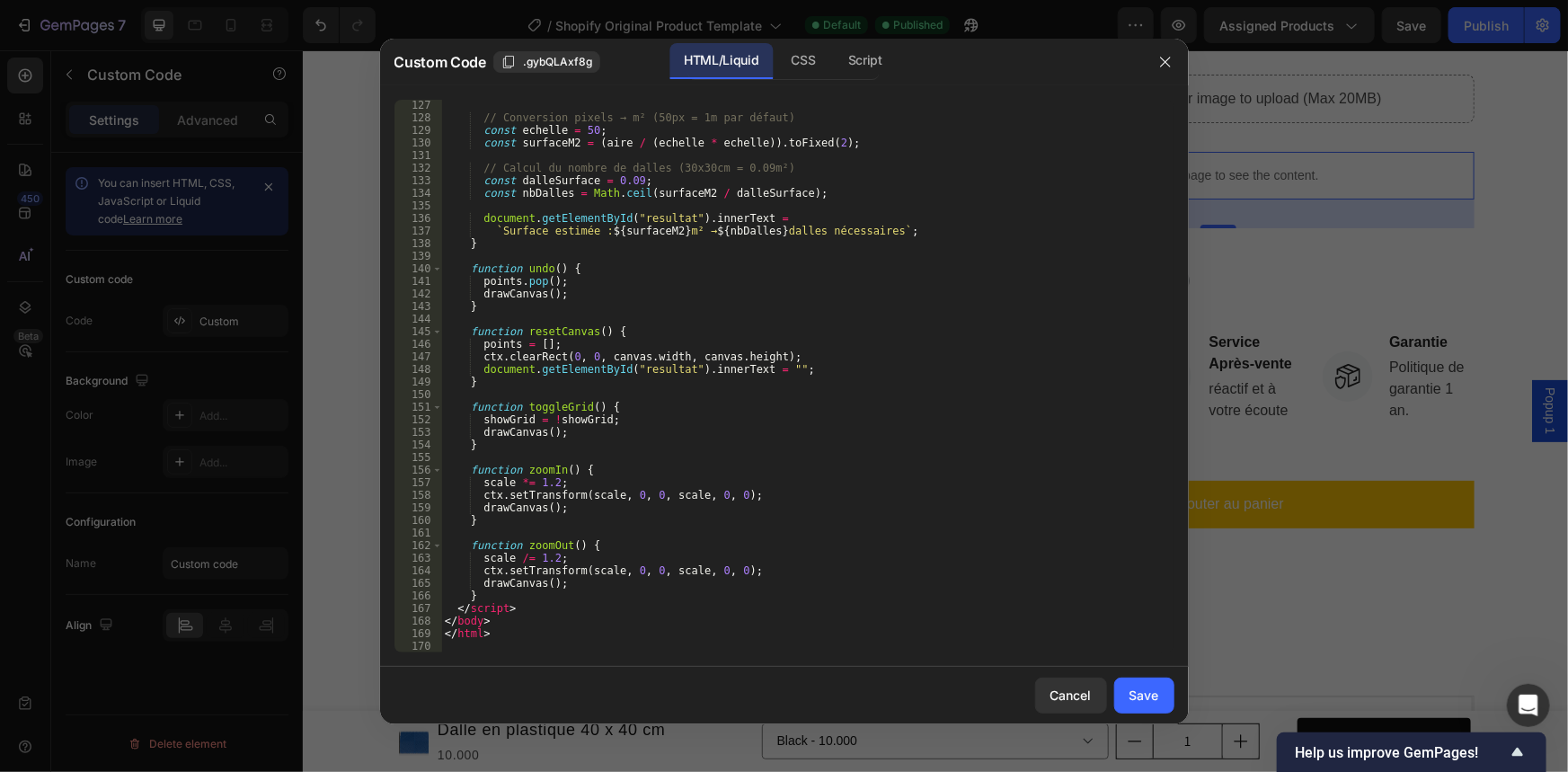
click at [549, 619] on div "// Conversion pixels → m² (50px = 1m par défaut) const echelle = 50 ; const sur…" at bounding box center [801, 387] width 719 height 578
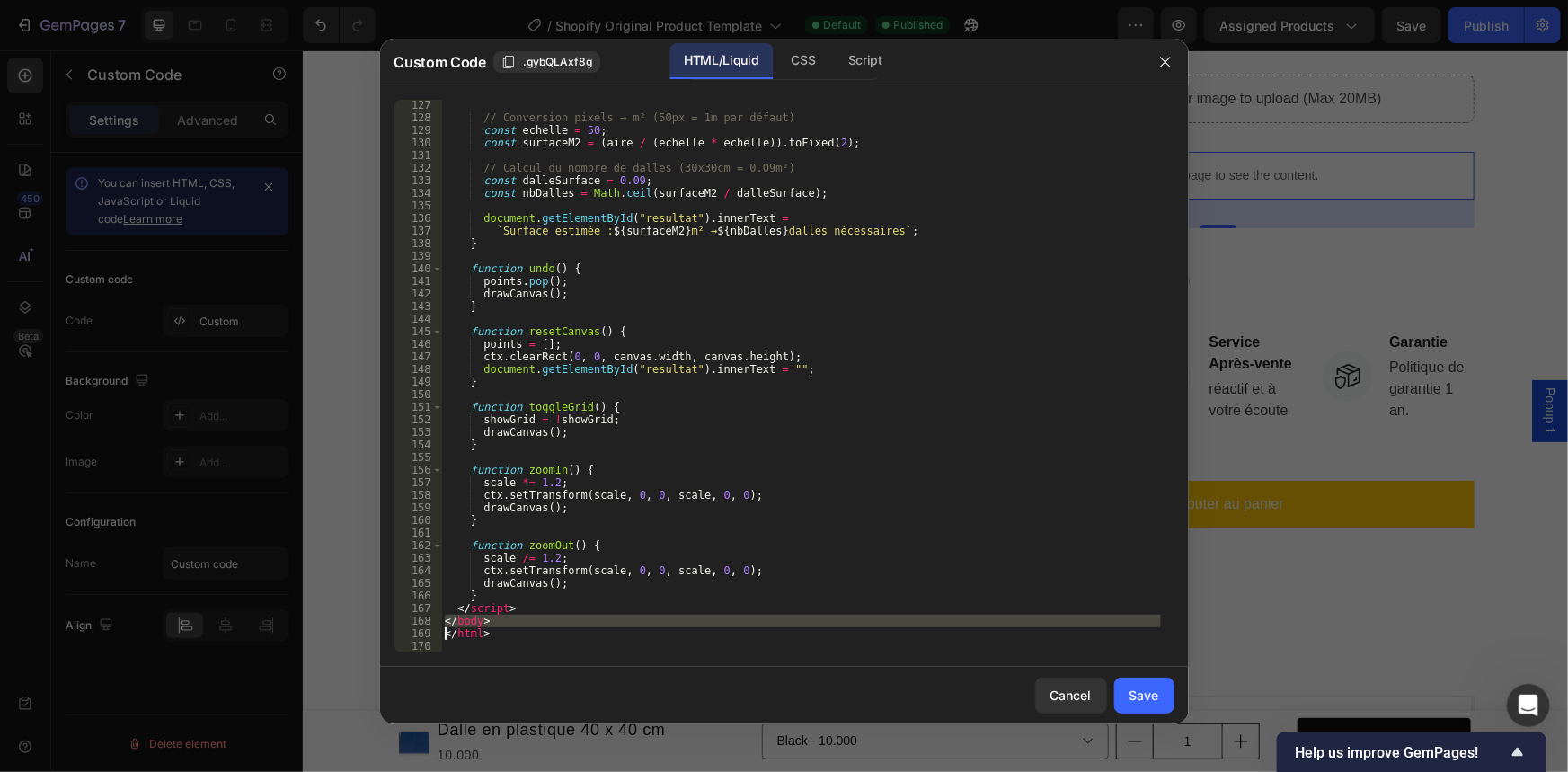
click at [549, 619] on div "// Conversion pixels → m² (50px = 1m par défaut) const echelle = 50 ; const sur…" at bounding box center [801, 387] width 719 height 578
type textarea "</html>"
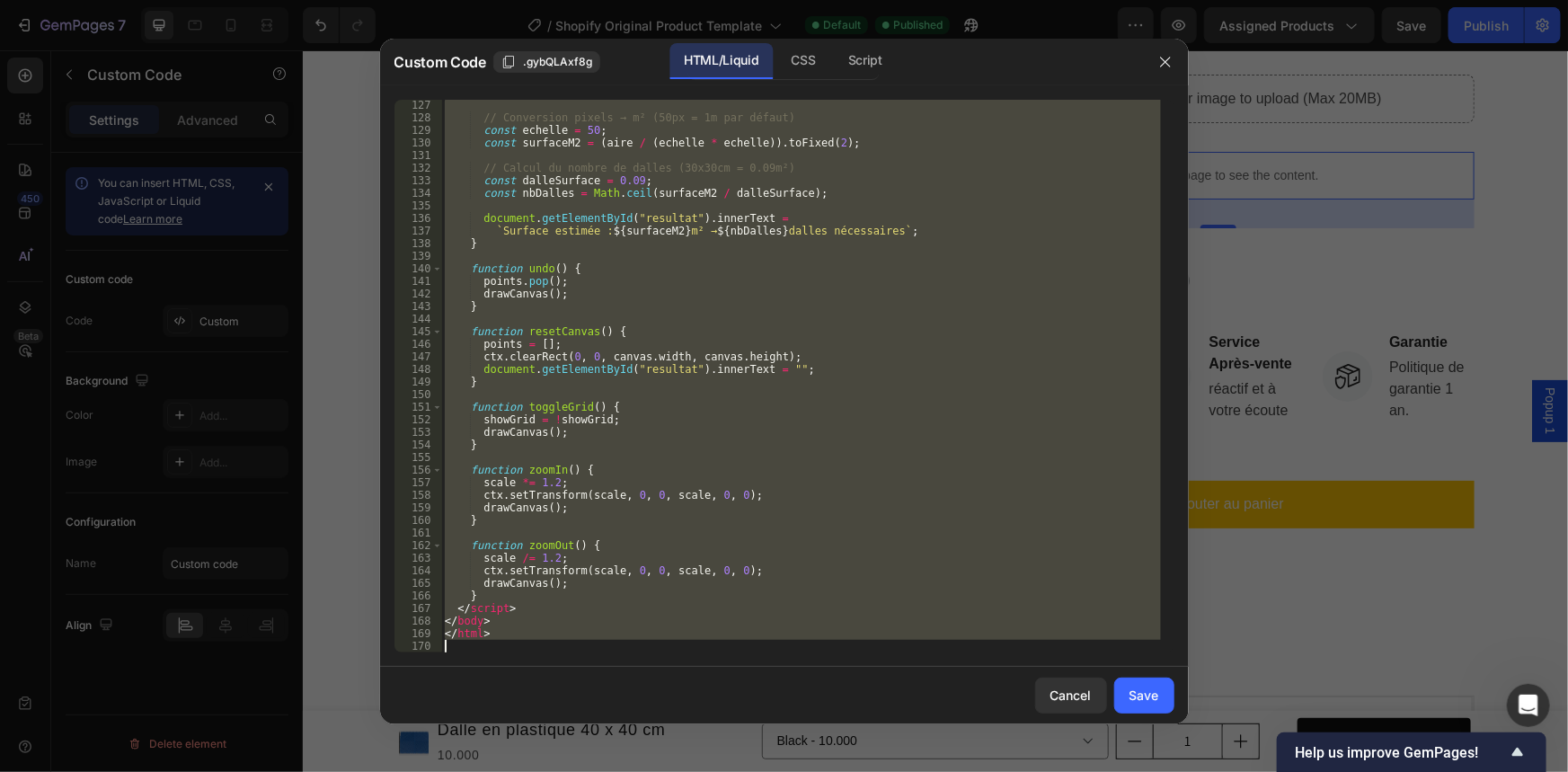
paste textarea
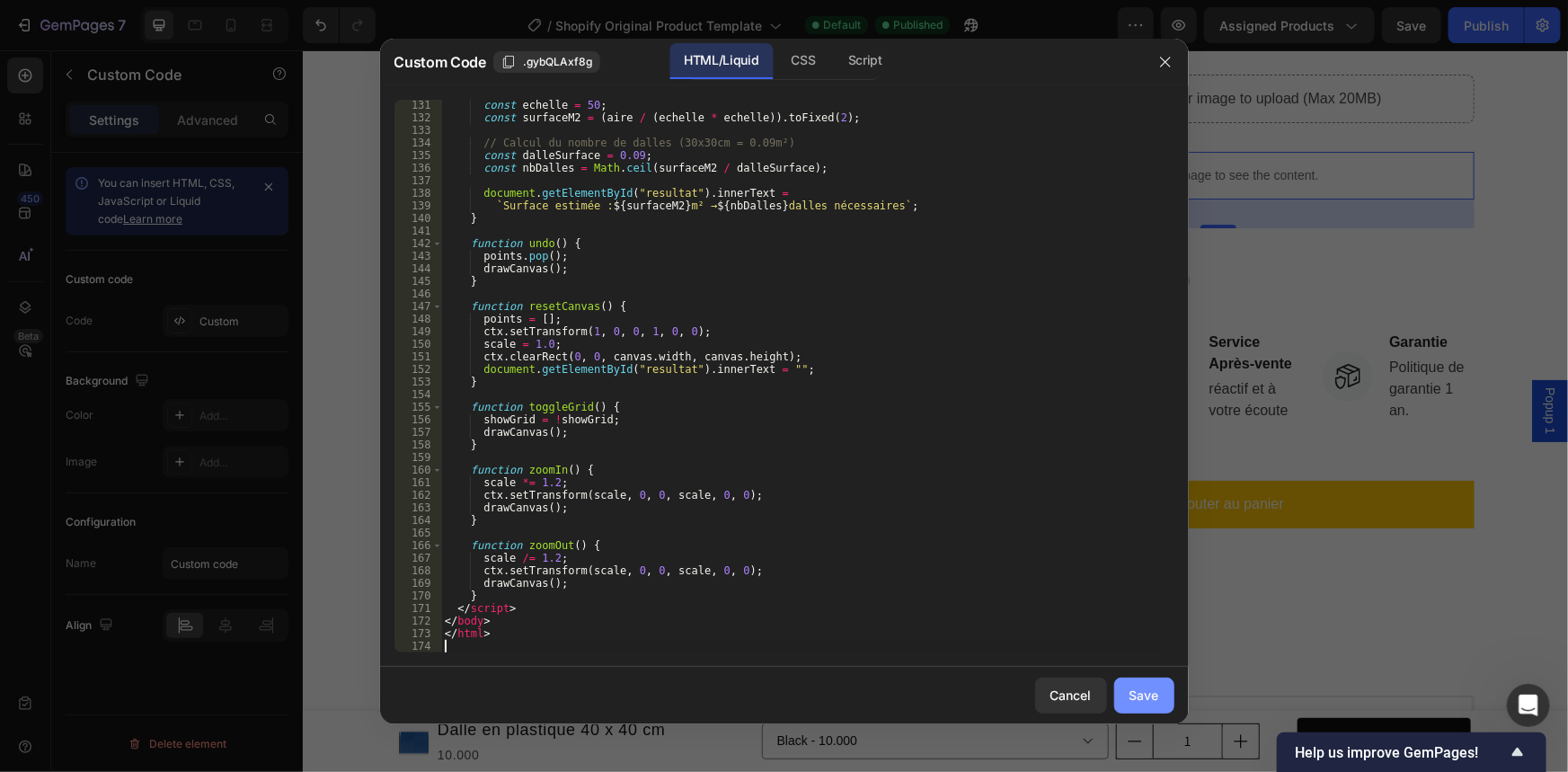
click at [1155, 697] on div "Save" at bounding box center [1144, 694] width 29 height 19
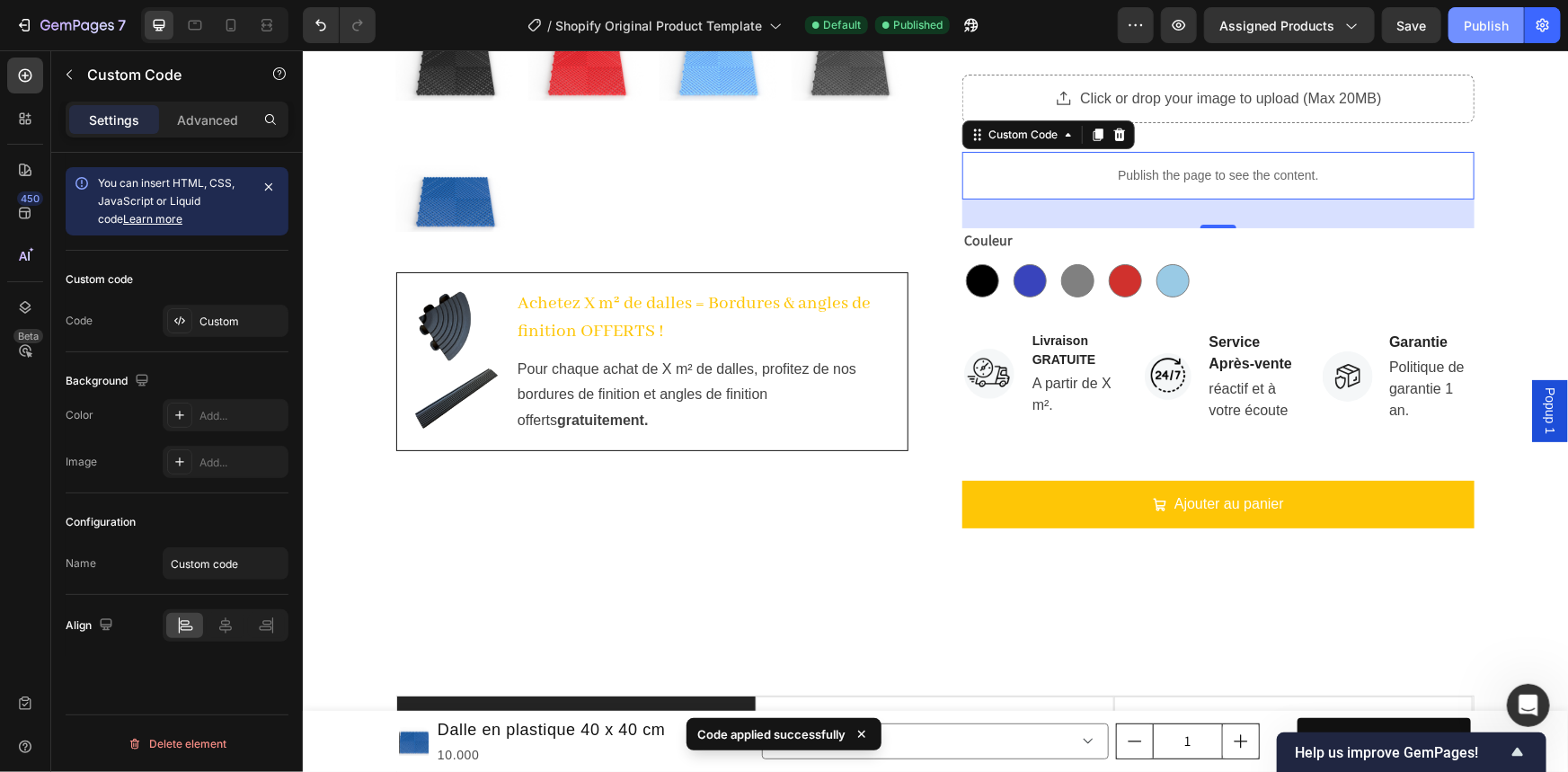
click at [1465, 26] on div "Publish" at bounding box center [1486, 25] width 45 height 19
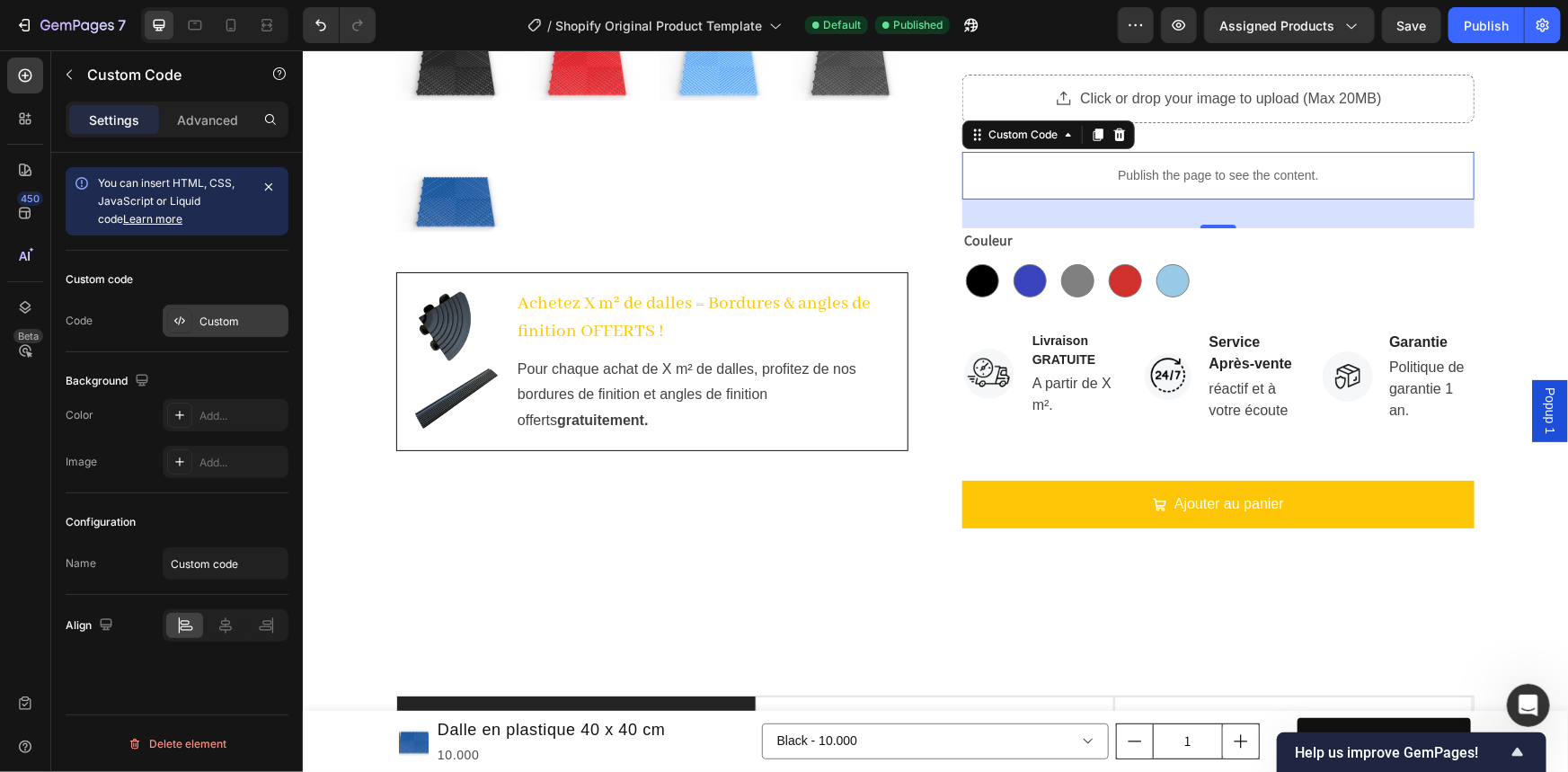
click at [240, 325] on div "Custom" at bounding box center [241, 322] width 84 height 17
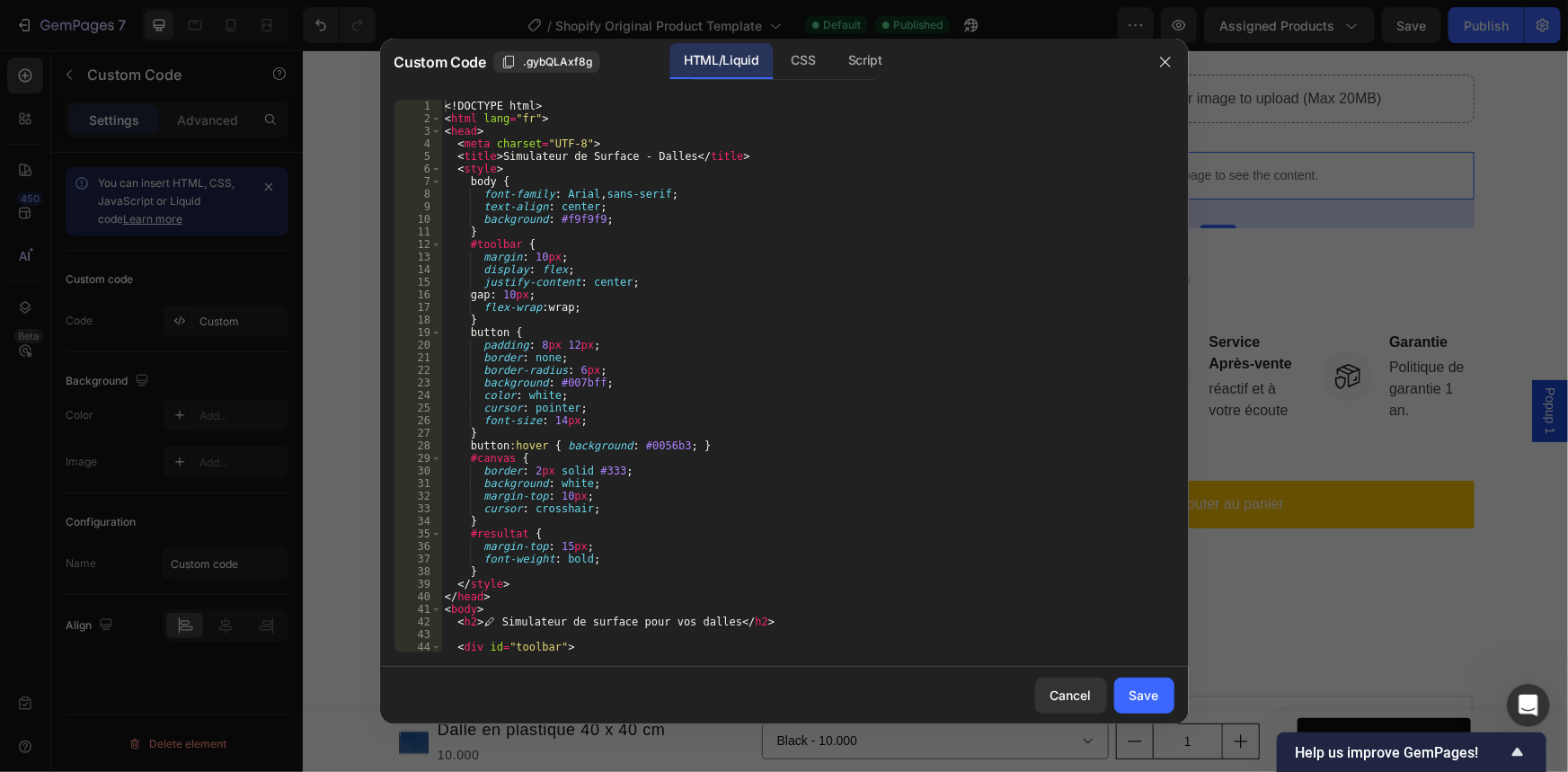
click at [457, 107] on div "<! DOCTYPE html > < html lang = "fr" > < head > < meta charset = "UTF-8" > < ti…" at bounding box center [801, 388] width 719 height 578
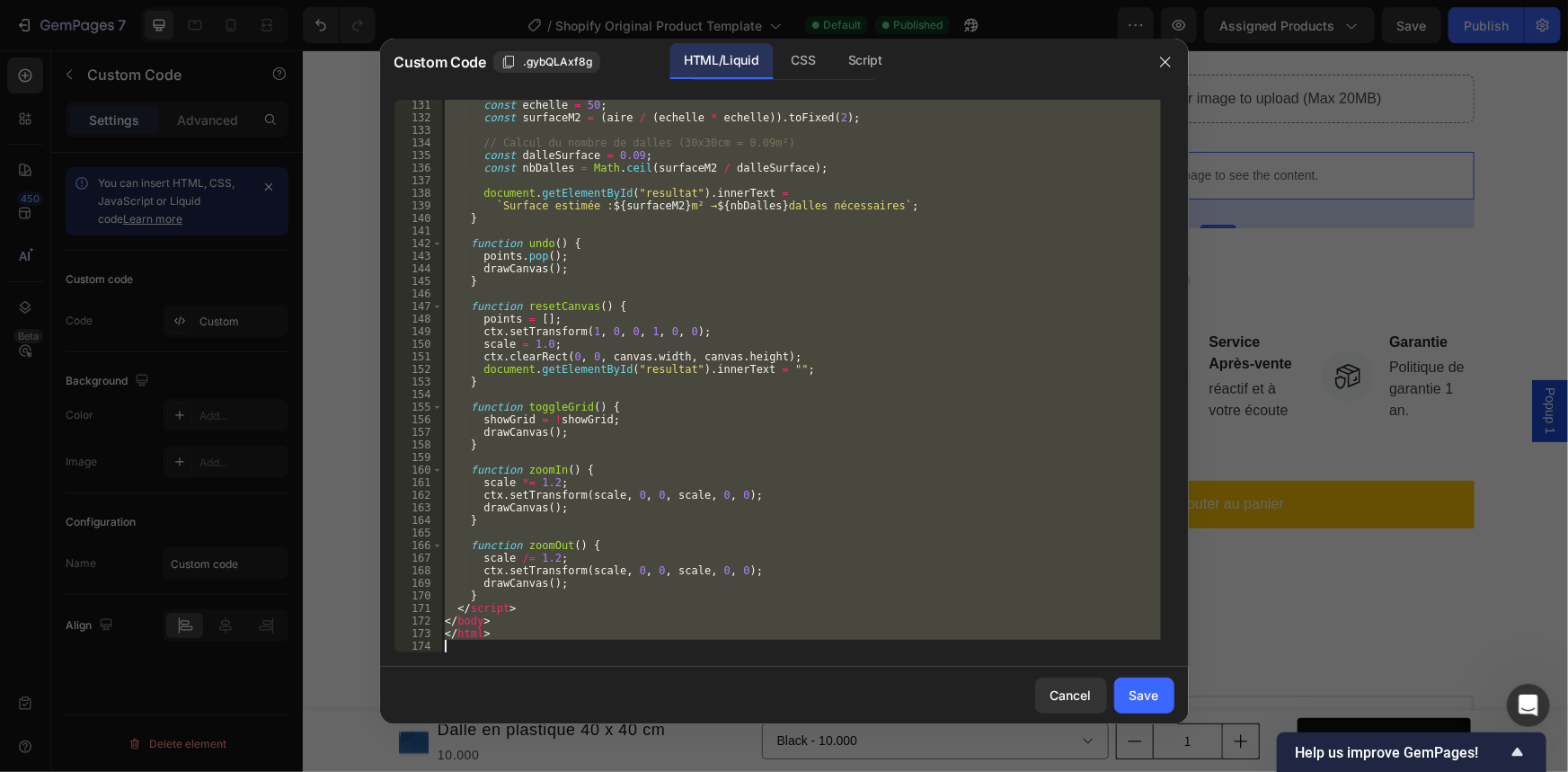
drag, startPoint x: 457, startPoint y: 107, endPoint x: 620, endPoint y: 644, distance: 561.2
click at [620, 644] on div "const echelle = 50 ; const surfaceM2 = ( aire / ( echelle * echelle )) . toFixe…" at bounding box center [801, 387] width 719 height 578
type textarea "</html>"
paste textarea
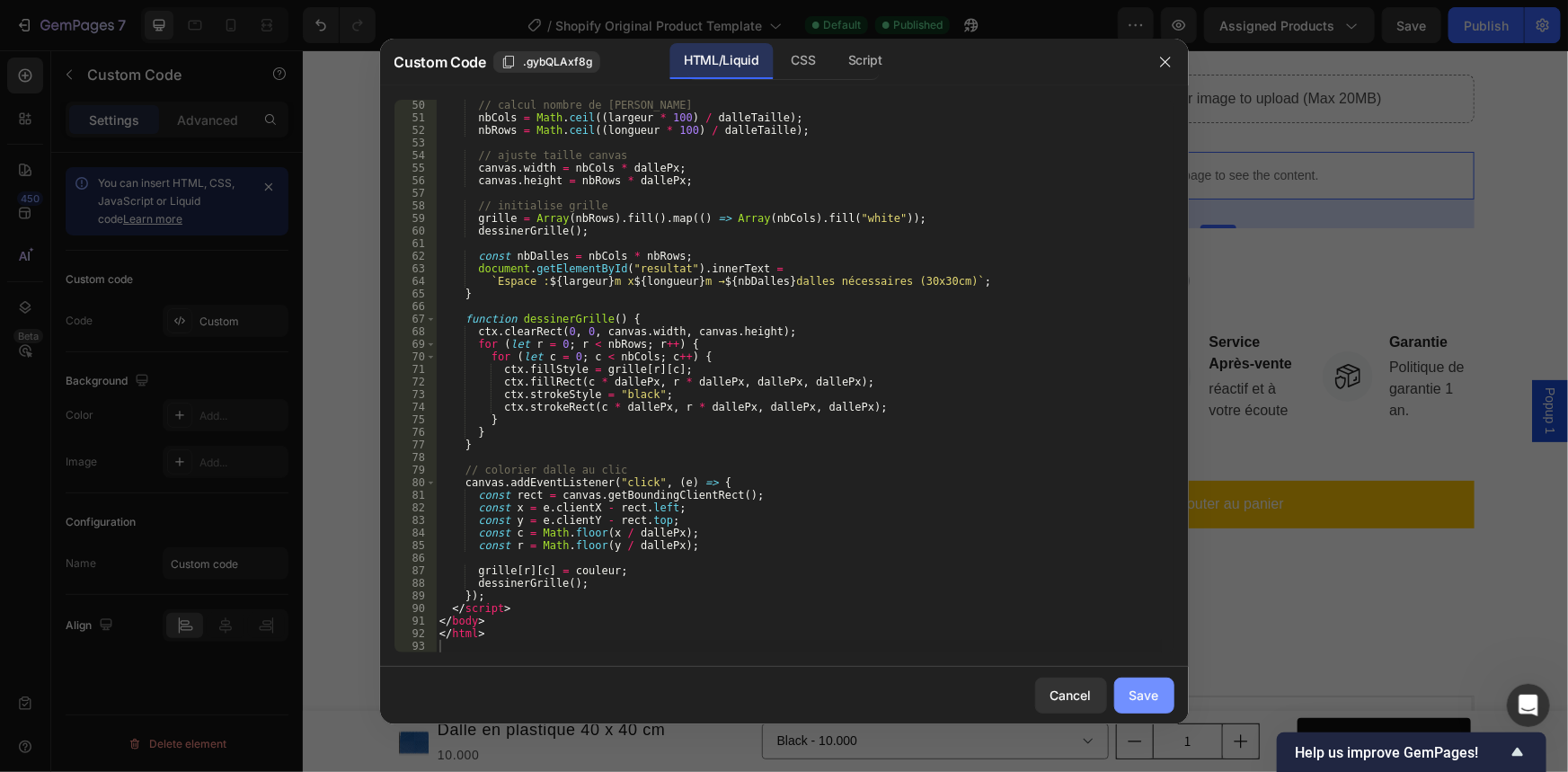
click at [1131, 692] on div "Save" at bounding box center [1144, 694] width 29 height 19
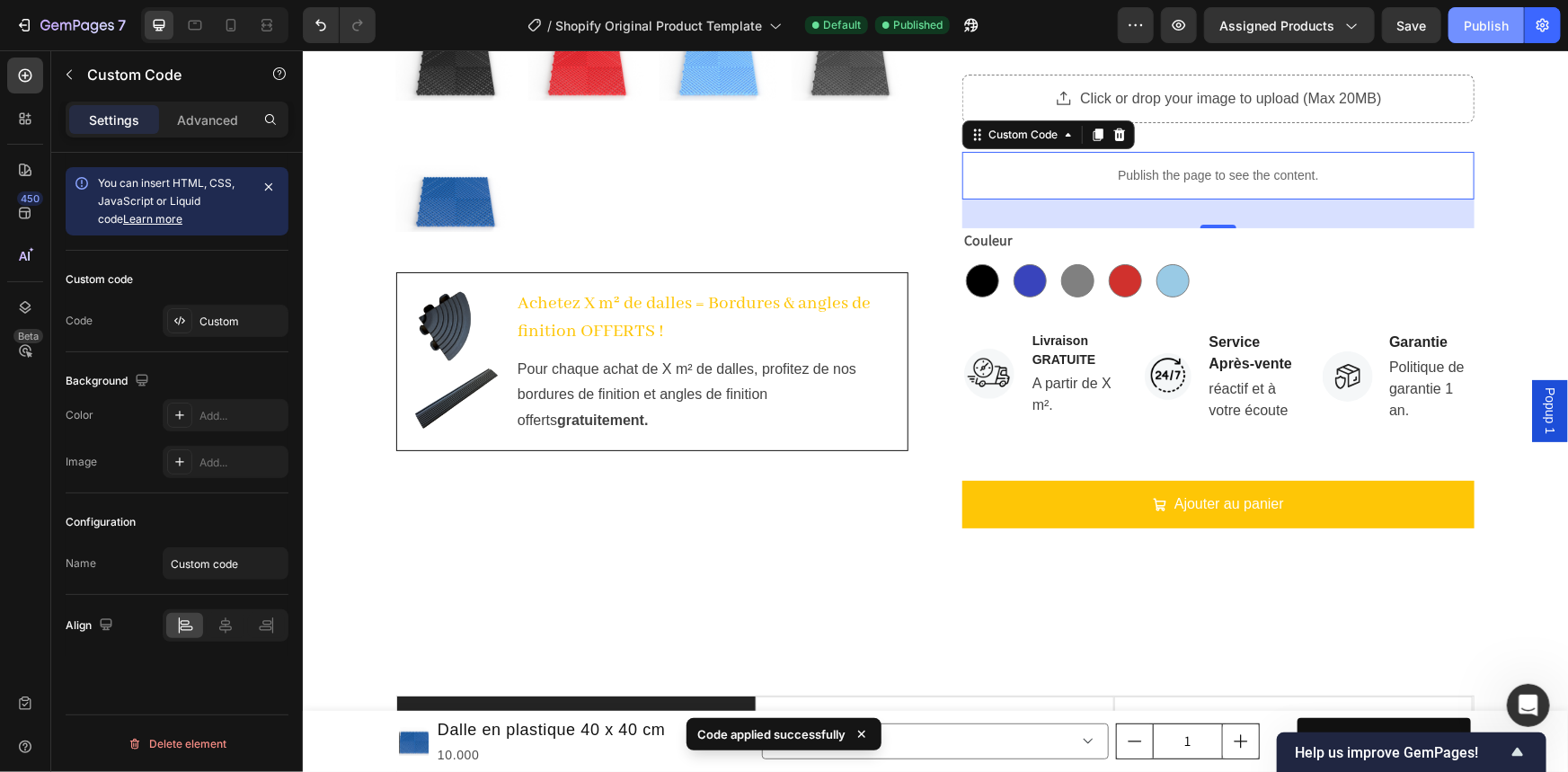
click at [1464, 27] on div "Publish" at bounding box center [1486, 25] width 45 height 19
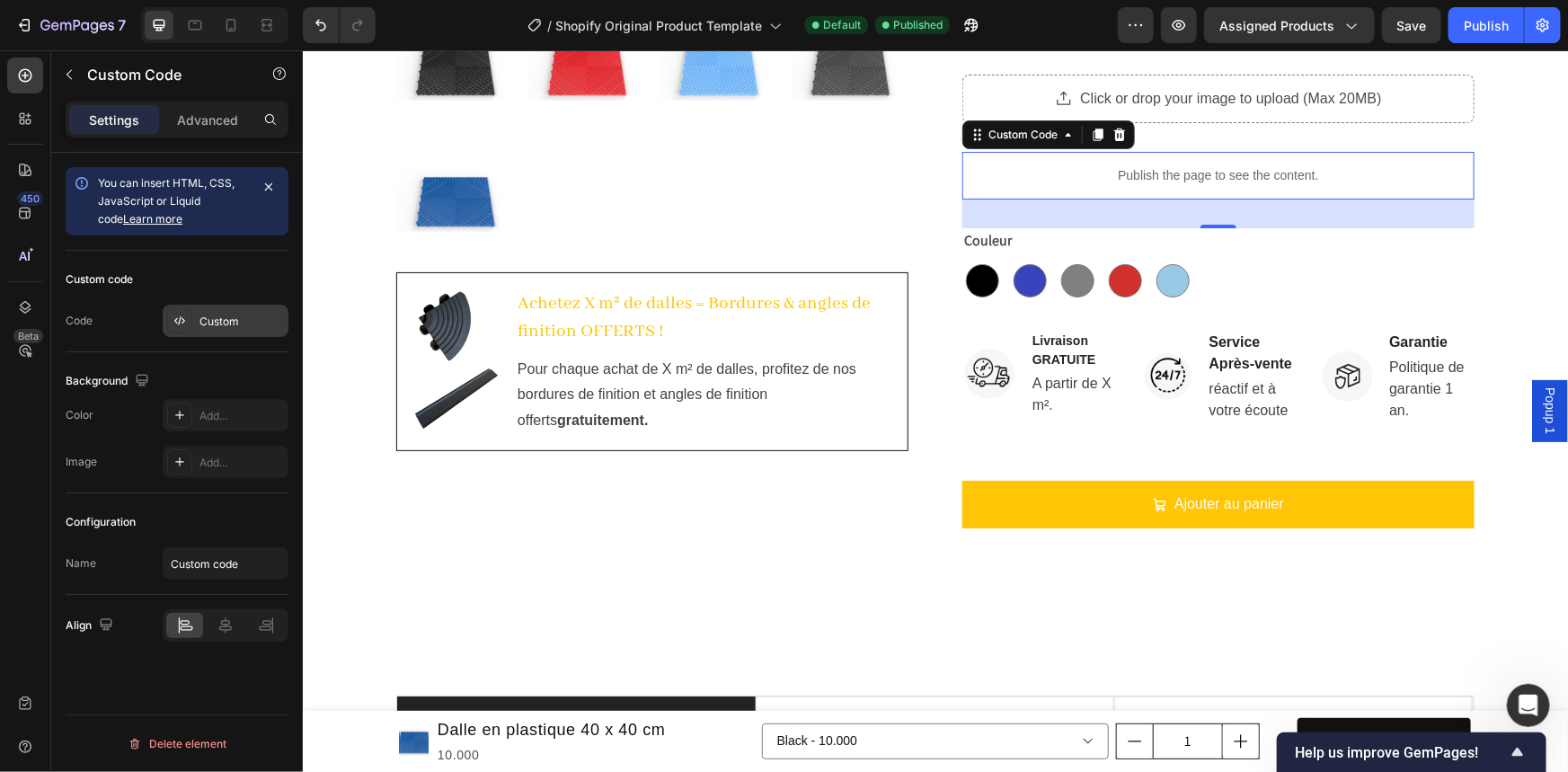
click at [222, 305] on div "Custom" at bounding box center [225, 321] width 126 height 32
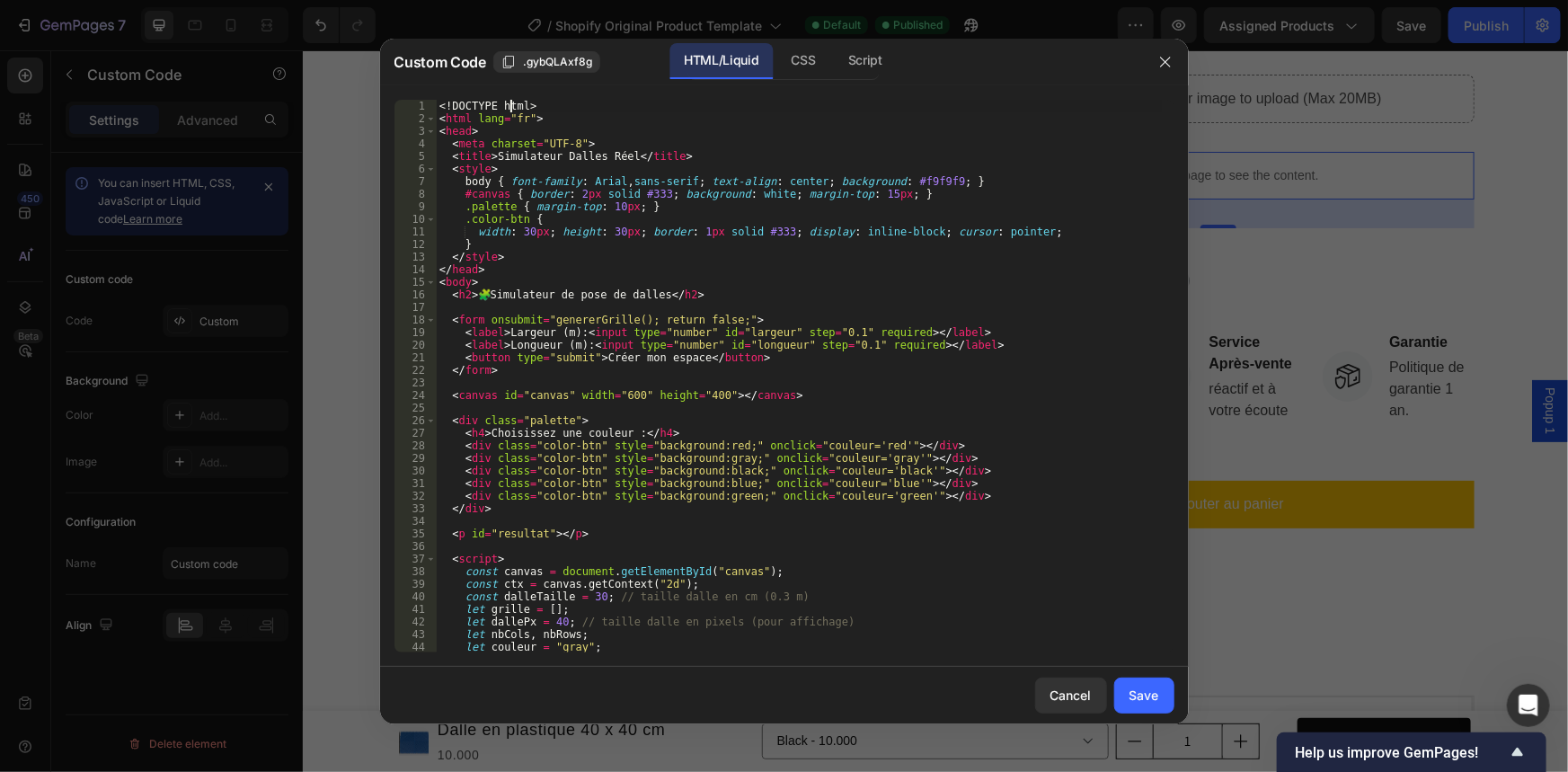
click at [513, 106] on div "<! DOCTYPE html > < html lang = "fr" > < head > < meta charset = "UTF-8" > < ti…" at bounding box center [799, 388] width 726 height 578
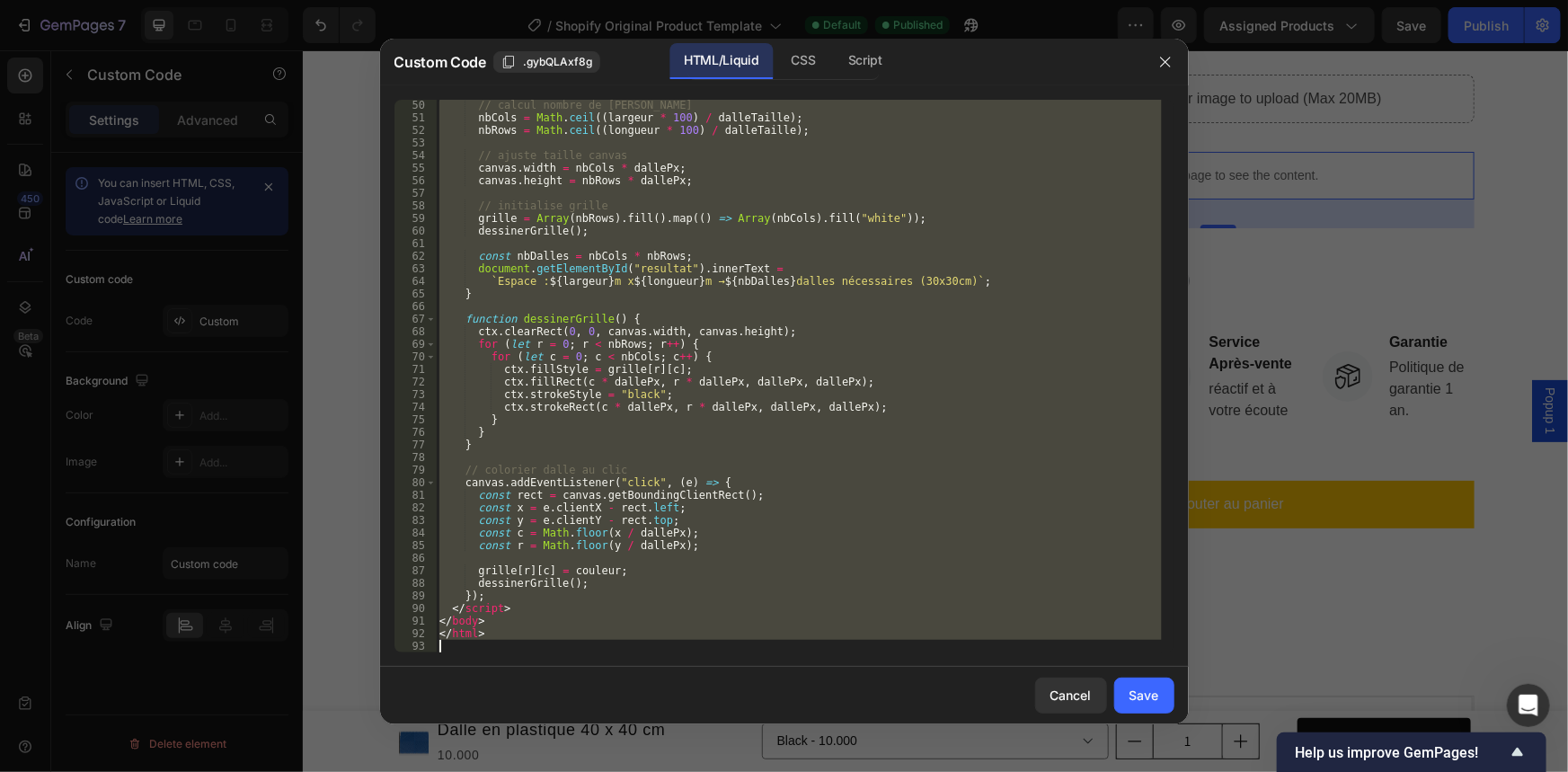
drag, startPoint x: 513, startPoint y: 106, endPoint x: 586, endPoint y: 654, distance: 552.8
click at [586, 654] on div "<!DOCTYPE html> 50 51 52 53 54 55 56 57 58 59 60 61 62 63 64 65 66 67 68 69 70 …" at bounding box center [784, 375] width 808 height 581
type textarea "</html>"
paste textarea
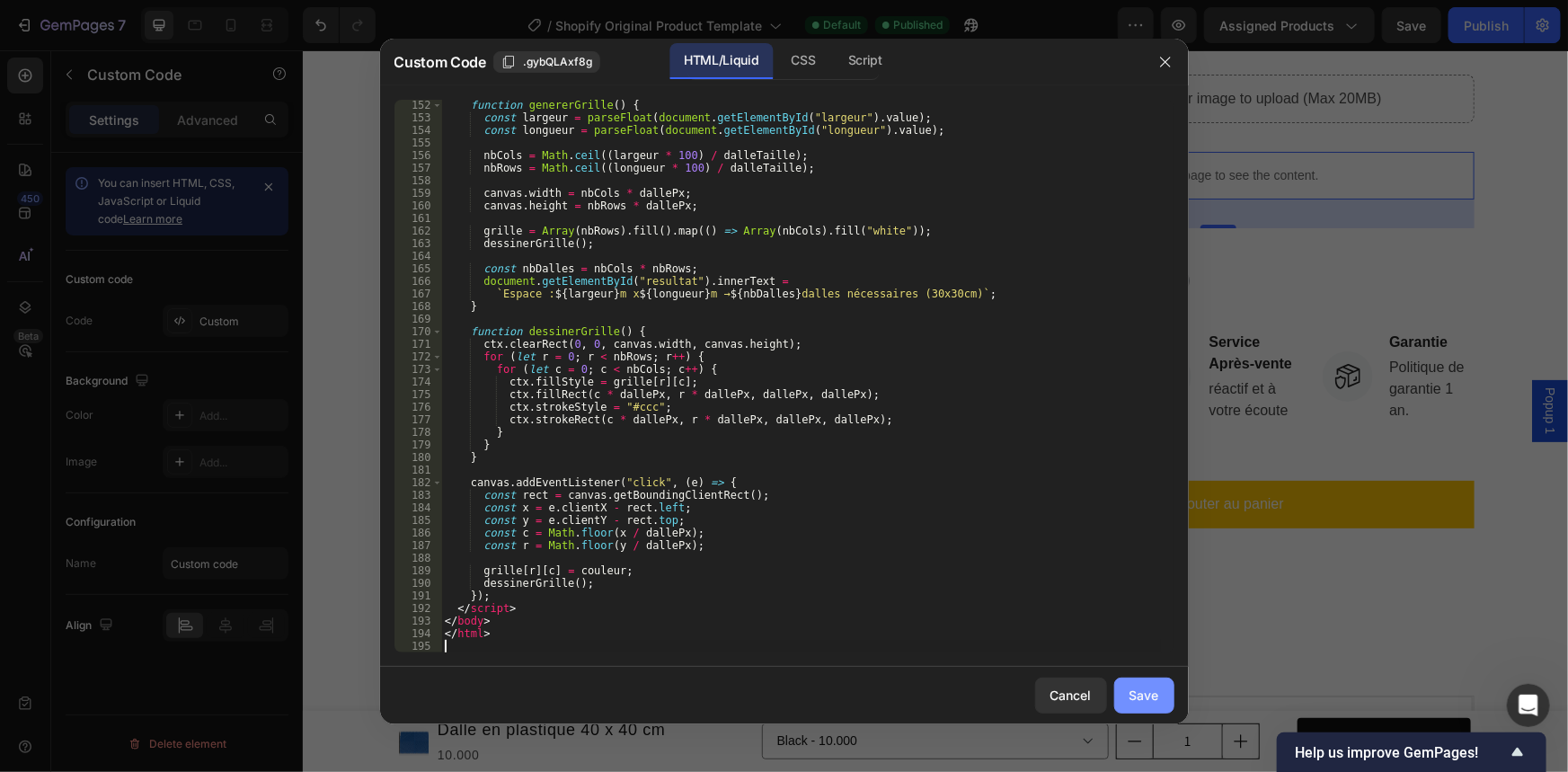
click at [1127, 684] on button "Save" at bounding box center [1145, 695] width 61 height 36
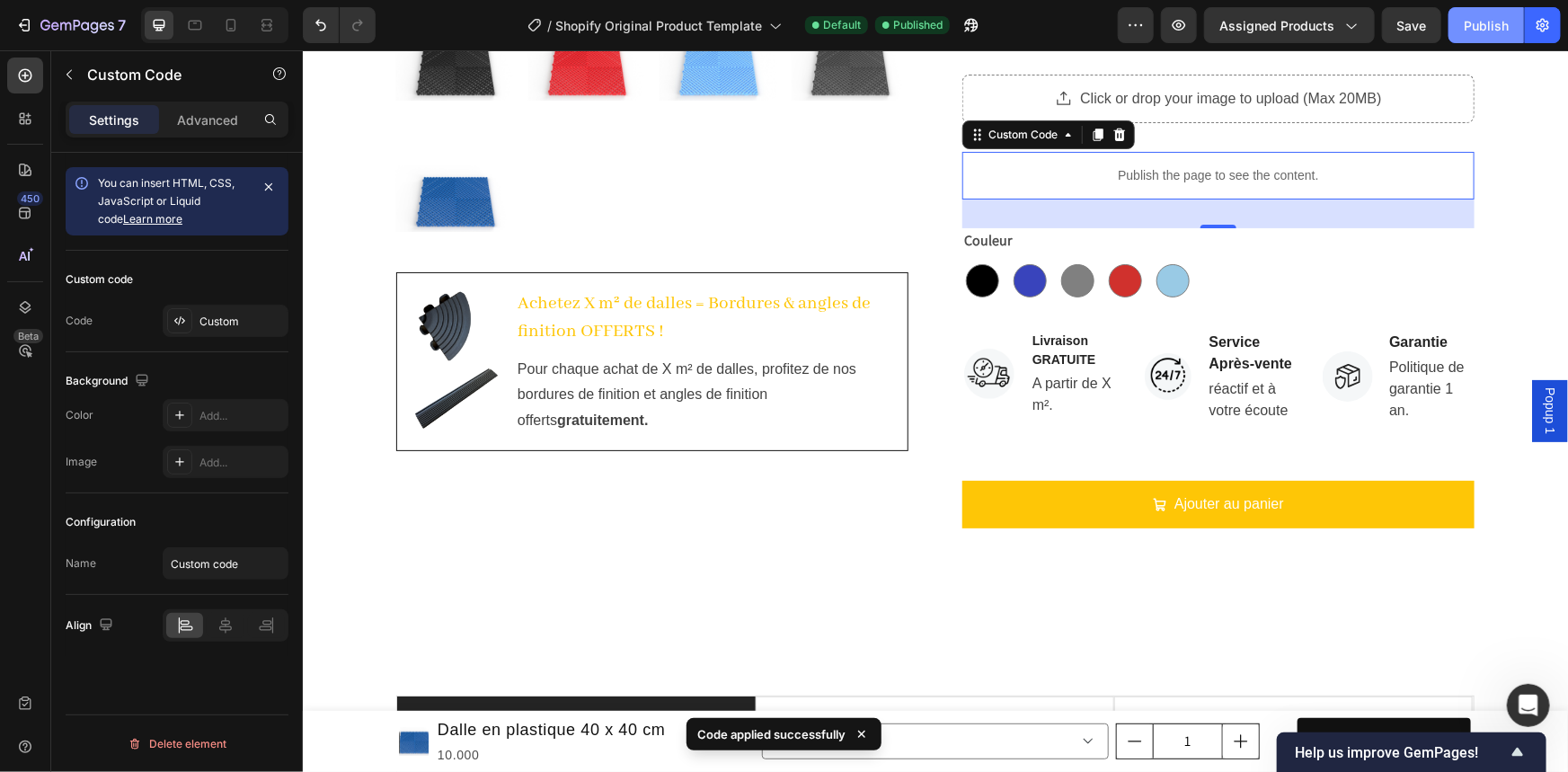
click at [1471, 24] on div "Publish" at bounding box center [1486, 25] width 45 height 19
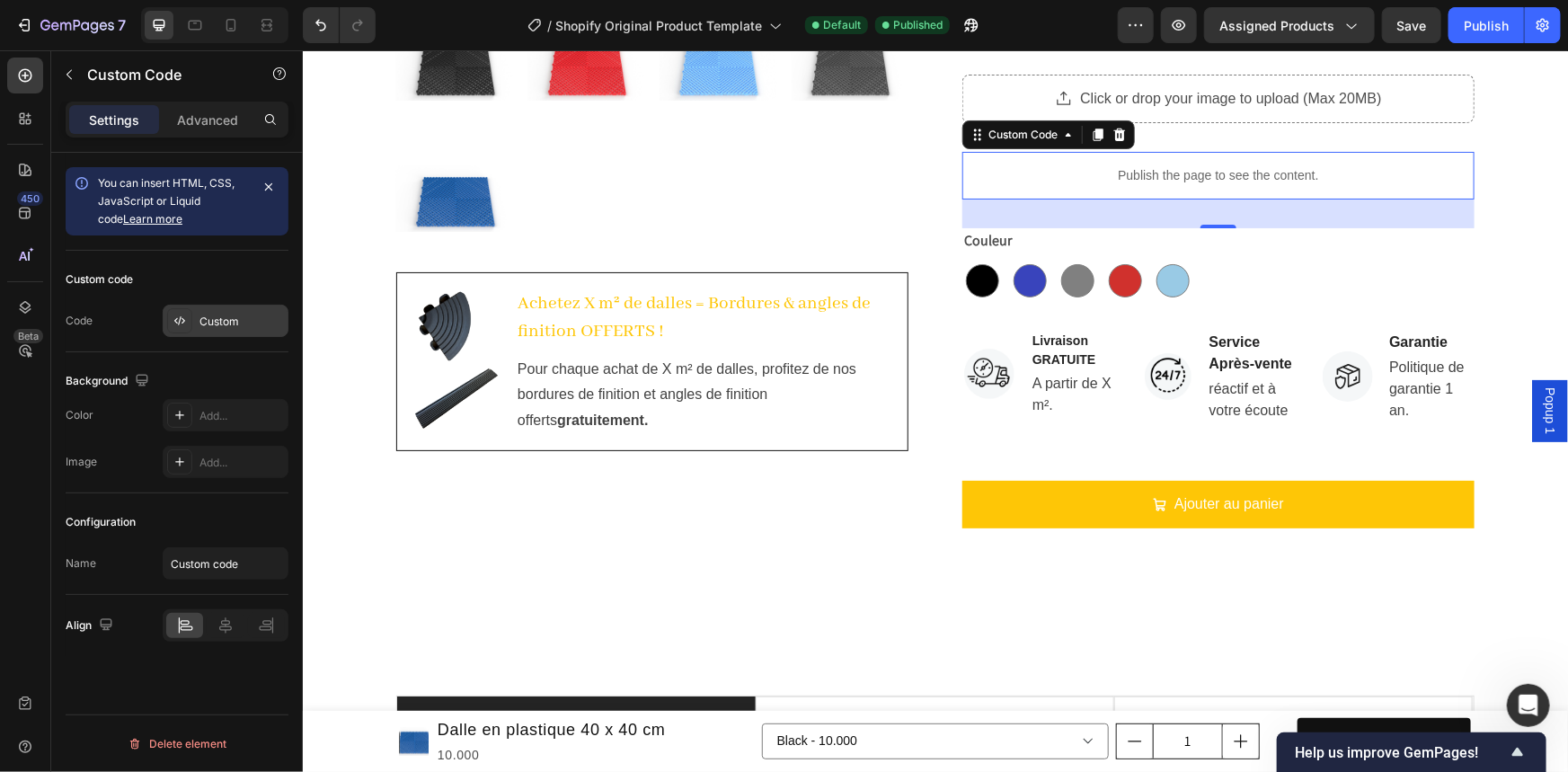
click at [251, 316] on div "Custom" at bounding box center [241, 322] width 84 height 17
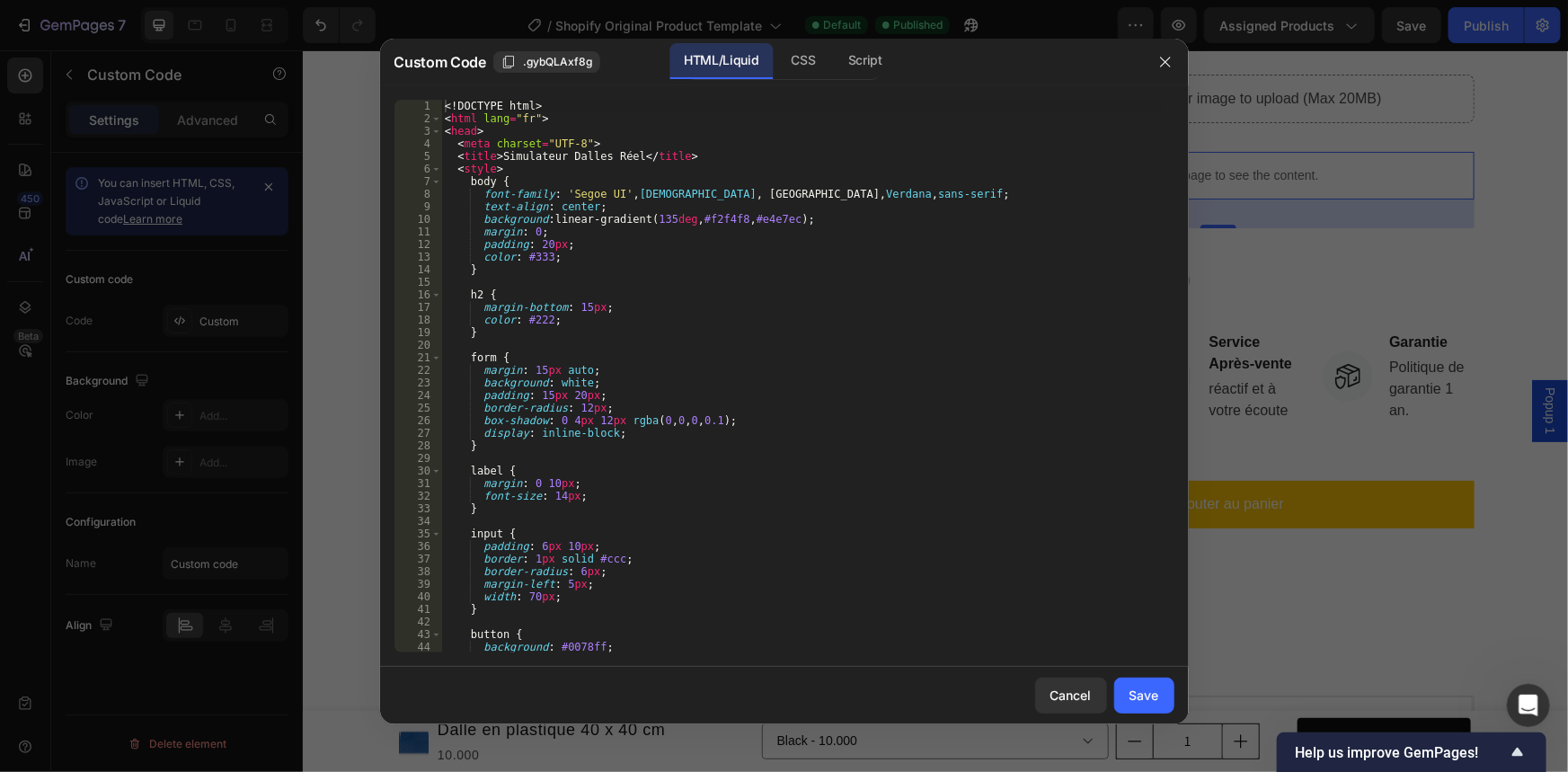
click at [512, 107] on div "<! DOCTYPE html > < html lang = "fr" > < head > < meta charset = "UTF-8" > < ti…" at bounding box center [801, 388] width 719 height 578
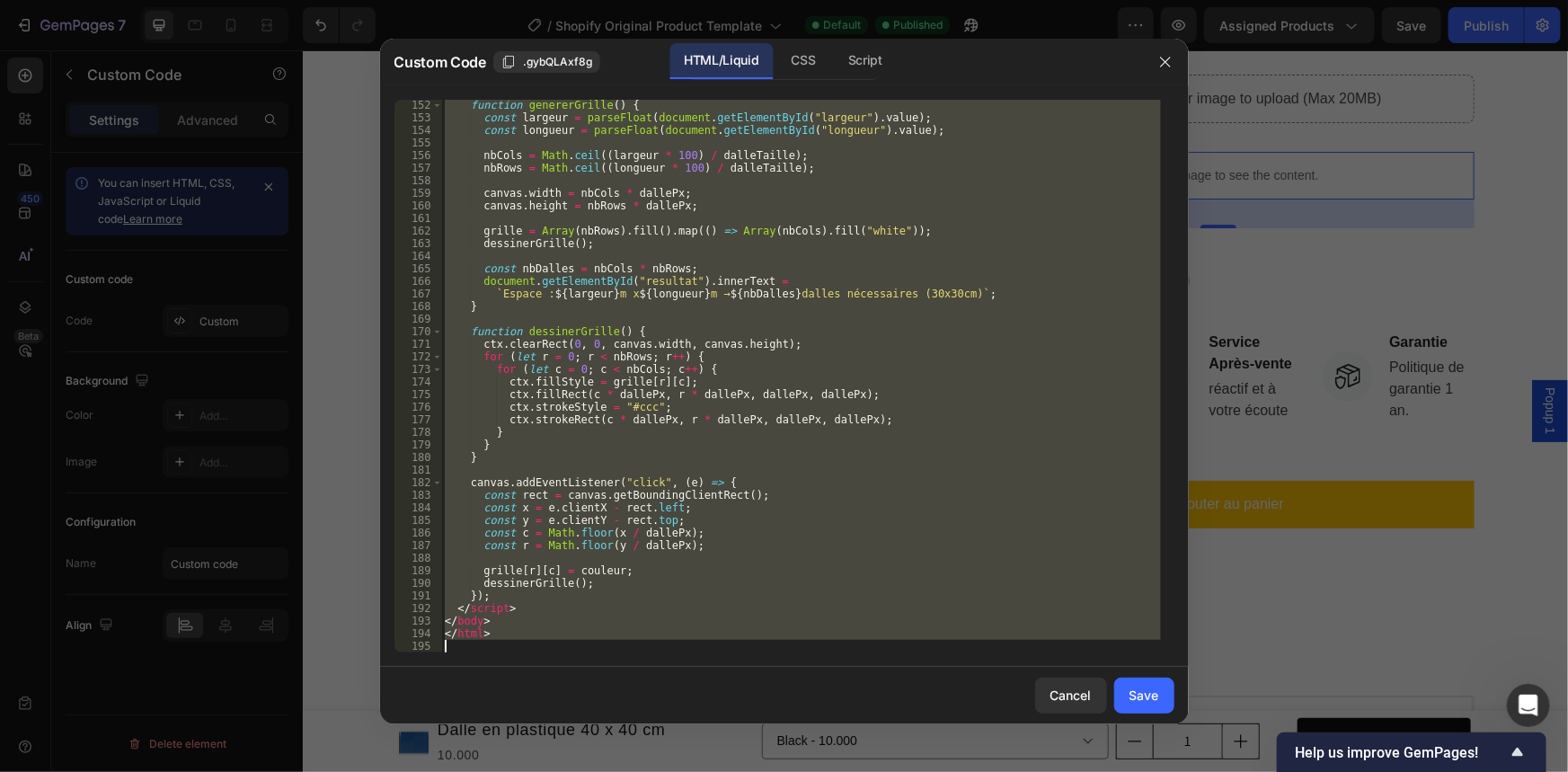
drag, startPoint x: 512, startPoint y: 107, endPoint x: 545, endPoint y: 668, distance: 562.0
click at [547, 668] on div "Custom Code .gybQLAxf8g HTML/Liquid CSS Script <!DOCTYPE html> 152 153 154 155 …" at bounding box center [784, 381] width 808 height 685
type textarea "</html>"
paste textarea
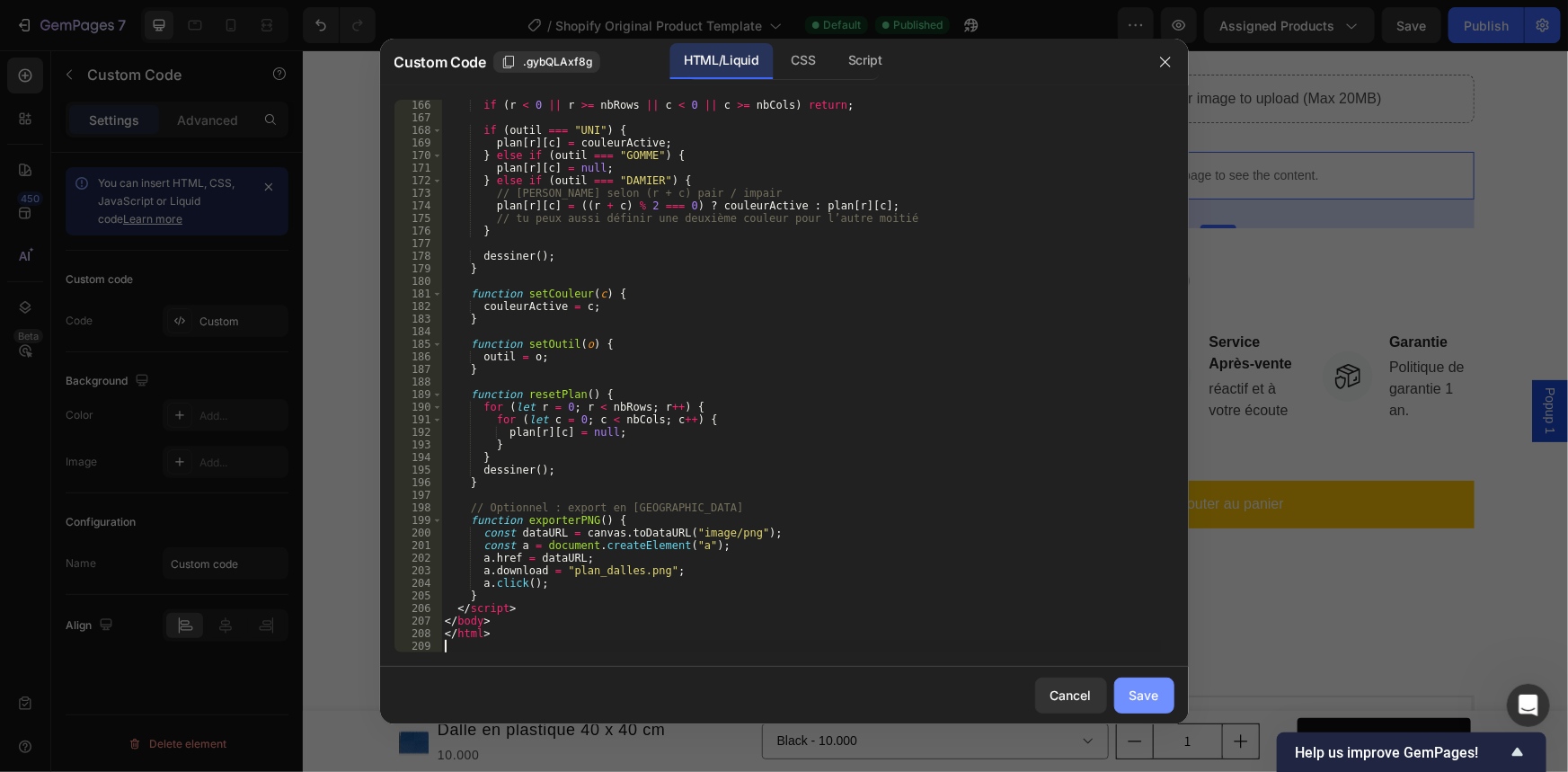
click at [1144, 701] on div "Save" at bounding box center [1144, 694] width 29 height 19
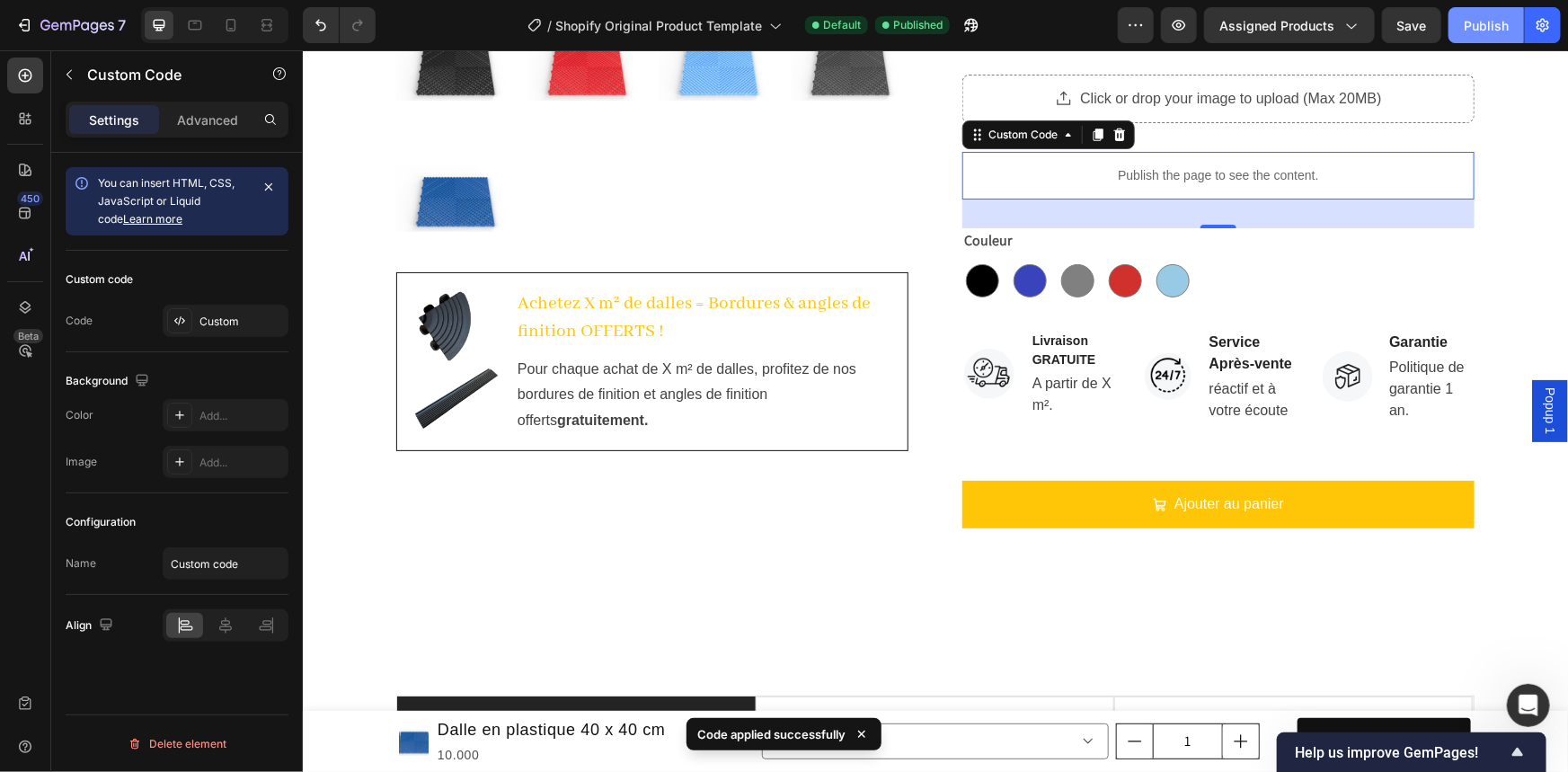
click at [1491, 23] on div "Publish" at bounding box center [1486, 25] width 45 height 19
click at [828, 731] on div "View live page" at bounding box center [817, 730] width 103 height 25
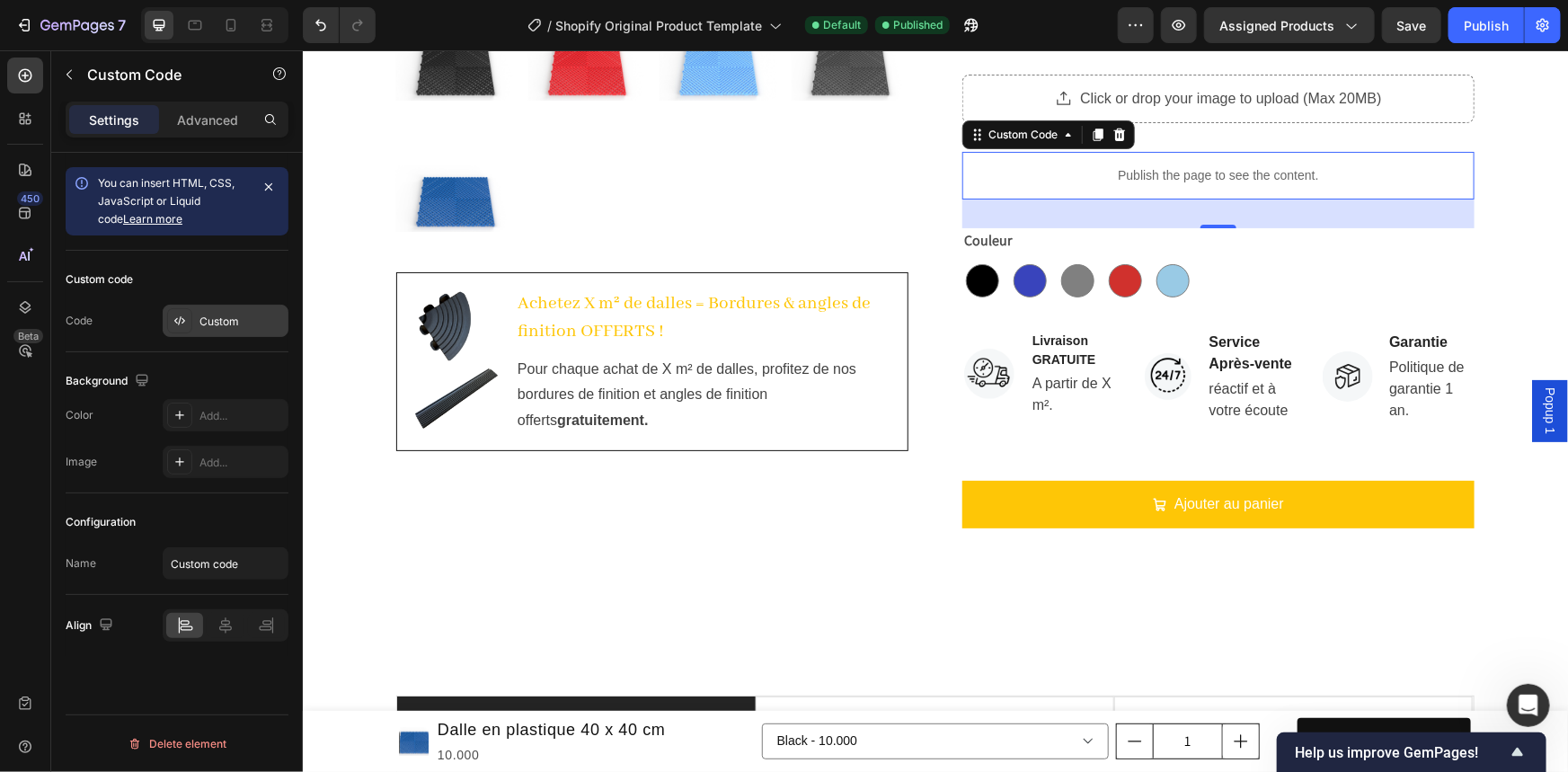
click at [227, 316] on div "Custom" at bounding box center [241, 322] width 84 height 17
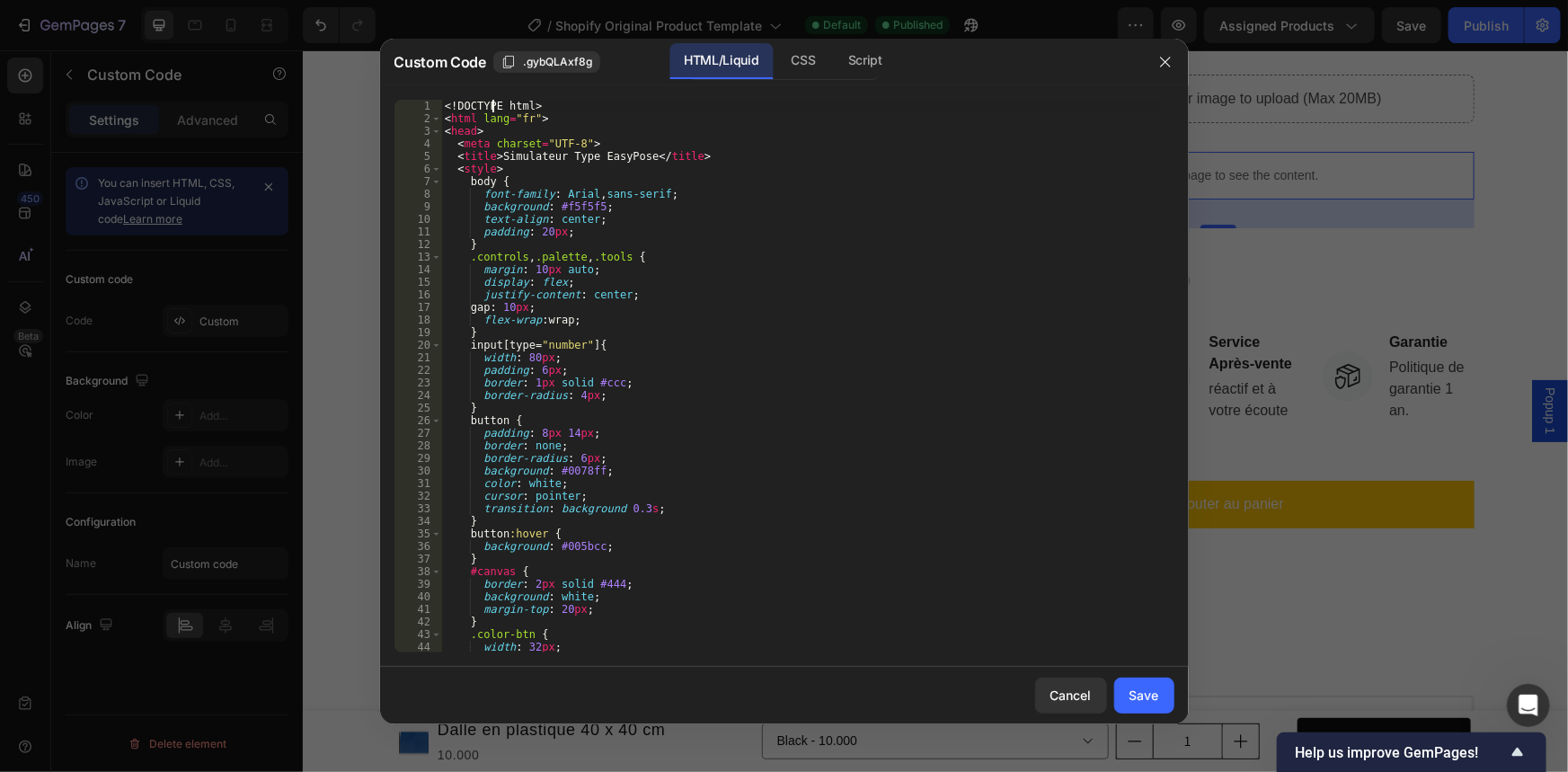
click at [494, 106] on div "<! DOCTYPE html > < html lang = "fr" > < head > < meta charset = "UTF-8" > < ti…" at bounding box center [801, 388] width 719 height 578
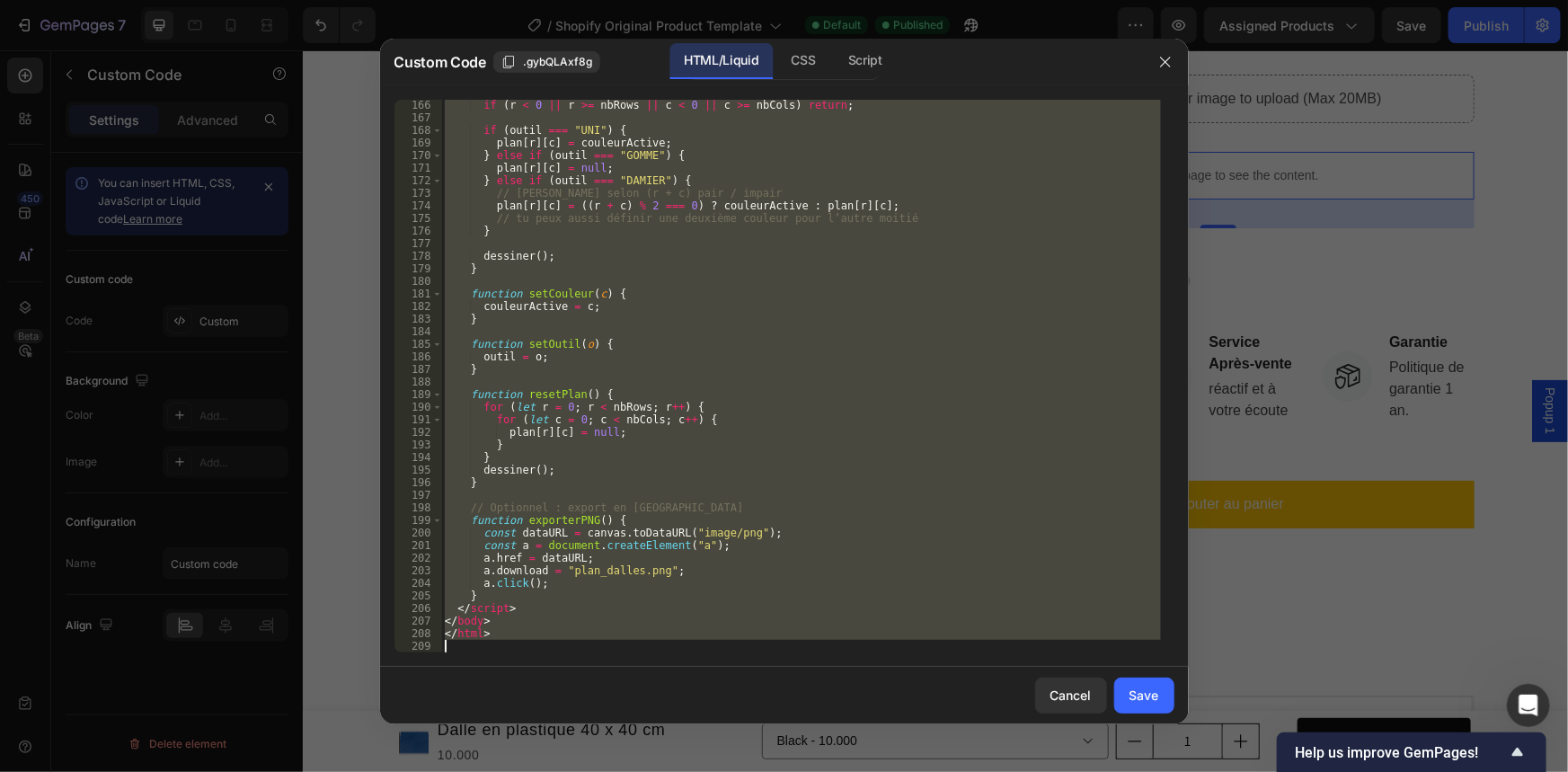
drag, startPoint x: 494, startPoint y: 106, endPoint x: 589, endPoint y: 692, distance: 593.7
click at [589, 692] on div "Custom Code .gybQLAxf8g HTML/Liquid CSS Script <!DOCTYPE html> 166 167 168 169 …" at bounding box center [784, 381] width 808 height 685
type textarea "</html>"
paste textarea
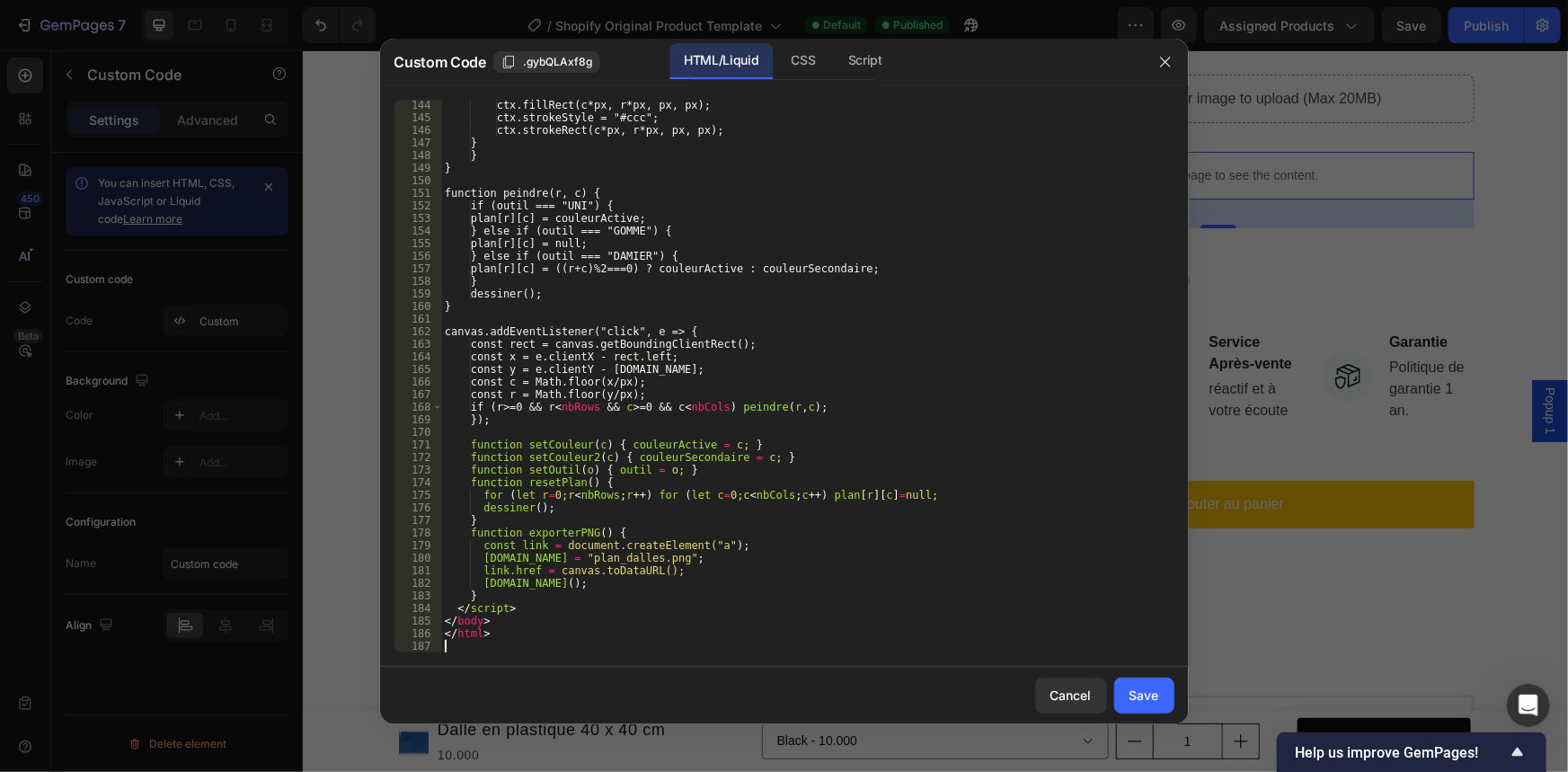
scroll to position [1798, 0]
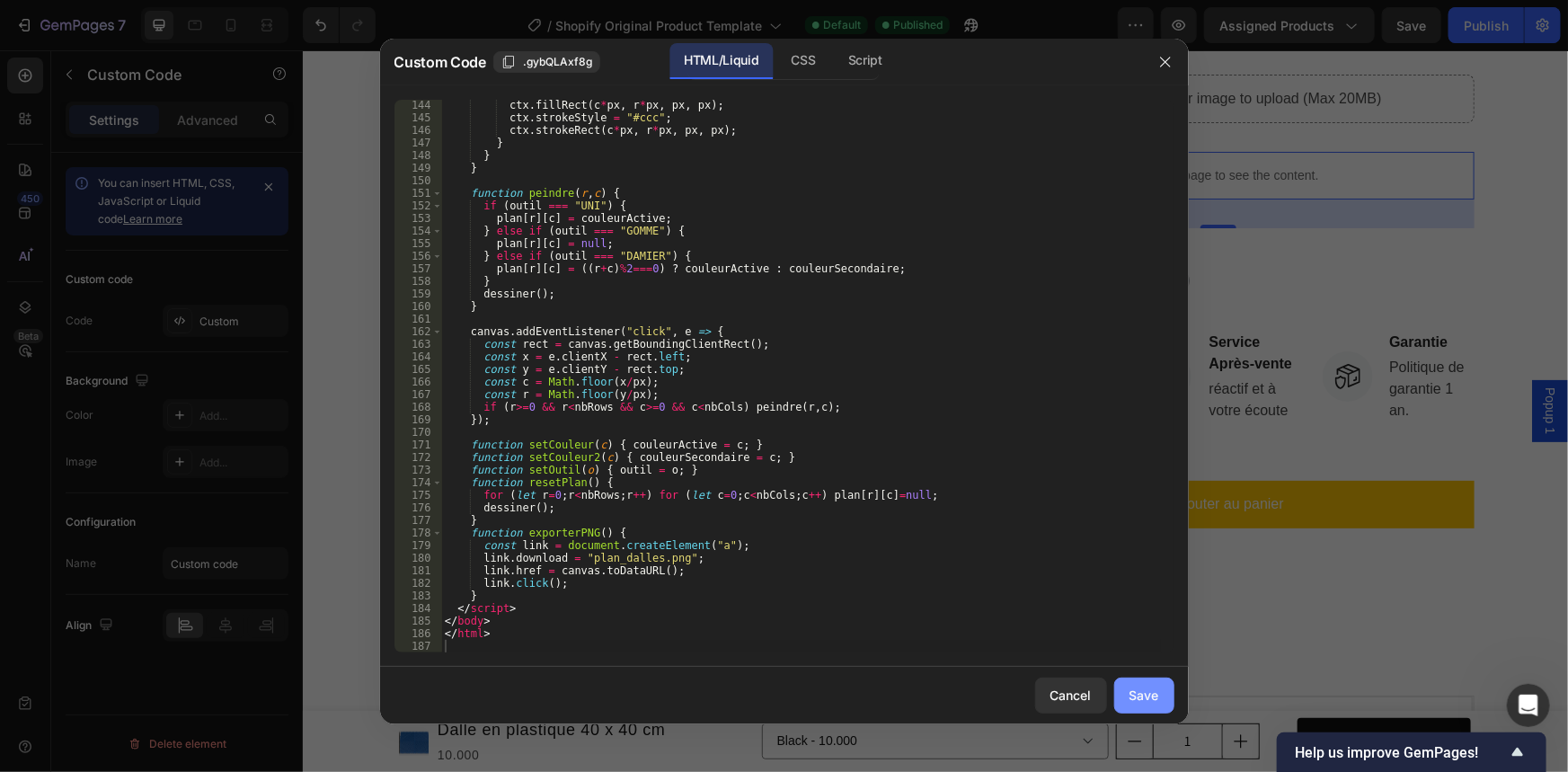
click at [1132, 683] on button "Save" at bounding box center [1145, 695] width 61 height 36
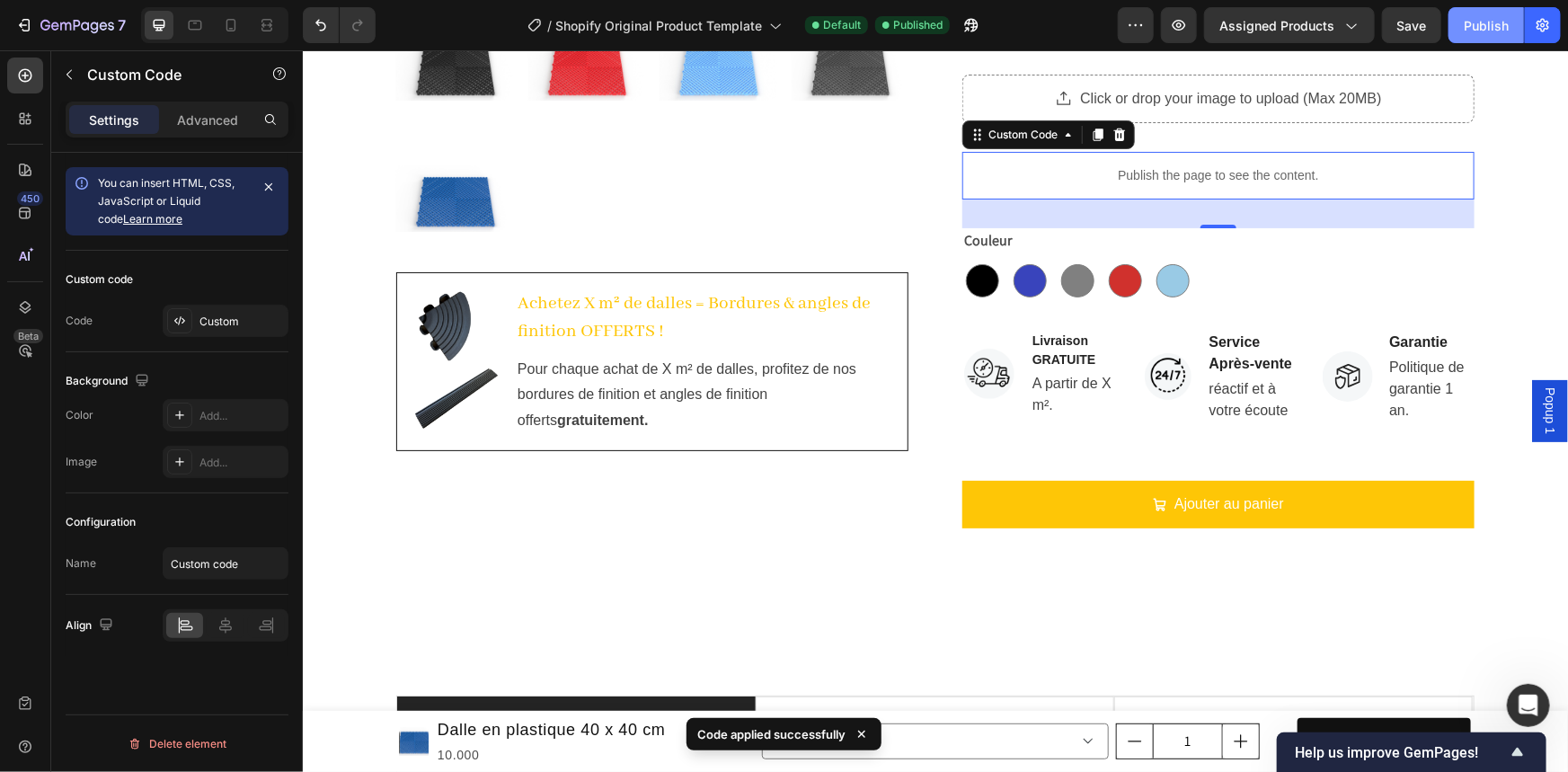
click at [1486, 26] on div "Publish" at bounding box center [1486, 25] width 45 height 19
